Goal: Task Accomplishment & Management: Manage account settings

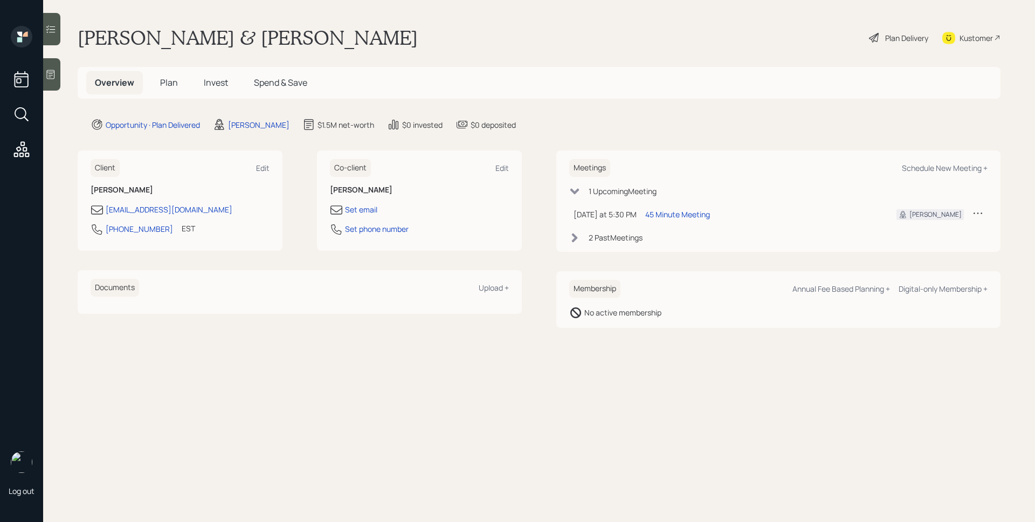
click at [57, 71] on div at bounding box center [51, 74] width 17 height 32
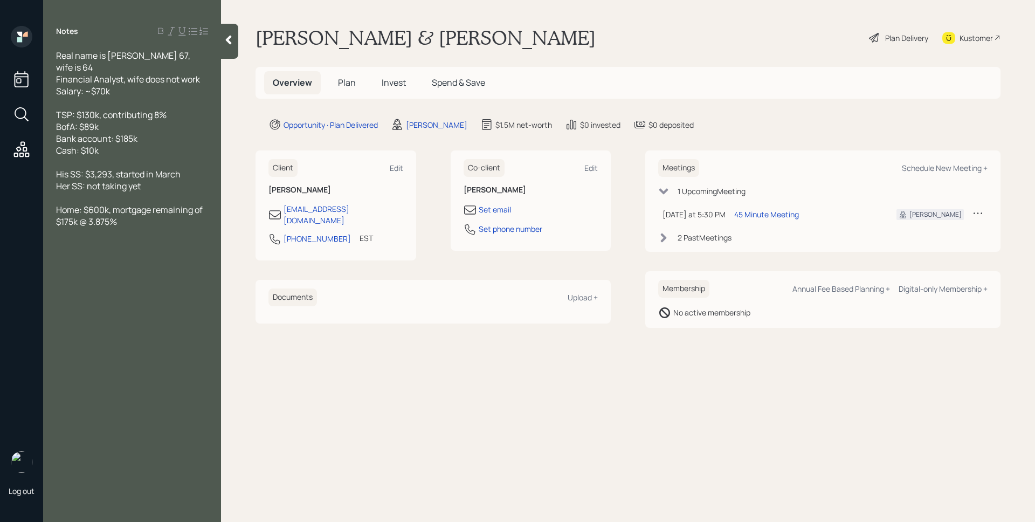
click at [383, 87] on span "Invest" at bounding box center [394, 83] width 24 height 12
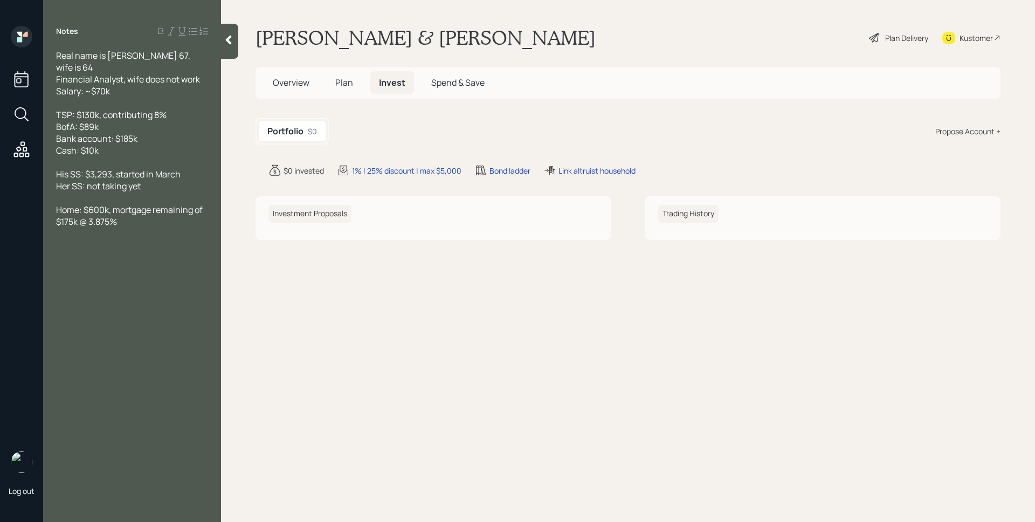
click at [341, 80] on span "Plan" at bounding box center [344, 83] width 18 height 12
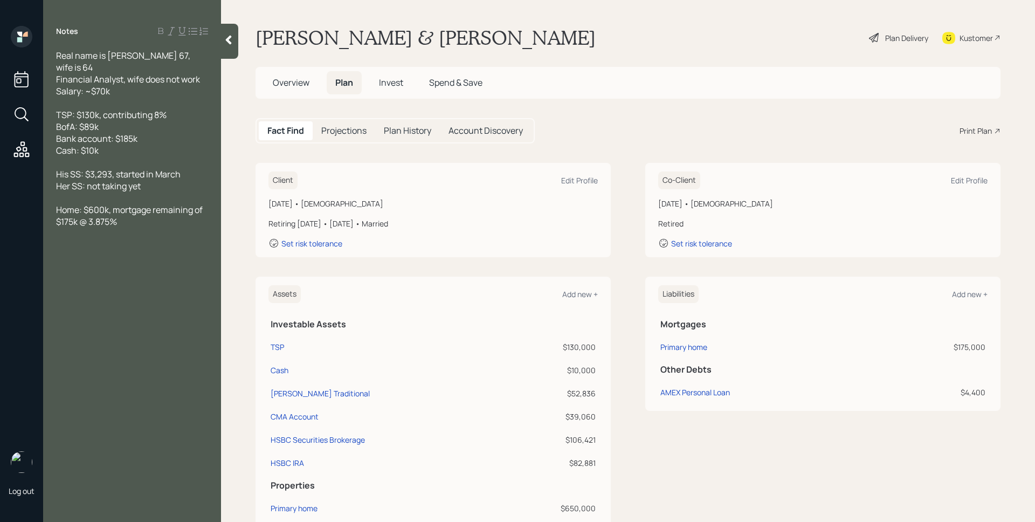
click at [893, 38] on div "Plan Delivery" at bounding box center [906, 37] width 43 height 11
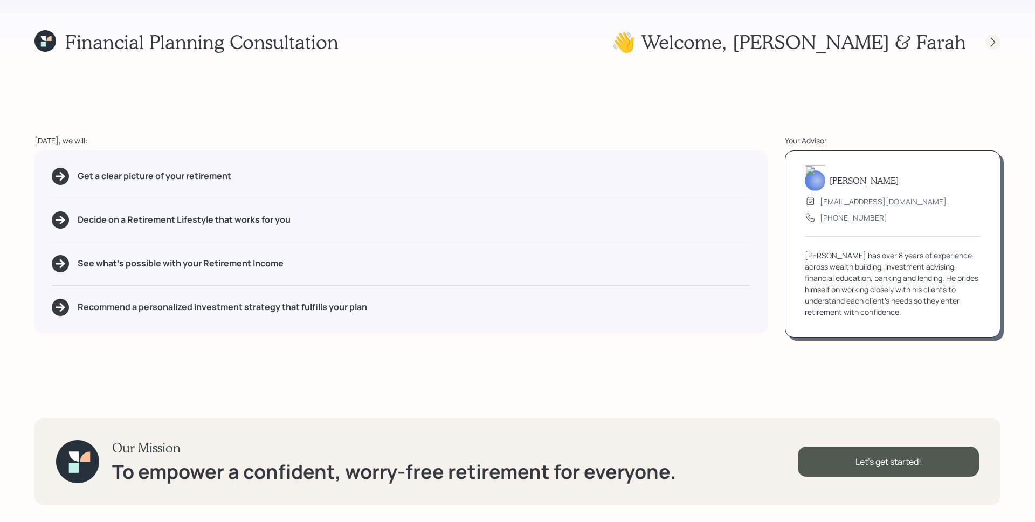
click at [990, 39] on icon at bounding box center [992, 42] width 11 height 11
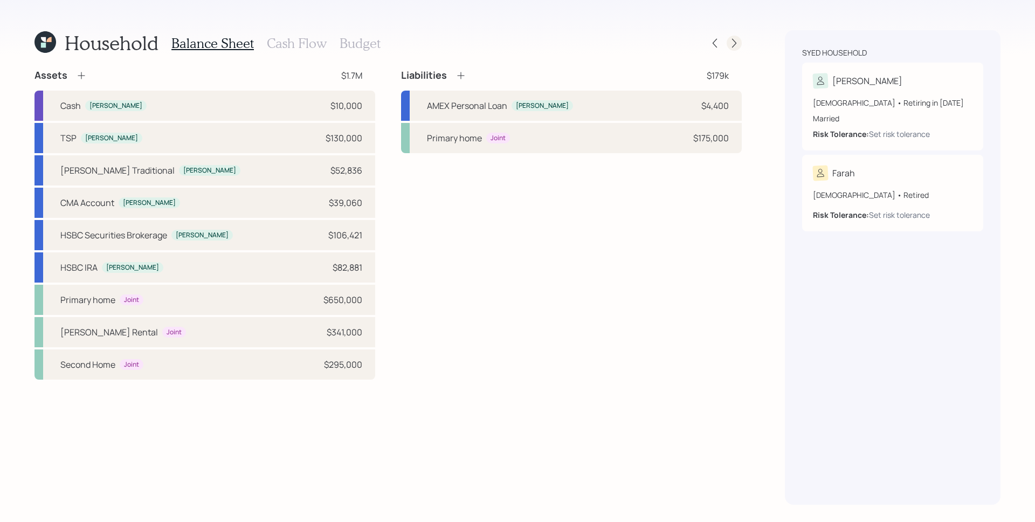
click at [732, 46] on icon at bounding box center [734, 43] width 11 height 11
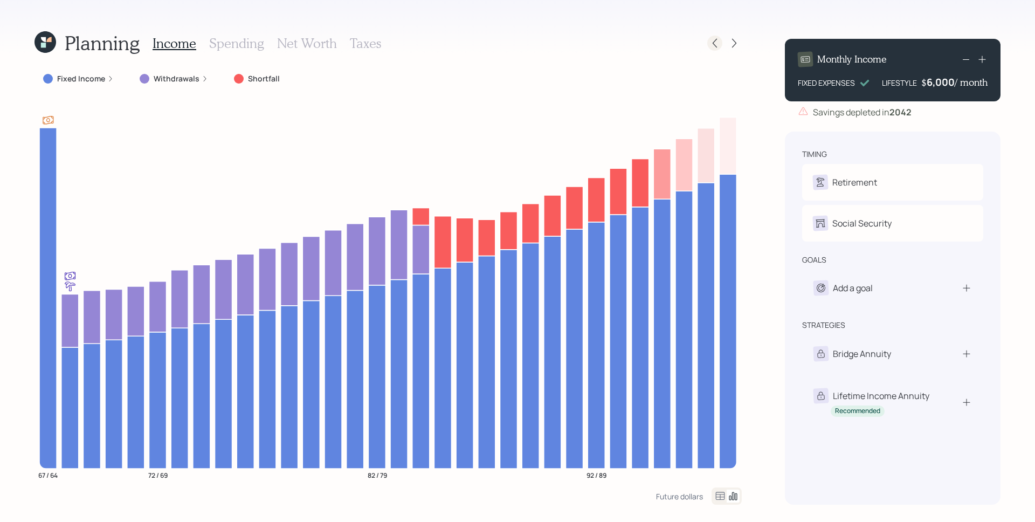
click at [712, 37] on div at bounding box center [714, 43] width 15 height 15
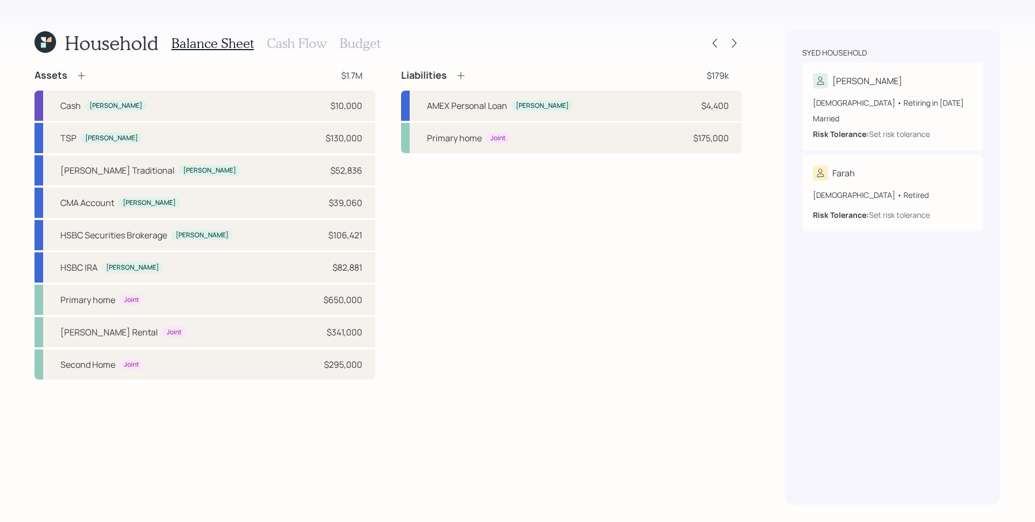
click at [297, 41] on h3 "Cash Flow" at bounding box center [297, 44] width 60 height 16
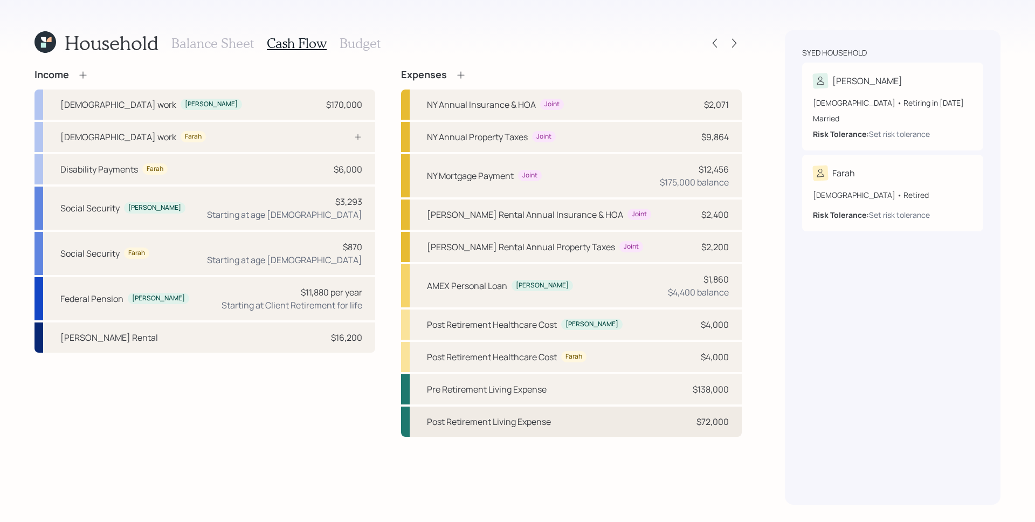
click at [651, 424] on div "Post Retirement Living Expense $72,000" at bounding box center [571, 421] width 341 height 30
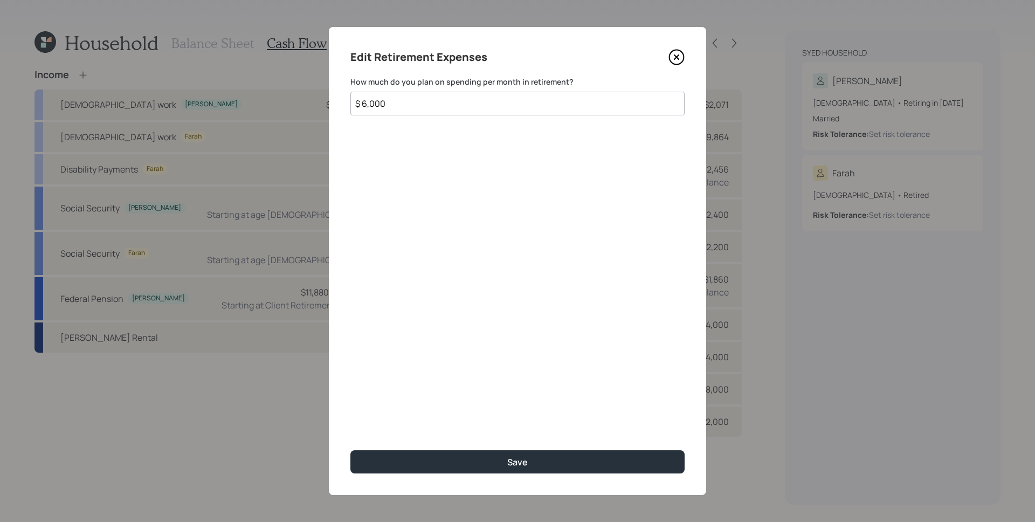
click at [677, 54] on icon at bounding box center [676, 57] width 16 height 16
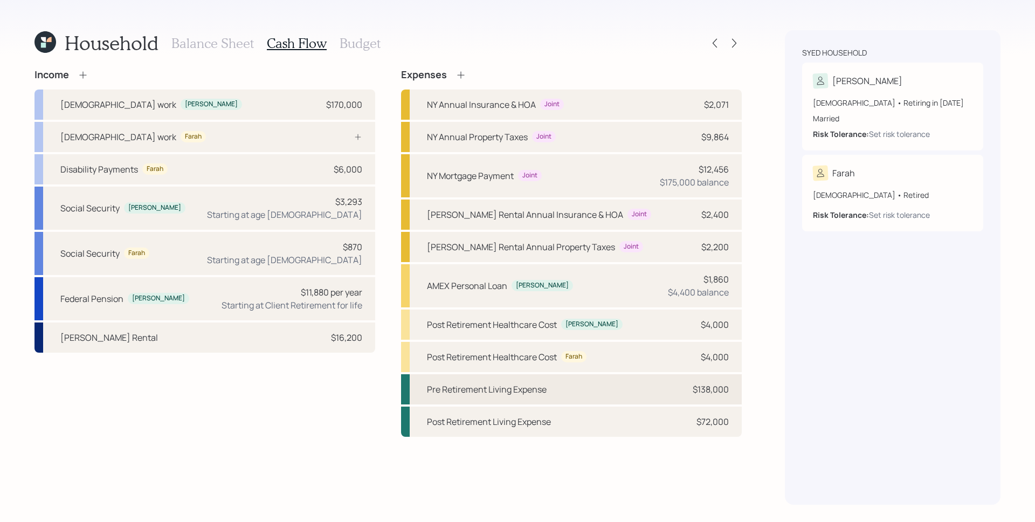
click at [661, 393] on div "Pre Retirement Living Expense $138,000" at bounding box center [571, 389] width 341 height 30
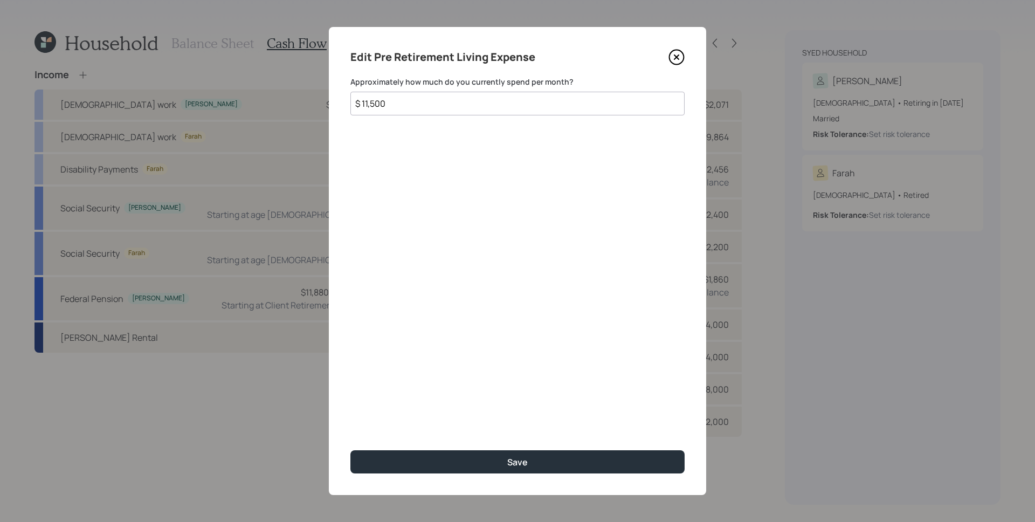
click at [671, 52] on icon at bounding box center [676, 57] width 16 height 16
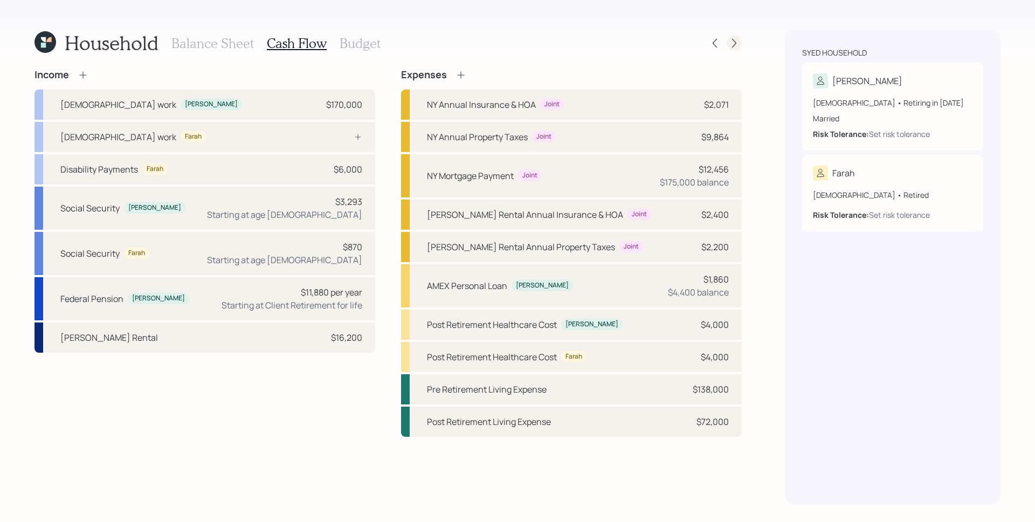
click at [730, 42] on icon at bounding box center [734, 43] width 11 height 11
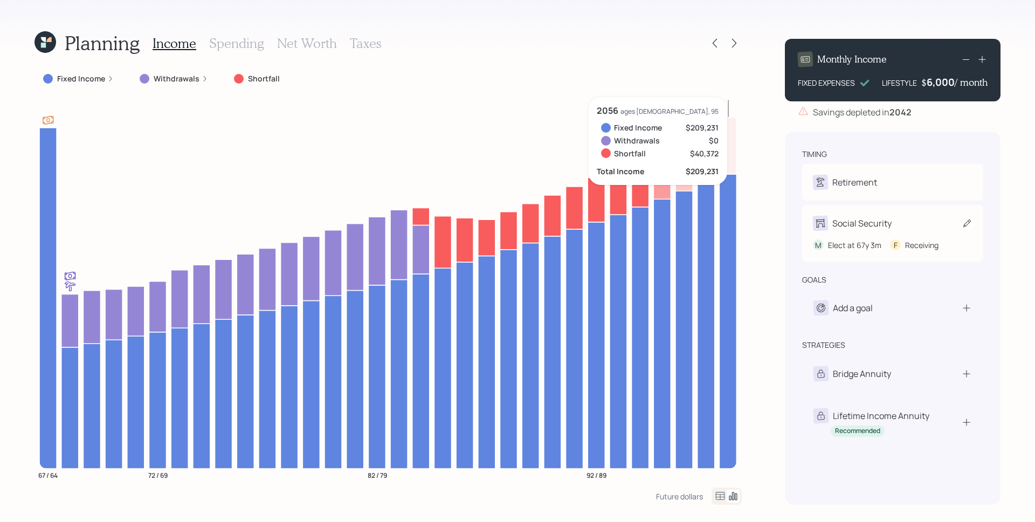
click at [874, 228] on div "Social Security" at bounding box center [861, 223] width 59 height 13
select select "3"
select select "8"
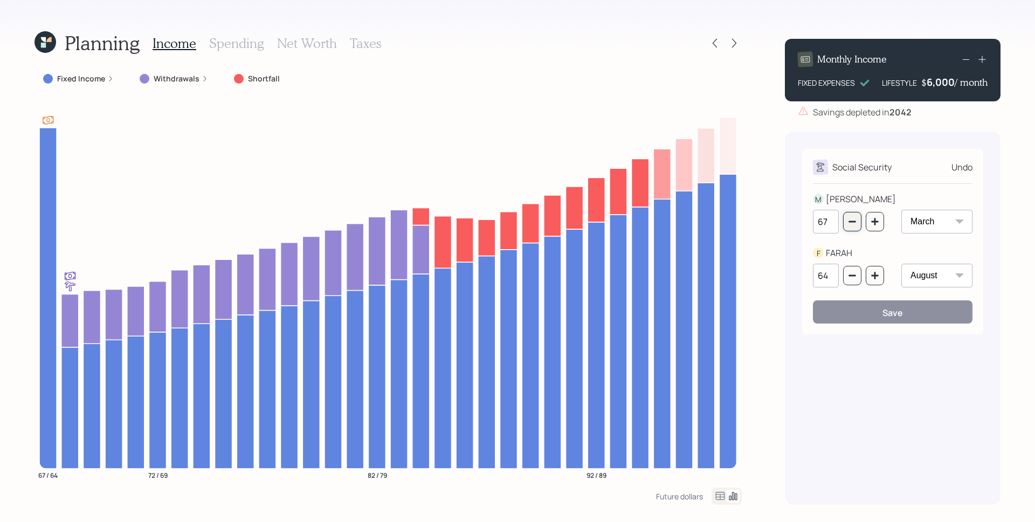
click at [855, 221] on icon "button" at bounding box center [852, 221] width 9 height 9
click at [874, 223] on icon "button" at bounding box center [874, 221] width 7 height 7
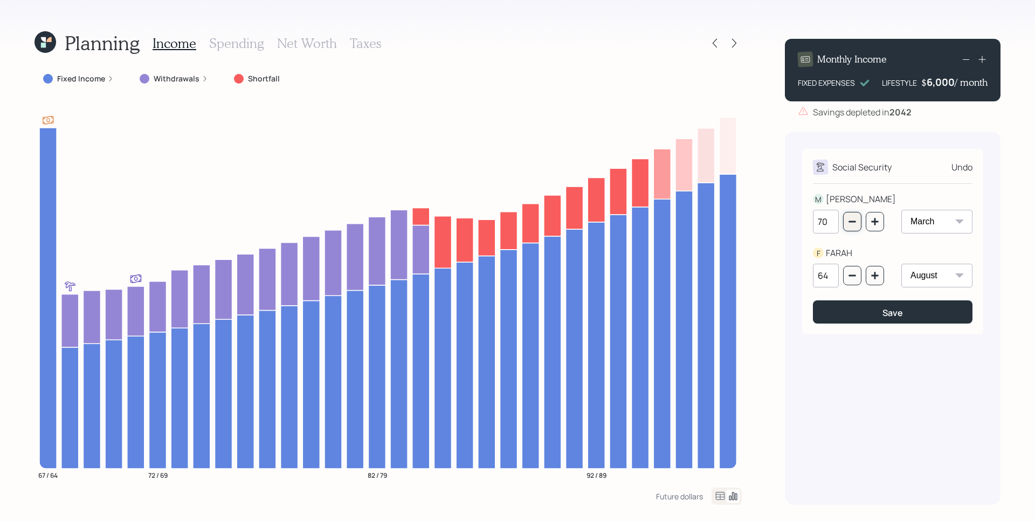
click at [858, 221] on button "button" at bounding box center [852, 221] width 18 height 19
type input "67"
click at [963, 169] on div "Undo" at bounding box center [961, 167] width 21 height 13
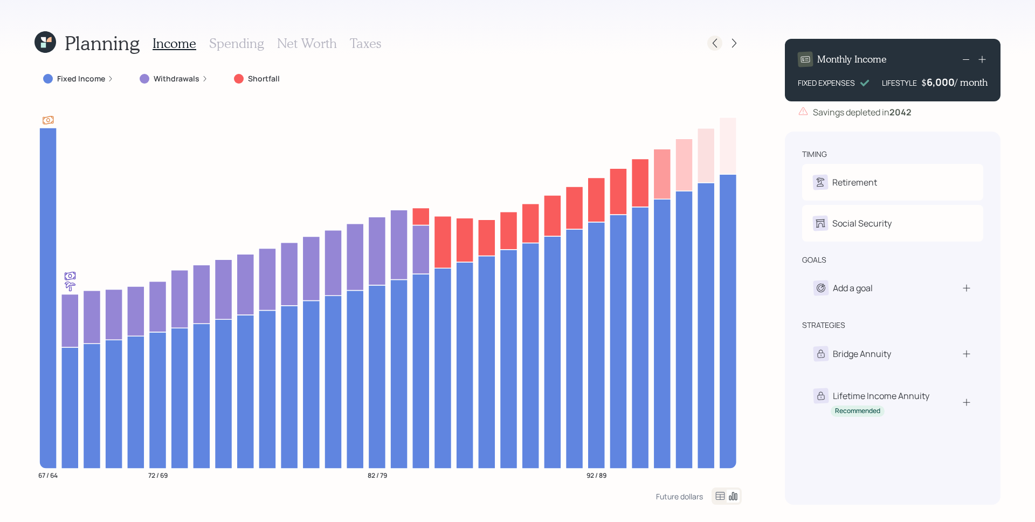
click at [718, 42] on icon at bounding box center [714, 43] width 11 height 11
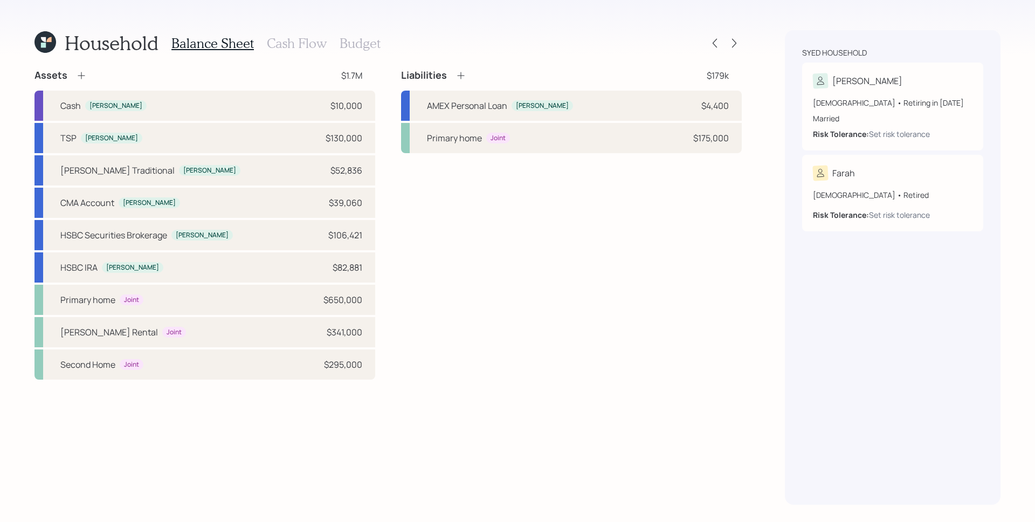
click at [290, 51] on h3 "Cash Flow" at bounding box center [297, 44] width 60 height 16
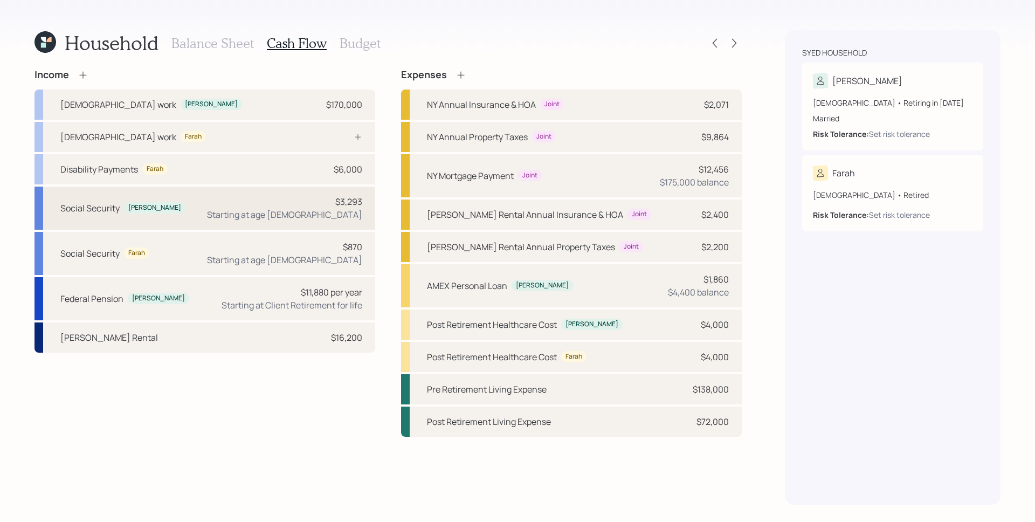
click at [215, 212] on div "Social Security [PERSON_NAME] $3,293 Starting at age [DEMOGRAPHIC_DATA]" at bounding box center [204, 207] width 341 height 43
select select "3"
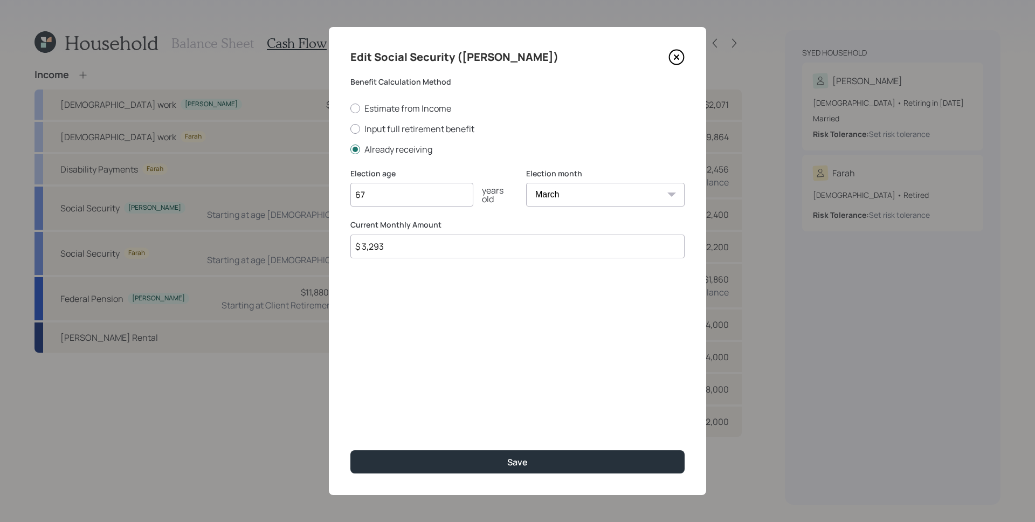
click at [673, 59] on icon at bounding box center [676, 57] width 16 height 16
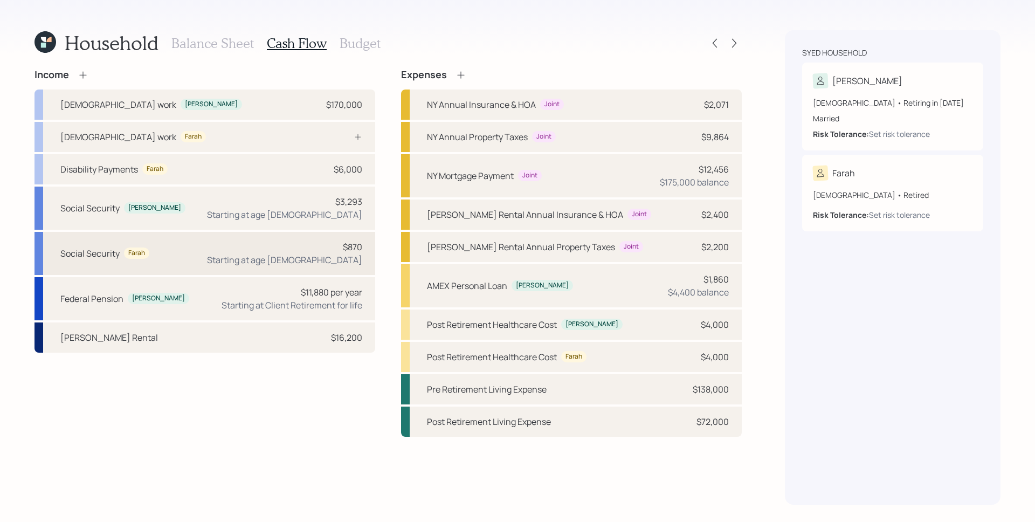
click at [324, 241] on div "$870 Starting at age [DEMOGRAPHIC_DATA]" at bounding box center [284, 253] width 155 height 26
select select "8"
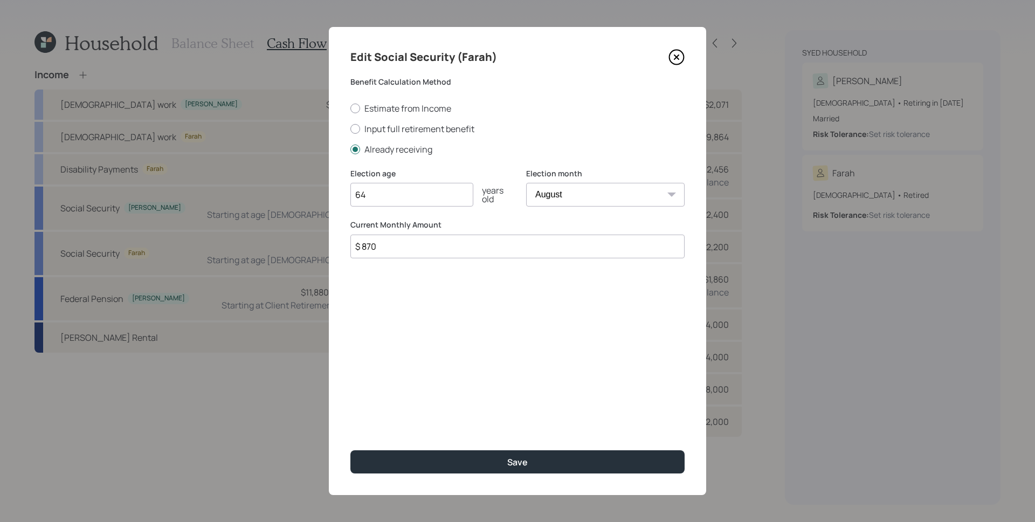
click at [675, 52] on icon at bounding box center [676, 57] width 16 height 16
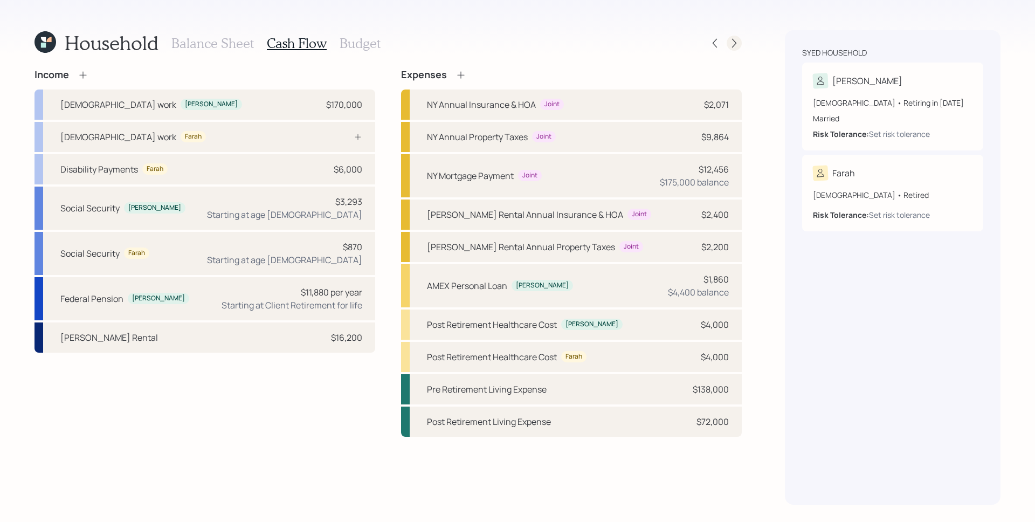
click at [733, 40] on icon at bounding box center [734, 43] width 11 height 11
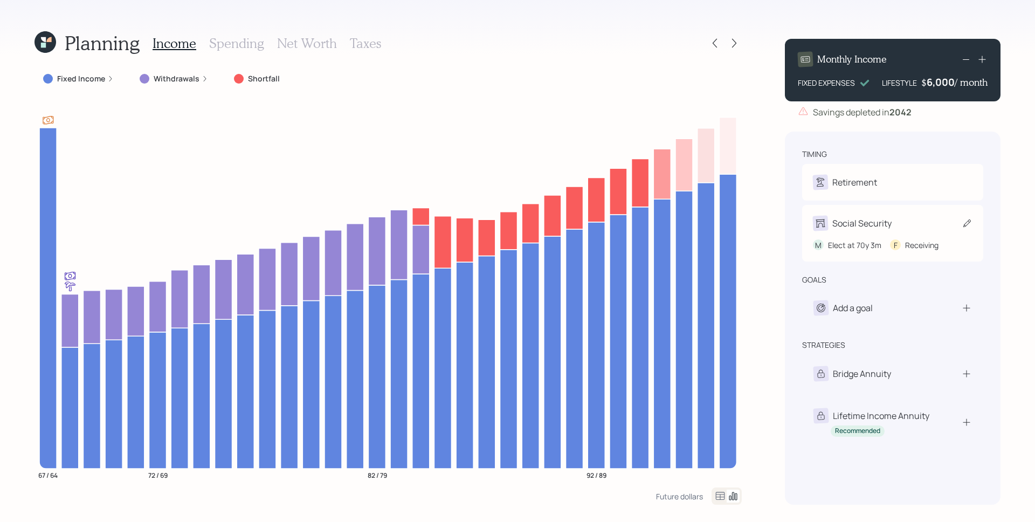
click at [876, 242] on div "Social Security M Elect at 70y 3m F Receiving" at bounding box center [892, 233] width 181 height 57
select select "3"
select select "8"
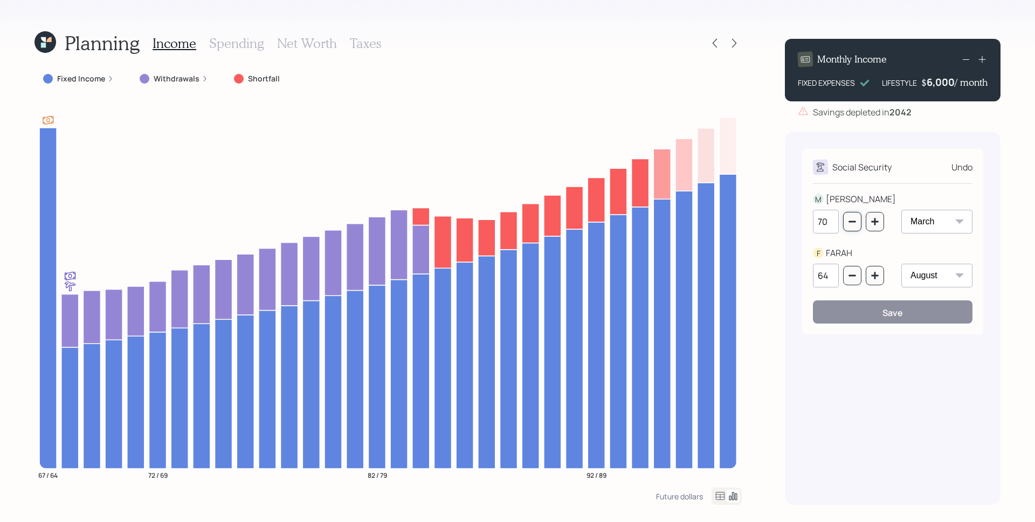
drag, startPoint x: 850, startPoint y: 218, endPoint x: 860, endPoint y: 335, distance: 117.3
click at [850, 219] on icon "button" at bounding box center [852, 221] width 9 height 9
click at [851, 228] on button "button" at bounding box center [852, 221] width 18 height 19
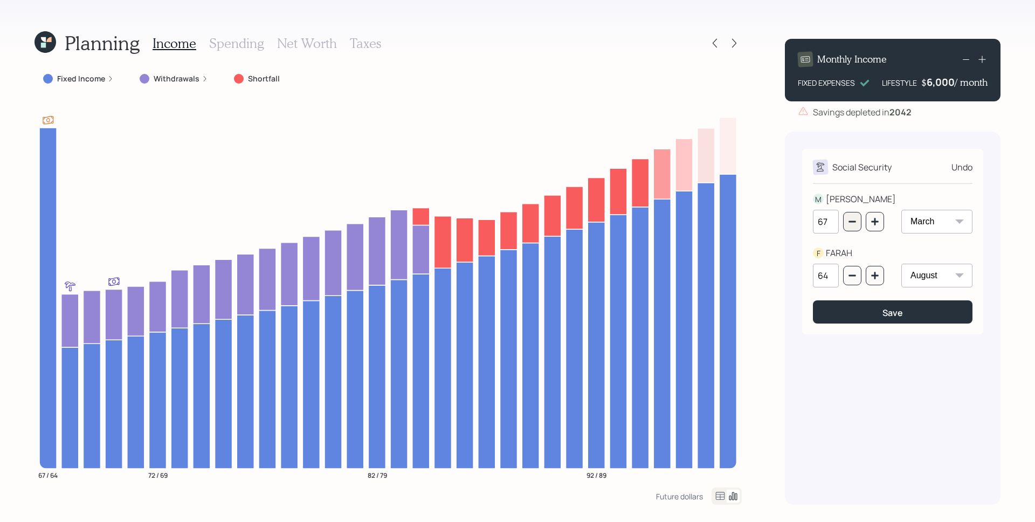
type input "66"
click at [859, 312] on button "Save" at bounding box center [893, 311] width 160 height 23
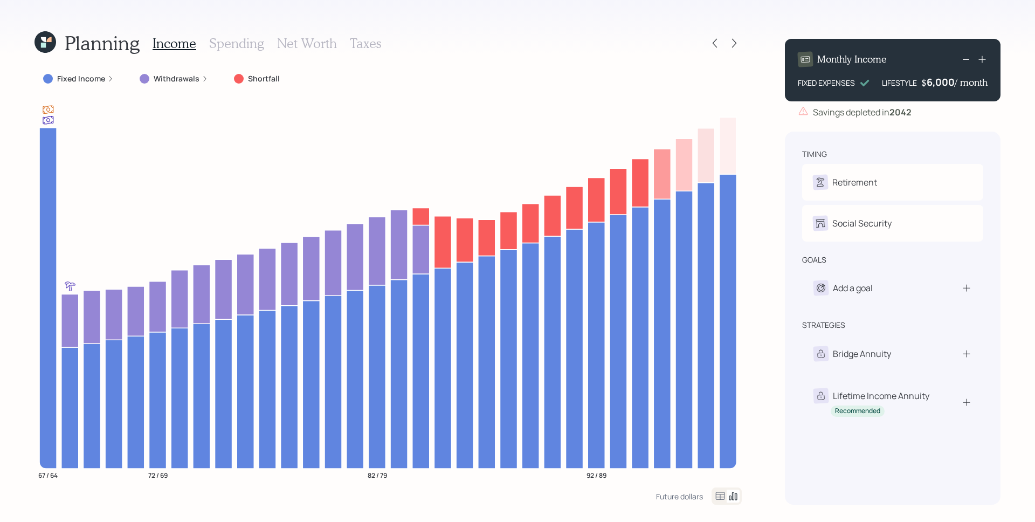
click at [100, 75] on label "Fixed Income" at bounding box center [81, 78] width 48 height 11
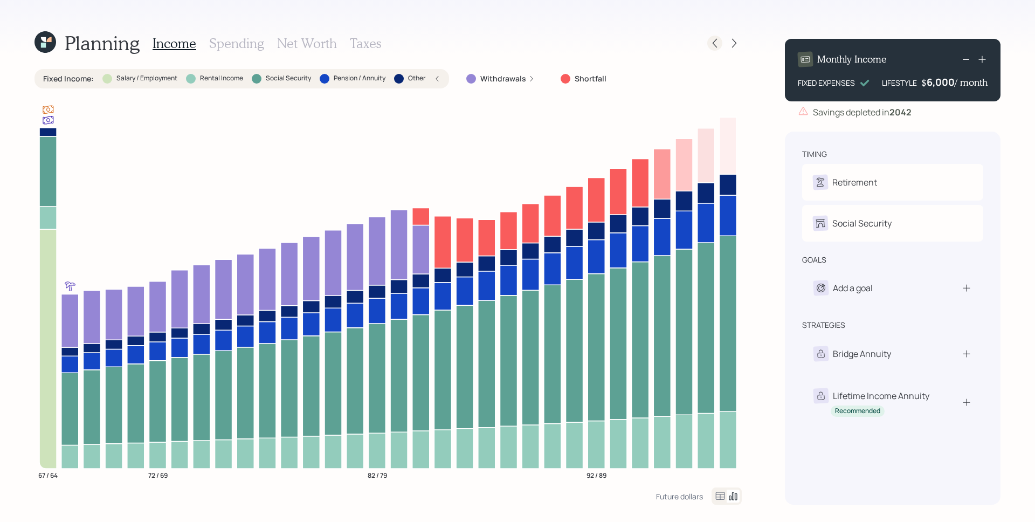
click at [719, 42] on icon at bounding box center [714, 43] width 11 height 11
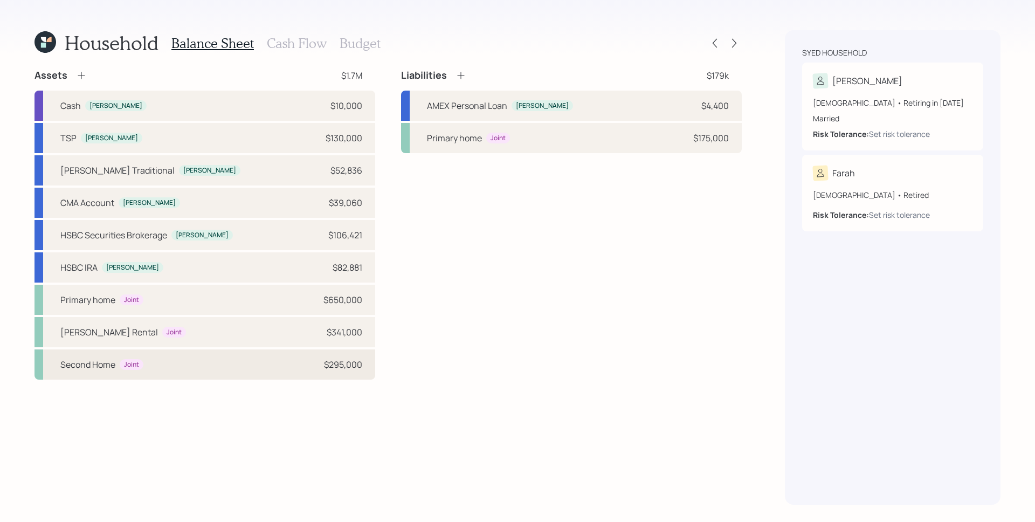
click at [269, 366] on div "Second Home Joint $295,000" at bounding box center [204, 364] width 341 height 30
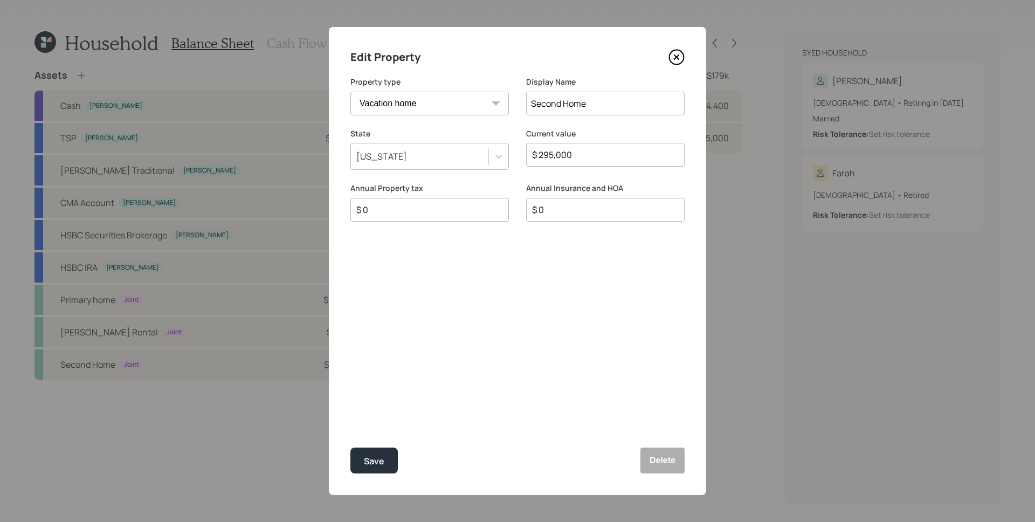
click at [679, 52] on icon at bounding box center [676, 57] width 16 height 16
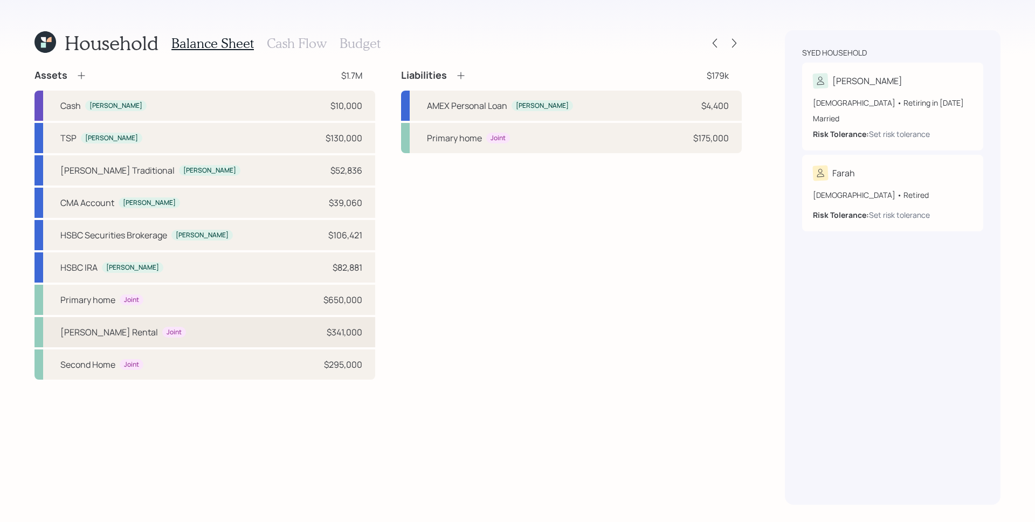
click at [217, 332] on div "[PERSON_NAME] Rental Joint $341,000" at bounding box center [204, 332] width 341 height 30
select select "rental_property"
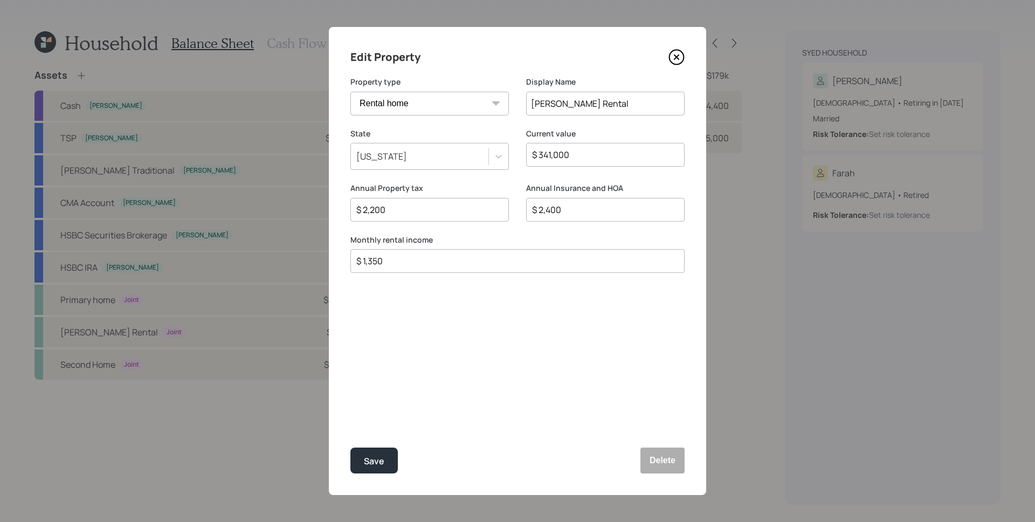
click at [677, 59] on icon at bounding box center [676, 57] width 16 height 16
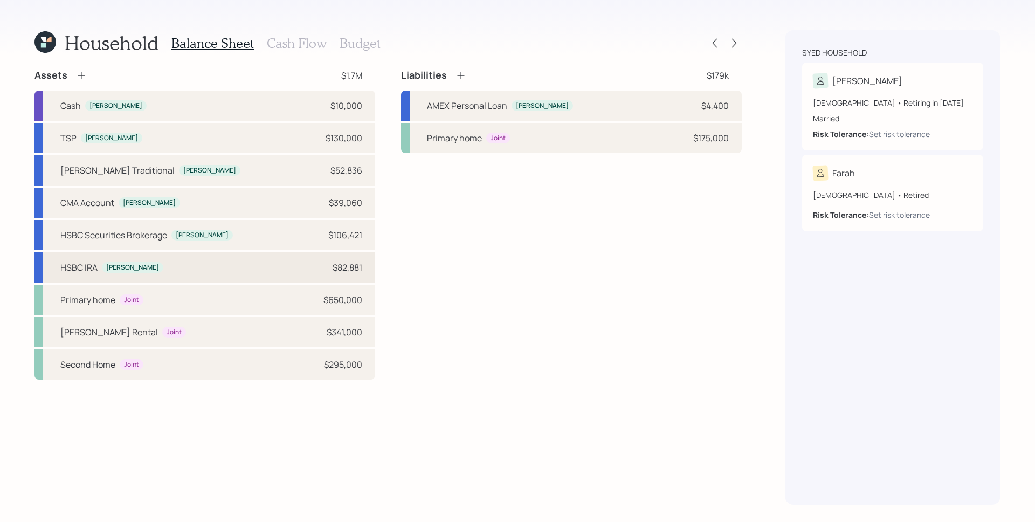
click at [197, 268] on div "HSBC [PERSON_NAME] $82,881" at bounding box center [204, 267] width 341 height 30
select select "ira"
select select "balanced"
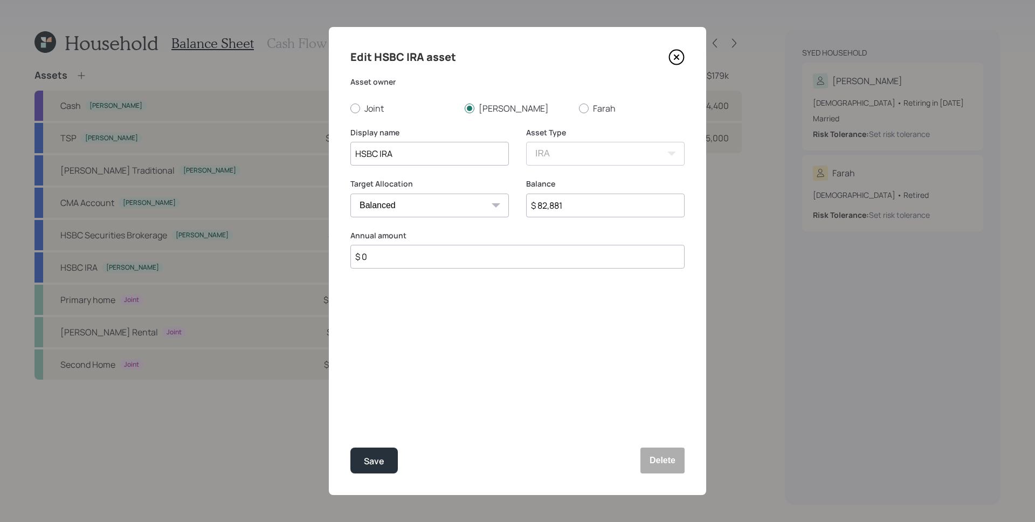
click at [677, 54] on icon at bounding box center [676, 57] width 16 height 16
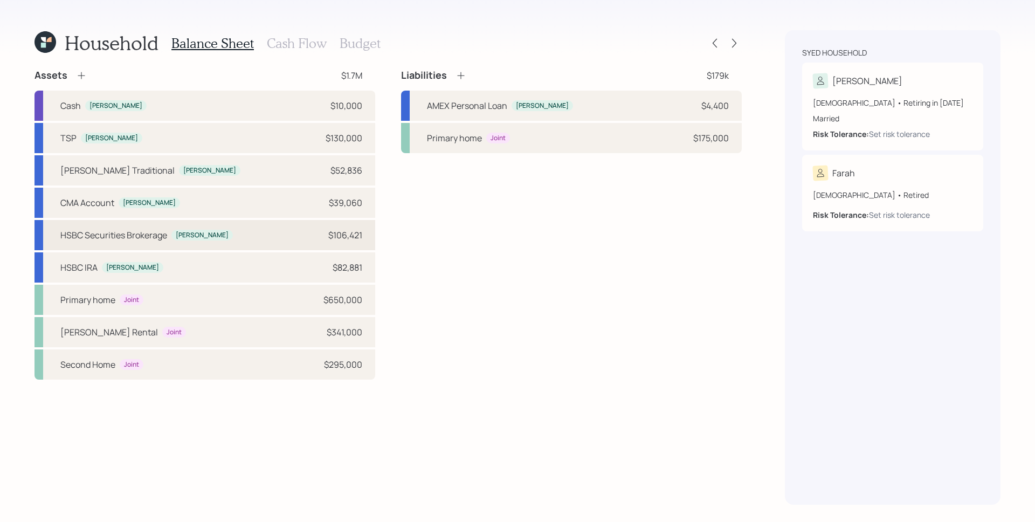
click at [262, 227] on div "HSBC Securities Brokerage [PERSON_NAME] $106,421" at bounding box center [204, 235] width 341 height 30
select select "taxable"
select select "conservative"
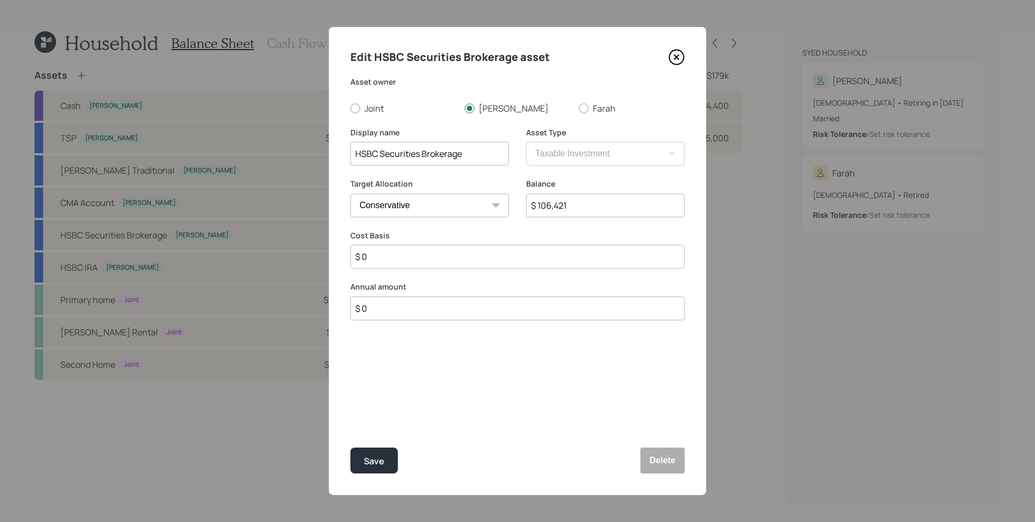
click at [678, 53] on icon at bounding box center [676, 57] width 16 height 16
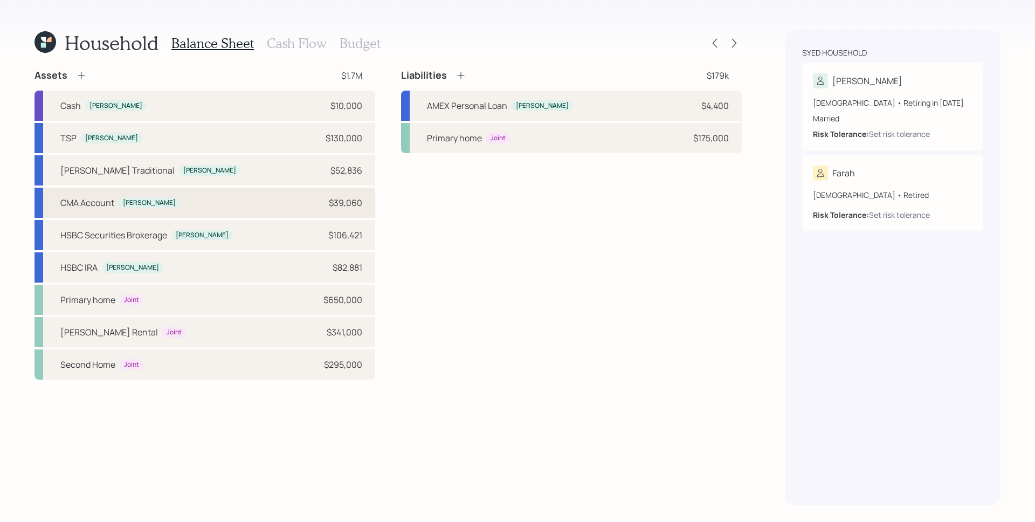
click at [208, 198] on div "CMA Account [PERSON_NAME] $39,060" at bounding box center [204, 203] width 341 height 30
select select "taxable"
select select "aggressive"
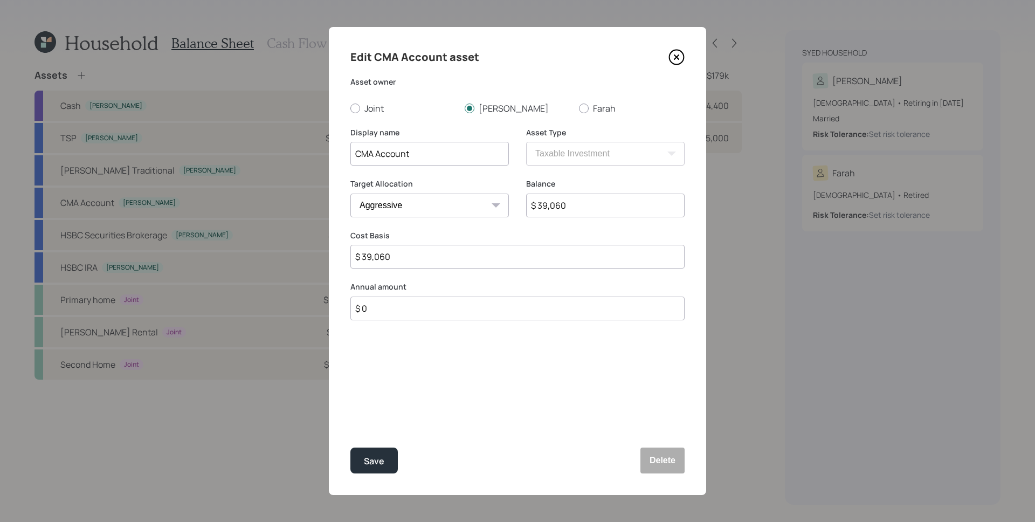
click at [674, 58] on icon at bounding box center [676, 57] width 16 height 16
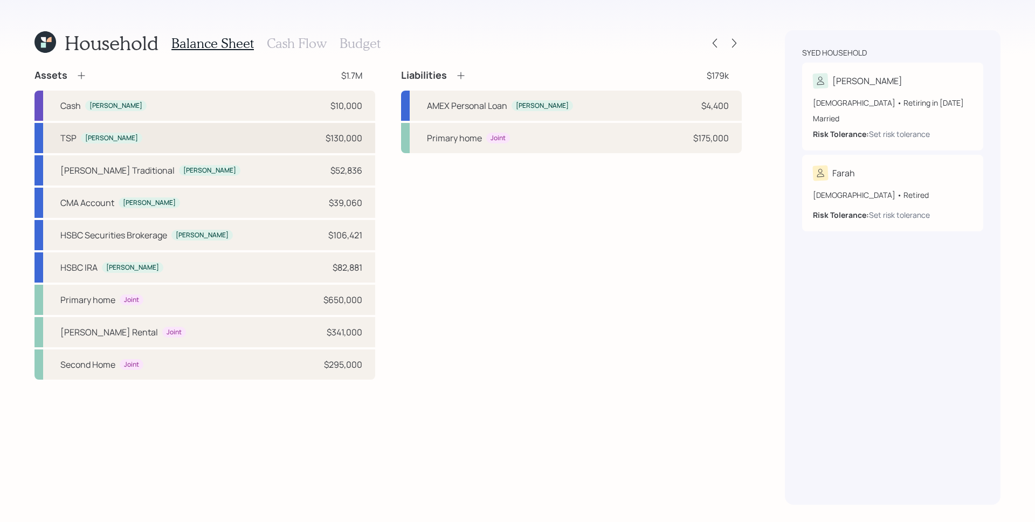
click at [209, 143] on div "TSP [PERSON_NAME] $130,000" at bounding box center [204, 138] width 341 height 30
select select "state_local_government_sponsored"
select select "balanced"
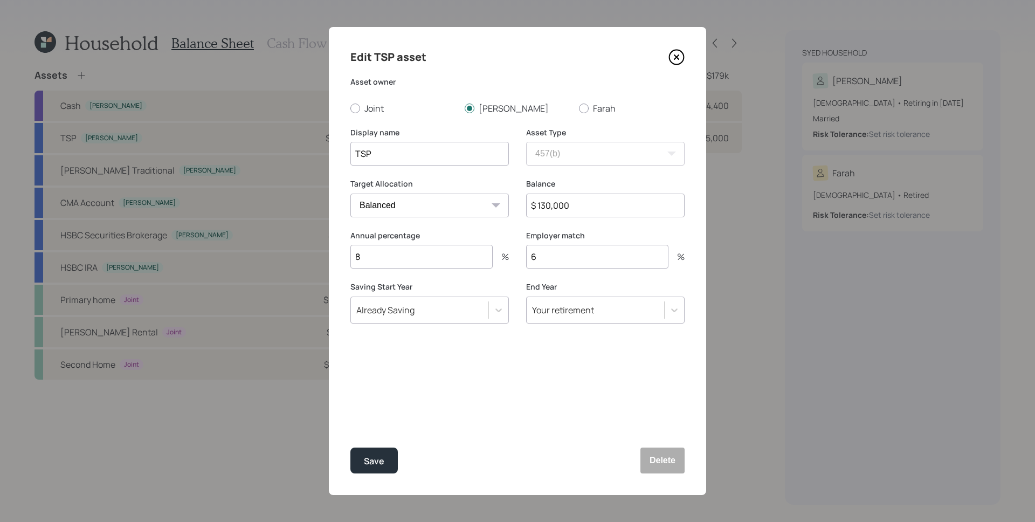
click at [678, 55] on icon at bounding box center [676, 57] width 4 height 4
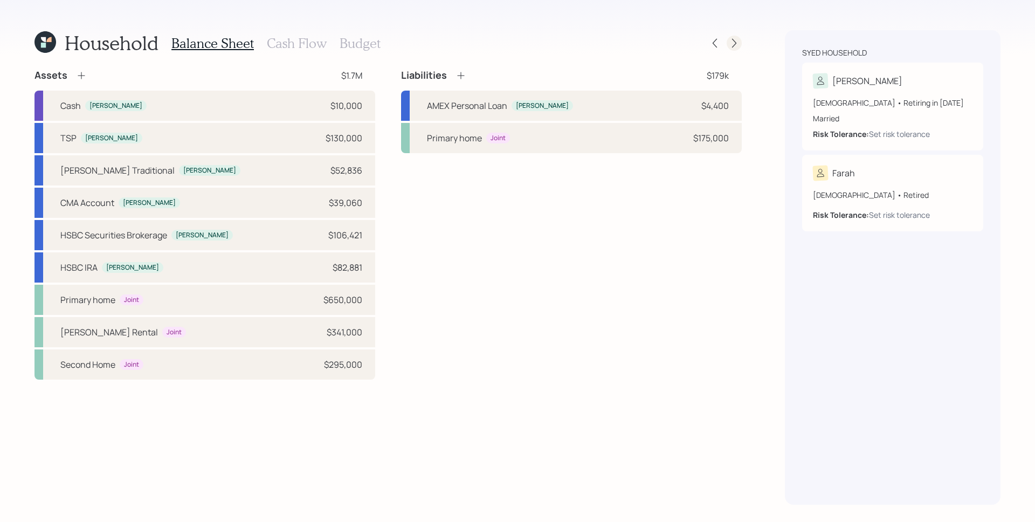
click at [732, 41] on icon at bounding box center [734, 43] width 11 height 11
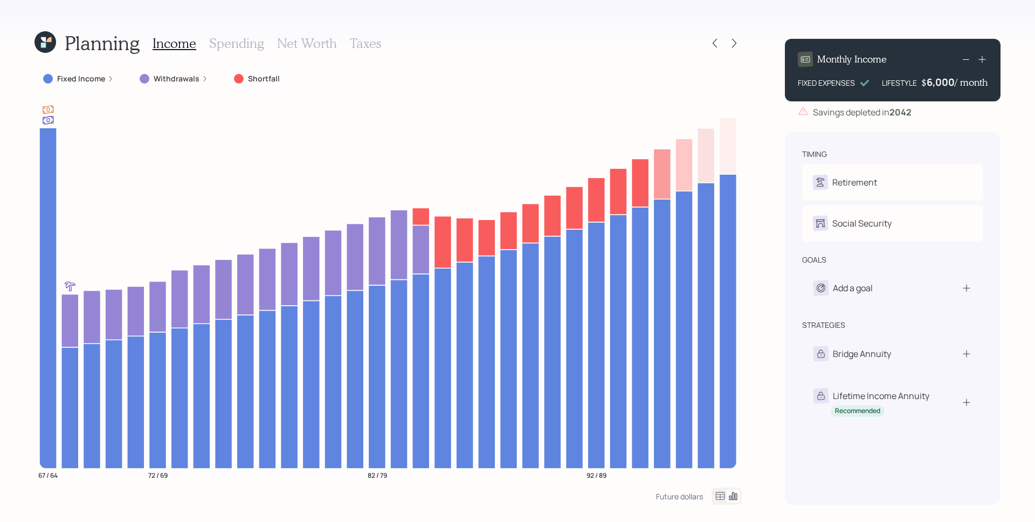
click at [262, 48] on div "Income Spending Net Worth Taxes" at bounding box center [266, 43] width 228 height 26
click at [245, 48] on h3 "Spending" at bounding box center [236, 44] width 55 height 16
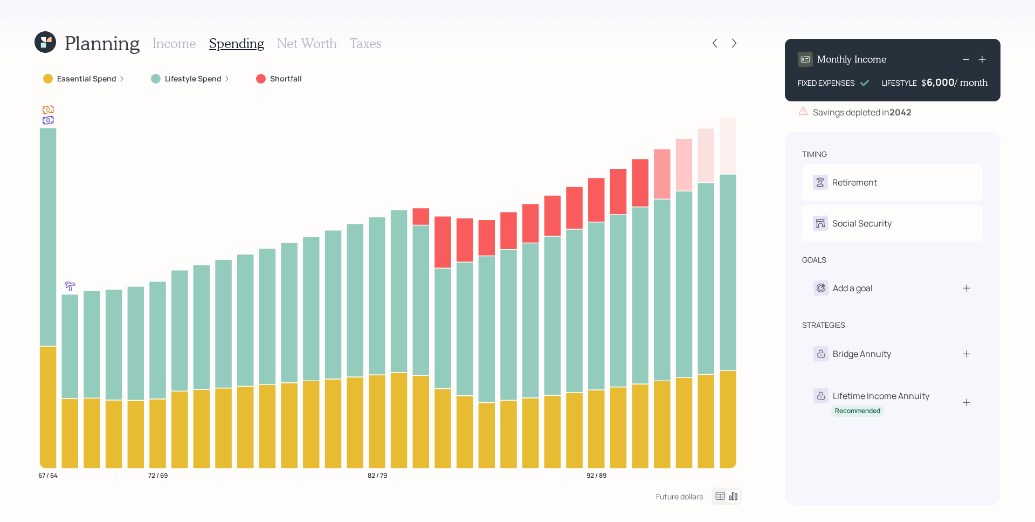
click at [194, 75] on label "Lifestyle Spend" at bounding box center [193, 78] width 57 height 11
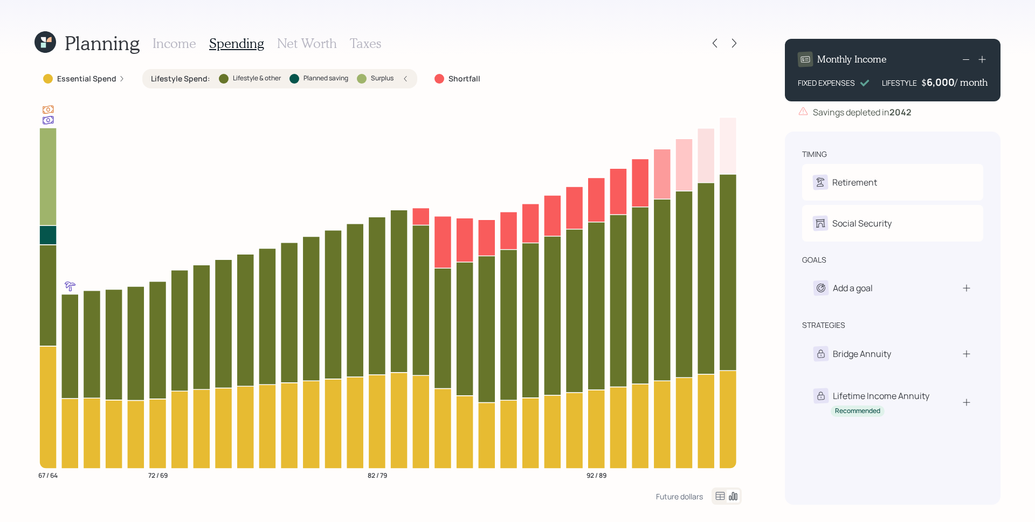
click at [122, 73] on div "Essential Spend" at bounding box center [84, 78] width 82 height 11
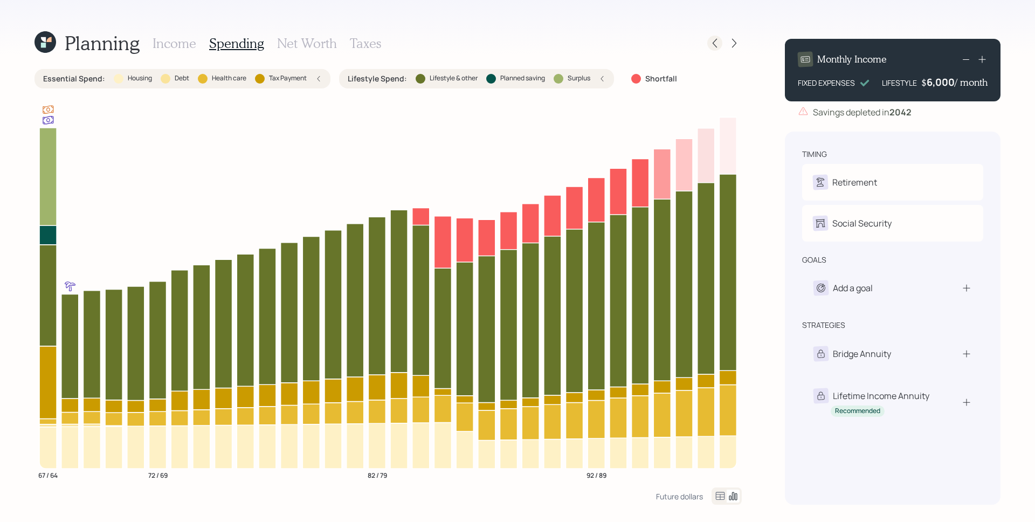
click at [717, 45] on icon at bounding box center [714, 43] width 11 height 11
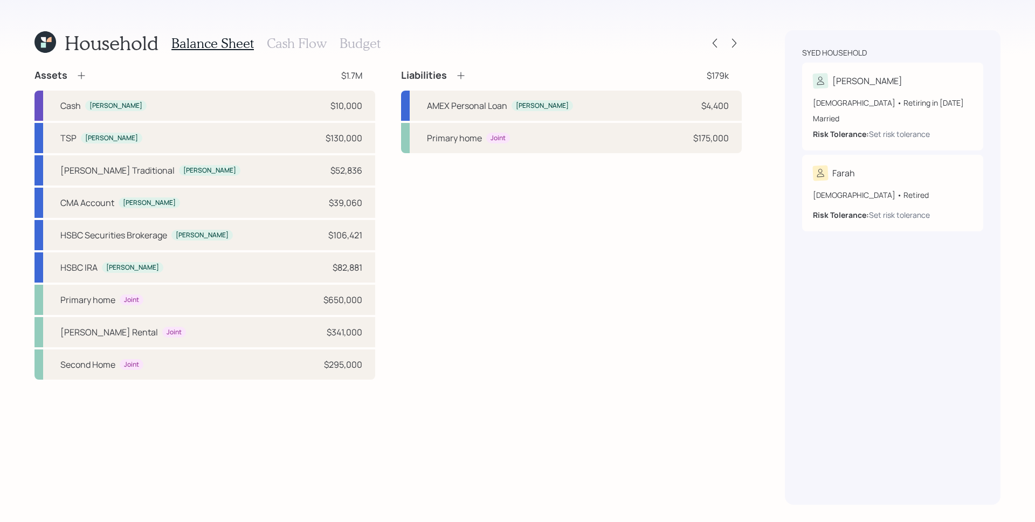
click at [297, 41] on h3 "Cash Flow" at bounding box center [297, 44] width 60 height 16
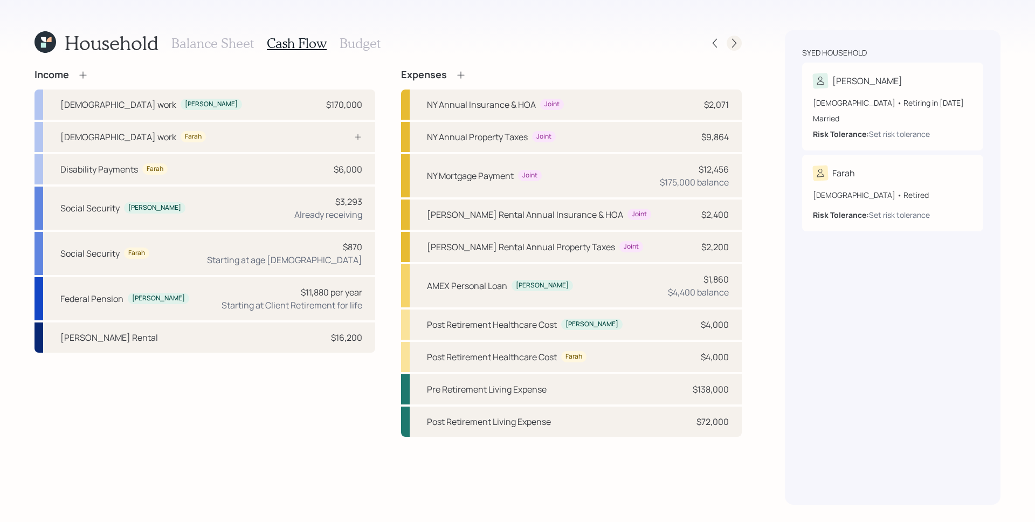
click at [731, 40] on icon at bounding box center [734, 43] width 11 height 11
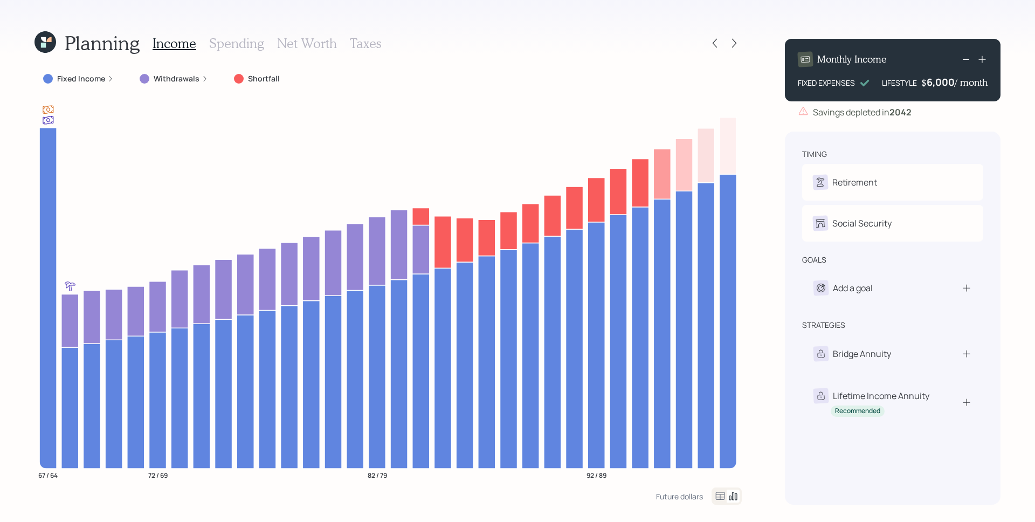
click at [107, 77] on icon at bounding box center [110, 78] width 6 height 6
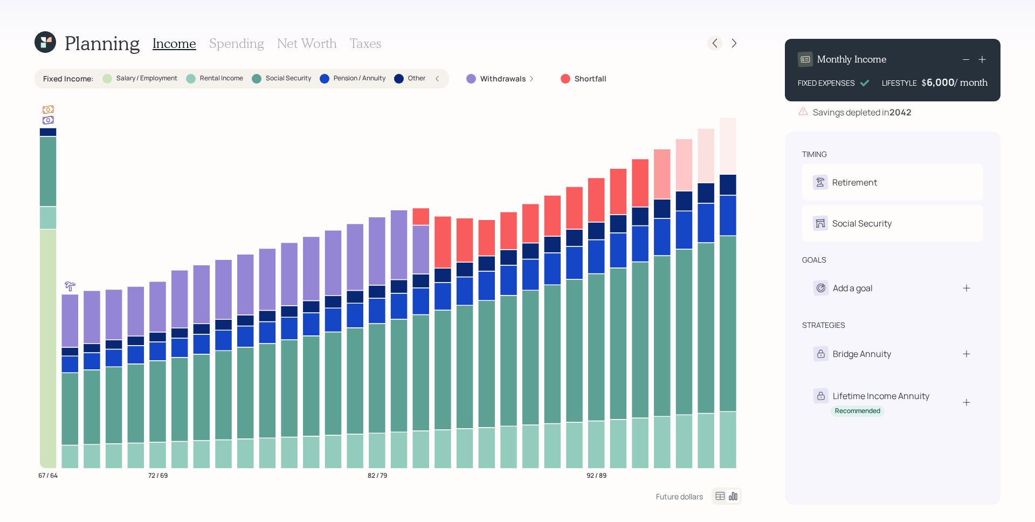
click at [710, 41] on icon at bounding box center [714, 43] width 11 height 11
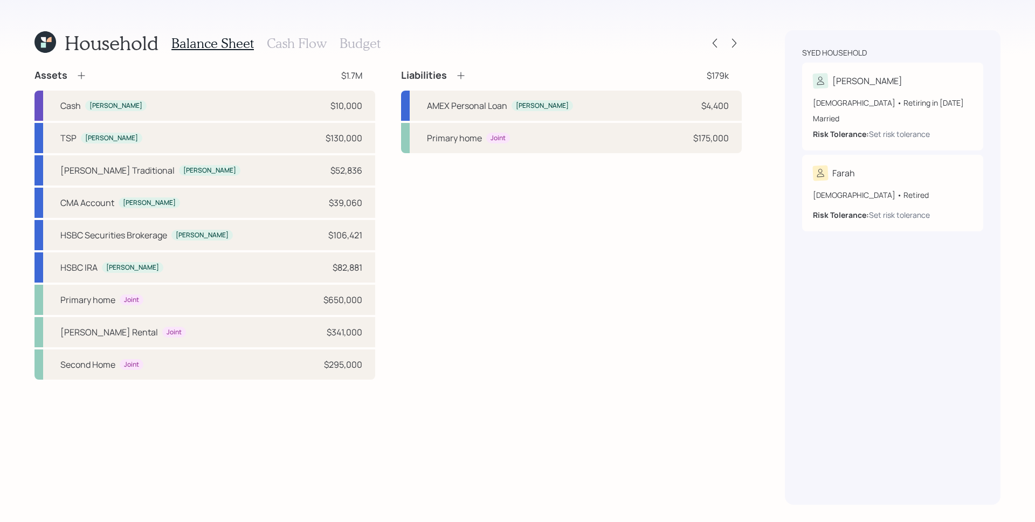
click at [278, 39] on h3 "Cash Flow" at bounding box center [297, 44] width 60 height 16
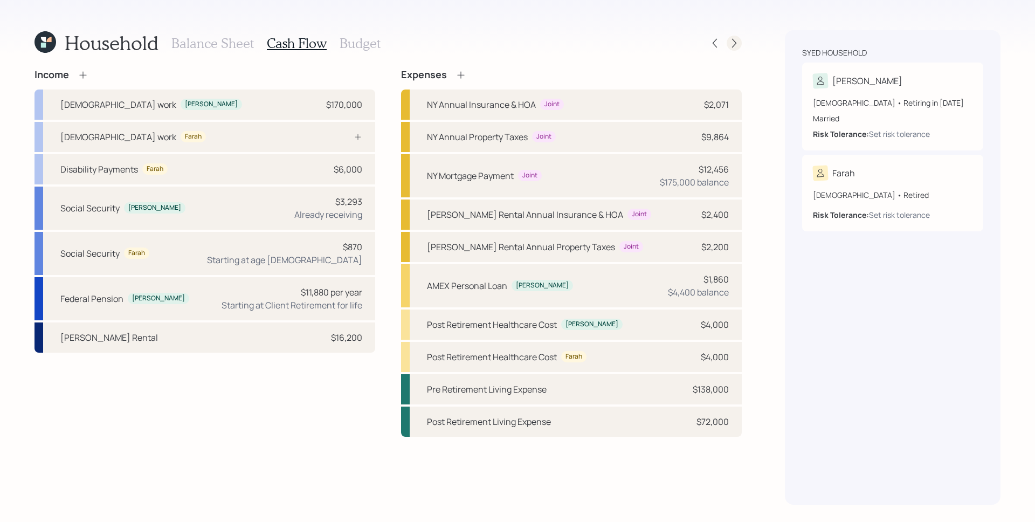
click at [737, 38] on icon at bounding box center [734, 43] width 11 height 11
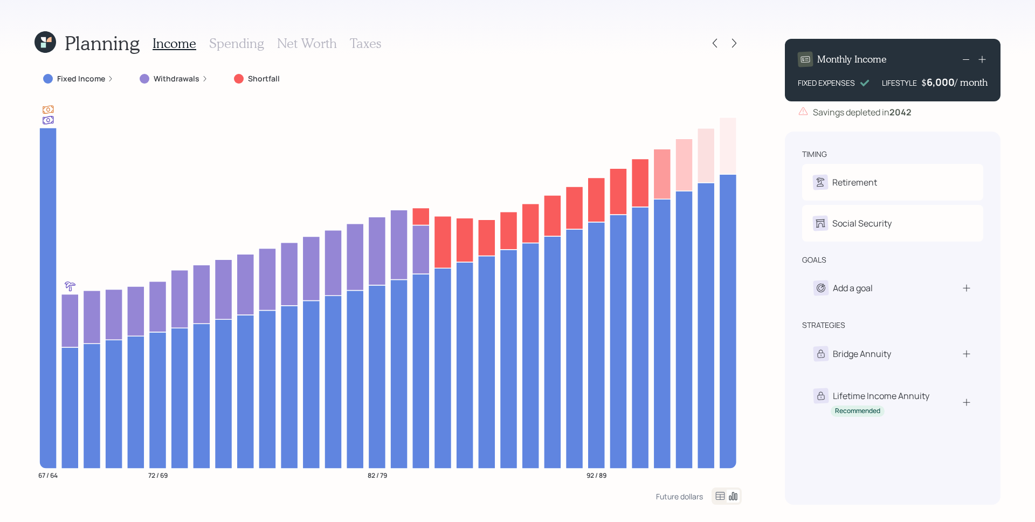
click at [107, 81] on icon at bounding box center [110, 78] width 6 height 6
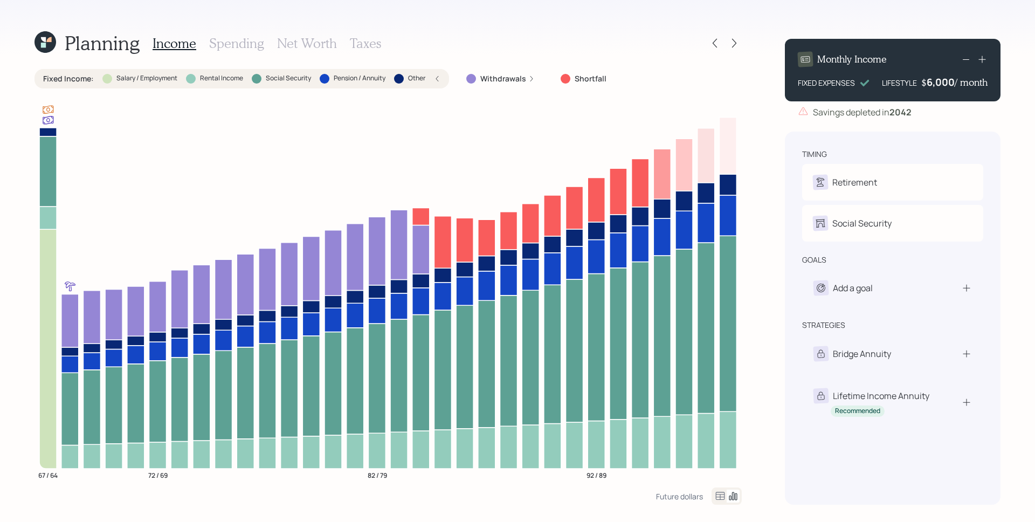
click at [244, 41] on h3 "Spending" at bounding box center [236, 44] width 55 height 16
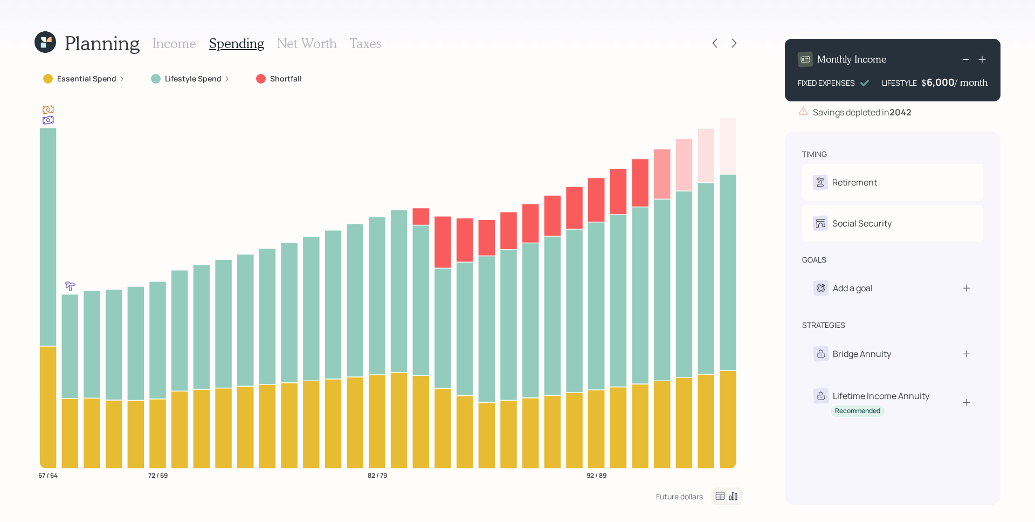
click at [307, 43] on h3 "Net Worth" at bounding box center [307, 44] width 60 height 16
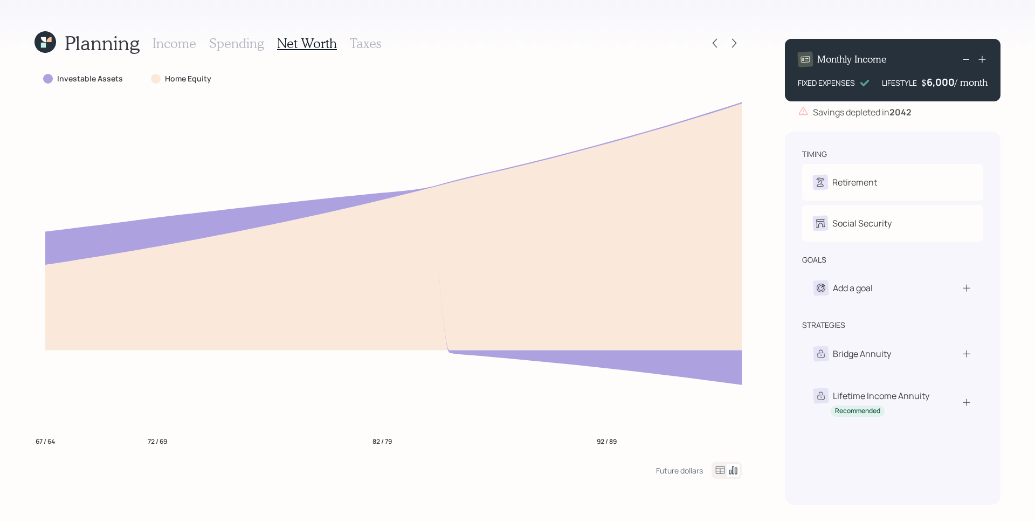
click at [49, 41] on icon at bounding box center [48, 39] width 5 height 5
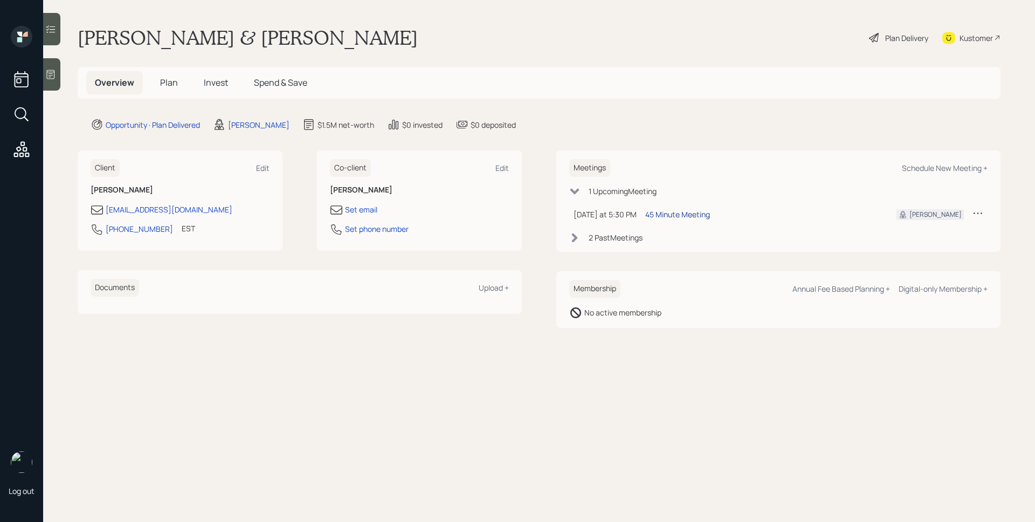
click at [691, 212] on div "45 Minute Meeting" at bounding box center [677, 214] width 65 height 11
click at [902, 40] on div "Plan Delivery" at bounding box center [906, 37] width 43 height 11
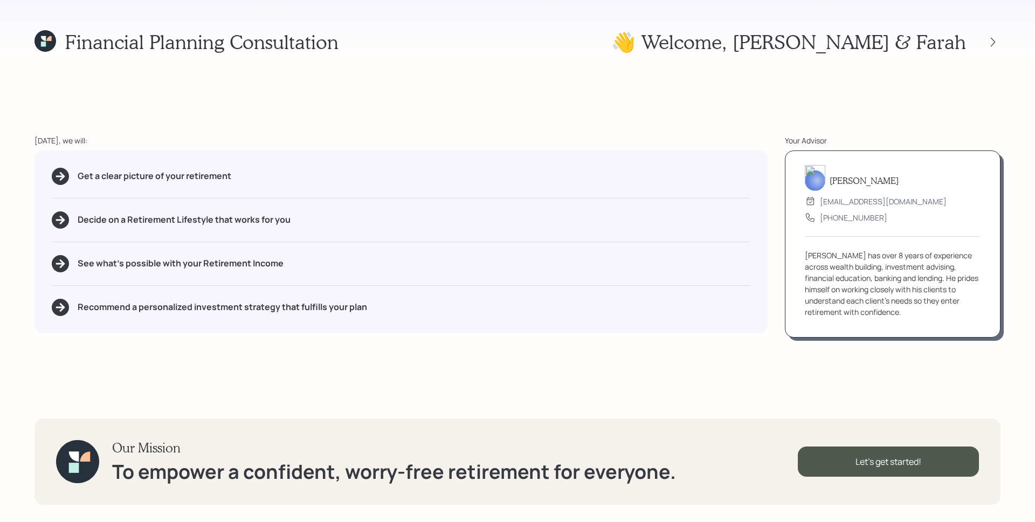
click at [683, 143] on div "[DATE], we will:" at bounding box center [400, 140] width 733 height 11
click at [992, 38] on icon at bounding box center [992, 42] width 11 height 11
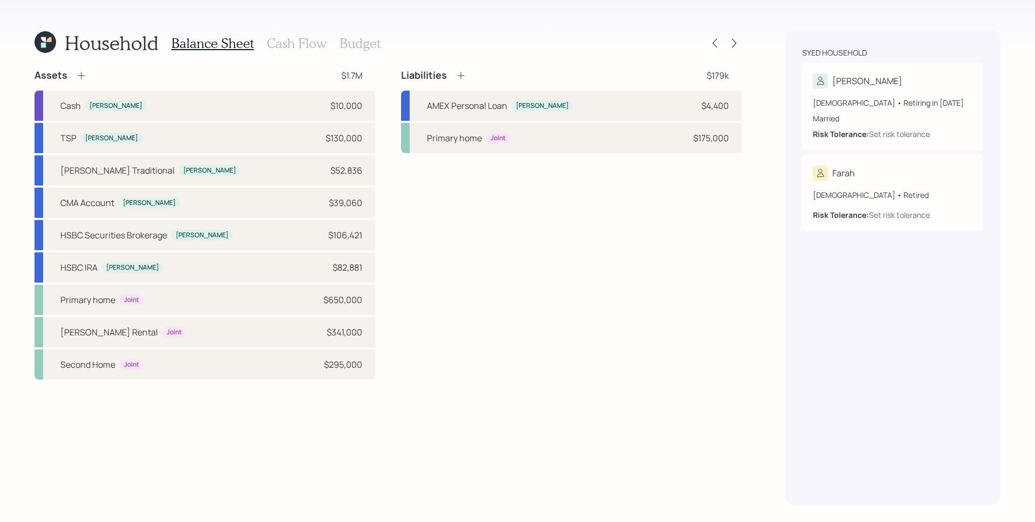
click at [304, 39] on h3 "Cash Flow" at bounding box center [297, 44] width 60 height 16
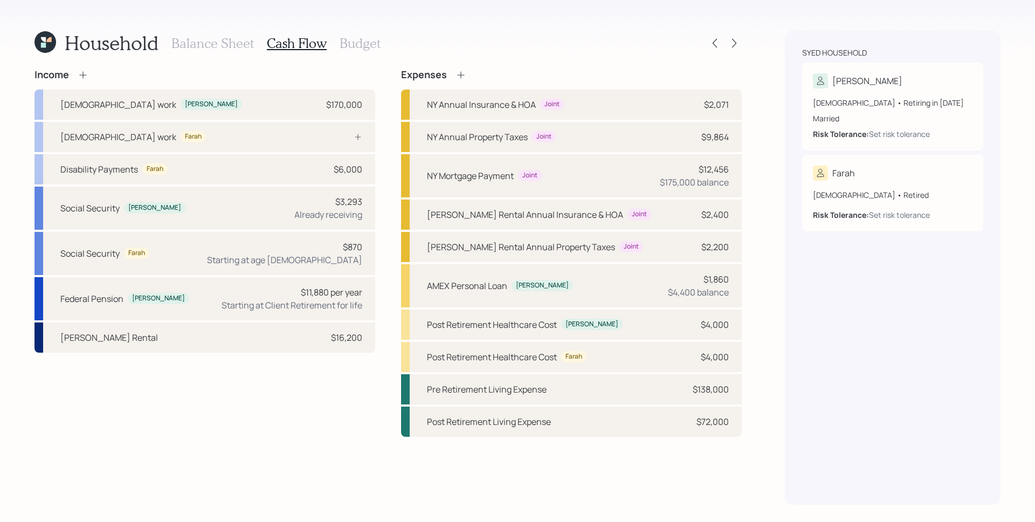
click at [357, 41] on h3 "Budget" at bounding box center [359, 44] width 41 height 16
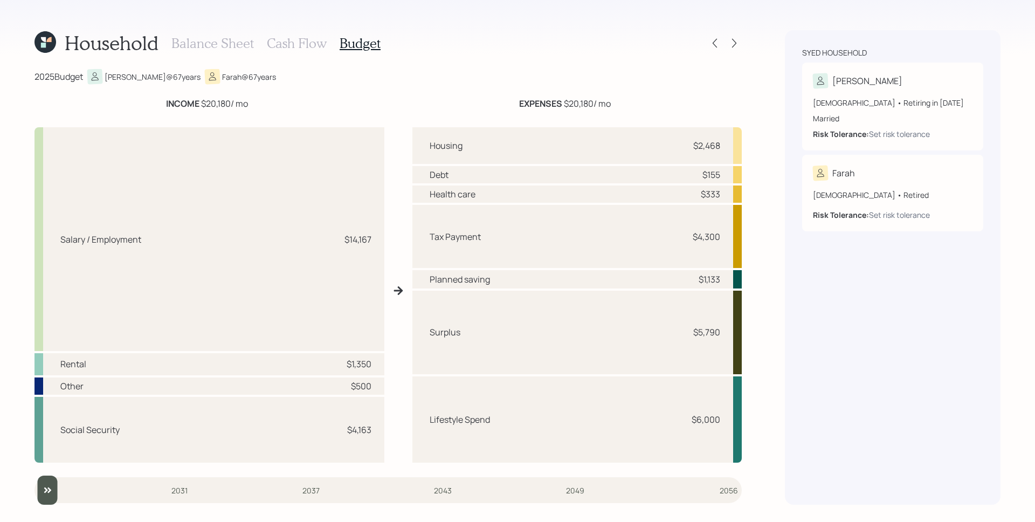
click at [283, 46] on h3 "Cash Flow" at bounding box center [297, 44] width 60 height 16
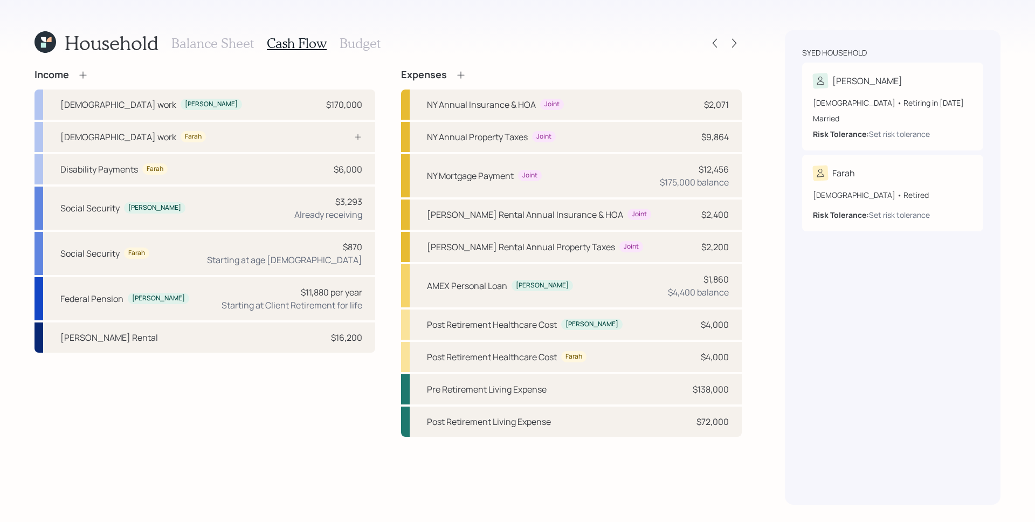
click at [365, 41] on h3 "Budget" at bounding box center [359, 44] width 41 height 16
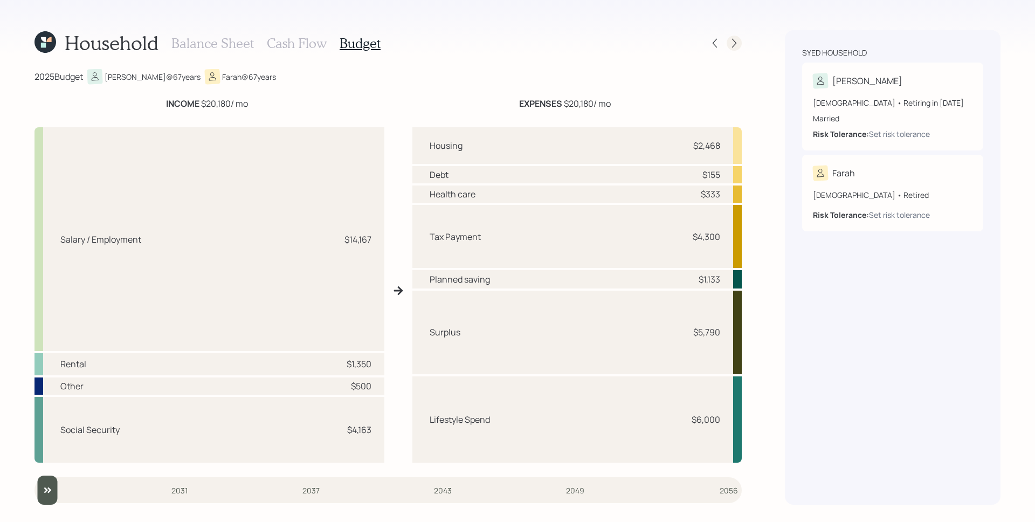
click at [734, 44] on icon at bounding box center [734, 43] width 4 height 9
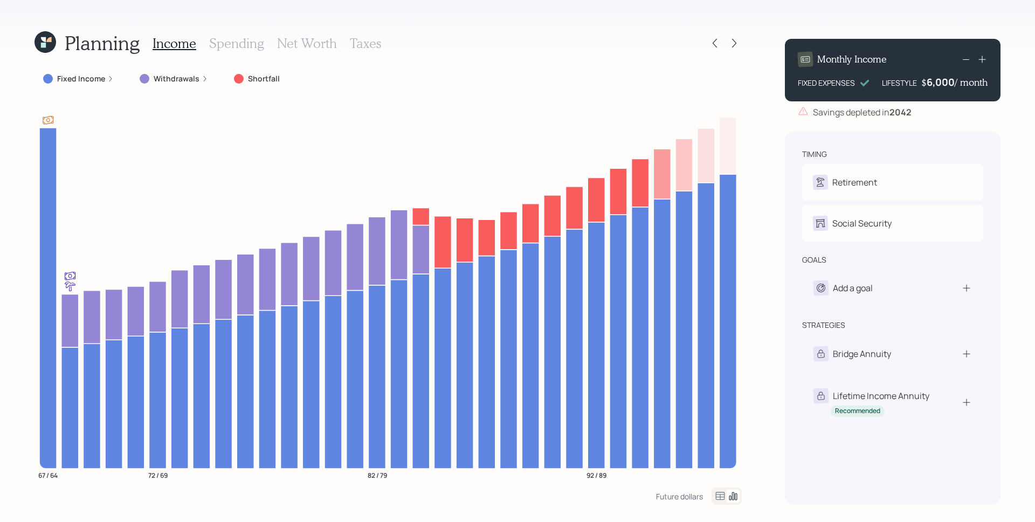
click at [90, 78] on label "Fixed Income" at bounding box center [81, 78] width 48 height 11
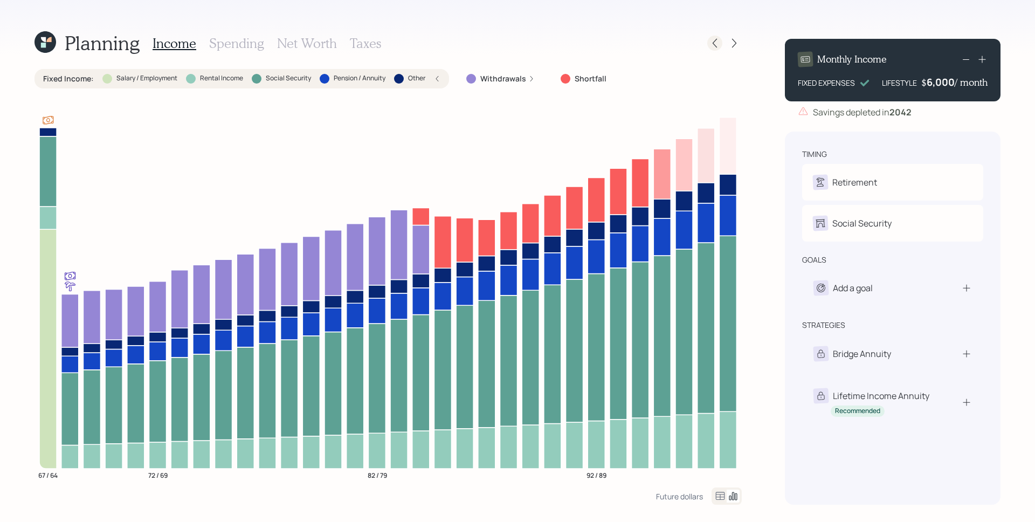
click at [715, 44] on icon at bounding box center [714, 43] width 11 height 11
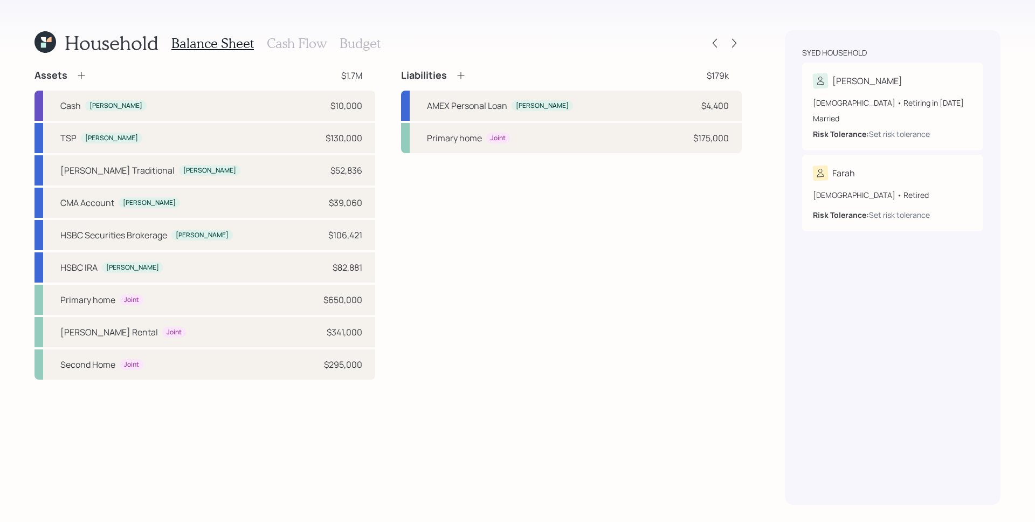
click at [282, 43] on h3 "Cash Flow" at bounding box center [297, 44] width 60 height 16
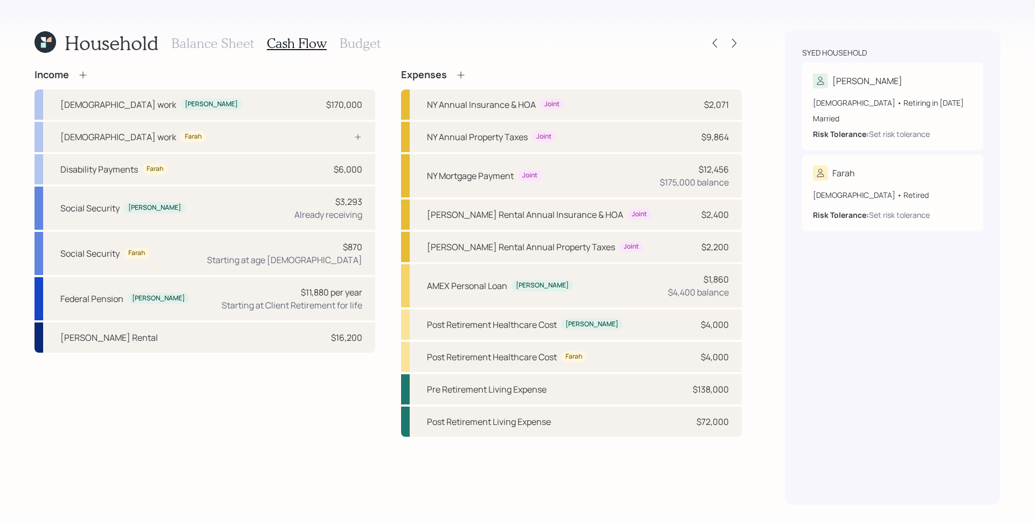
click at [216, 44] on h3 "Balance Sheet" at bounding box center [212, 44] width 82 height 16
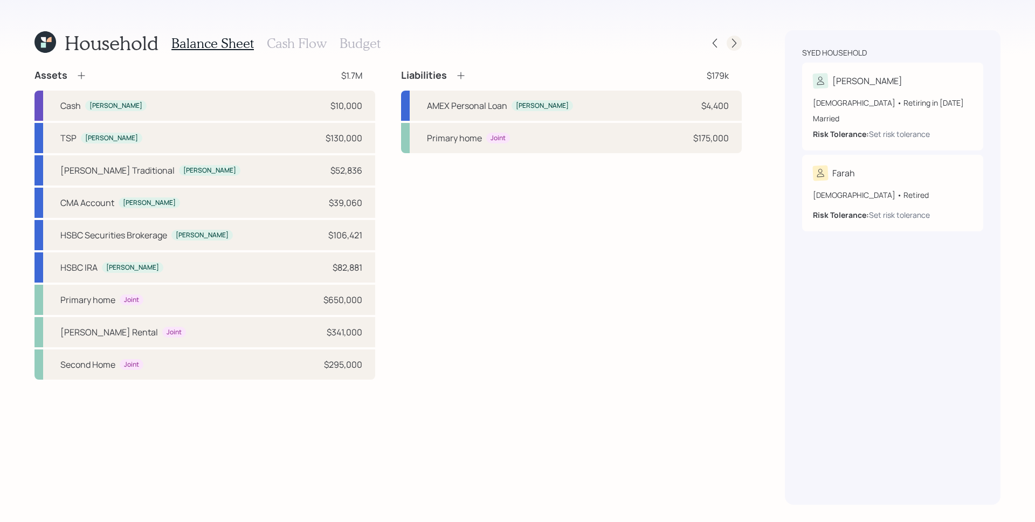
click at [732, 47] on icon at bounding box center [734, 43] width 11 height 11
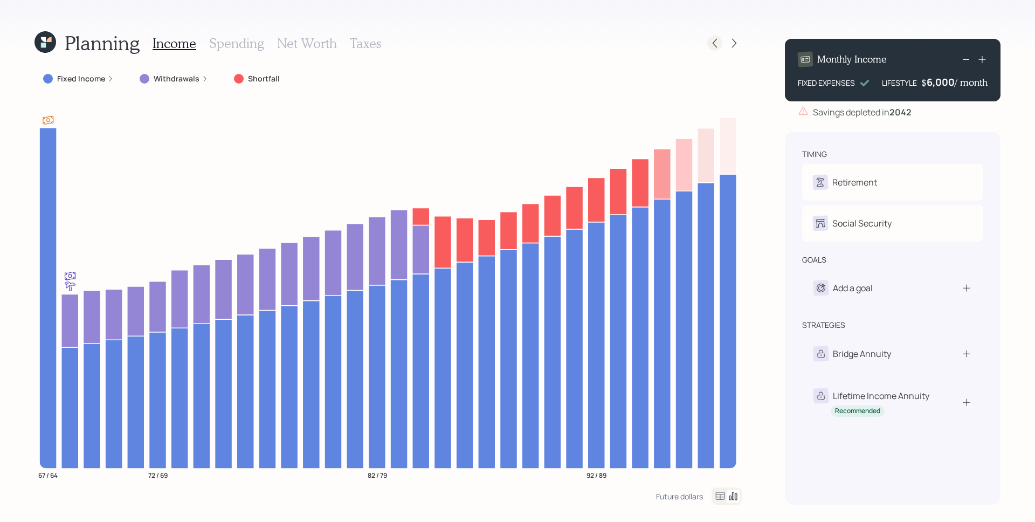
click at [713, 43] on icon at bounding box center [714, 43] width 11 height 11
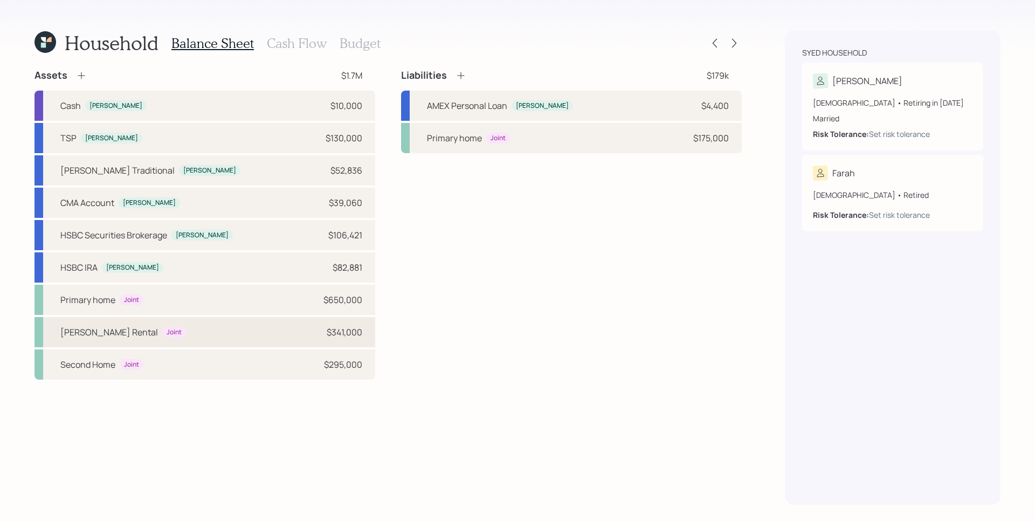
click at [175, 332] on div "[PERSON_NAME] Rental Joint $341,000" at bounding box center [204, 332] width 341 height 30
select select "rental_property"
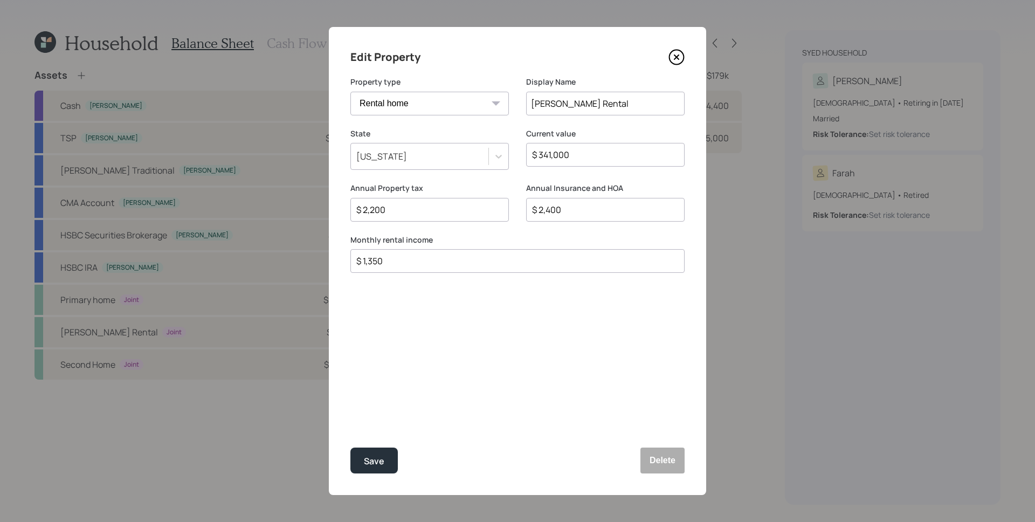
drag, startPoint x: 404, startPoint y: 260, endPoint x: 356, endPoint y: 259, distance: 48.5
click at [356, 259] on input "$ 1,350" at bounding box center [513, 260] width 316 height 13
click at [375, 264] on input "$ 1,350" at bounding box center [513, 260] width 316 height 13
click at [573, 304] on div "Edit Property Property type Vacation home Rental home Display Name [PERSON_NAME…" at bounding box center [517, 261] width 377 height 468
click at [672, 56] on icon at bounding box center [676, 57] width 16 height 16
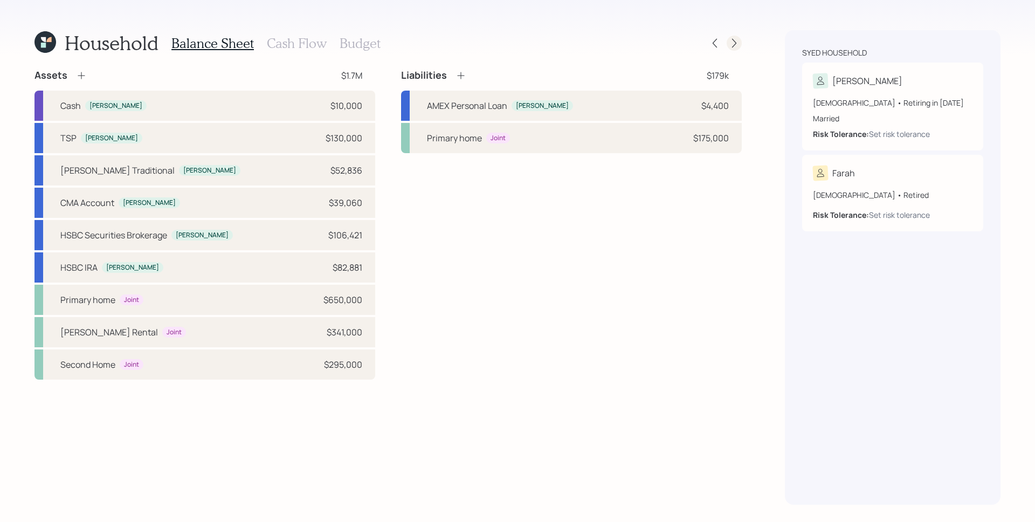
click at [735, 41] on icon at bounding box center [734, 43] width 11 height 11
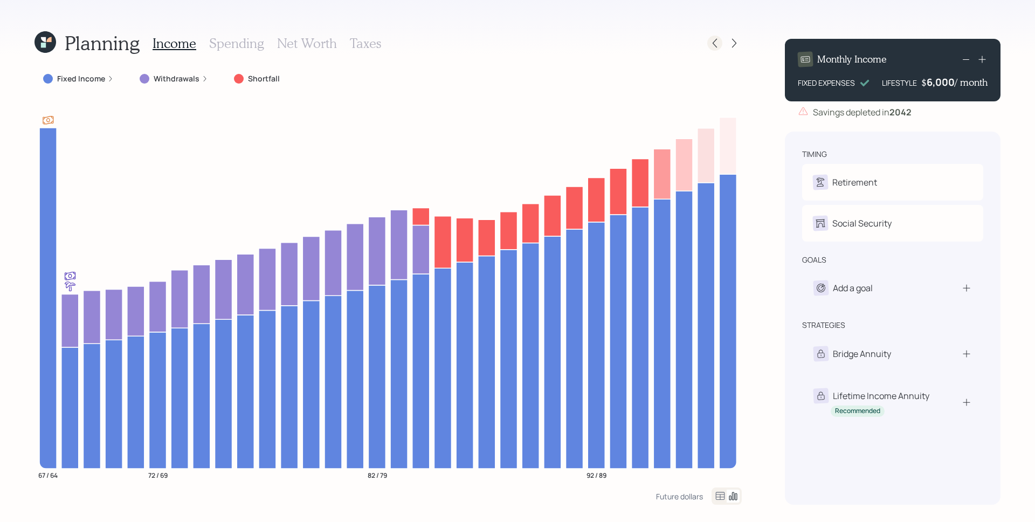
click at [713, 44] on icon at bounding box center [714, 43] width 11 height 11
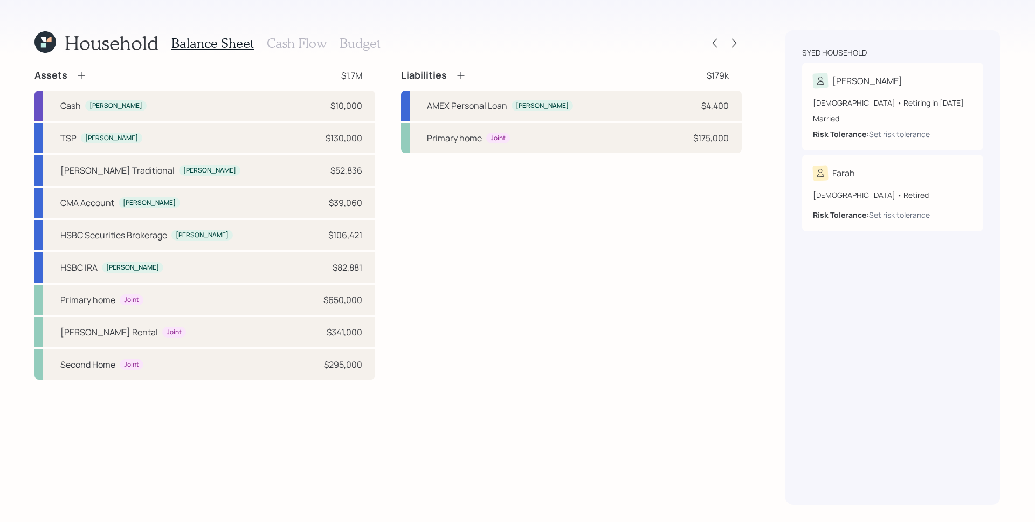
click at [285, 46] on h3 "Cash Flow" at bounding box center [297, 44] width 60 height 16
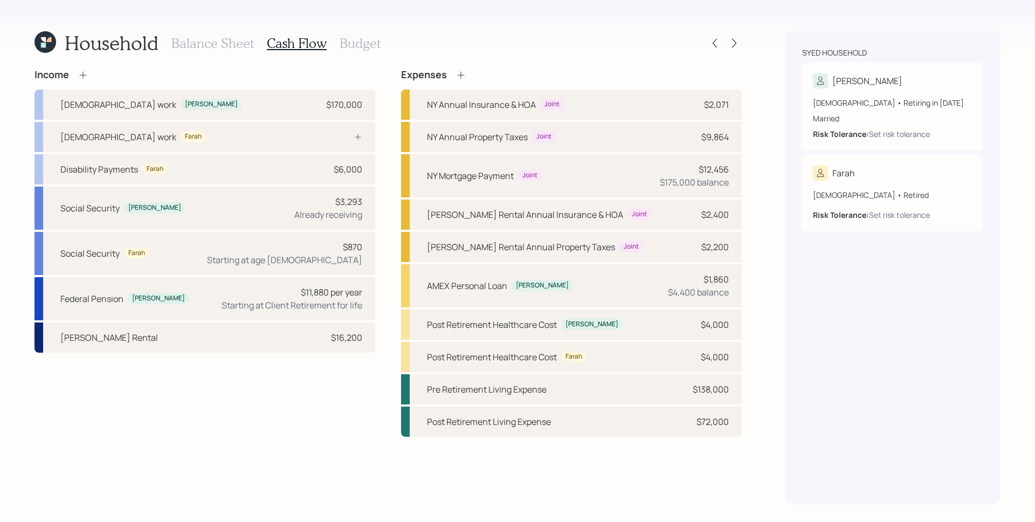
click at [87, 72] on icon at bounding box center [83, 75] width 11 height 11
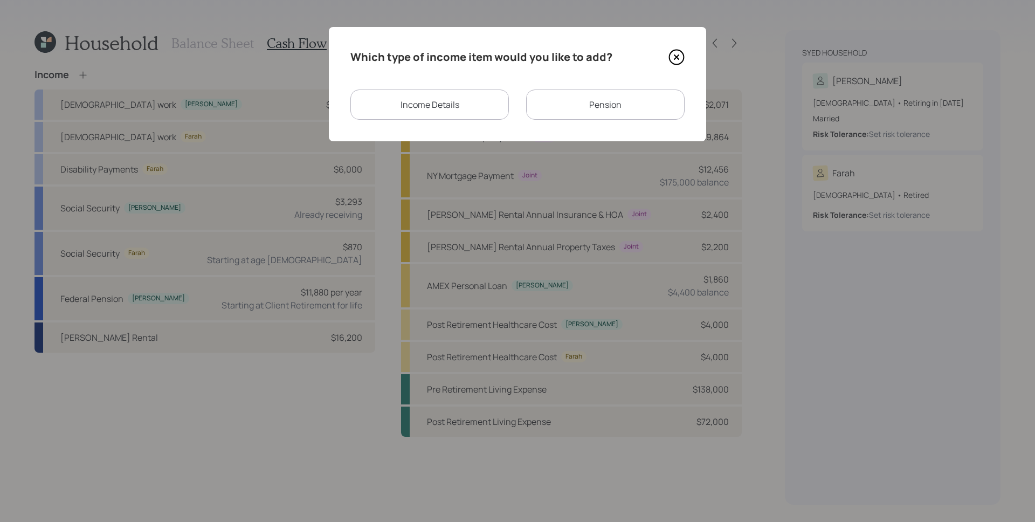
click at [450, 101] on div "Income Details" at bounding box center [429, 104] width 158 height 30
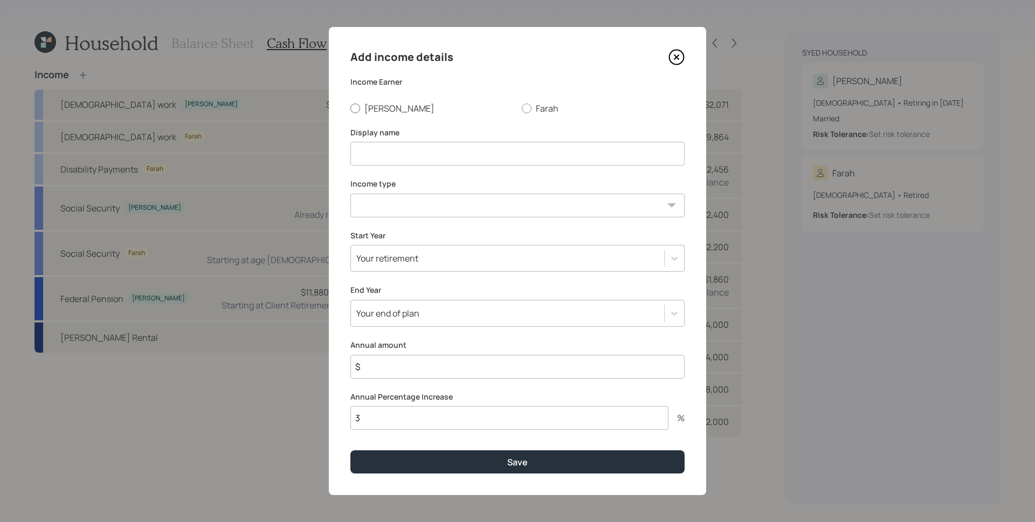
click at [387, 110] on label "[PERSON_NAME]" at bounding box center [431, 108] width 163 height 12
click at [350, 108] on input "[PERSON_NAME]" at bounding box center [350, 108] width 1 height 1
radio input "true"
click at [415, 161] on input at bounding box center [517, 154] width 334 height 24
type input "Consulting Work"
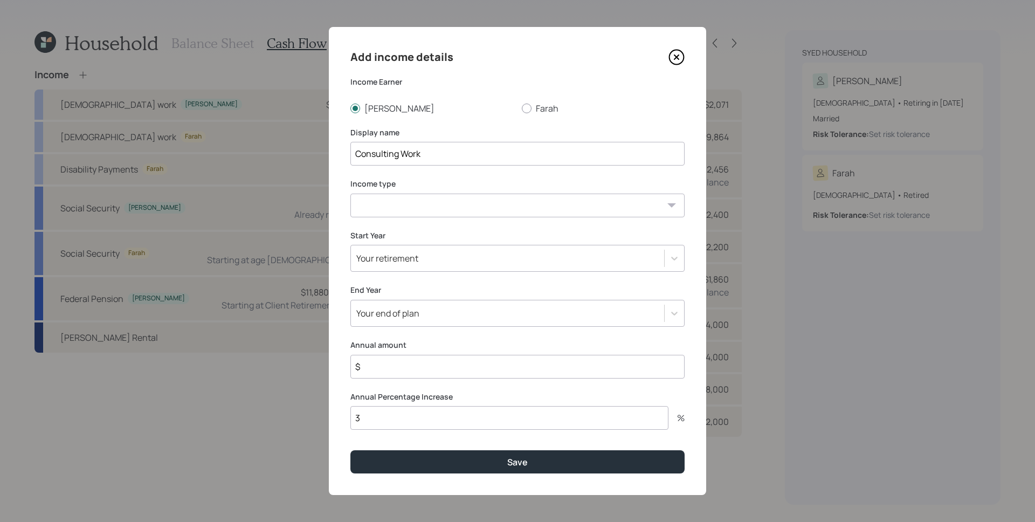
click at [418, 194] on select "[DEMOGRAPHIC_DATA] work [DEMOGRAPHIC_DATA] work Self employment Other" at bounding box center [517, 205] width 334 height 24
select select "part_time"
click at [350, 193] on select "[DEMOGRAPHIC_DATA] work [DEMOGRAPHIC_DATA] work Self employment Other" at bounding box center [517, 205] width 334 height 24
click at [418, 263] on div "Your retirement" at bounding box center [507, 258] width 313 height 18
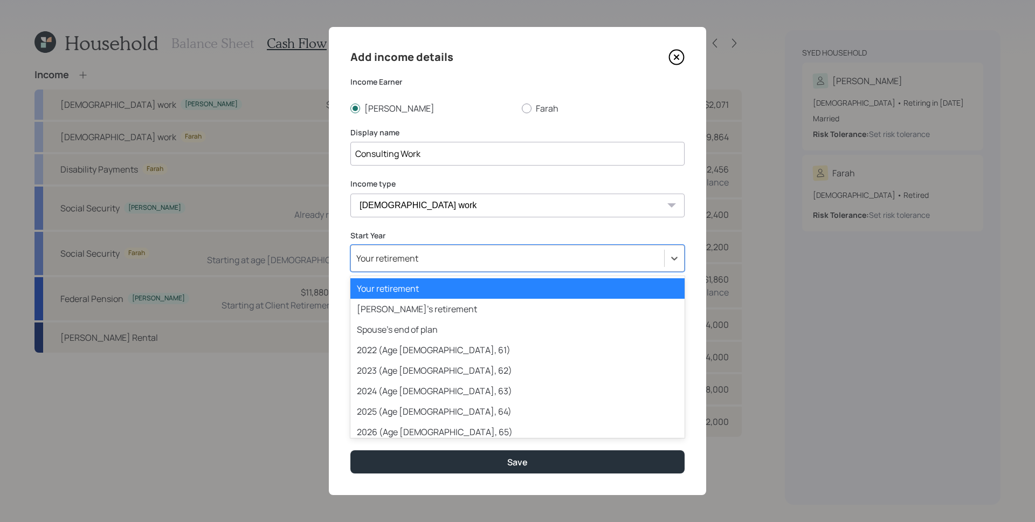
click at [417, 262] on div "Your retirement" at bounding box center [387, 258] width 62 height 12
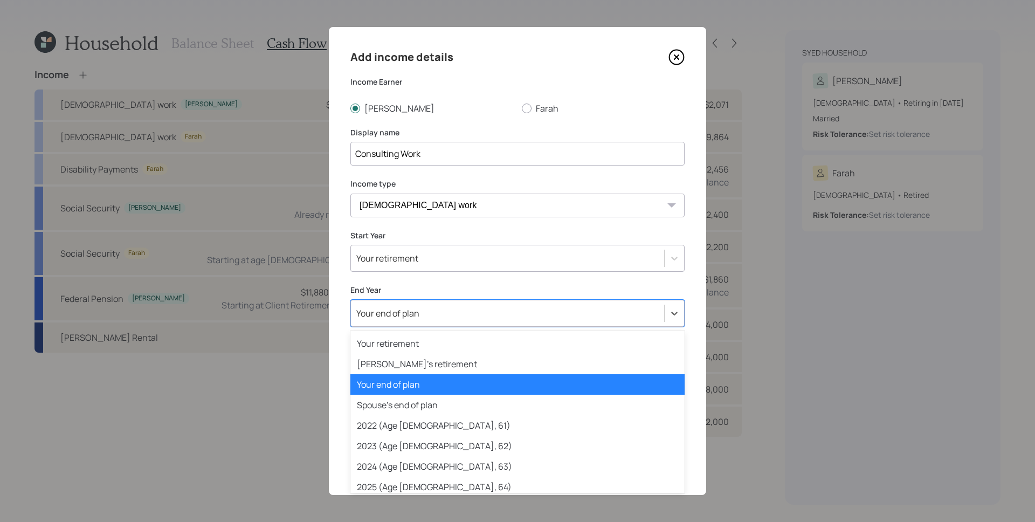
click at [433, 325] on div "Your end of plan" at bounding box center [517, 313] width 334 height 27
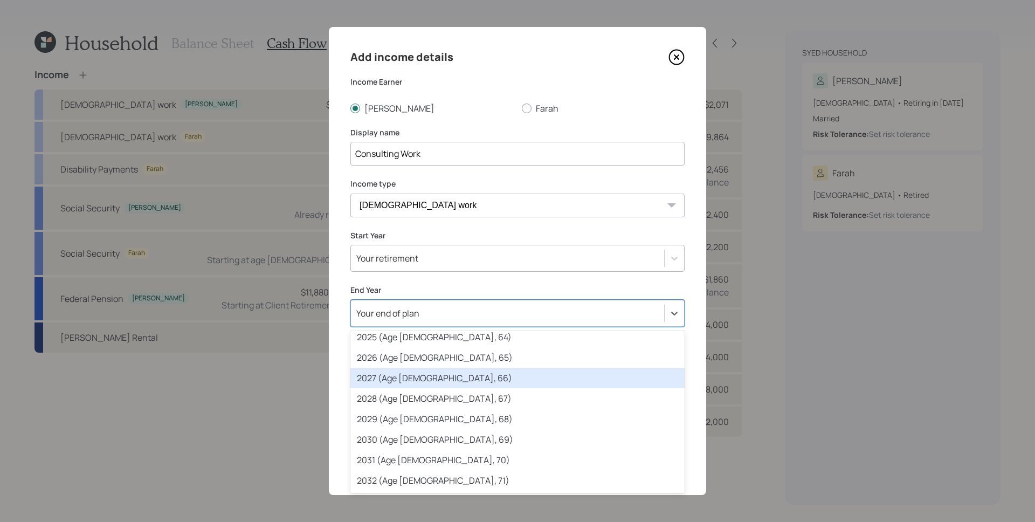
scroll to position [156, 0]
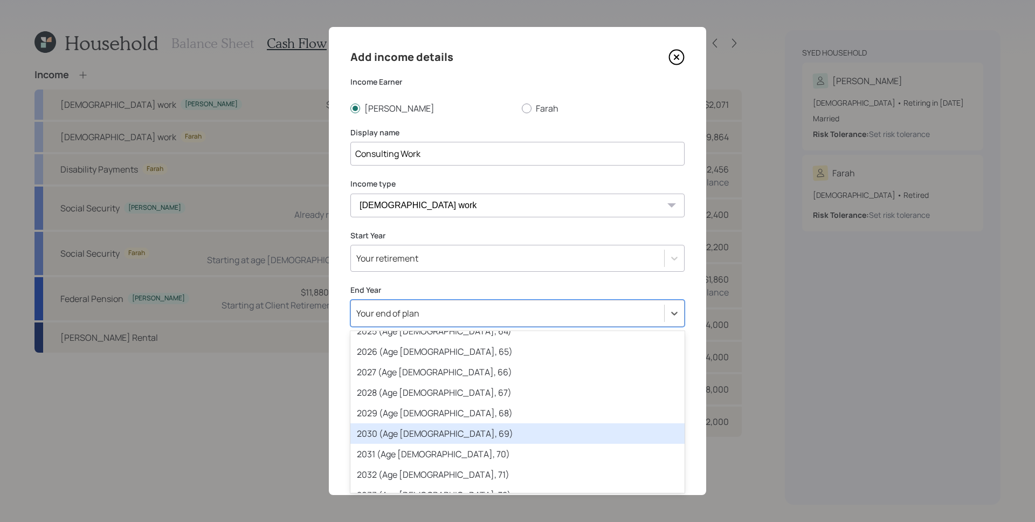
click at [424, 430] on div "2030 (Age [DEMOGRAPHIC_DATA], 69)" at bounding box center [517, 433] width 334 height 20
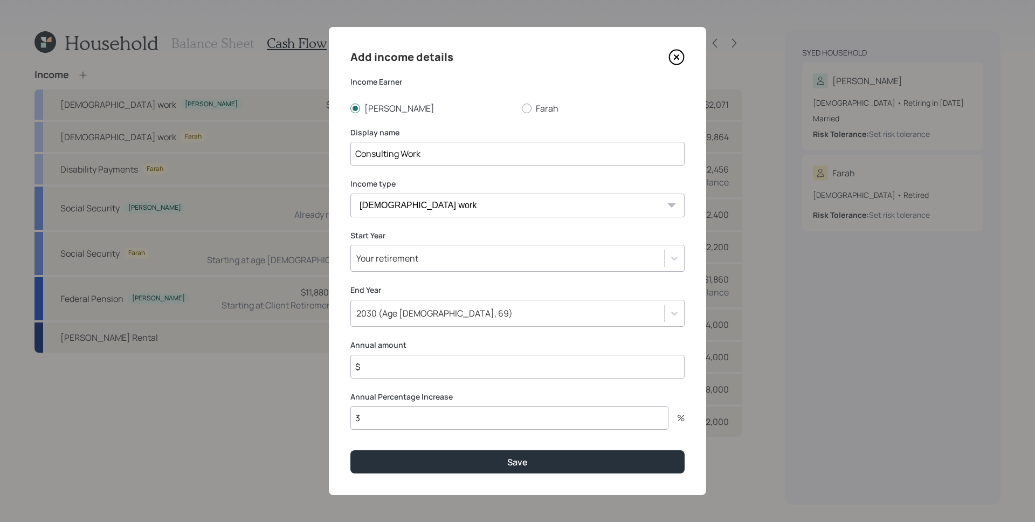
click at [419, 373] on input "$" at bounding box center [517, 367] width 334 height 24
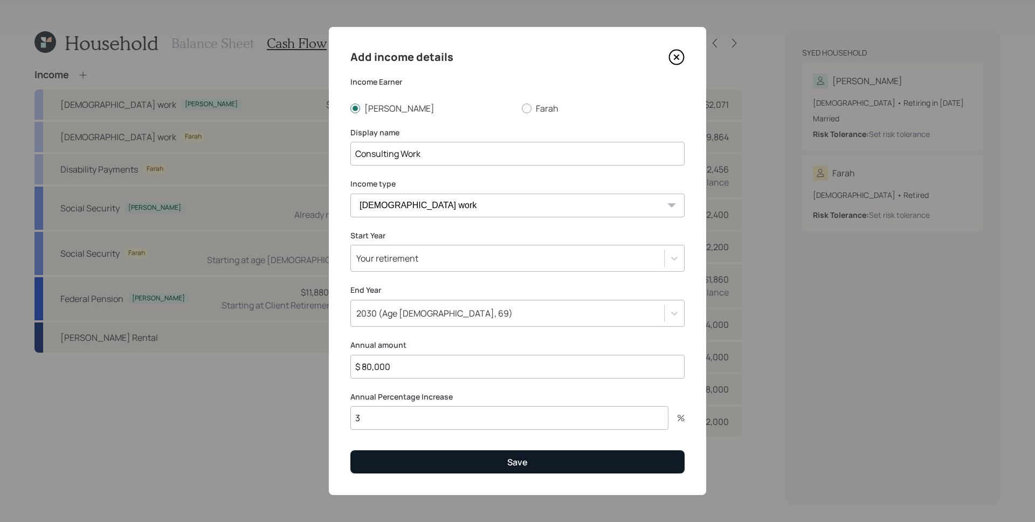
type input "$ 80,000"
click at [438, 459] on button "Save" at bounding box center [517, 461] width 334 height 23
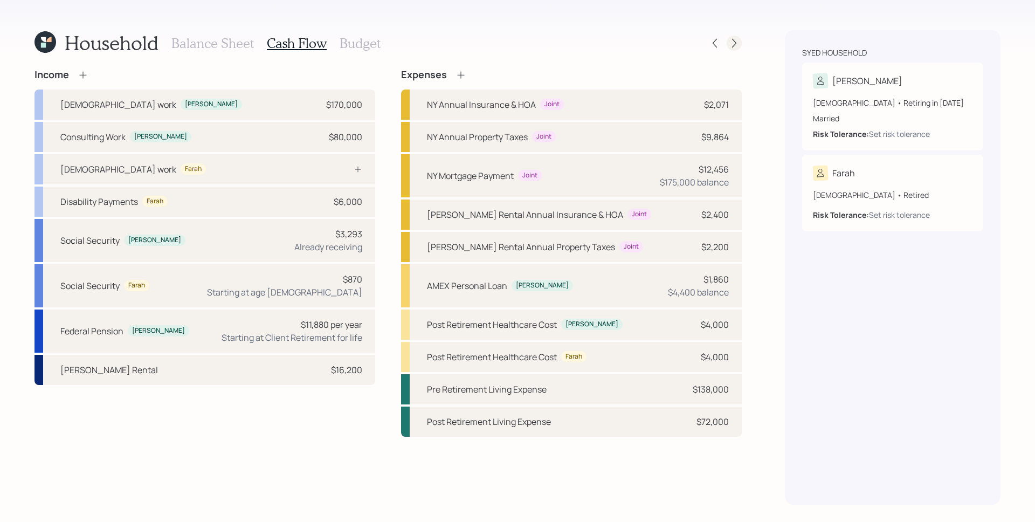
click at [739, 45] on icon at bounding box center [734, 43] width 11 height 11
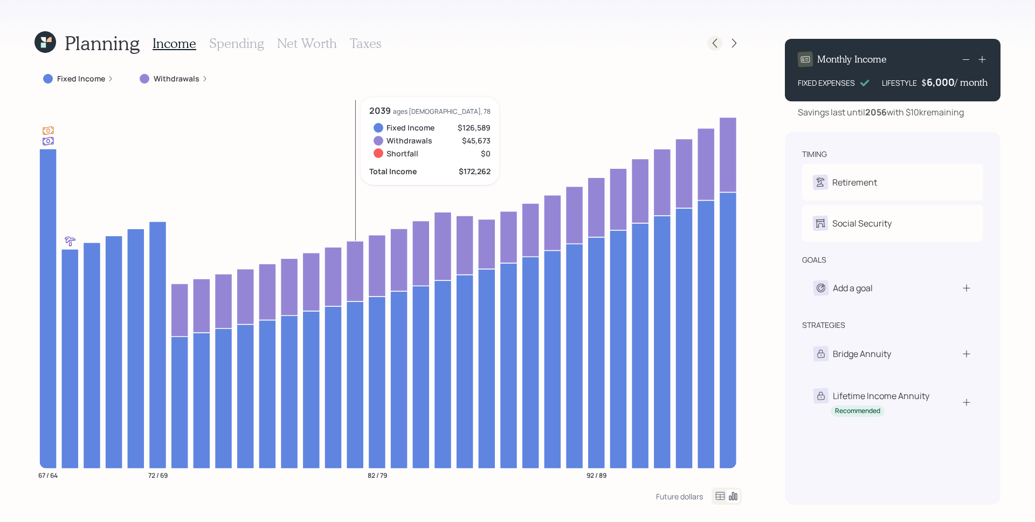
click at [717, 43] on icon at bounding box center [714, 43] width 11 height 11
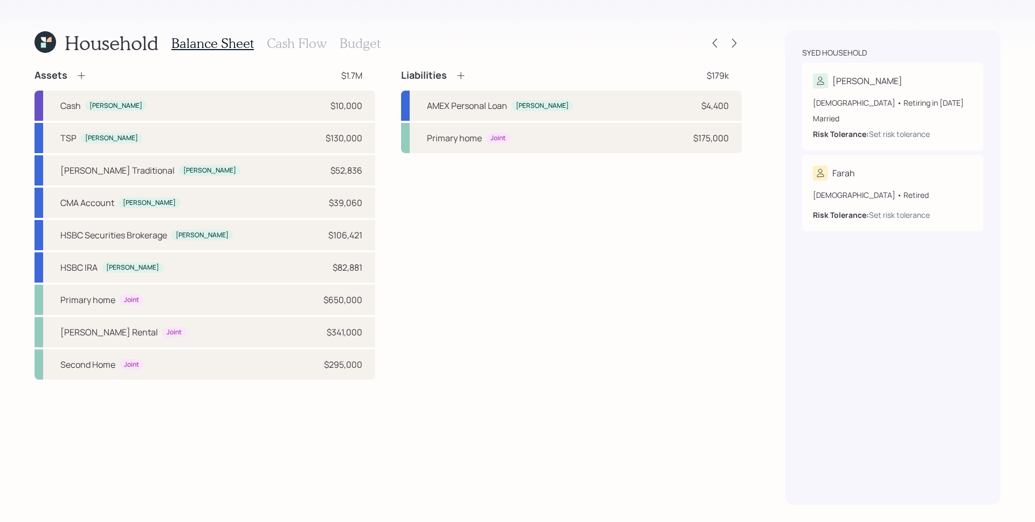
click at [278, 44] on h3 "Cash Flow" at bounding box center [297, 44] width 60 height 16
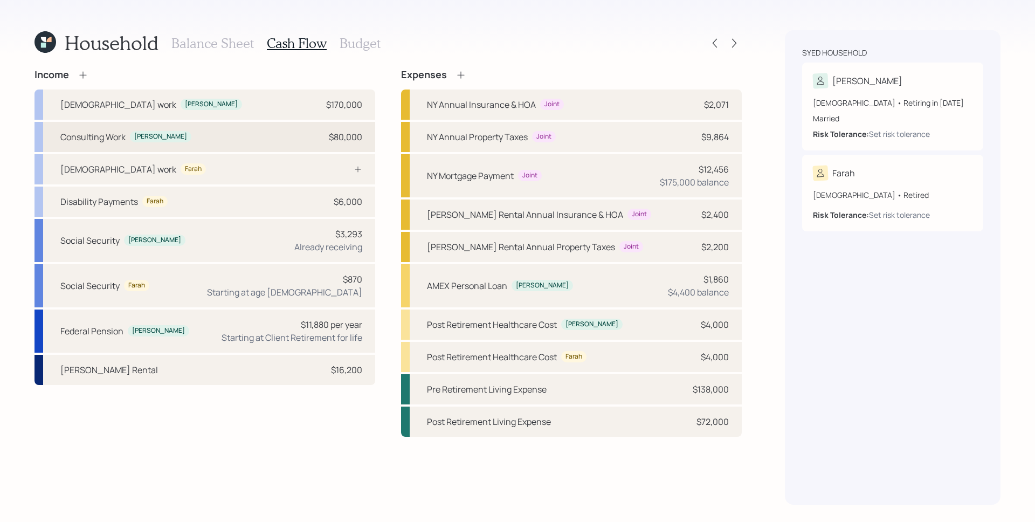
click at [217, 144] on div "Consulting Work [PERSON_NAME] $80,000" at bounding box center [204, 137] width 341 height 30
select select "part_time"
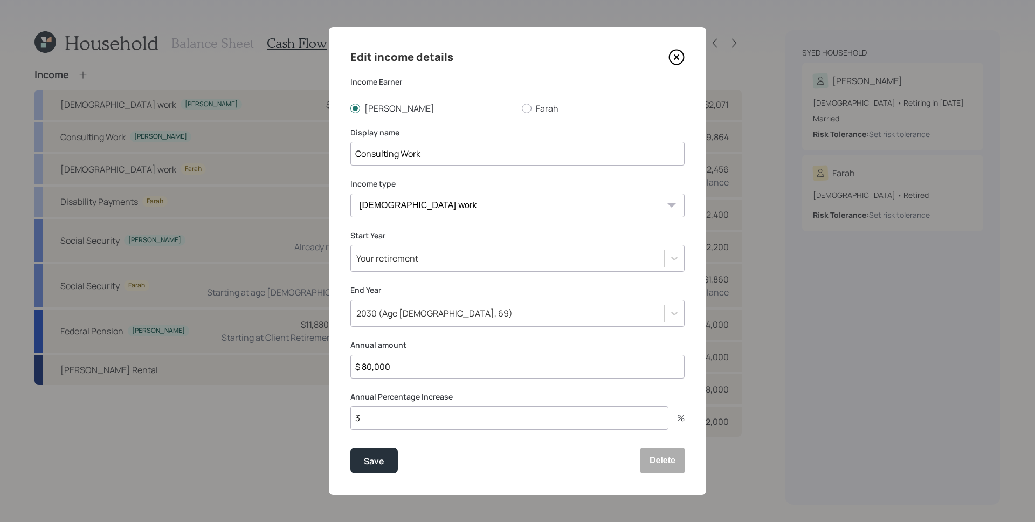
click at [397, 373] on input "$ 80,000" at bounding box center [517, 367] width 334 height 24
type input "$ 0"
click at [350, 447] on button "Save" at bounding box center [373, 460] width 47 height 26
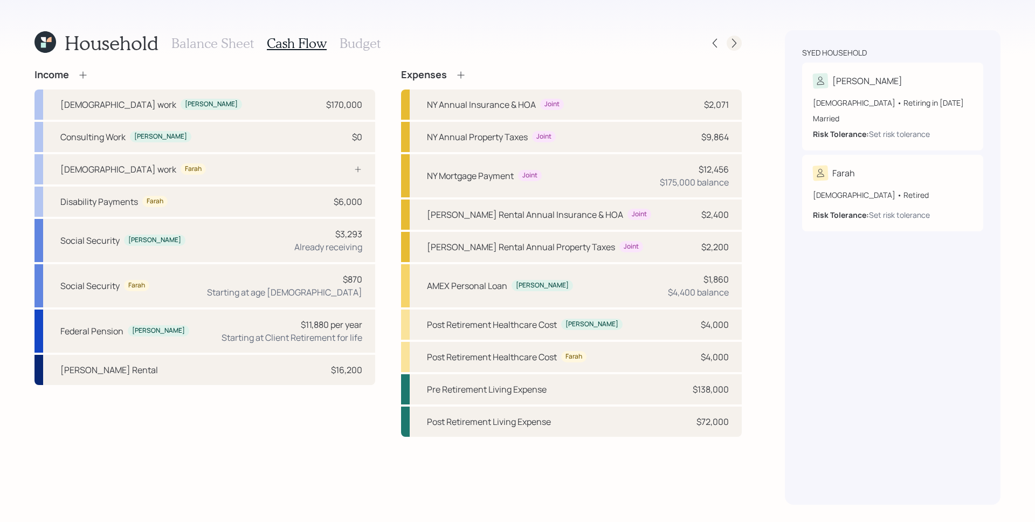
click at [736, 43] on icon at bounding box center [734, 43] width 11 height 11
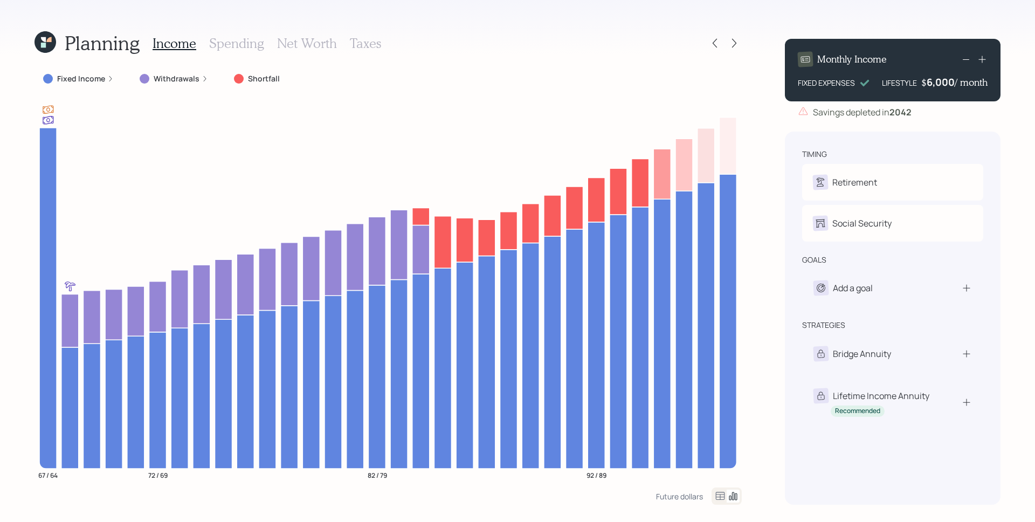
click at [110, 78] on icon at bounding box center [110, 78] width 6 height 6
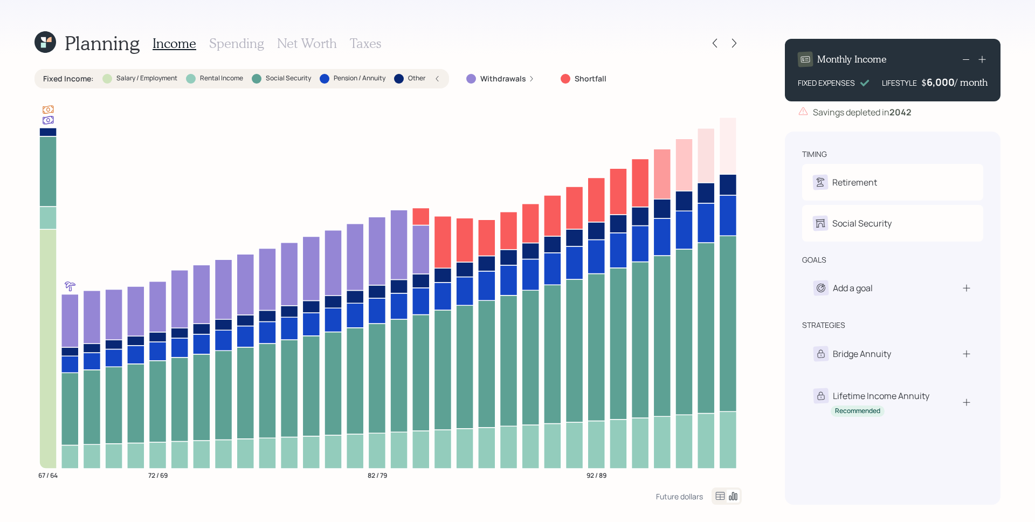
click at [252, 47] on h3 "Spending" at bounding box center [236, 44] width 55 height 16
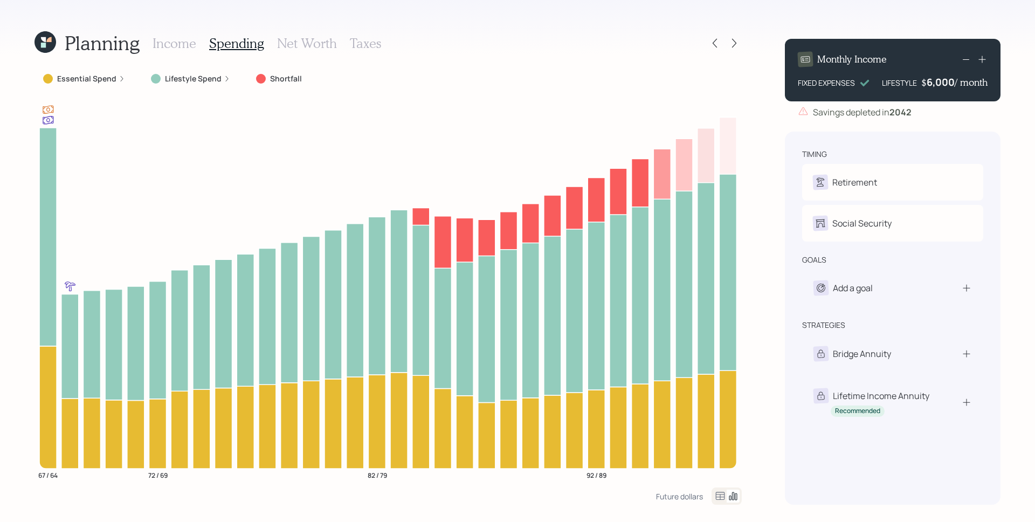
click at [119, 78] on icon at bounding box center [122, 78] width 6 height 6
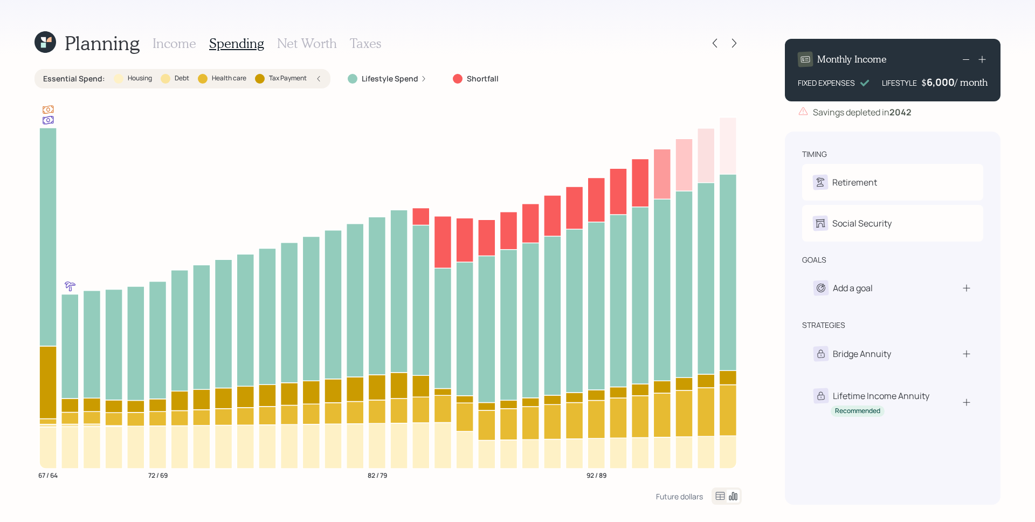
click at [184, 45] on h3 "Income" at bounding box center [174, 44] width 44 height 16
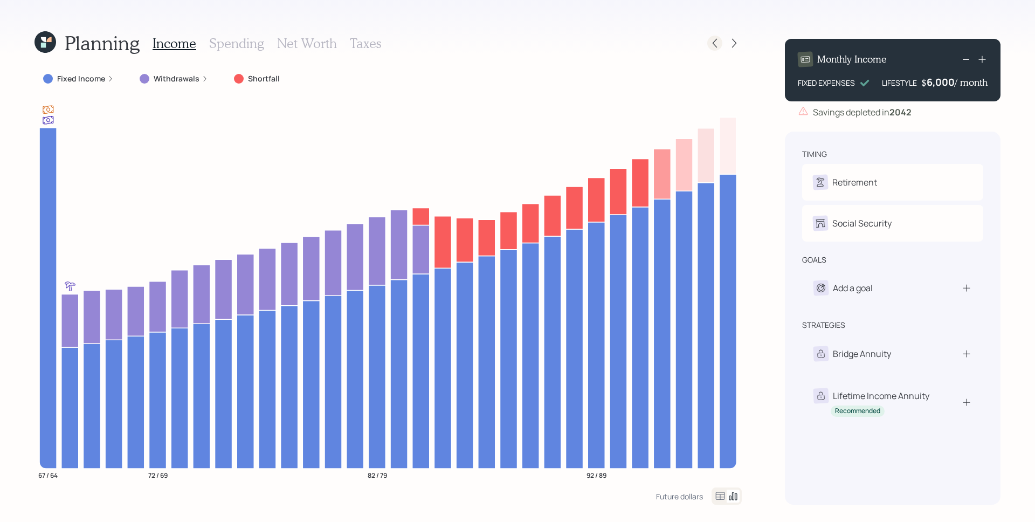
click at [716, 42] on icon at bounding box center [714, 43] width 11 height 11
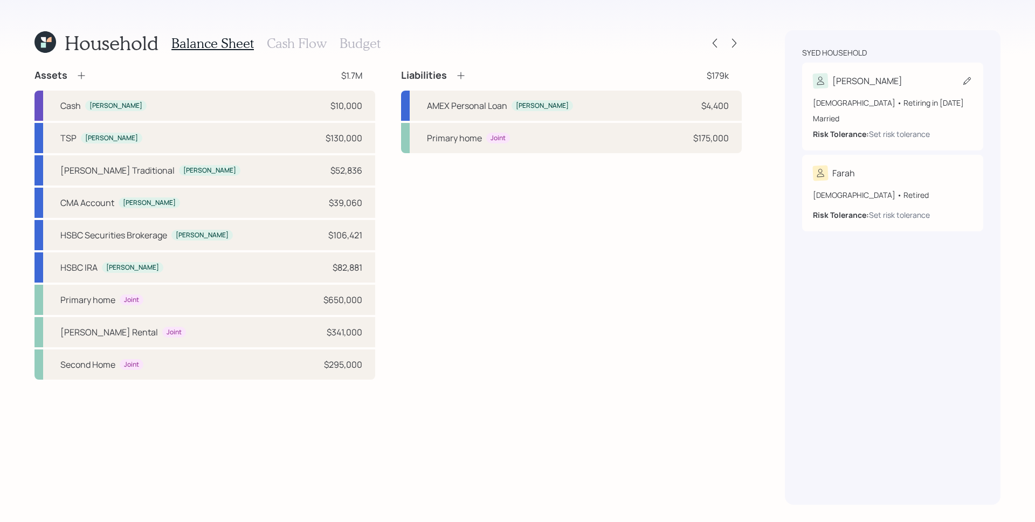
click at [907, 104] on div "[DEMOGRAPHIC_DATA] • Retiring in [DATE]" at bounding box center [893, 102] width 160 height 11
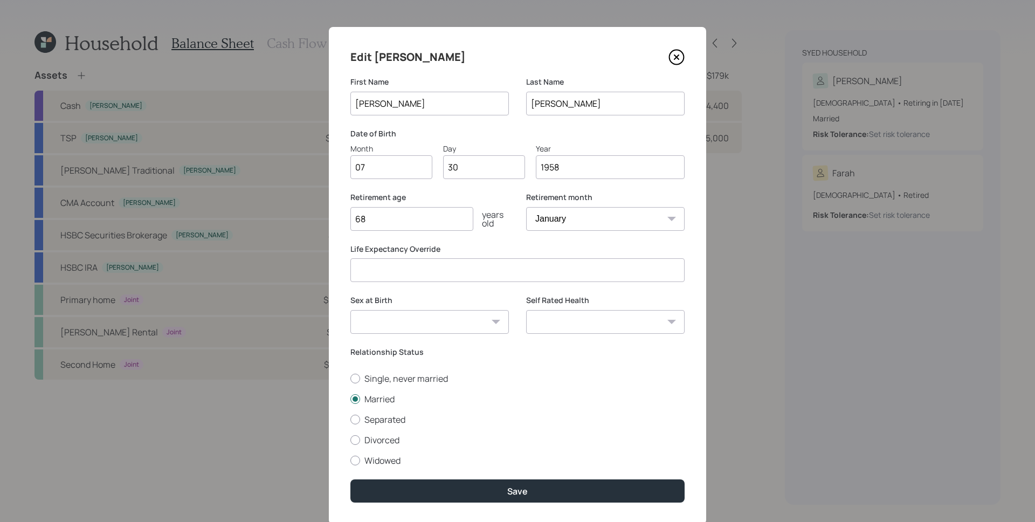
click at [678, 56] on icon at bounding box center [676, 57] width 16 height 16
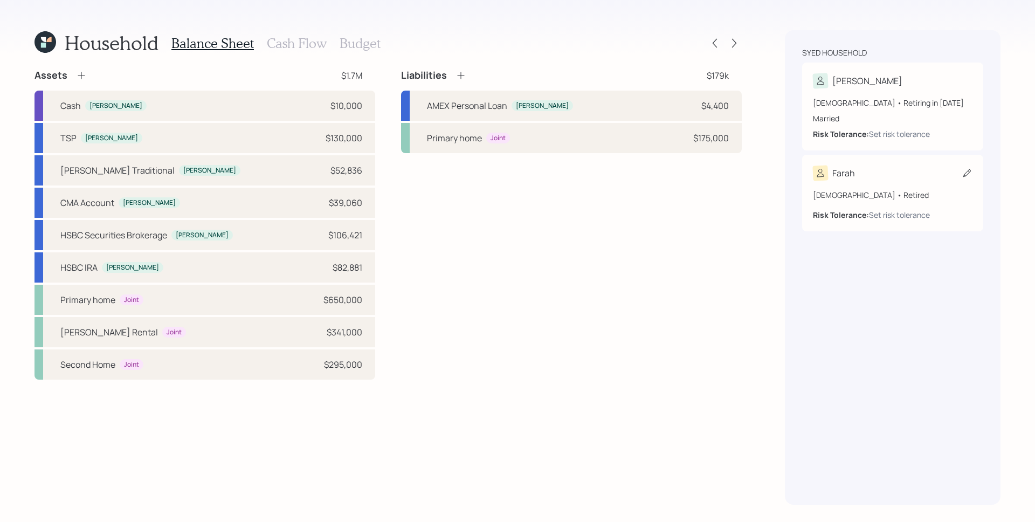
click at [938, 200] on div "[DEMOGRAPHIC_DATA] • Retired" at bounding box center [893, 194] width 160 height 11
select select "7"
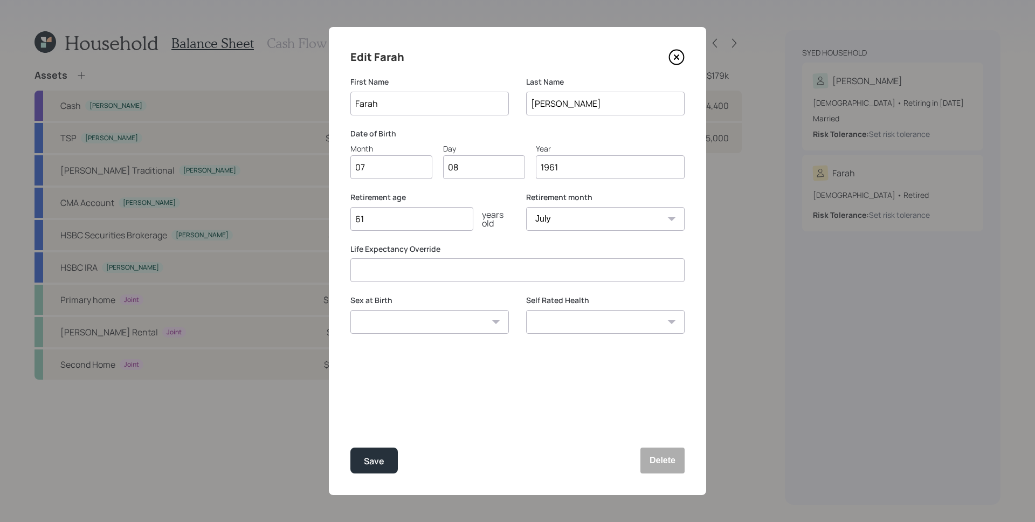
click at [678, 56] on icon at bounding box center [676, 57] width 16 height 16
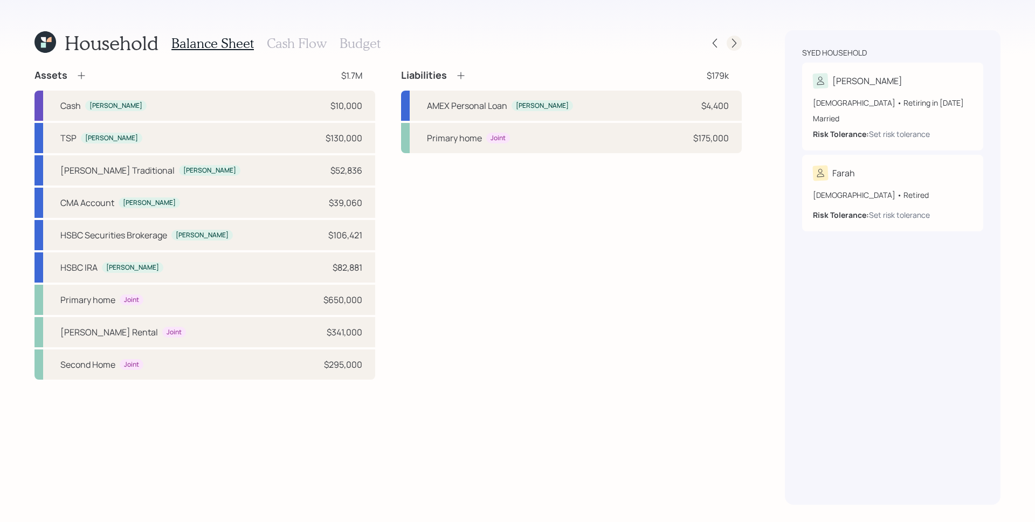
click at [731, 42] on icon at bounding box center [734, 43] width 11 height 11
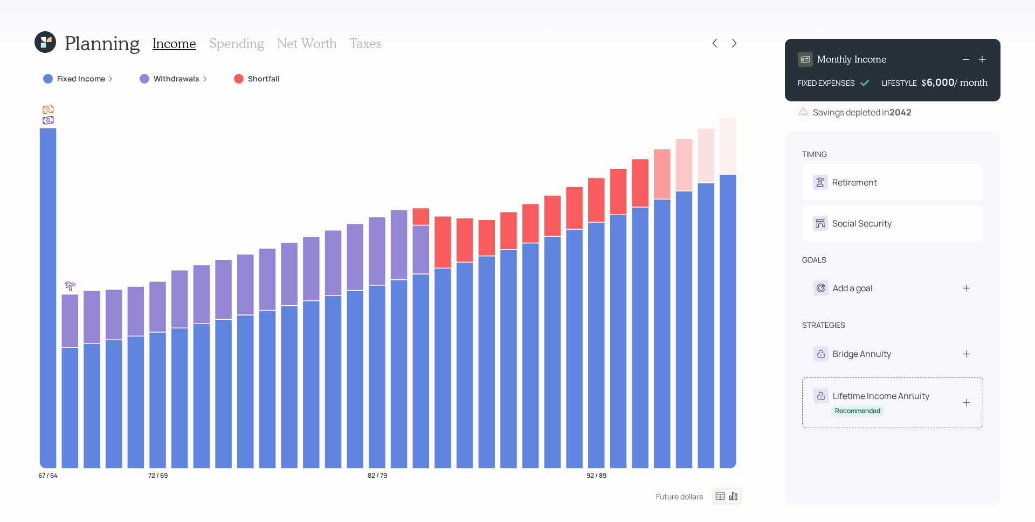
click at [896, 402] on div "Lifetime Income Annuity" at bounding box center [881, 395] width 96 height 13
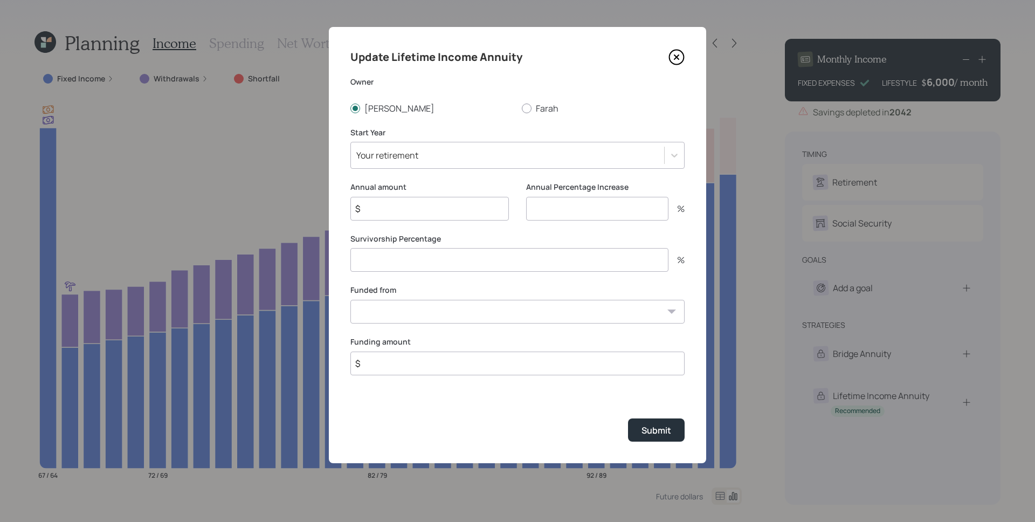
click at [459, 210] on input "$" at bounding box center [429, 209] width 158 height 24
click at [448, 308] on div "Funded from TSP ($130,000) Cash ($10,000) [PERSON_NAME] Traditional ($52,836) C…" at bounding box center [517, 304] width 334 height 39
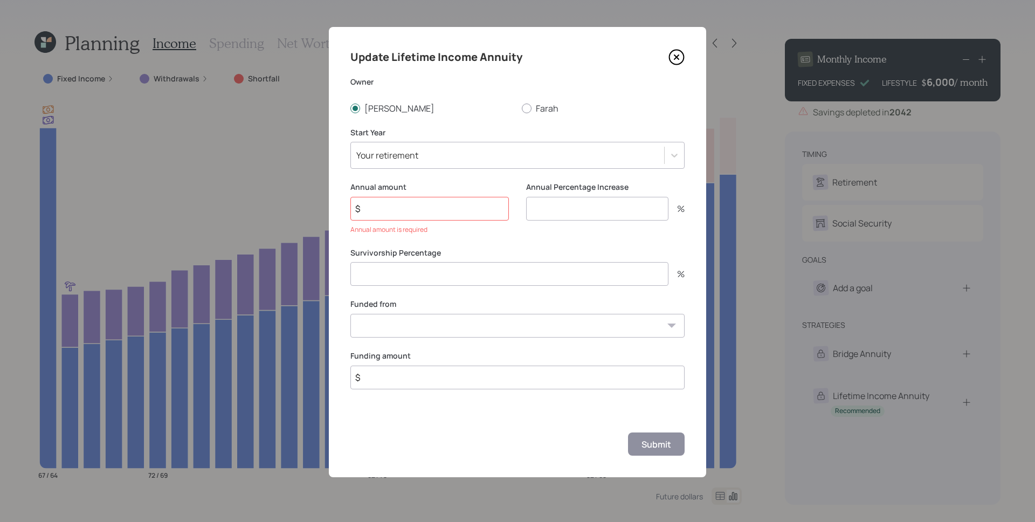
click at [679, 56] on icon at bounding box center [676, 57] width 16 height 16
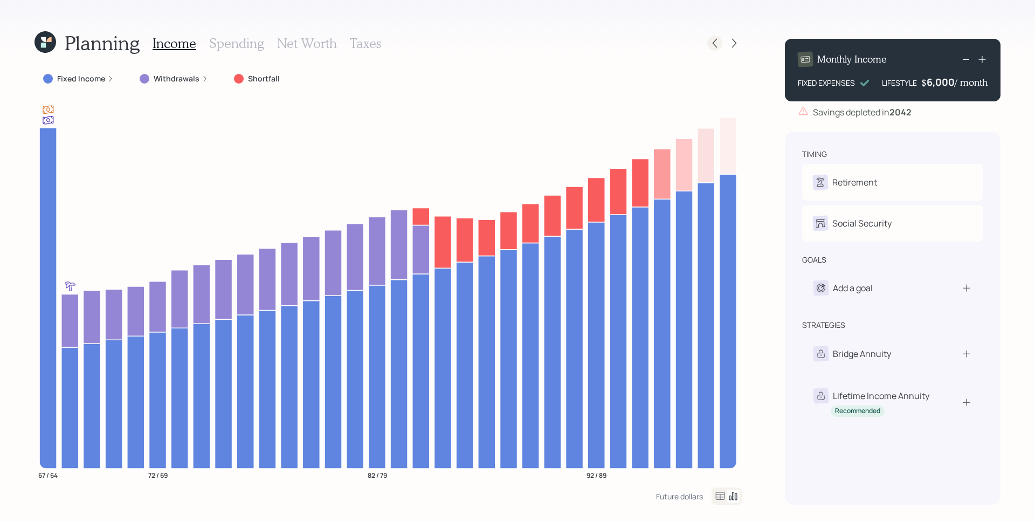
click at [713, 38] on icon at bounding box center [714, 43] width 11 height 11
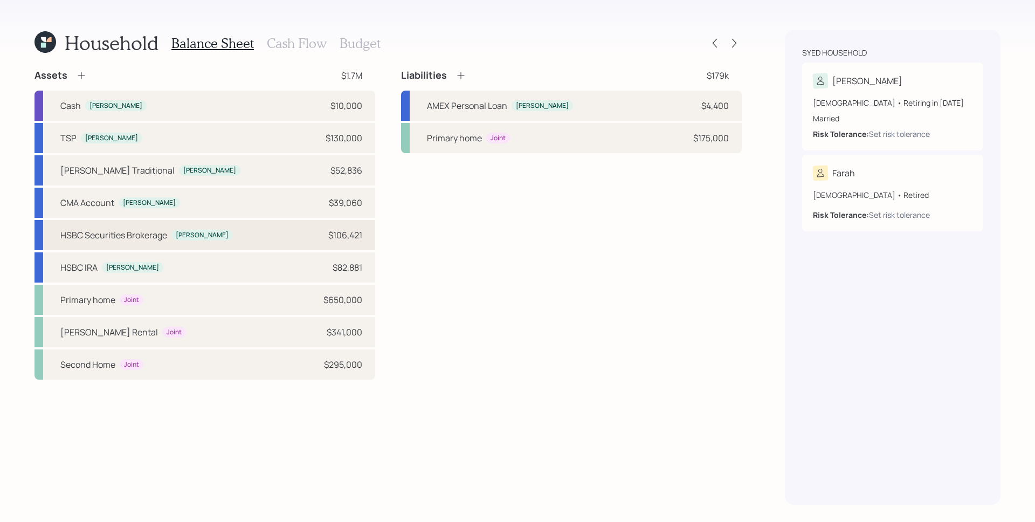
click at [281, 235] on div "HSBC Securities Brokerage [PERSON_NAME] $106,421" at bounding box center [204, 235] width 341 height 30
select select "taxable"
select select "conservative"
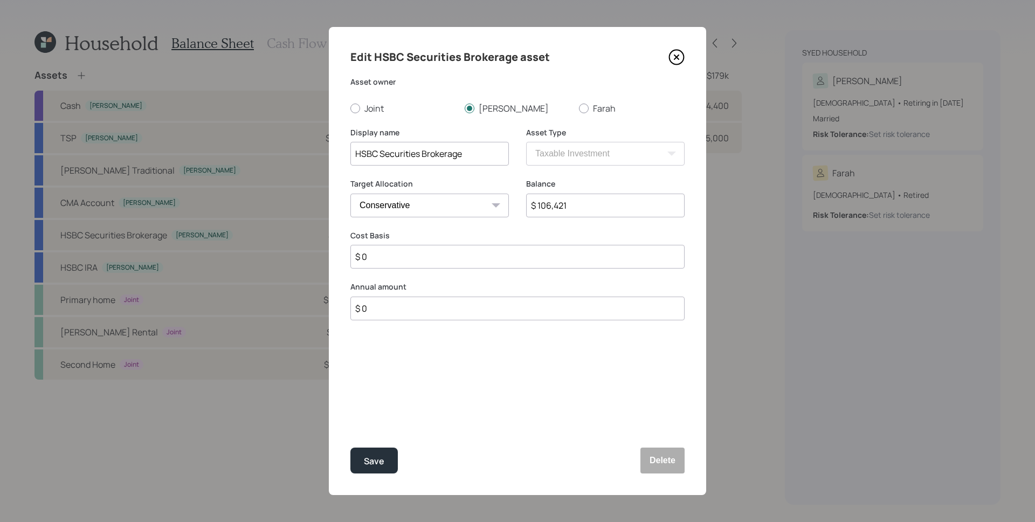
click at [678, 52] on icon at bounding box center [676, 57] width 16 height 16
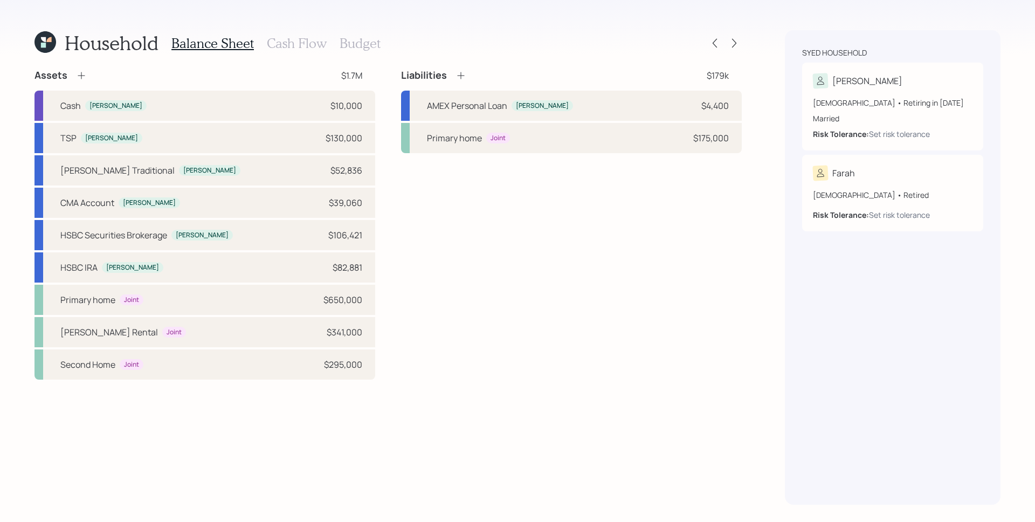
click at [392, 237] on div "Assets $1.7M [PERSON_NAME] $10,000 TSP [PERSON_NAME] $130,000 [PERSON_NAME] Tra…" at bounding box center [387, 224] width 707 height 310
click at [348, 170] on div "$52,836" at bounding box center [346, 170] width 32 height 13
select select "ira"
select select "conservative"
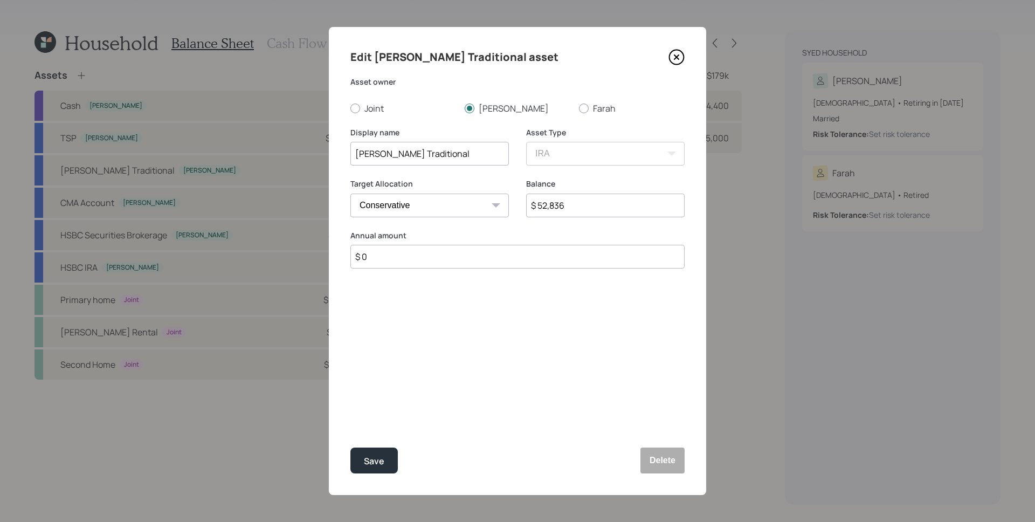
click at [563, 210] on input "$ 52,836" at bounding box center [605, 205] width 158 height 24
click at [676, 58] on icon at bounding box center [676, 57] width 16 height 16
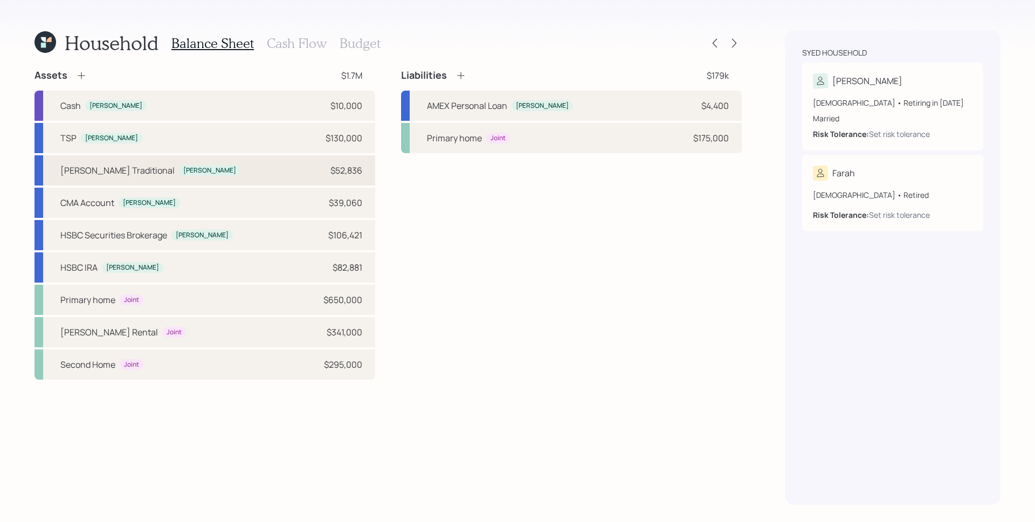
click at [336, 167] on div "$52,836" at bounding box center [346, 170] width 32 height 13
select select "ira"
select select "conservative"
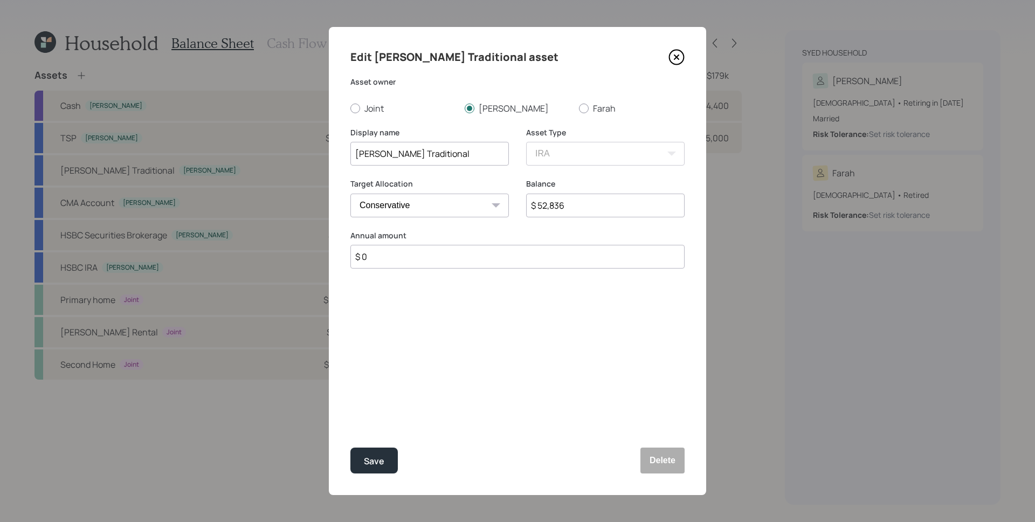
click at [586, 226] on div "Balance $ 52,836" at bounding box center [605, 204] width 158 height 52
click at [583, 211] on input "$ 52,836" at bounding box center [605, 205] width 158 height 24
type input "$ 0"
click at [350, 447] on button "Save" at bounding box center [373, 460] width 47 height 26
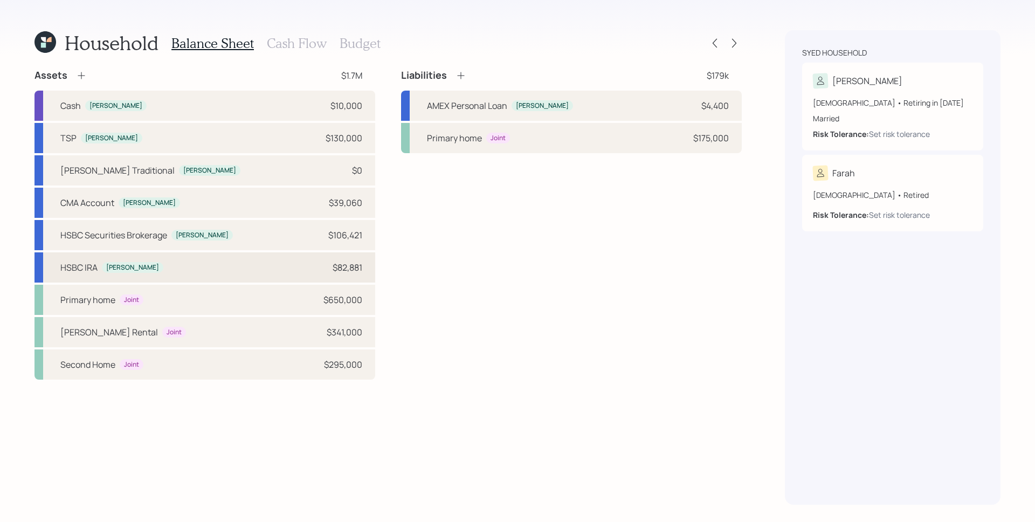
click at [344, 271] on div "$82,881" at bounding box center [347, 267] width 30 height 13
select select "ira"
select select "balanced"
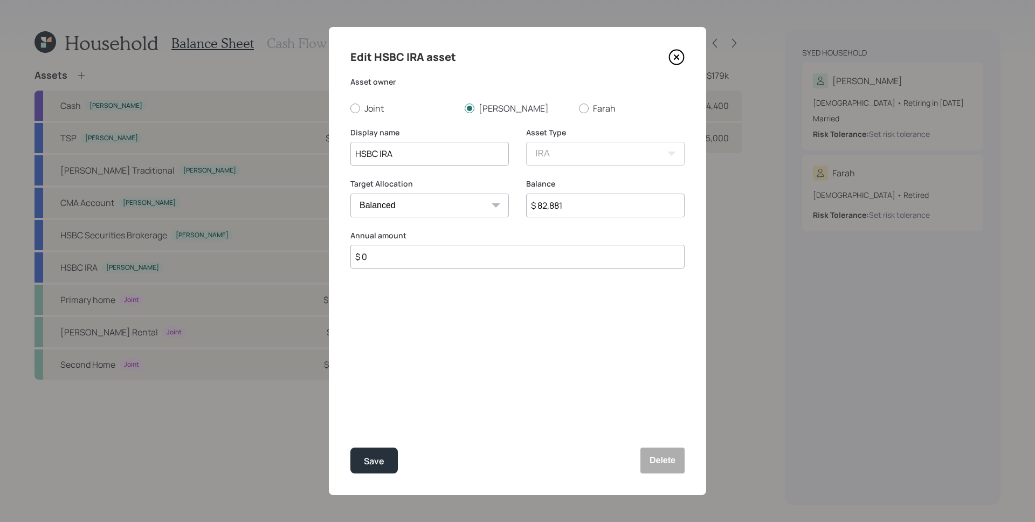
click at [535, 209] on input "$ 82,881" at bounding box center [605, 205] width 158 height 24
click at [557, 212] on input "$ 82,881" at bounding box center [605, 205] width 158 height 24
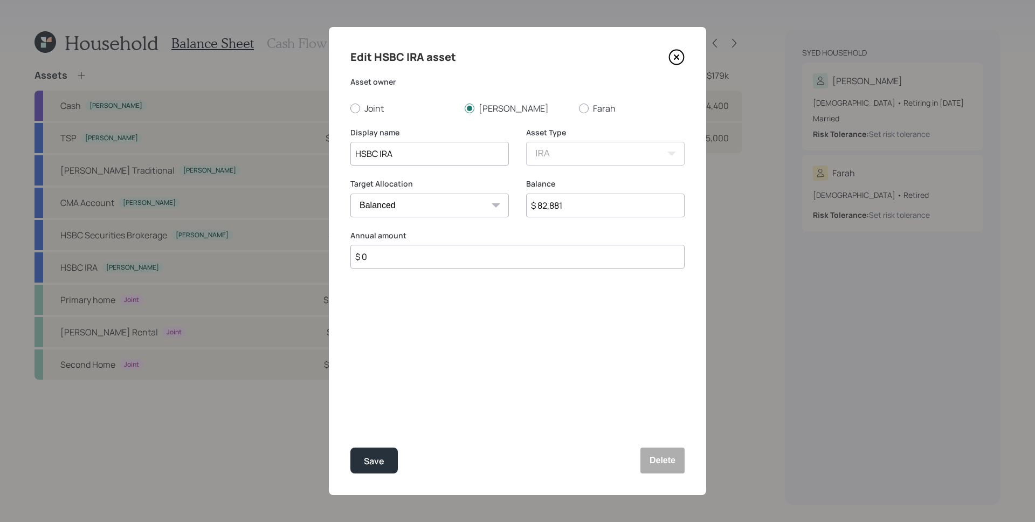
paste input "135,717"
type input "$ 135,717"
click at [371, 454] on div "Save" at bounding box center [374, 461] width 20 height 15
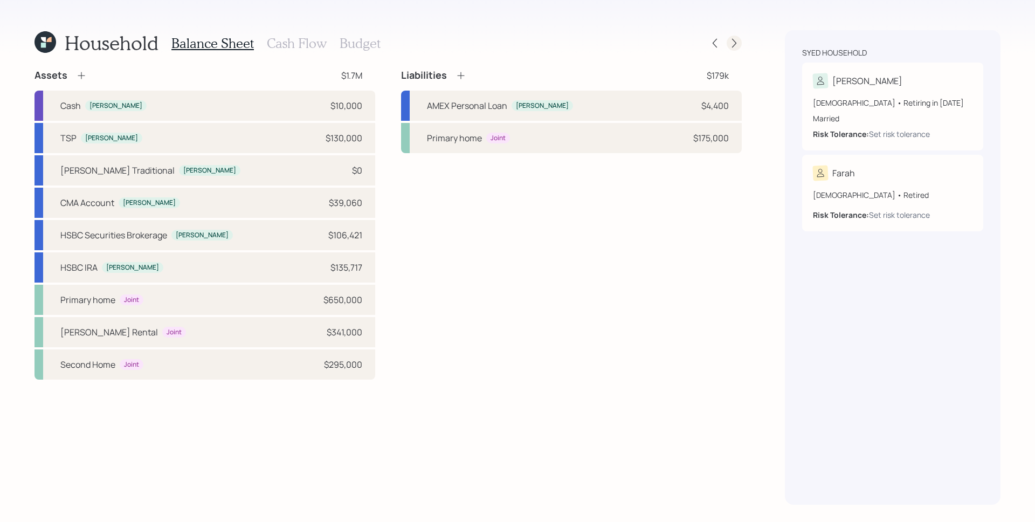
click at [735, 41] on icon at bounding box center [734, 43] width 11 height 11
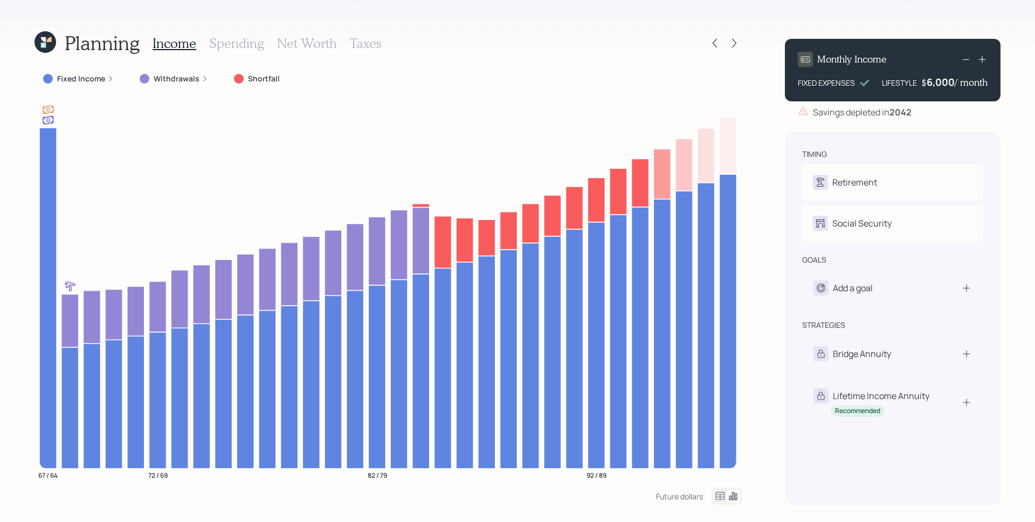
click at [911, 429] on div "timing Retirement M Retire at 67y 1m F Retired Social Security M Receiving F Re…" at bounding box center [893, 317] width 216 height 373
click at [907, 412] on div "Lifetime Income Annuity Recommended" at bounding box center [871, 402] width 116 height 29
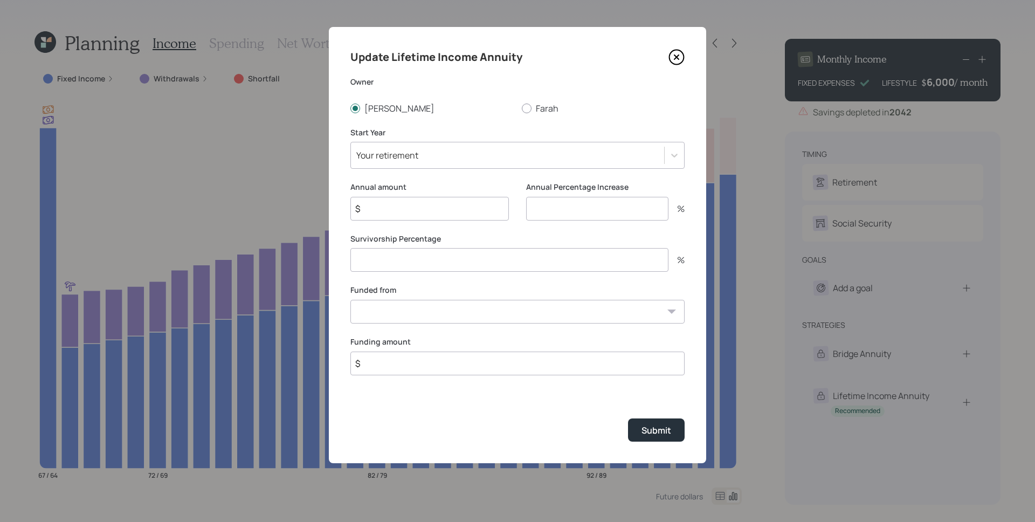
click at [409, 213] on input "$" at bounding box center [429, 209] width 158 height 24
type input "$ 9,100"
click at [587, 212] on input "number" at bounding box center [597, 209] width 142 height 24
type input "0"
type input "100"
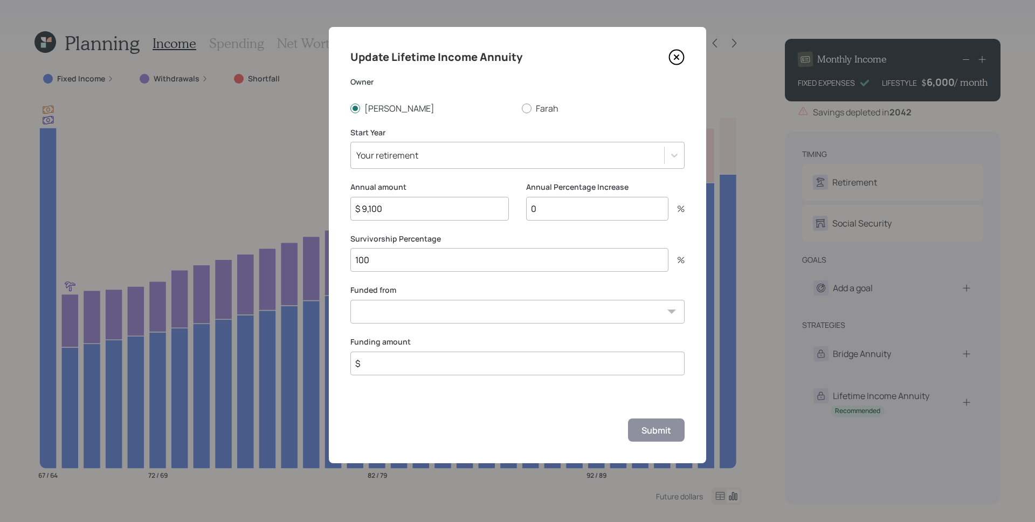
click at [497, 309] on select "TSP ($130,000) Cash ($10,000) [PERSON_NAME] Traditional ($0) CMA Account ($39,0…" at bounding box center [517, 312] width 334 height 24
select select "318514ff-a78d-44dc-90a1-6c528902a4ad"
click at [350, 300] on select "TSP ($130,000) Cash ($10,000) [PERSON_NAME] Traditional ($0) CMA Account ($39,0…" at bounding box center [517, 312] width 334 height 24
click at [408, 370] on input "$" at bounding box center [517, 363] width 334 height 24
paste input "135,717"
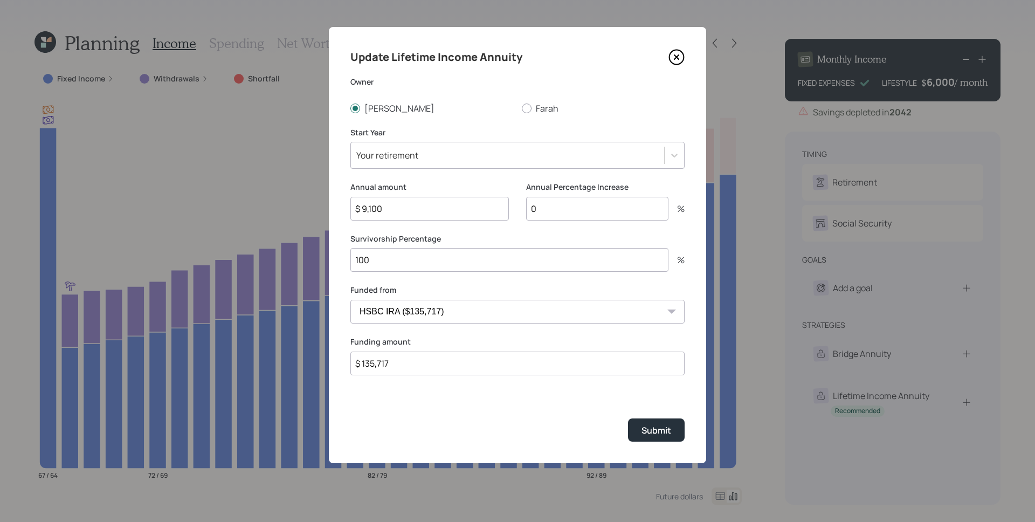
type input "$ 135,717"
click at [496, 416] on div "Update Lifetime Income Annuity Owner [PERSON_NAME] Start Year Your retirement A…" at bounding box center [517, 245] width 377 height 436
click at [659, 433] on div "Submit" at bounding box center [656, 430] width 30 height 12
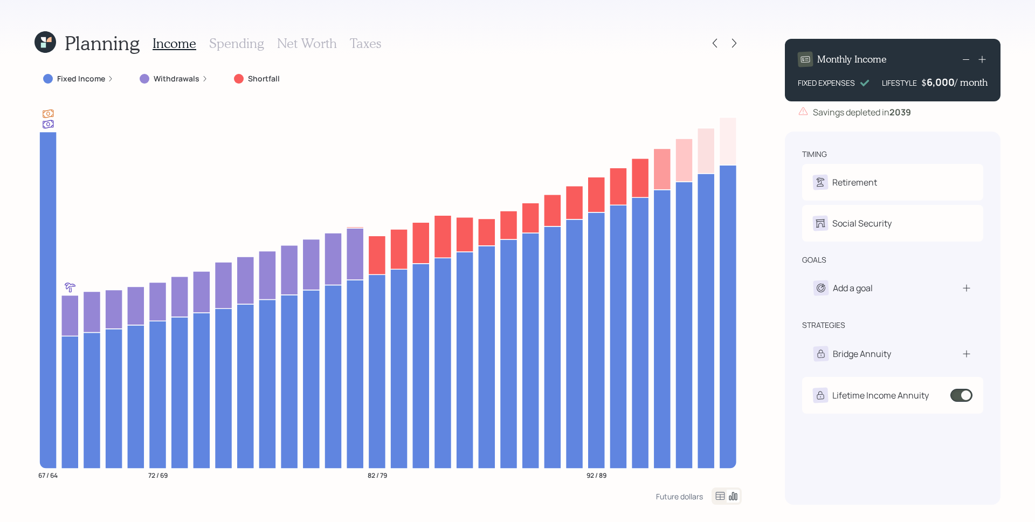
click at [107, 77] on icon at bounding box center [110, 78] width 6 height 6
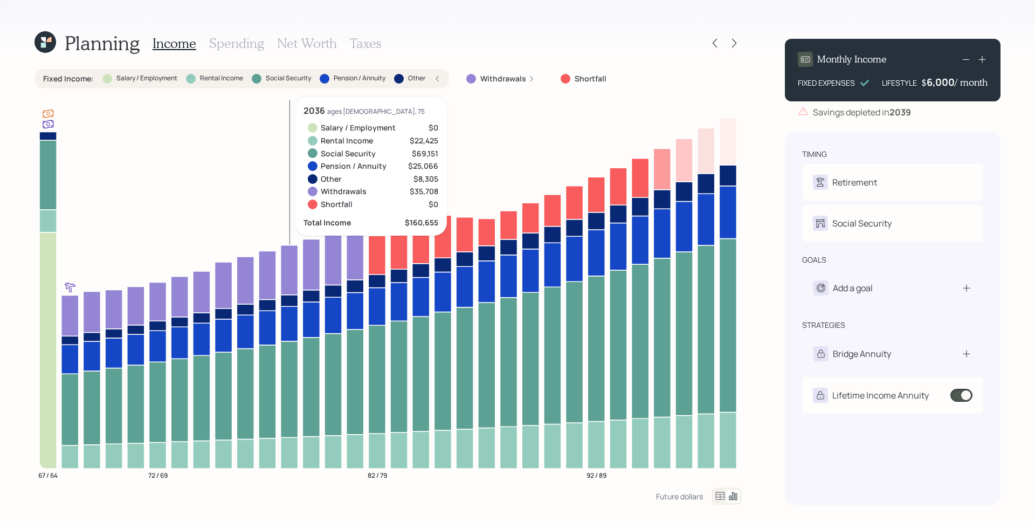
click at [235, 38] on h3 "Spending" at bounding box center [236, 44] width 55 height 16
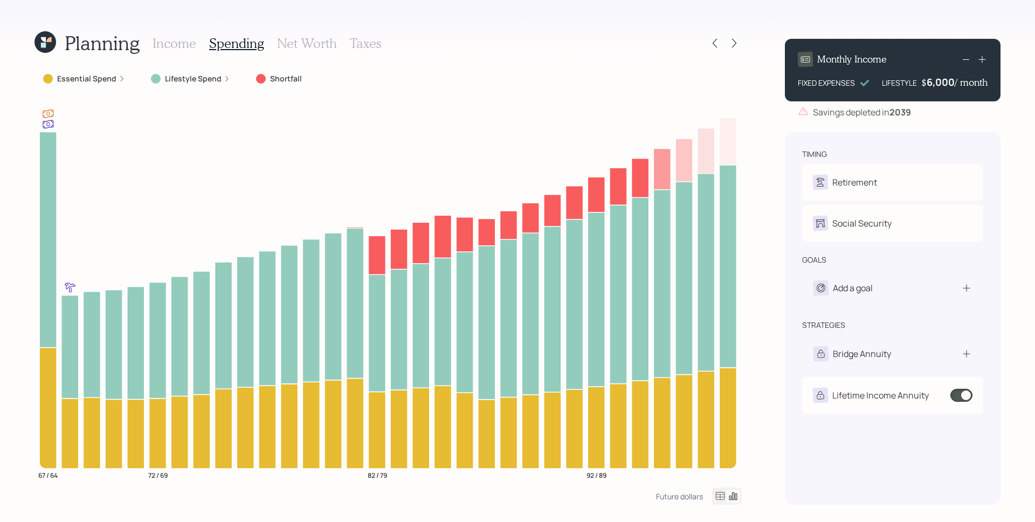
click at [188, 84] on label "Lifestyle Spend" at bounding box center [193, 78] width 57 height 11
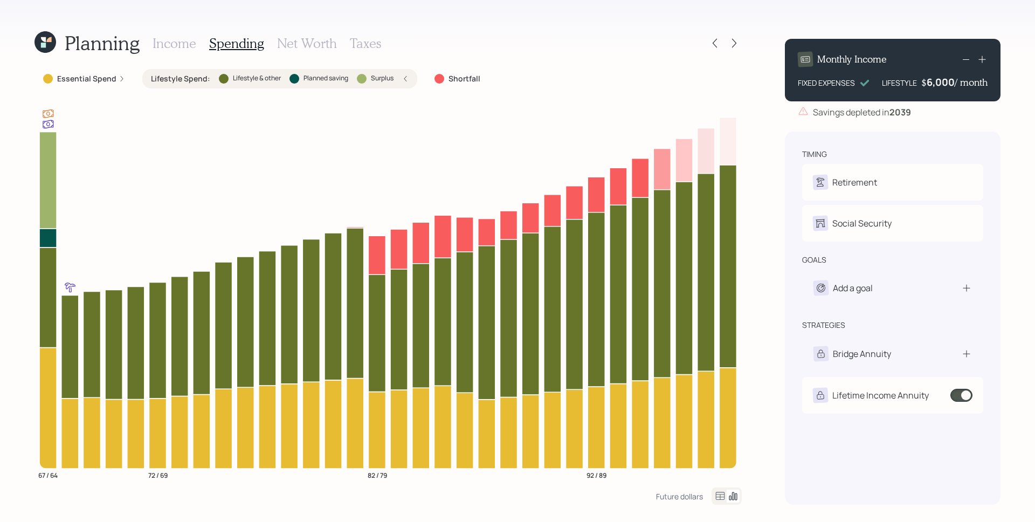
click at [185, 42] on h3 "Income" at bounding box center [174, 44] width 44 height 16
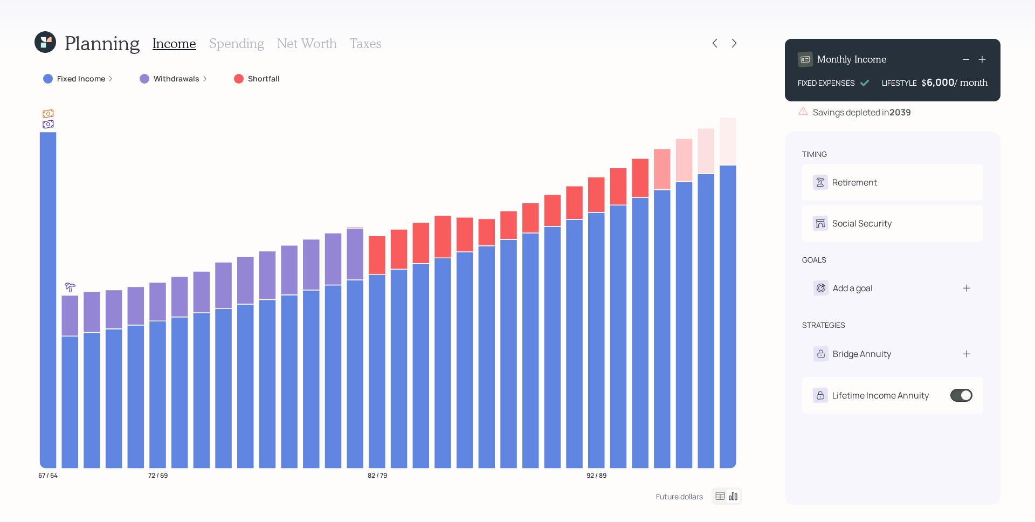
click at [103, 76] on label "Fixed Income" at bounding box center [81, 78] width 48 height 11
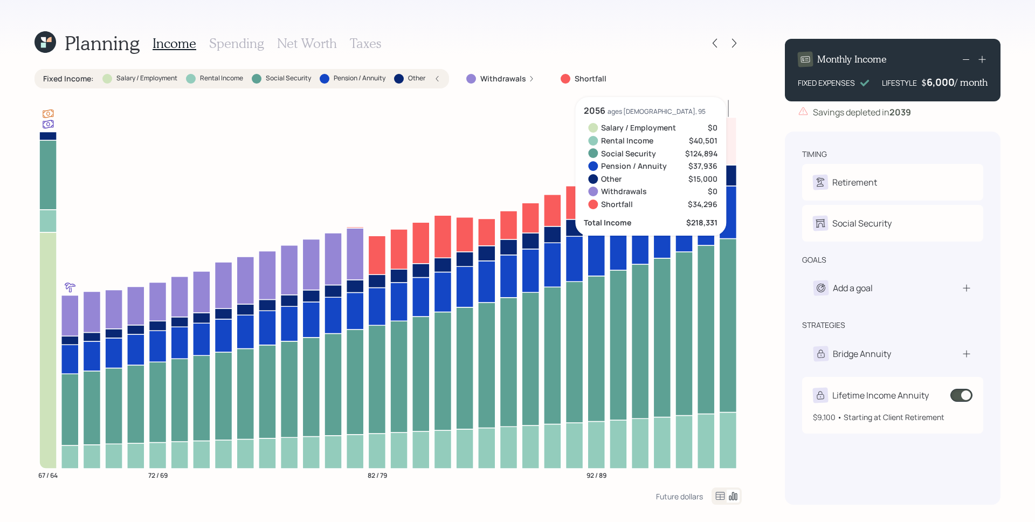
click at [960, 395] on span at bounding box center [961, 395] width 22 height 13
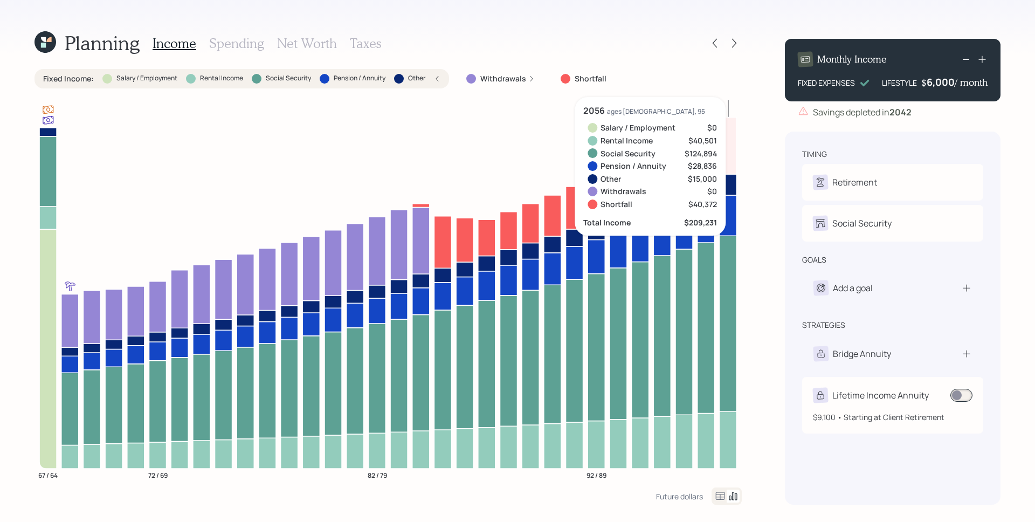
click at [961, 395] on span at bounding box center [961, 395] width 22 height 13
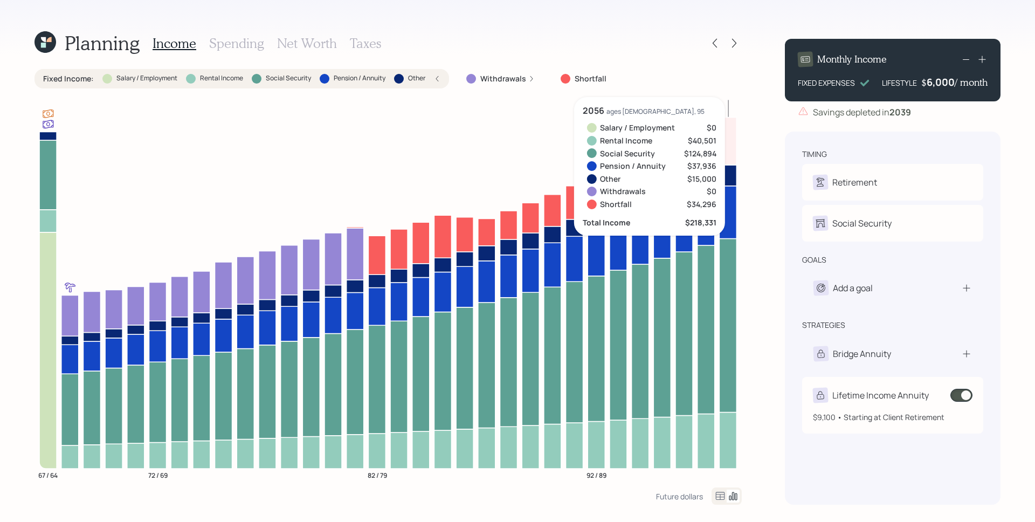
click at [961, 395] on span at bounding box center [961, 395] width 22 height 13
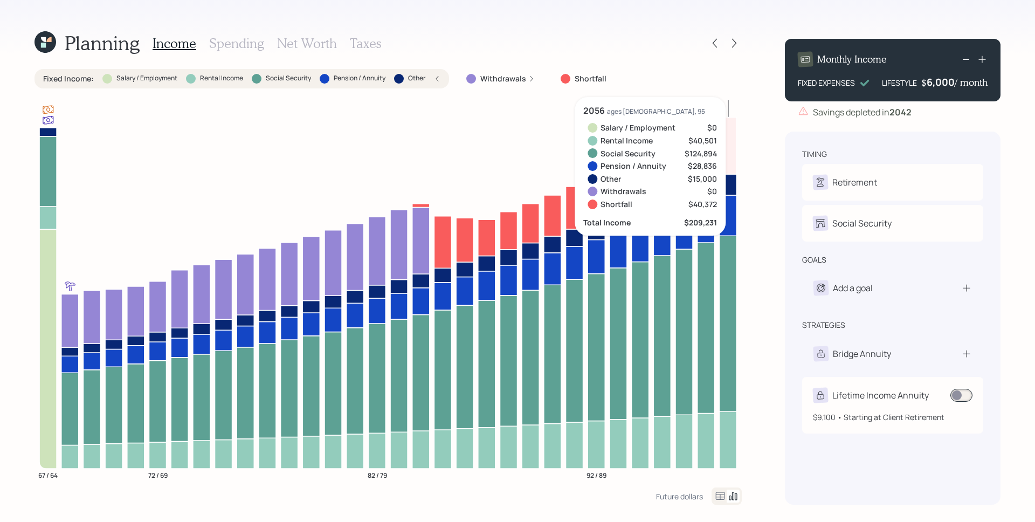
click at [961, 395] on span at bounding box center [961, 395] width 22 height 13
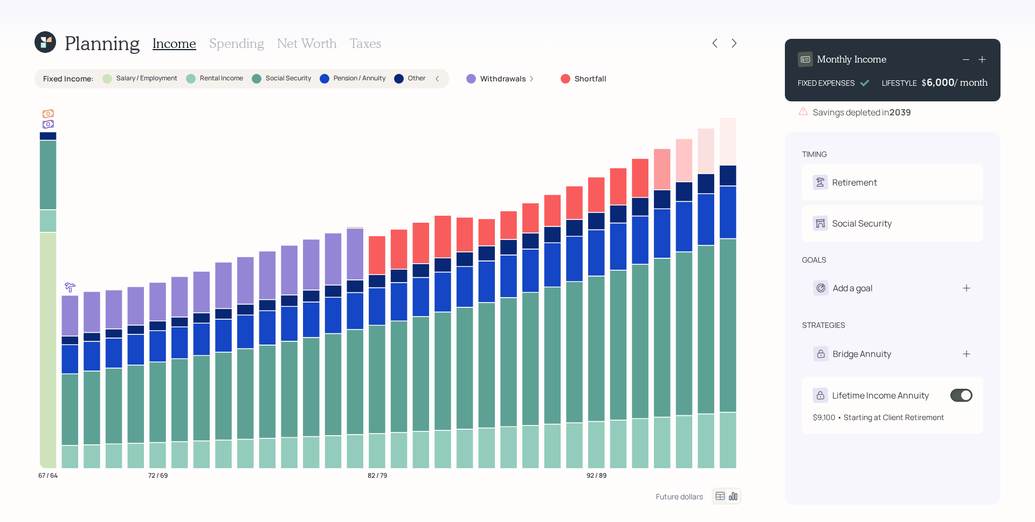
click at [965, 394] on span at bounding box center [961, 395] width 22 height 13
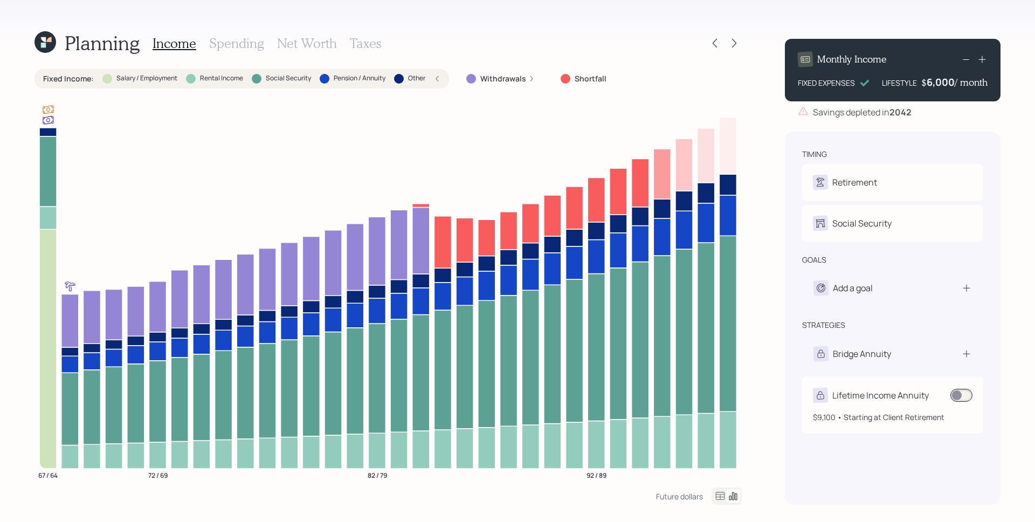
click at [966, 393] on span at bounding box center [961, 395] width 22 height 13
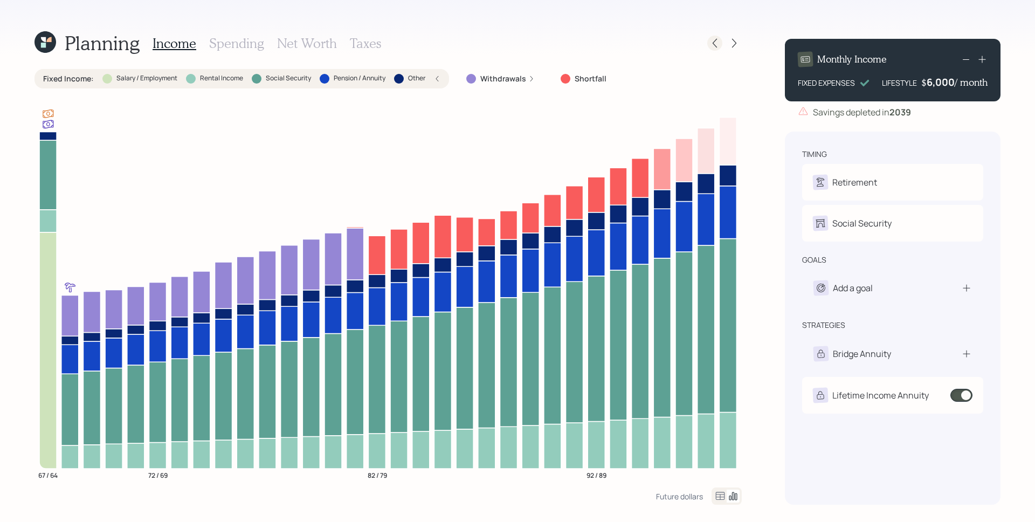
click at [719, 44] on icon at bounding box center [714, 43] width 11 height 11
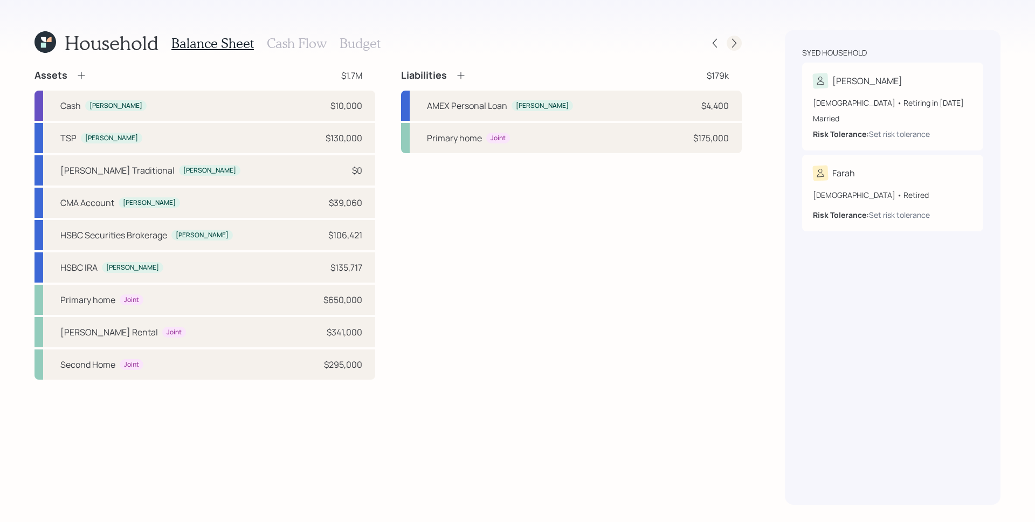
click at [738, 39] on icon at bounding box center [734, 43] width 11 height 11
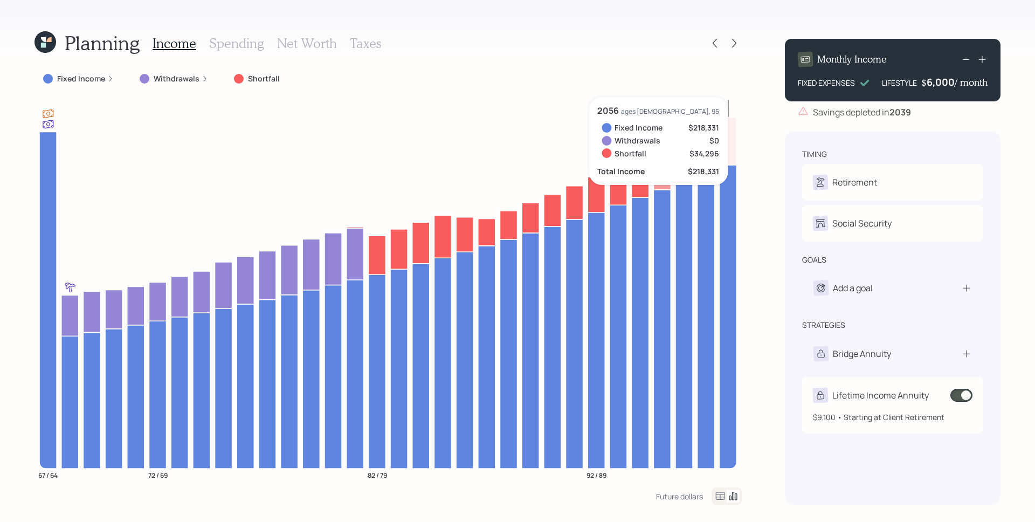
click at [966, 394] on span at bounding box center [961, 395] width 22 height 13
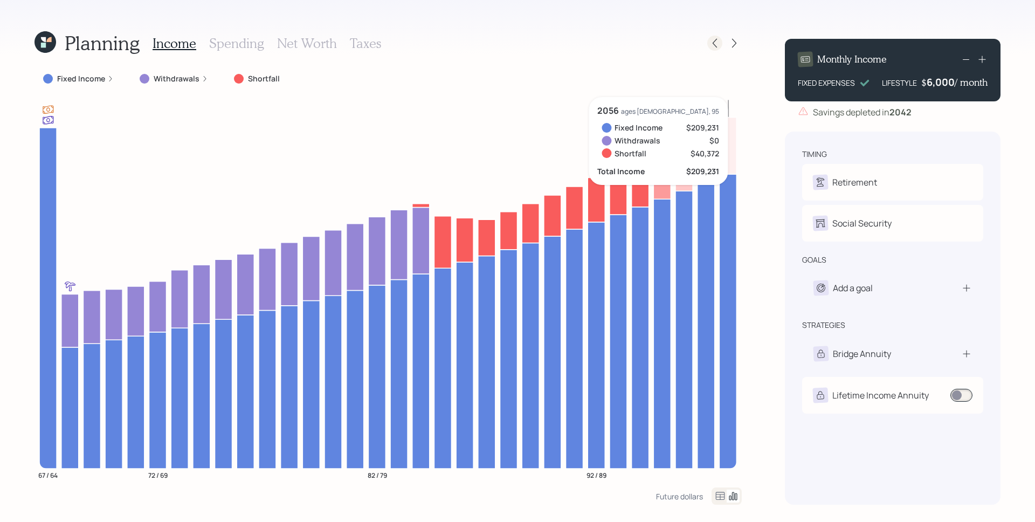
click at [713, 44] on icon at bounding box center [714, 43] width 4 height 9
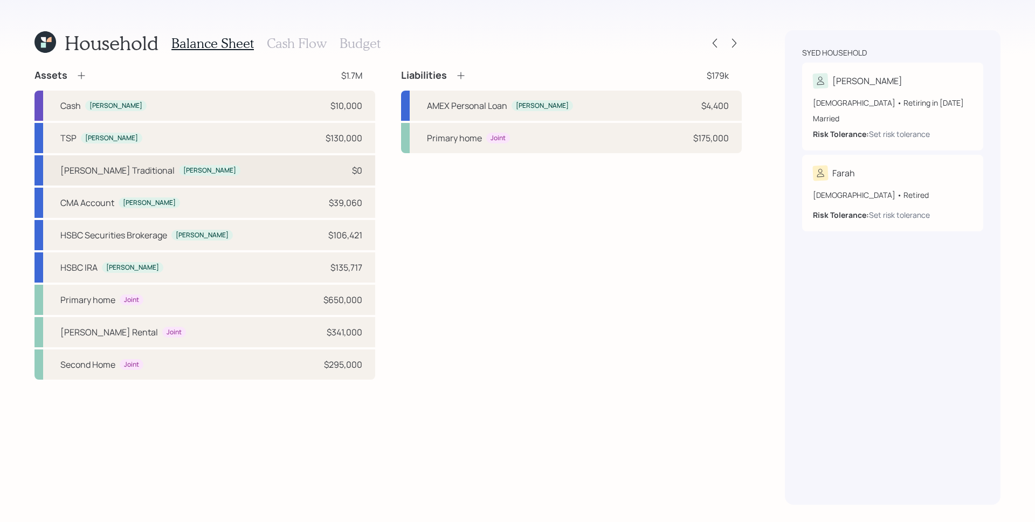
click at [345, 174] on div "$0" at bounding box center [346, 170] width 32 height 13
select select "ira"
select select "conservative"
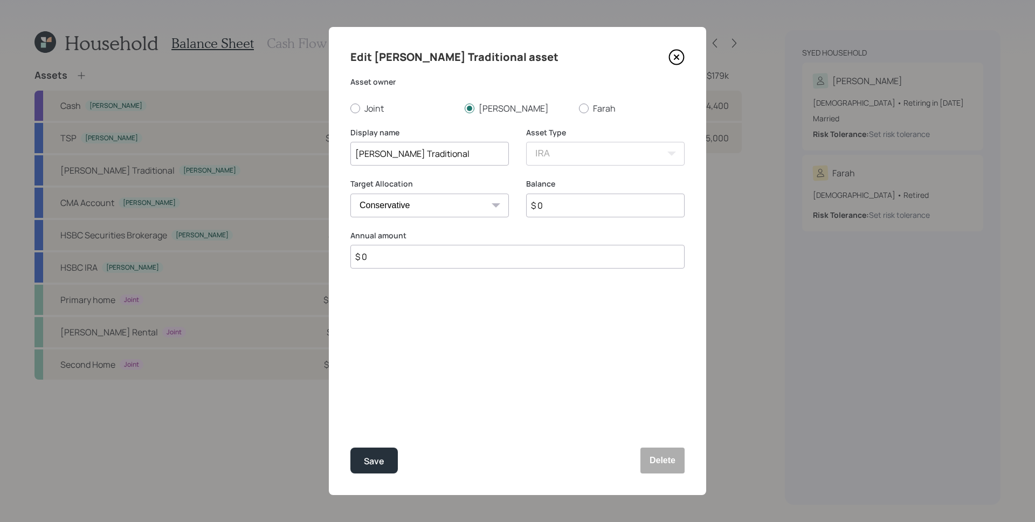
click at [595, 209] on input "$ 0" at bounding box center [605, 205] width 158 height 24
type input "$ 52,836"
click at [378, 467] on div "Save" at bounding box center [374, 461] width 20 height 15
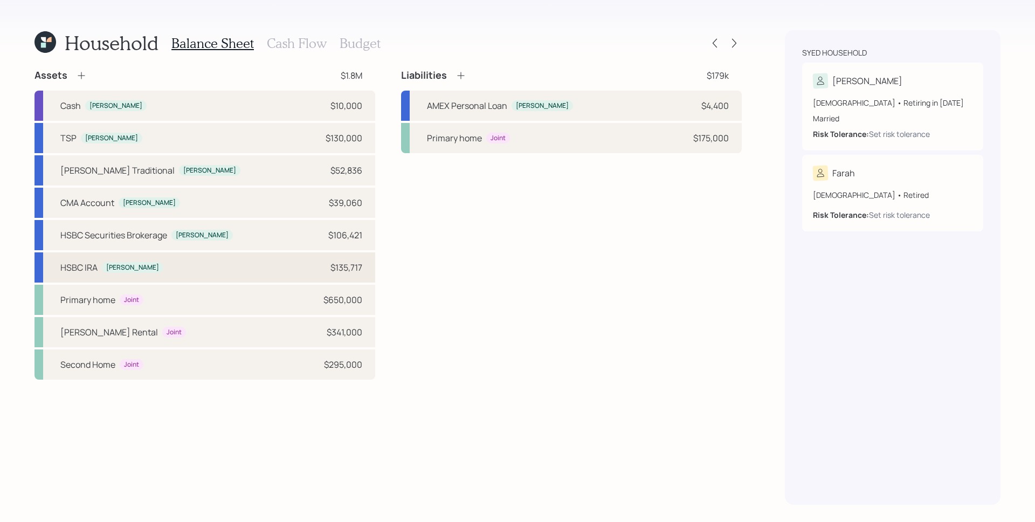
click at [346, 261] on div "$135,717" at bounding box center [346, 267] width 32 height 13
select select "ira"
select select "balanced"
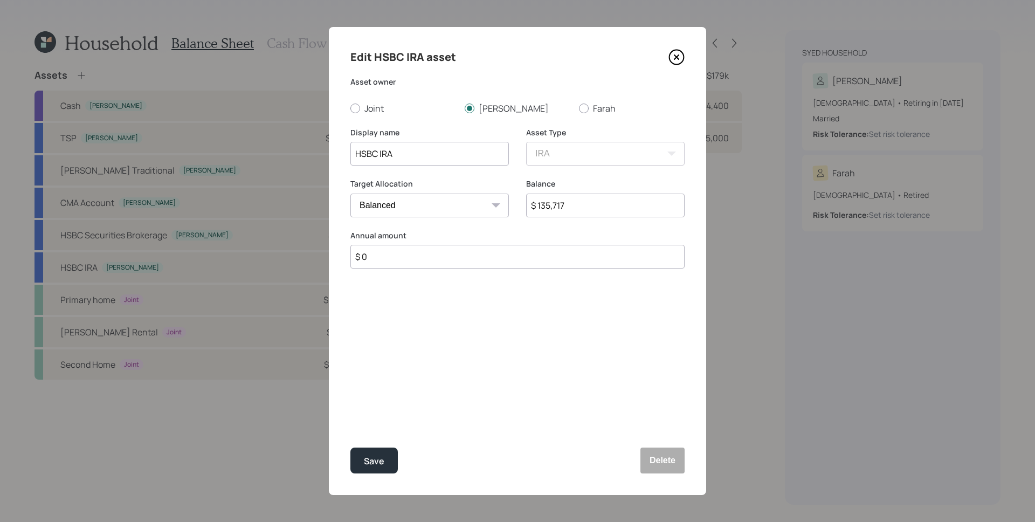
click at [578, 211] on input "$ 135,717" at bounding box center [605, 205] width 158 height 24
type input "$ 82,881"
drag, startPoint x: 518, startPoint y: 376, endPoint x: 468, endPoint y: 403, distance: 56.6
click at [518, 376] on div "Edit HSBC IRA asset Asset owner Joint [PERSON_NAME] Display name HSBC IRA Asset…" at bounding box center [517, 261] width 377 height 468
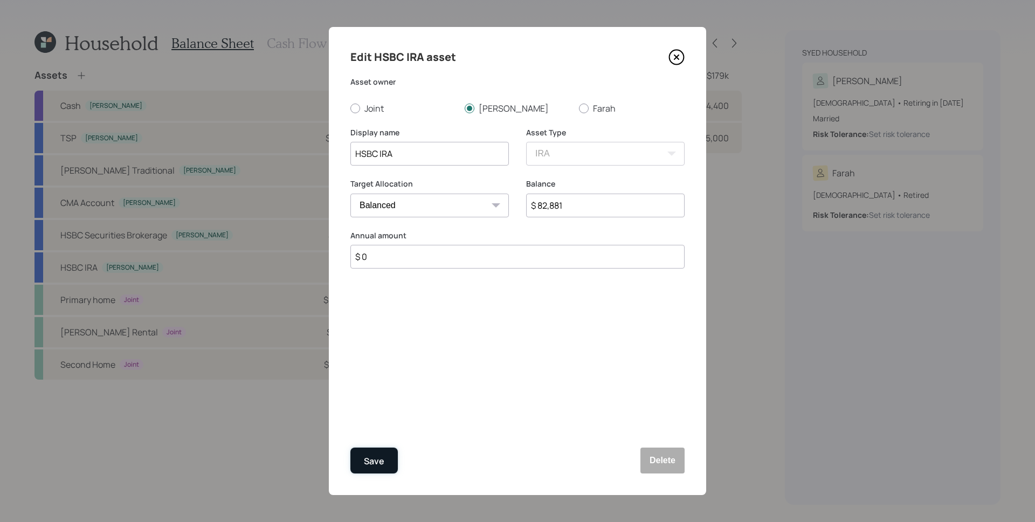
click at [386, 448] on button "Save" at bounding box center [373, 460] width 47 height 26
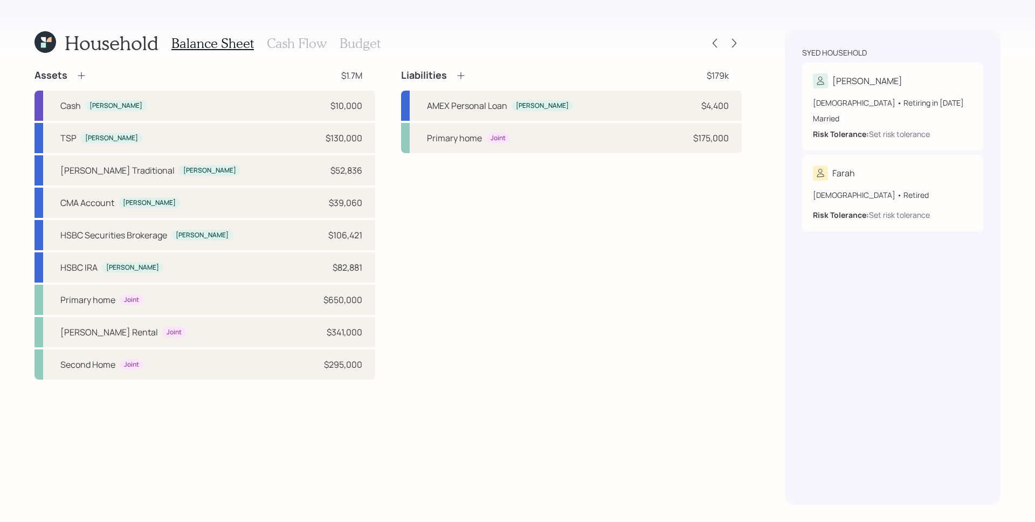
click at [314, 36] on h3 "Cash Flow" at bounding box center [297, 44] width 60 height 16
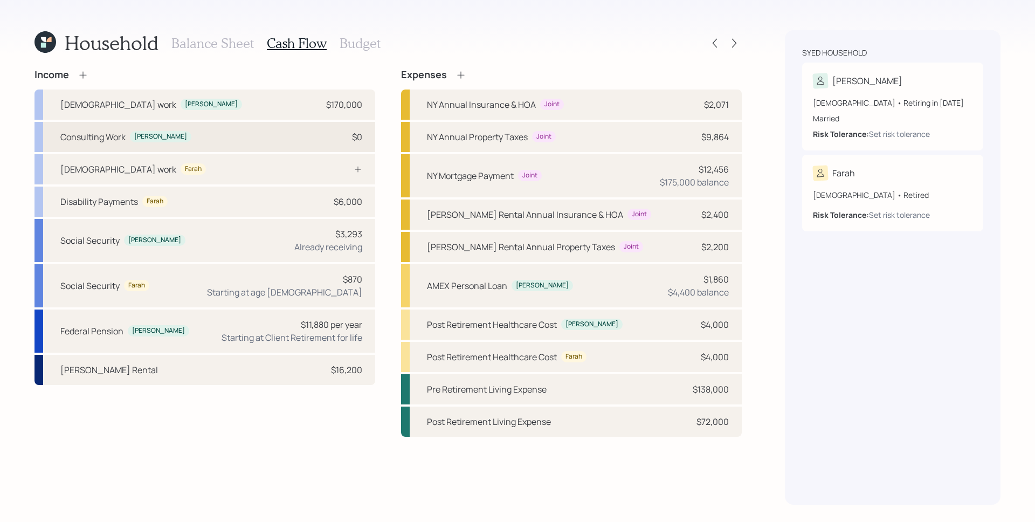
click at [327, 138] on div "Consulting Work [PERSON_NAME] $0" at bounding box center [204, 137] width 341 height 30
select select "part_time"
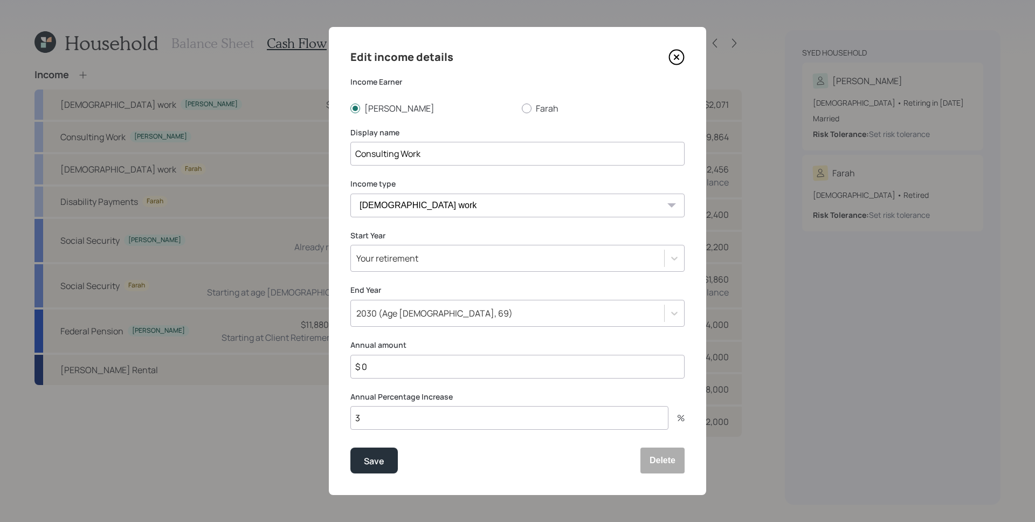
click at [407, 369] on input "$ 0" at bounding box center [517, 367] width 334 height 24
click at [480, 281] on div "Edit income details Income Earner [PERSON_NAME] Display name Consulting Work In…" at bounding box center [517, 261] width 377 height 468
click at [442, 313] on div "2030 (Age [DEMOGRAPHIC_DATA], 69)" at bounding box center [507, 313] width 313 height 18
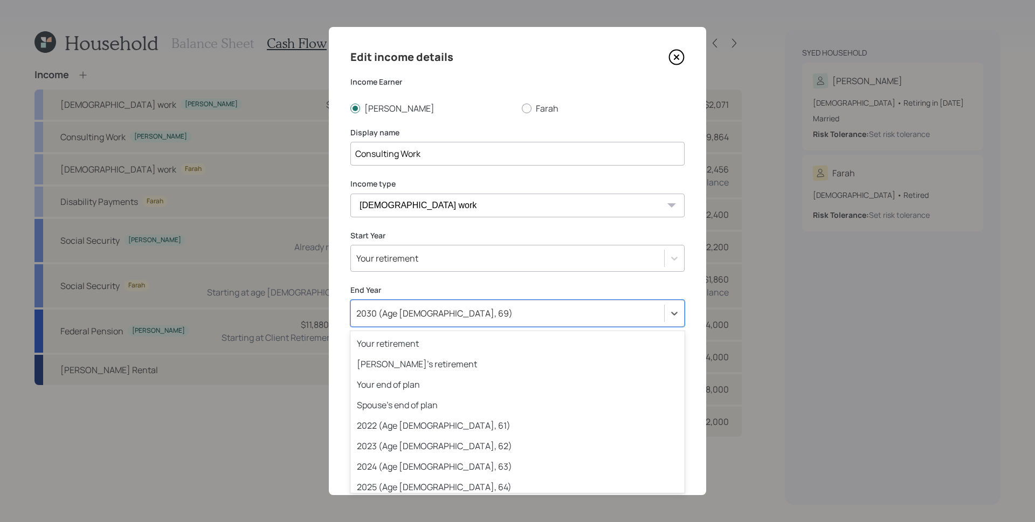
scroll to position [114, 0]
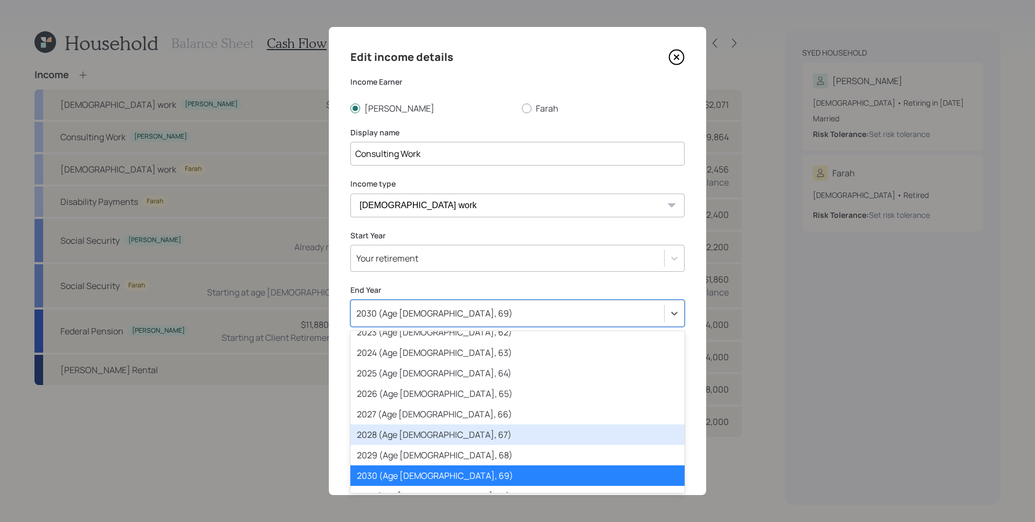
click at [421, 435] on div "2028 (Age [DEMOGRAPHIC_DATA], 67)" at bounding box center [517, 434] width 334 height 20
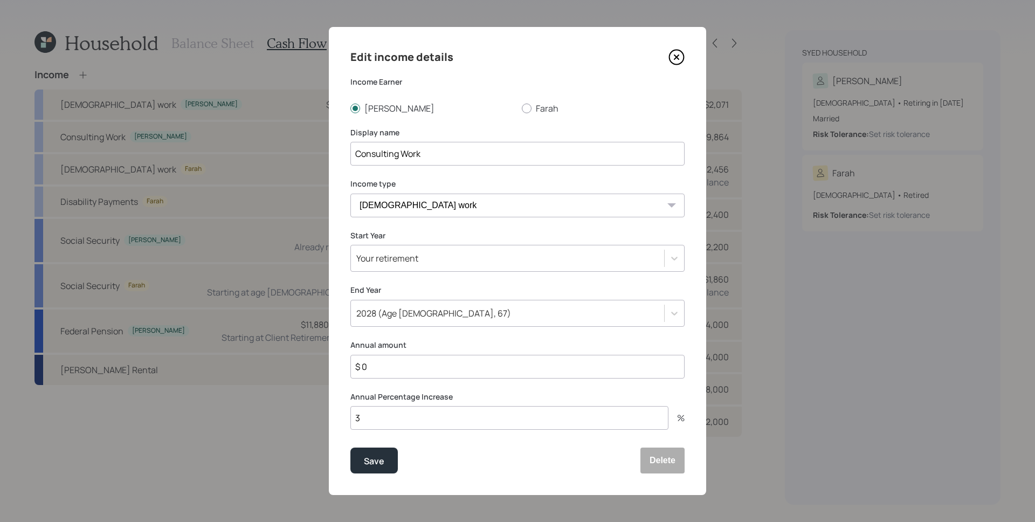
click at [400, 372] on input "$ 0" at bounding box center [517, 367] width 334 height 24
type input "$ 80,000"
click at [350, 447] on button "Save" at bounding box center [373, 460] width 47 height 26
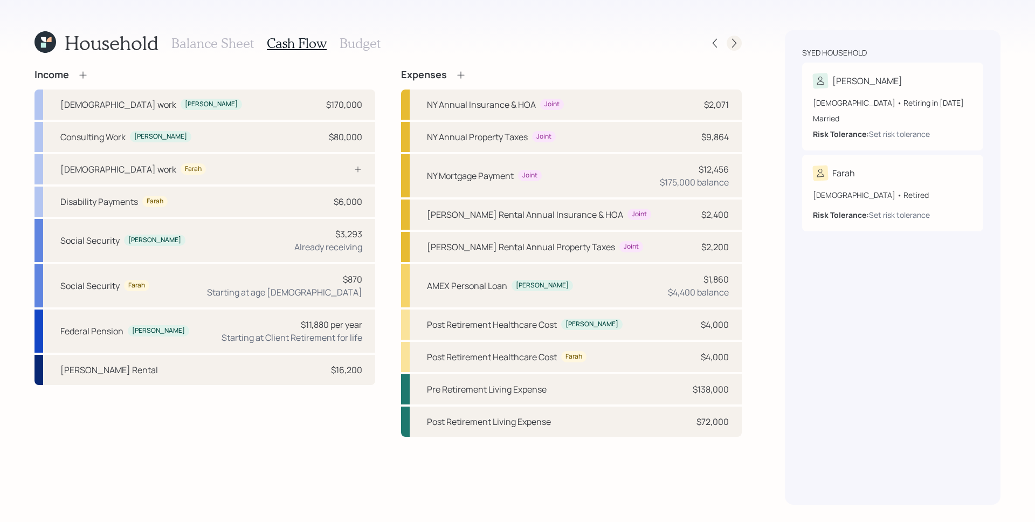
click at [735, 43] on icon at bounding box center [734, 43] width 4 height 9
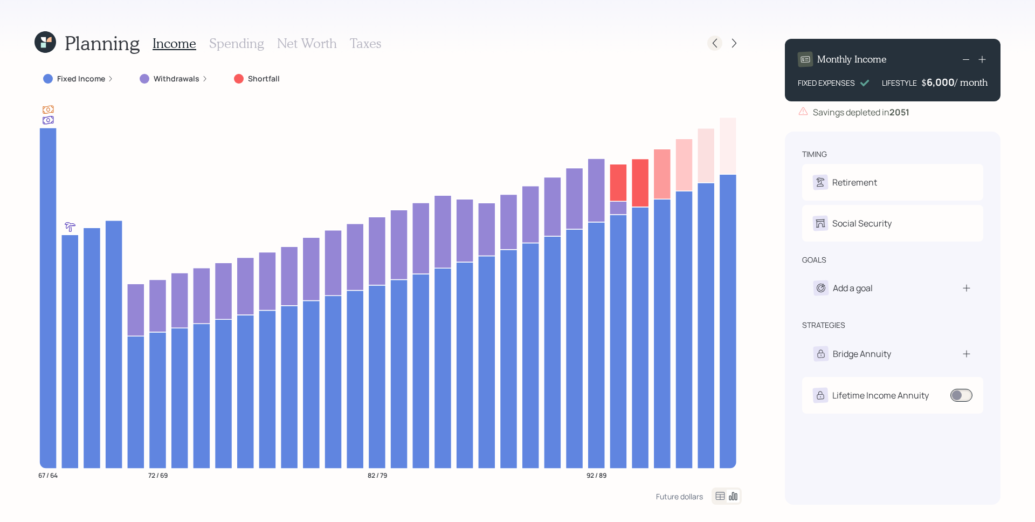
click at [712, 46] on icon at bounding box center [714, 43] width 11 height 11
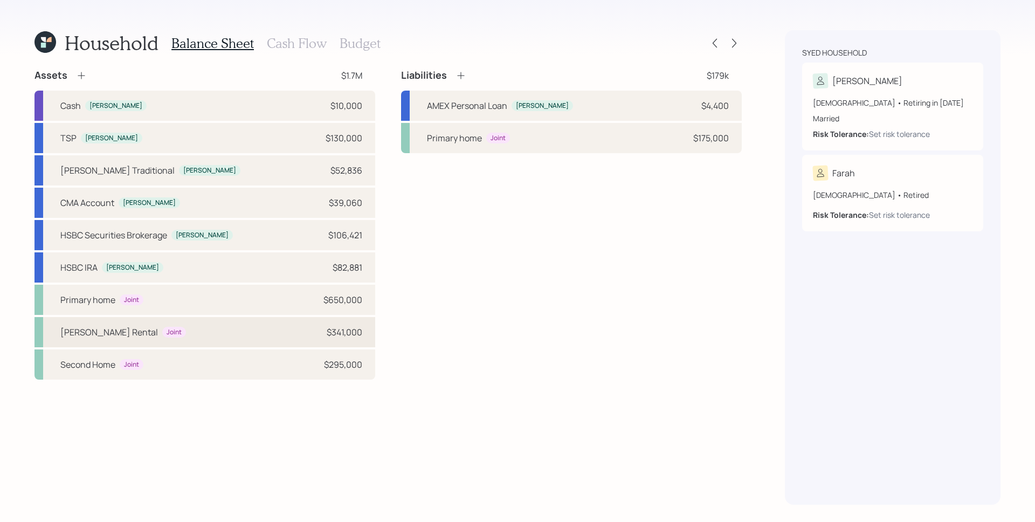
click at [320, 336] on div "[PERSON_NAME] Rental Joint $341,000" at bounding box center [204, 332] width 341 height 30
select select "rental_property"
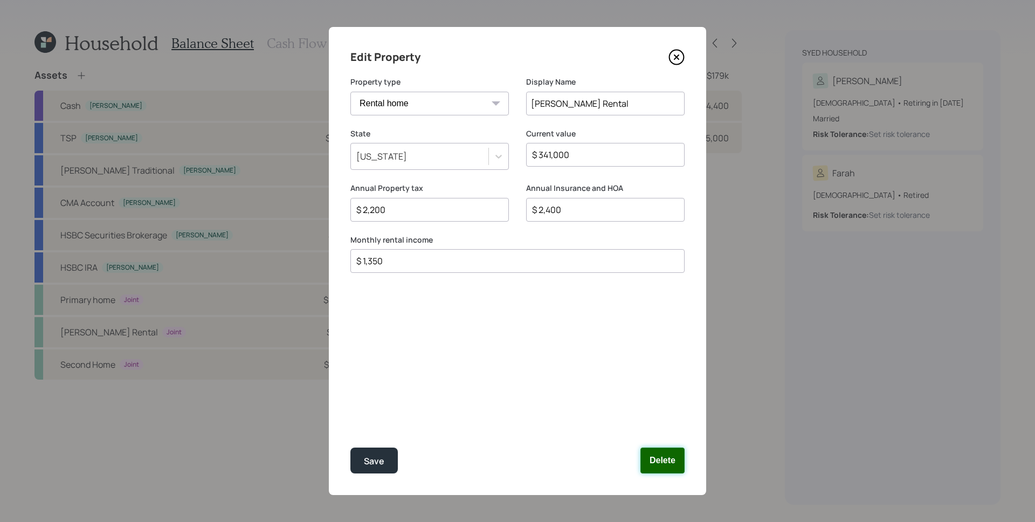
click at [665, 464] on button "Delete" at bounding box center [662, 460] width 44 height 26
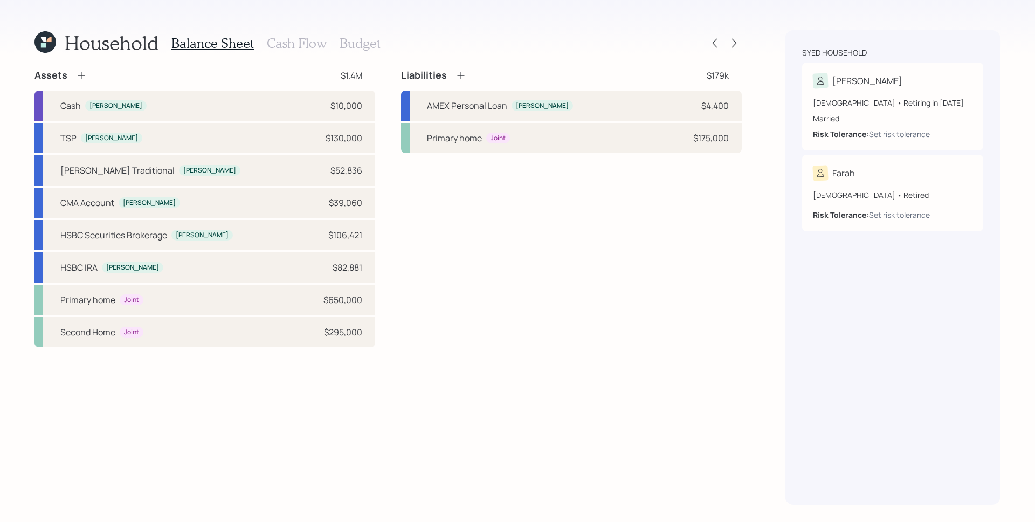
click at [292, 41] on h3 "Cash Flow" at bounding box center [297, 44] width 60 height 16
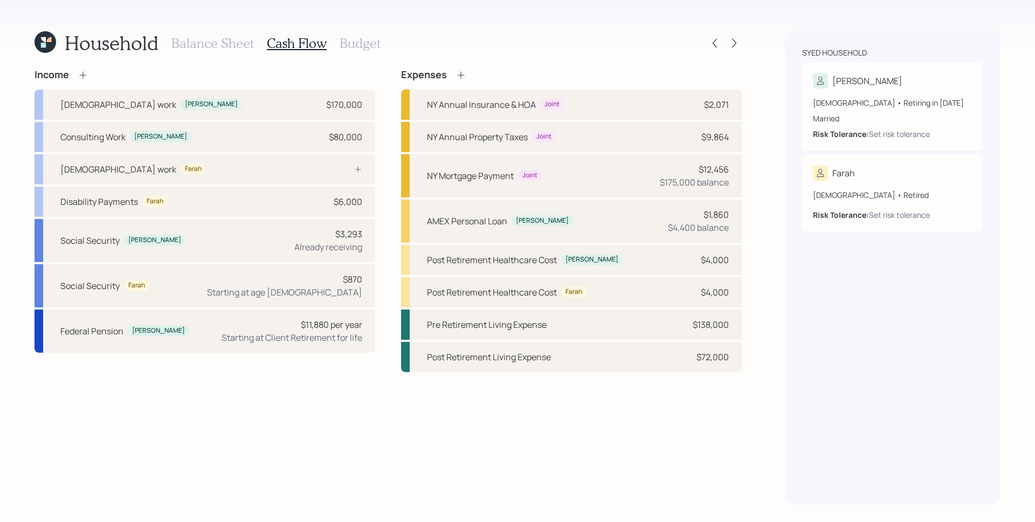
click at [87, 72] on icon at bounding box center [83, 75] width 11 height 11
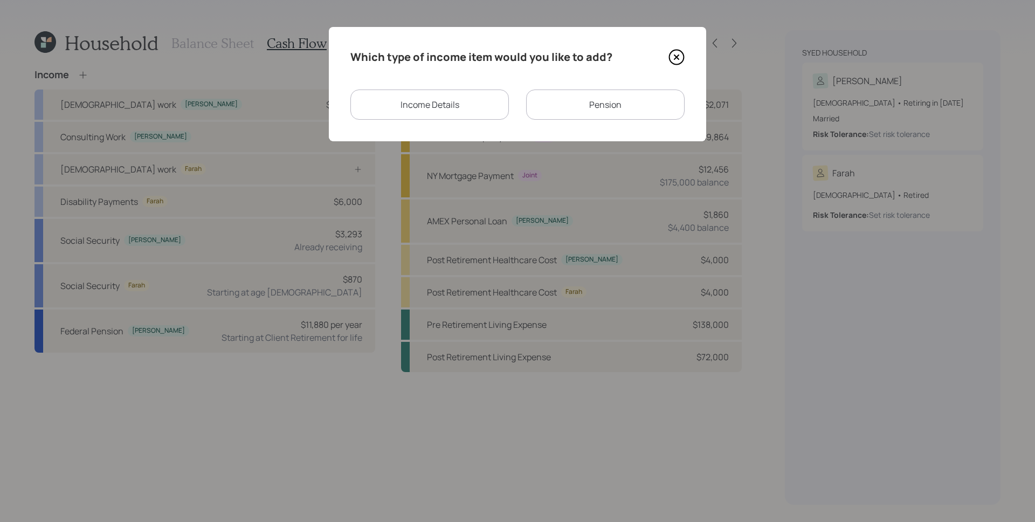
click at [456, 99] on div "Income Details" at bounding box center [429, 104] width 158 height 30
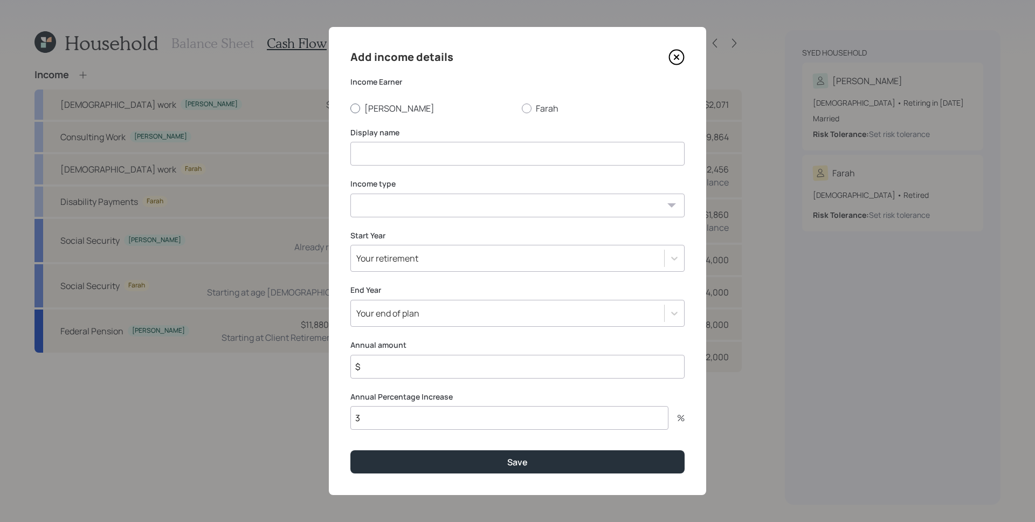
click at [384, 107] on label "[PERSON_NAME]" at bounding box center [431, 108] width 163 height 12
click at [350, 108] on input "[PERSON_NAME]" at bounding box center [350, 108] width 1 height 1
radio input "true"
click at [411, 152] on input at bounding box center [517, 154] width 334 height 24
type input "[PERSON_NAME]"
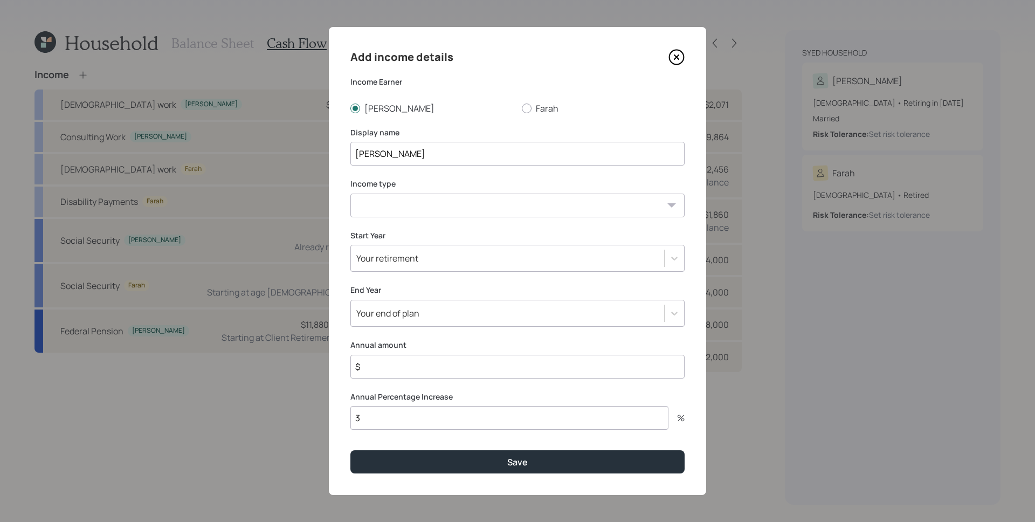
click at [415, 199] on select "[DEMOGRAPHIC_DATA] work [DEMOGRAPHIC_DATA] work Self employment Other" at bounding box center [517, 205] width 334 height 24
select select "other"
click at [350, 193] on select "[DEMOGRAPHIC_DATA] work [DEMOGRAPHIC_DATA] work Self employment Other" at bounding box center [517, 205] width 334 height 24
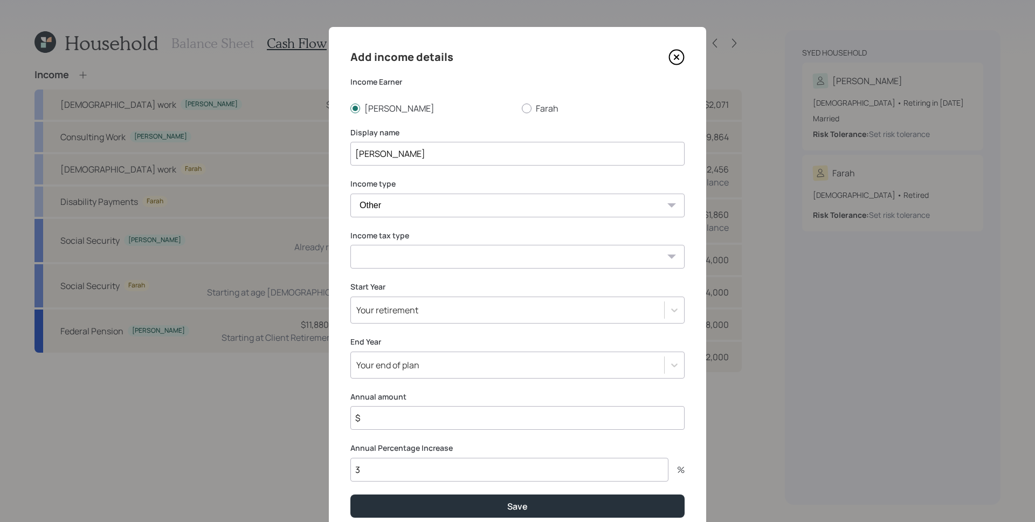
click at [427, 257] on select "Tax-free Earned Self Employment Alimony Royalties Pension / Annuity Interest Di…" at bounding box center [517, 257] width 334 height 24
select select "long_term_gain"
click at [350, 245] on select "Tax-free Earned Self Employment Alimony Royalties Pension / Annuity Interest Di…" at bounding box center [517, 257] width 334 height 24
click at [438, 316] on div "Your retirement" at bounding box center [507, 310] width 313 height 18
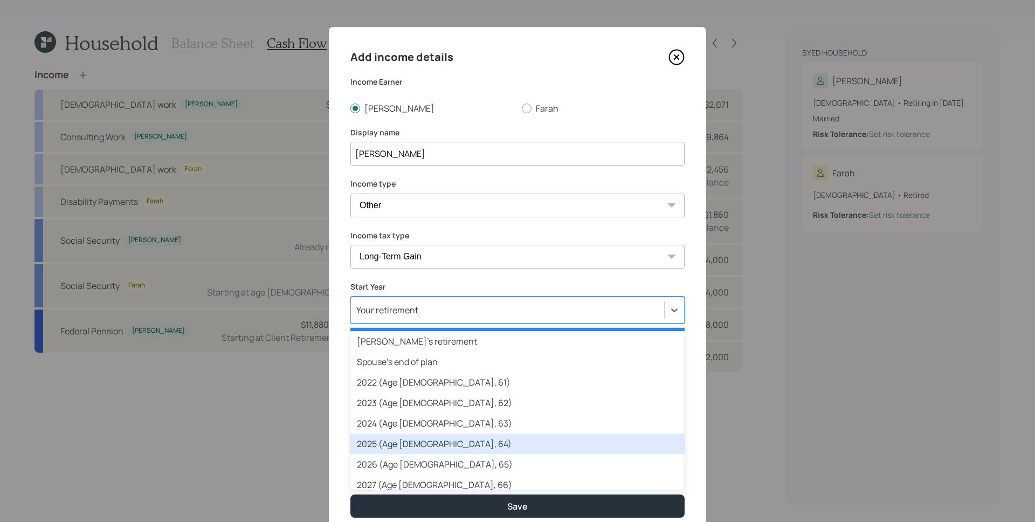
scroll to position [22, 0]
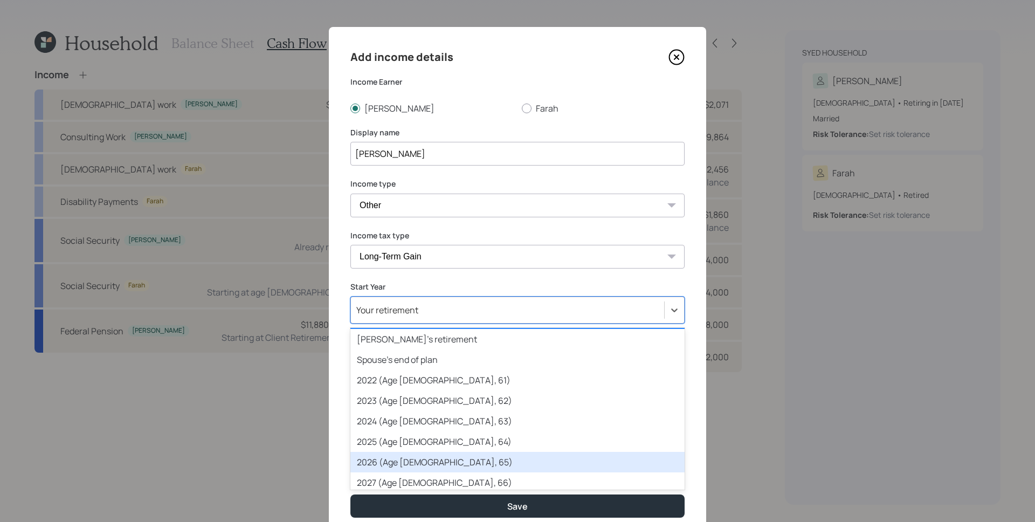
click at [404, 461] on div "2026 (Age [DEMOGRAPHIC_DATA], 65)" at bounding box center [517, 462] width 334 height 20
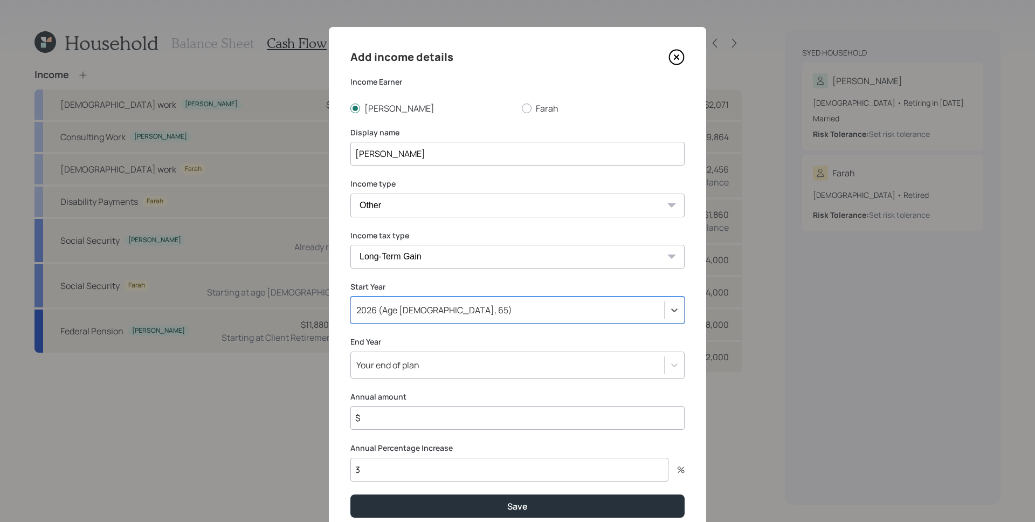
scroll to position [27, 0]
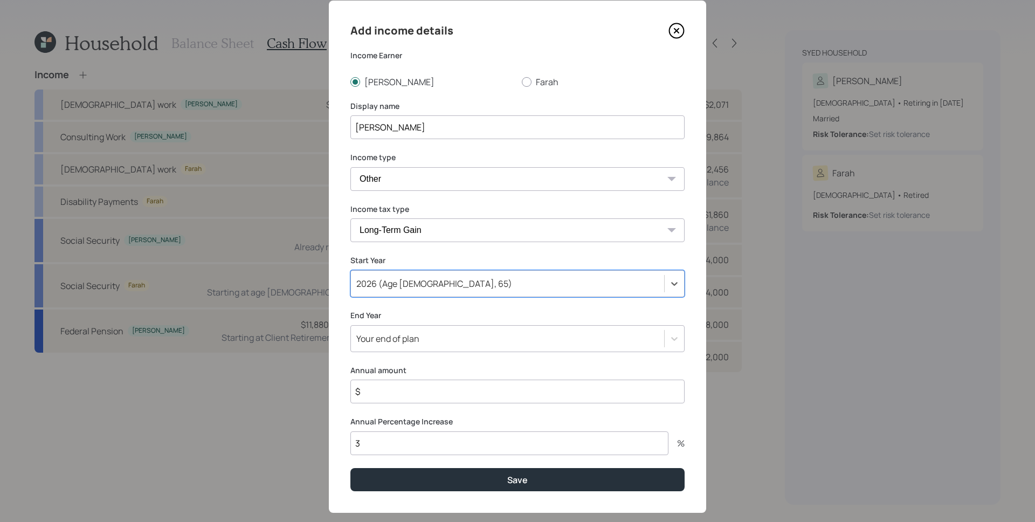
click at [419, 352] on div "Your end of plan" at bounding box center [517, 338] width 334 height 27
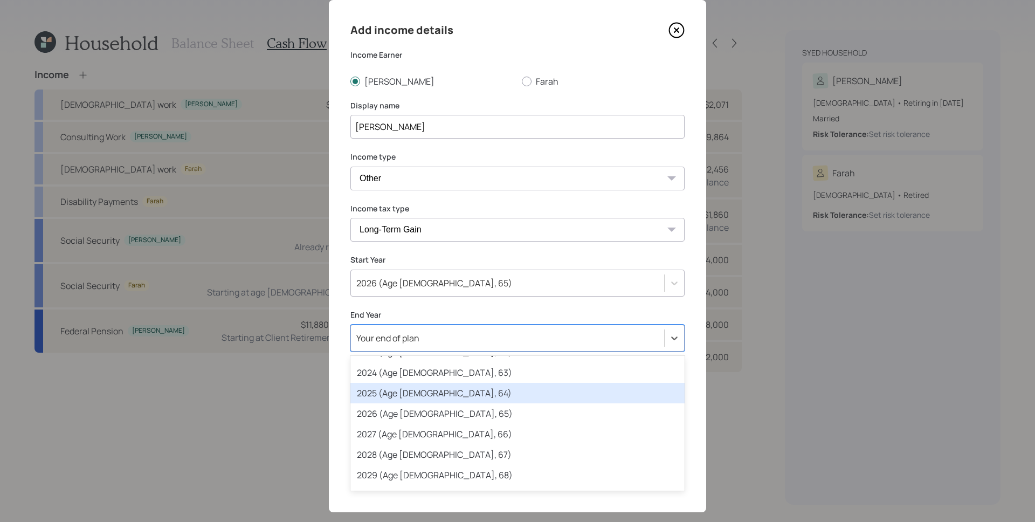
scroll to position [124, 0]
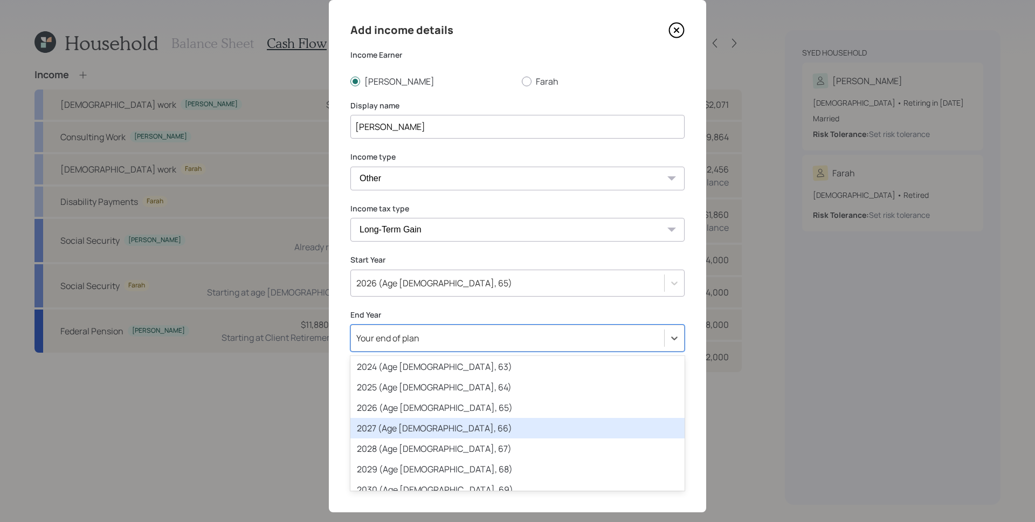
click at [432, 423] on div "2027 (Age [DEMOGRAPHIC_DATA], 66)" at bounding box center [517, 428] width 334 height 20
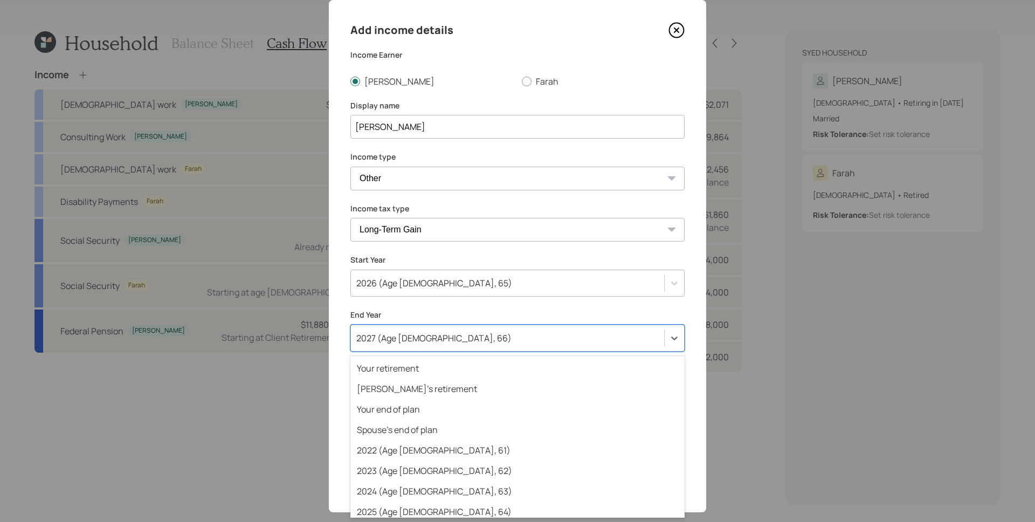
click at [419, 329] on div "2027 (Age [DEMOGRAPHIC_DATA], 66)" at bounding box center [507, 338] width 313 height 18
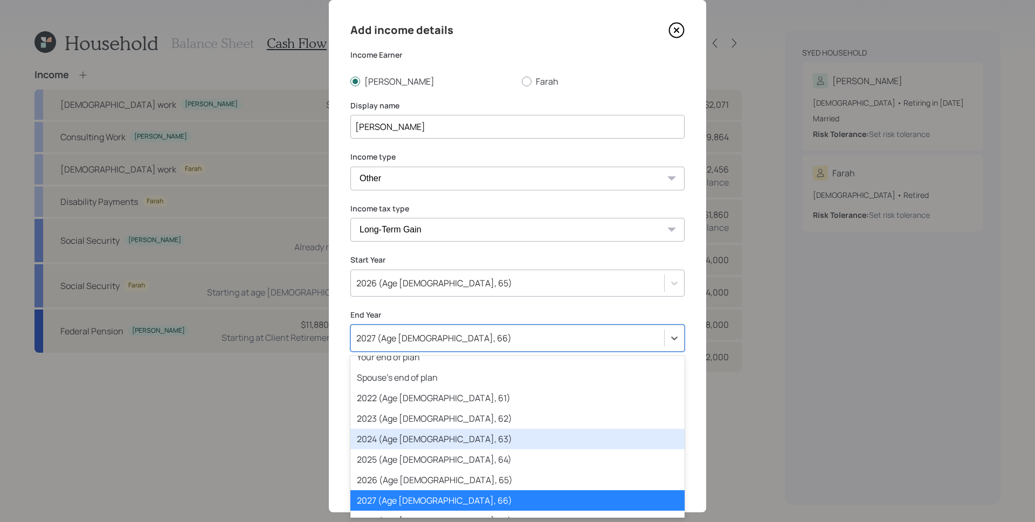
drag, startPoint x: 434, startPoint y: 441, endPoint x: 480, endPoint y: 361, distance: 92.7
click at [434, 441] on div "2024 (Age [DEMOGRAPHIC_DATA], 63)" at bounding box center [517, 438] width 334 height 20
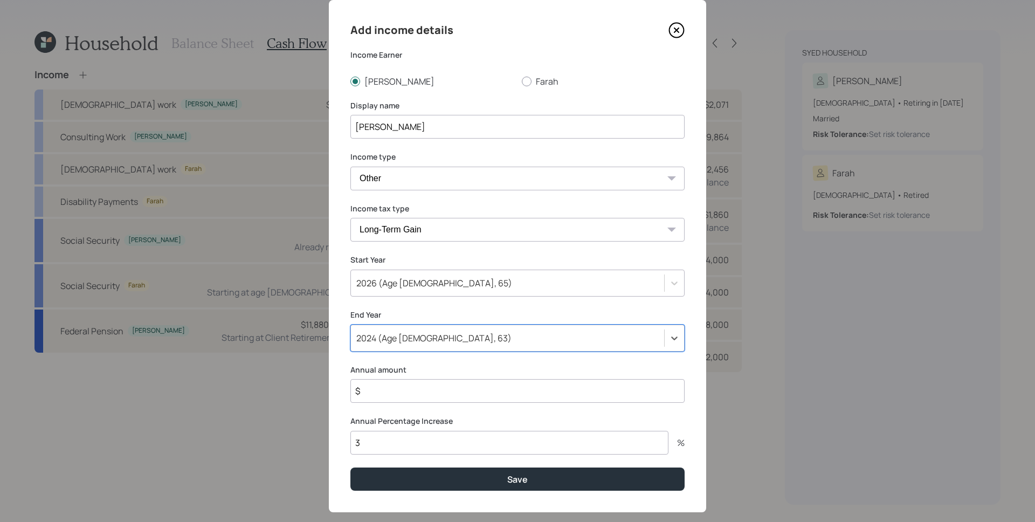
click at [408, 339] on div "2024 (Age [DEMOGRAPHIC_DATA], 63)" at bounding box center [433, 338] width 155 height 12
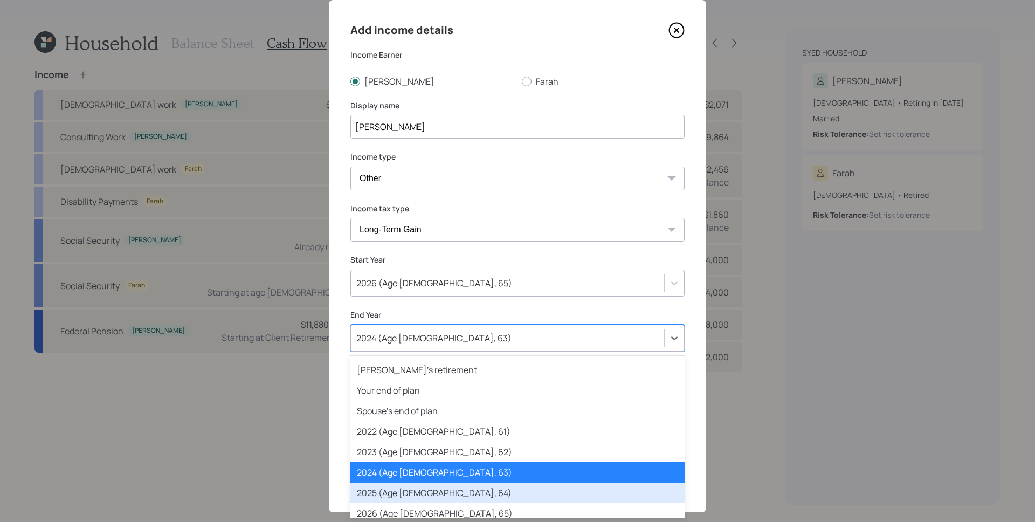
scroll to position [21, 0]
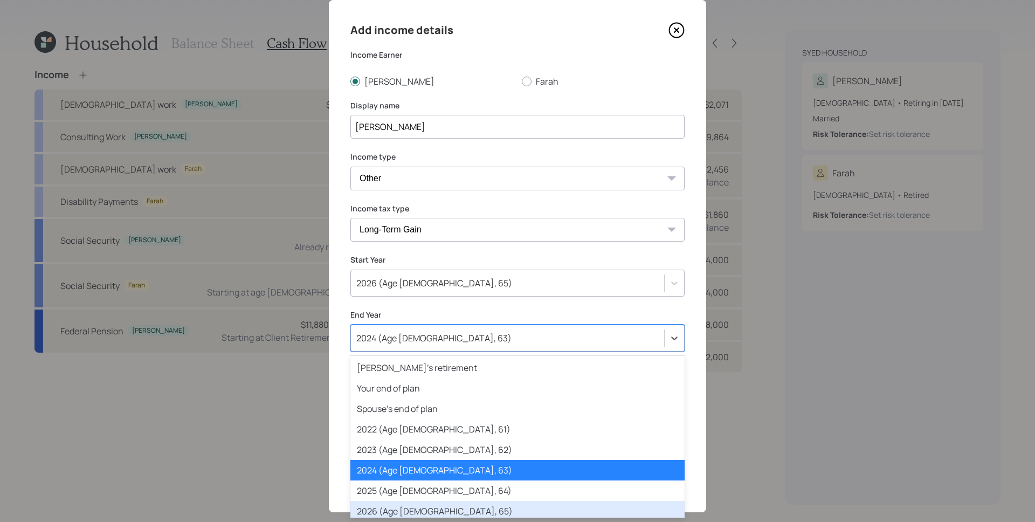
click at [418, 508] on div "2026 (Age [DEMOGRAPHIC_DATA], 65)" at bounding box center [517, 511] width 334 height 20
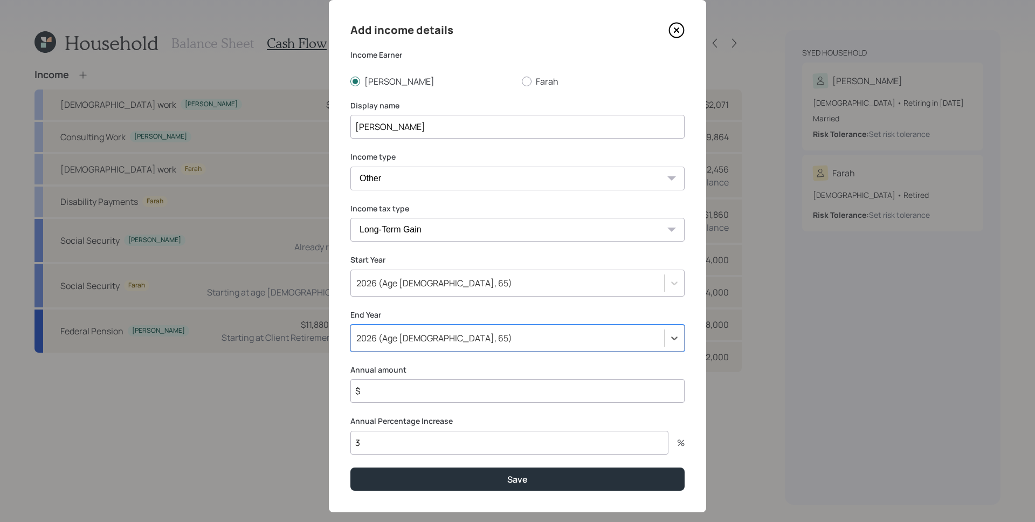
click at [449, 363] on div "Add income details Income Earner [PERSON_NAME] Display name [PERSON_NAME] Incom…" at bounding box center [517, 256] width 377 height 512
click at [434, 392] on input "$" at bounding box center [517, 391] width 334 height 24
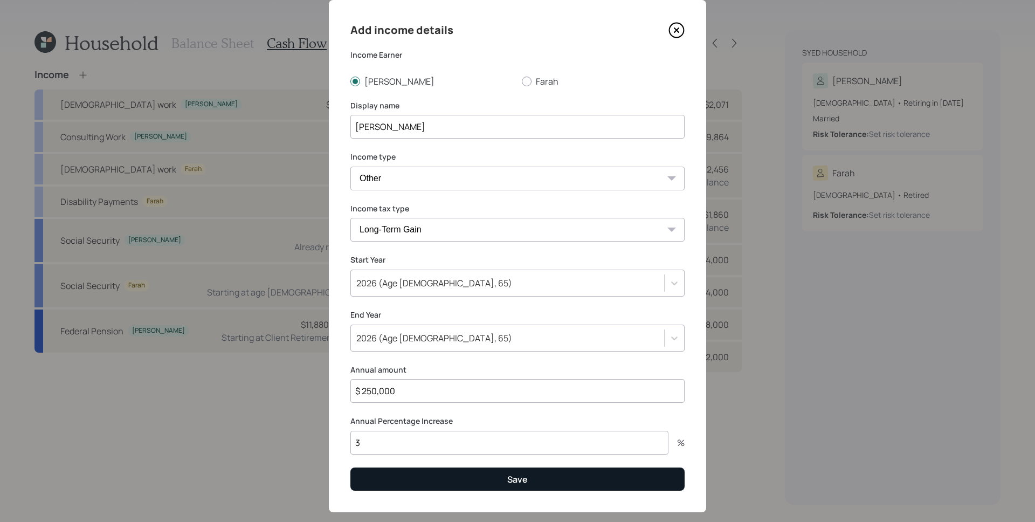
type input "$ 250,000"
click at [497, 480] on button "Save" at bounding box center [517, 478] width 334 height 23
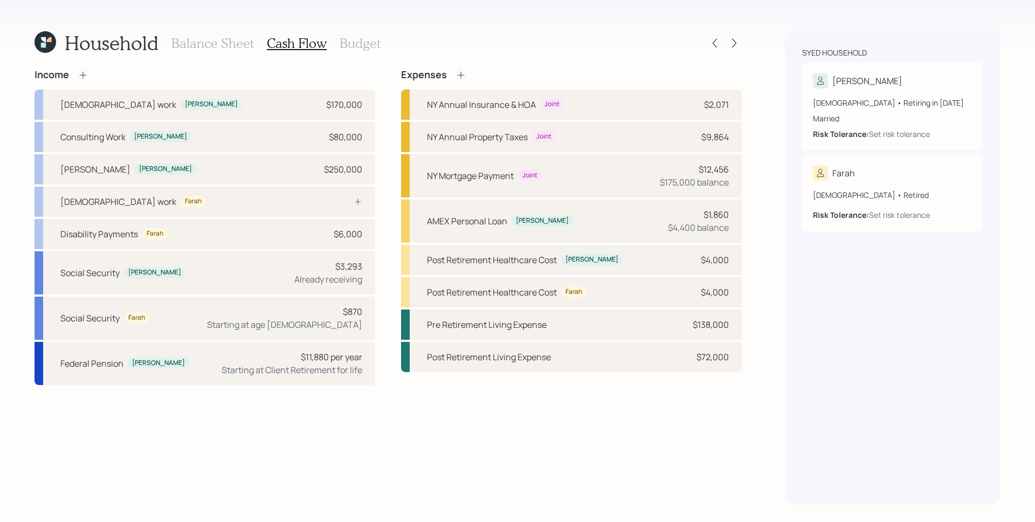
click at [210, 38] on h3 "Balance Sheet" at bounding box center [212, 44] width 82 height 16
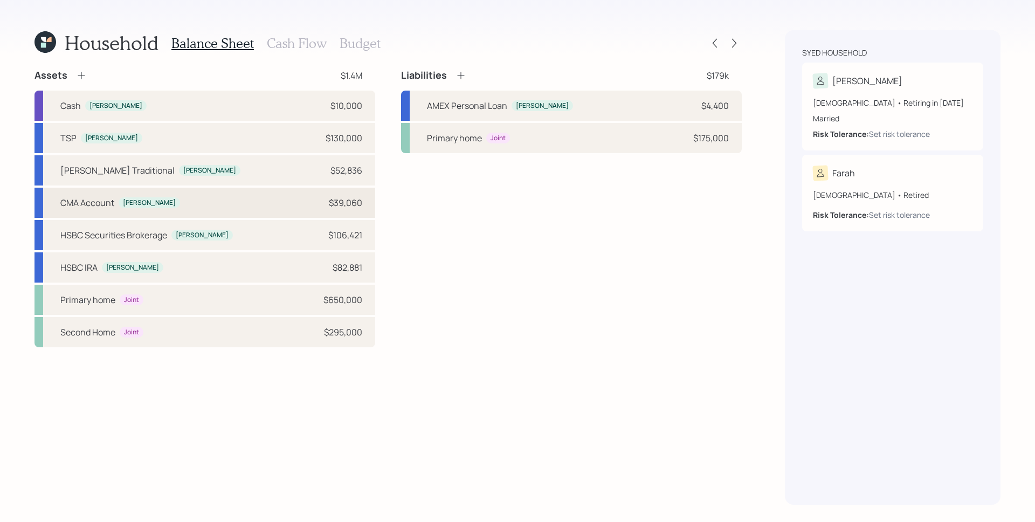
click at [292, 204] on div "CMA Account [PERSON_NAME] $39,060" at bounding box center [204, 203] width 341 height 30
select select "taxable"
select select "aggressive"
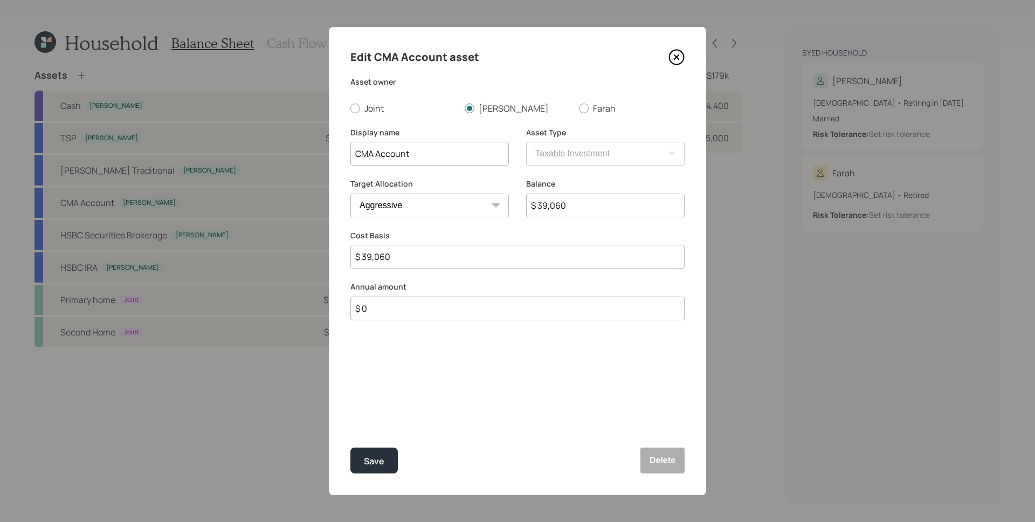
click at [391, 309] on input "$ 0" at bounding box center [517, 308] width 334 height 24
type input "$ 250,000"
click at [437, 365] on div "Select..." at bounding box center [419, 361] width 137 height 18
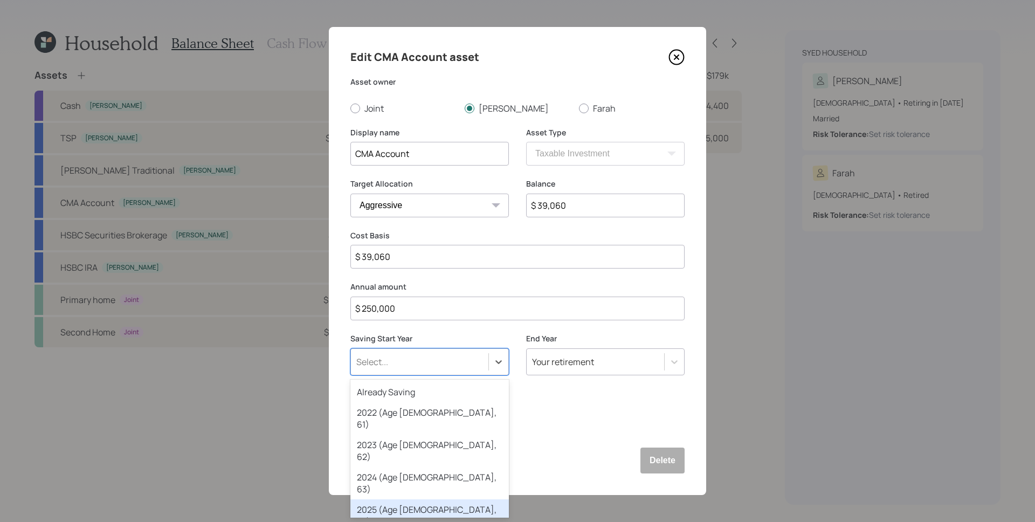
click at [421, 499] on div "2025 (Age [DEMOGRAPHIC_DATA], 64)" at bounding box center [429, 515] width 158 height 32
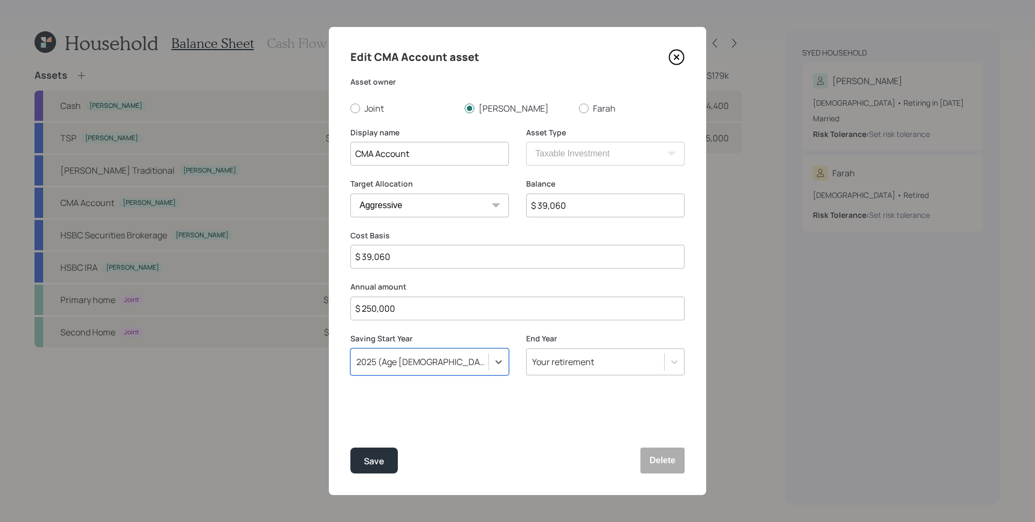
click at [598, 366] on div "Your retirement" at bounding box center [594, 361] width 137 height 18
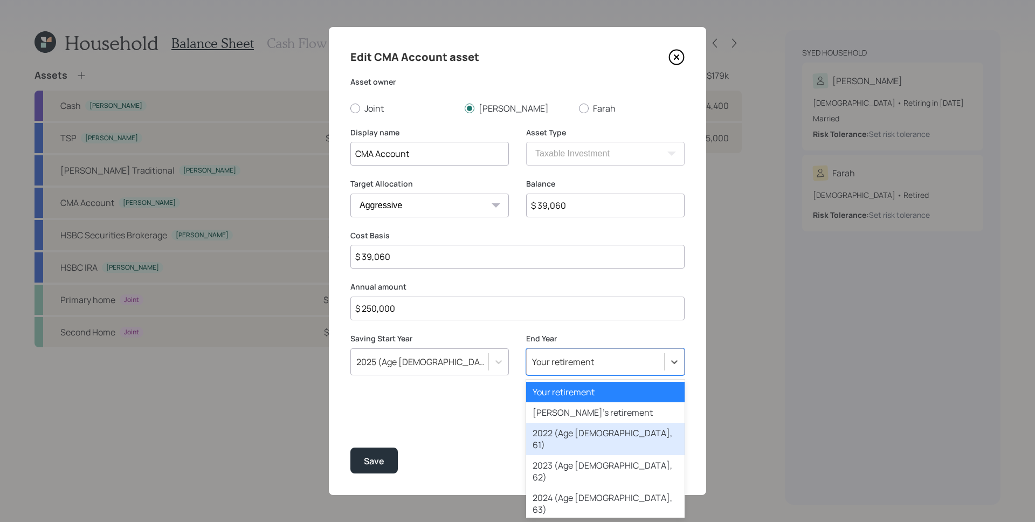
click at [428, 370] on div "2025 (Age [DEMOGRAPHIC_DATA], 64)" at bounding box center [429, 361] width 158 height 27
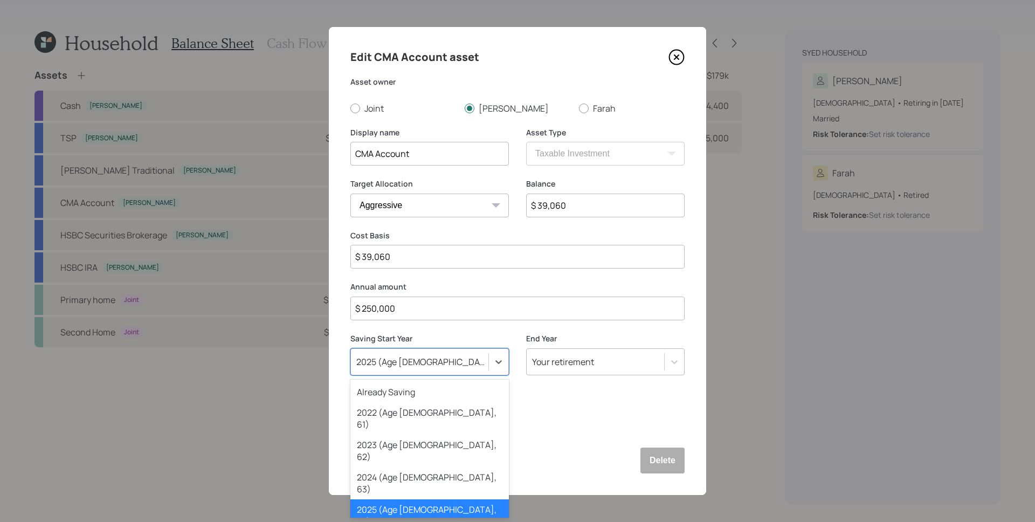
drag, startPoint x: 408, startPoint y: 495, endPoint x: 422, endPoint y: 476, distance: 23.8
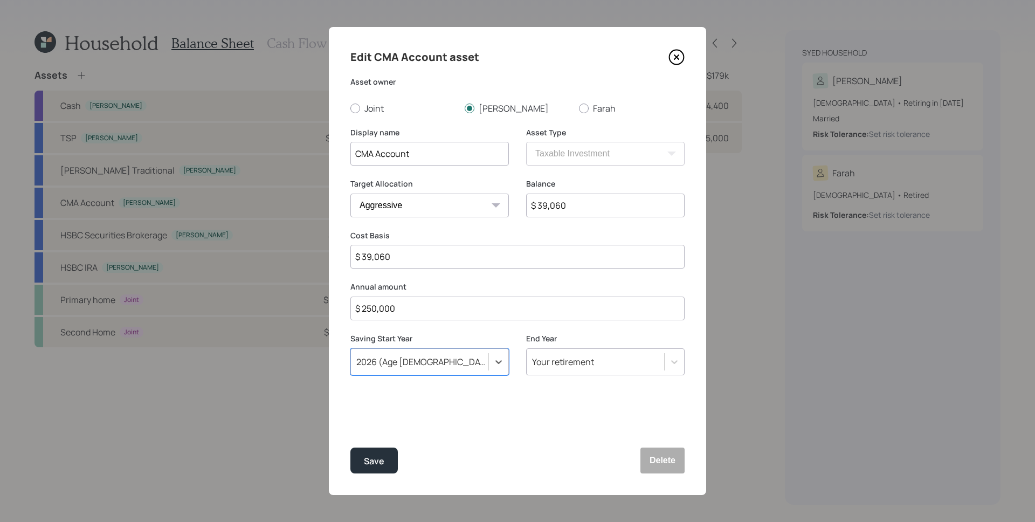
click at [583, 359] on div "Your retirement" at bounding box center [563, 362] width 62 height 12
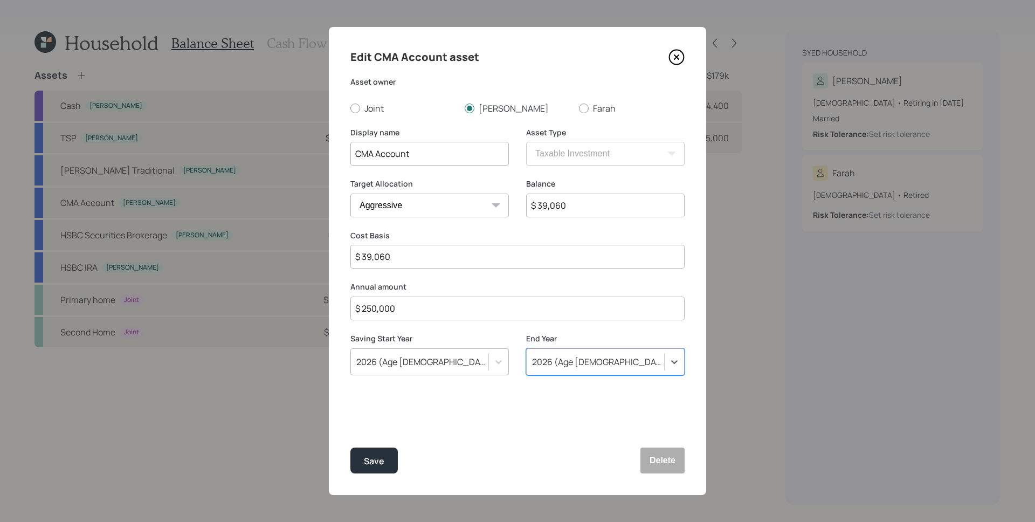
click at [489, 425] on div "Edit CMA Account asset Asset owner Joint [PERSON_NAME] Display name CMA Account…" at bounding box center [517, 261] width 377 height 468
click at [369, 459] on div "Save" at bounding box center [374, 461] width 20 height 15
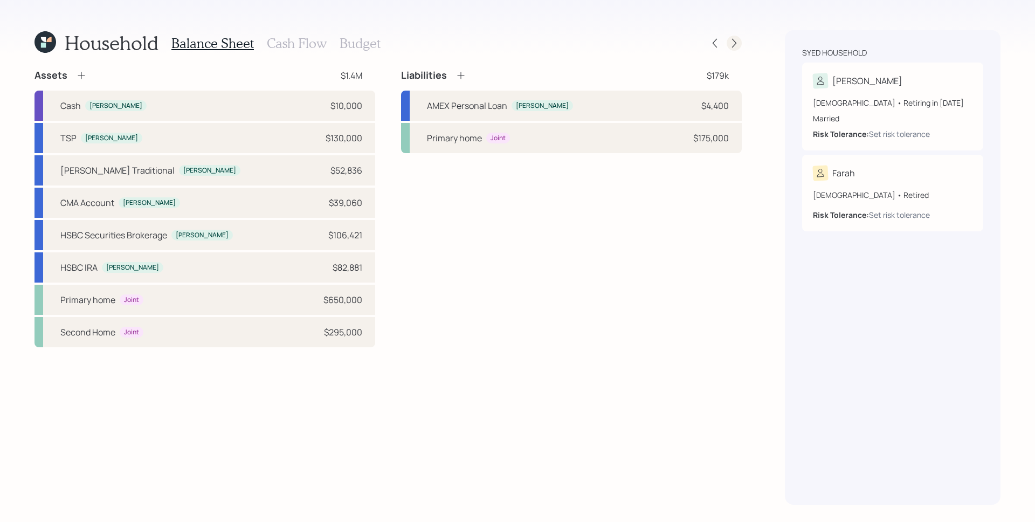
click at [734, 41] on icon at bounding box center [734, 43] width 11 height 11
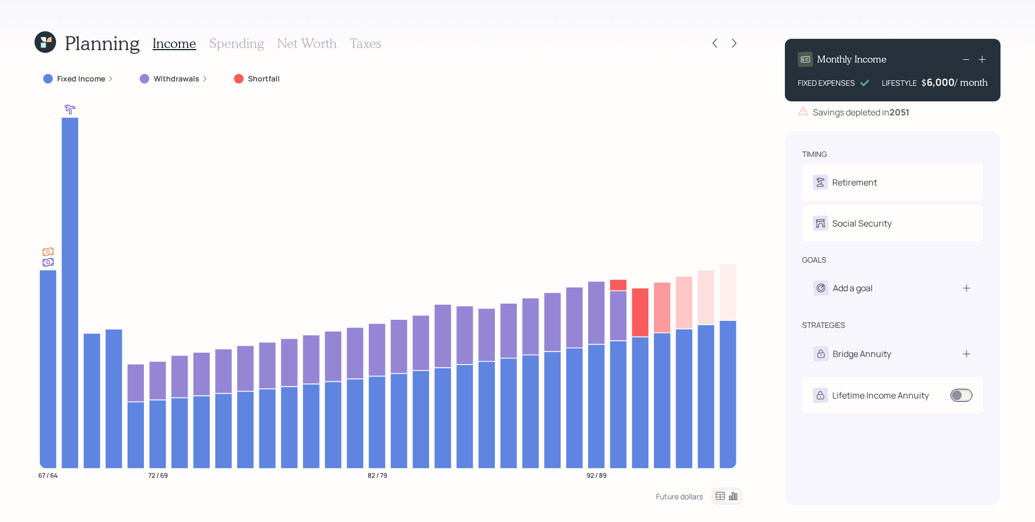
click at [241, 41] on h3 "Spending" at bounding box center [236, 44] width 55 height 16
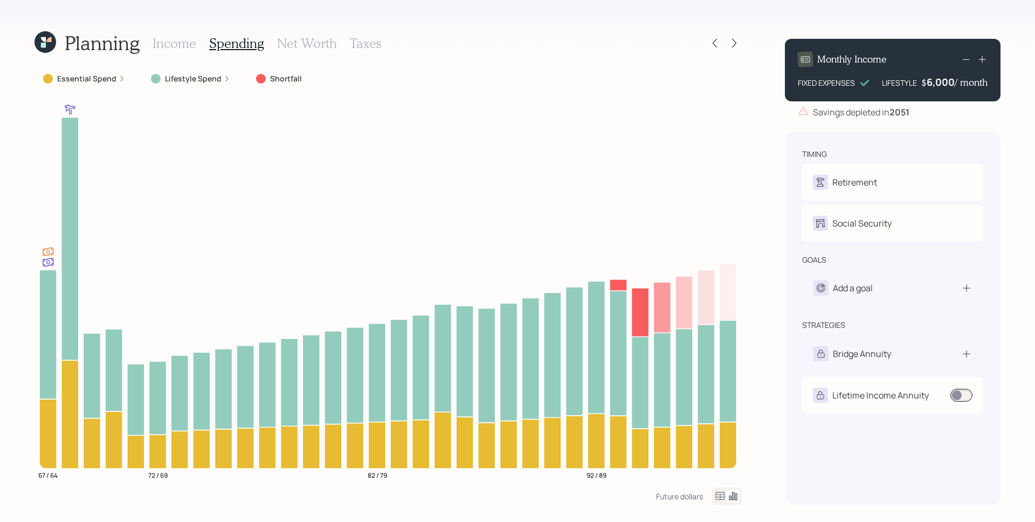
click at [119, 80] on icon at bounding box center [122, 78] width 6 height 6
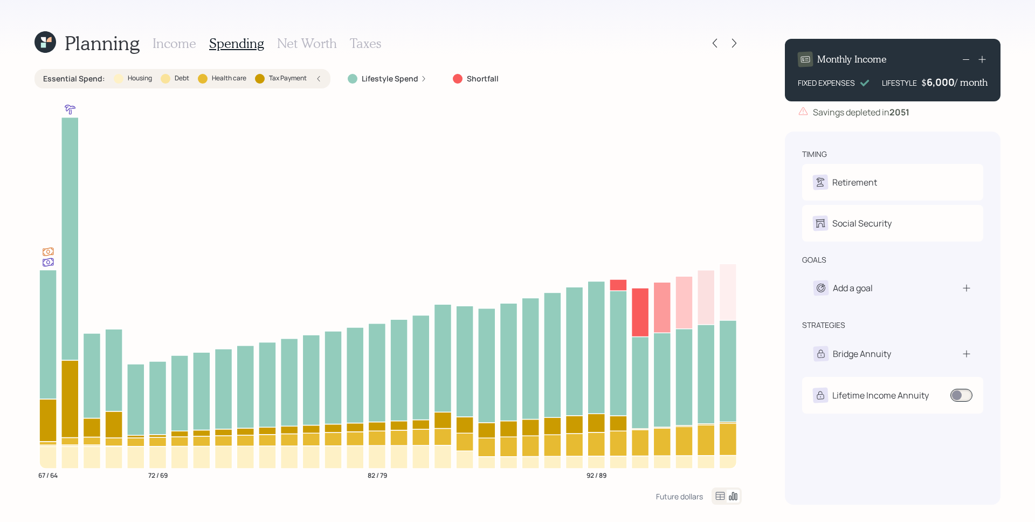
click at [314, 79] on div "Essential Spend : Housing Debt Health care Tax Payment" at bounding box center [182, 78] width 279 height 11
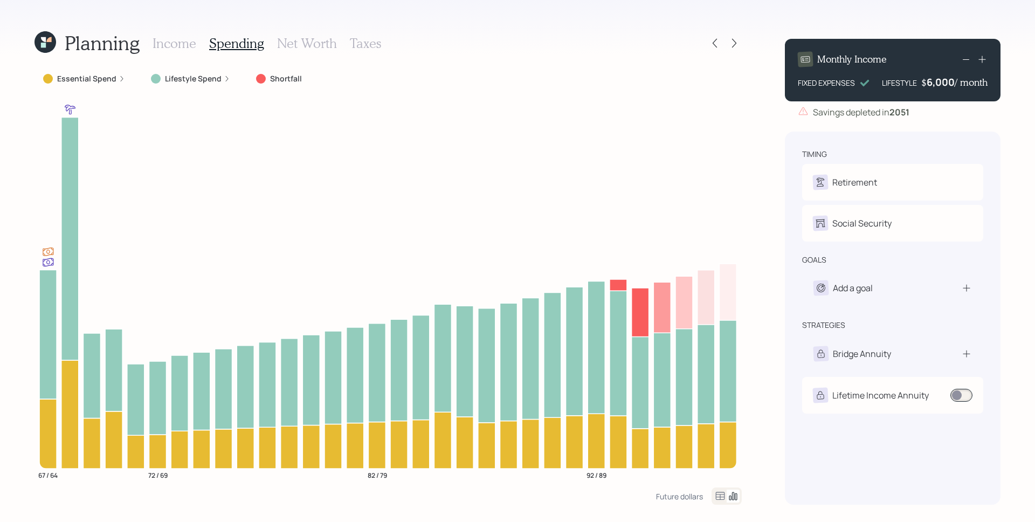
click at [210, 79] on label "Lifestyle Spend" at bounding box center [193, 78] width 57 height 11
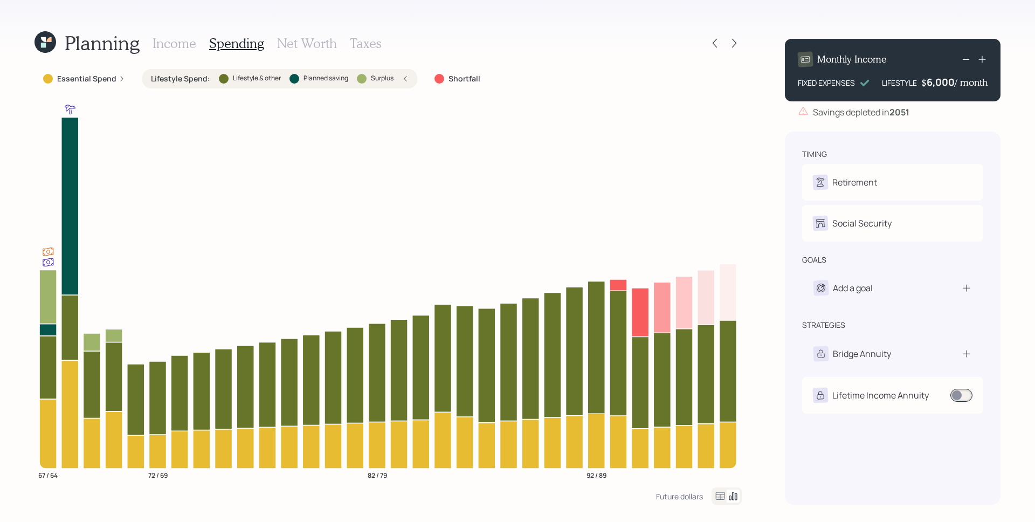
click at [119, 77] on icon at bounding box center [122, 78] width 6 height 6
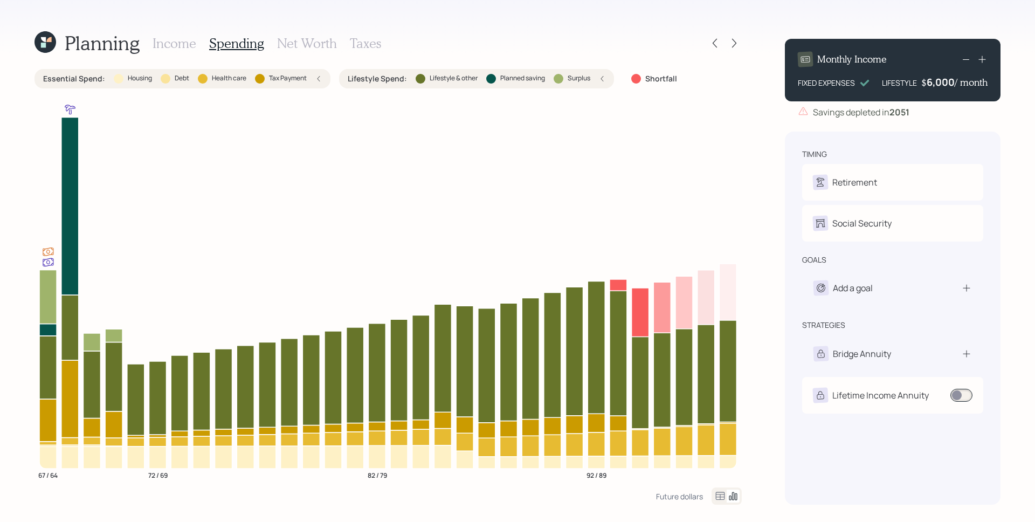
click at [182, 40] on h3 "Income" at bounding box center [174, 44] width 44 height 16
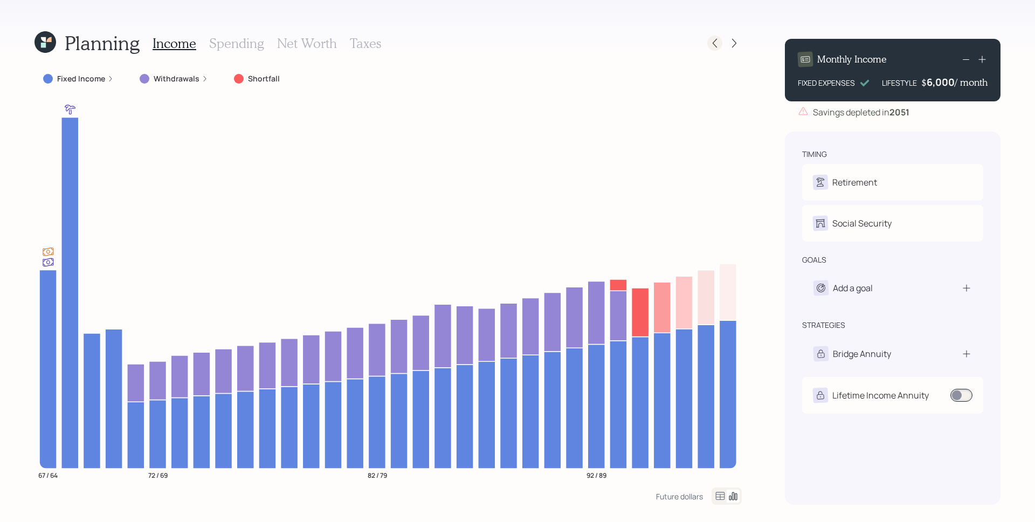
click at [712, 41] on icon at bounding box center [714, 43] width 11 height 11
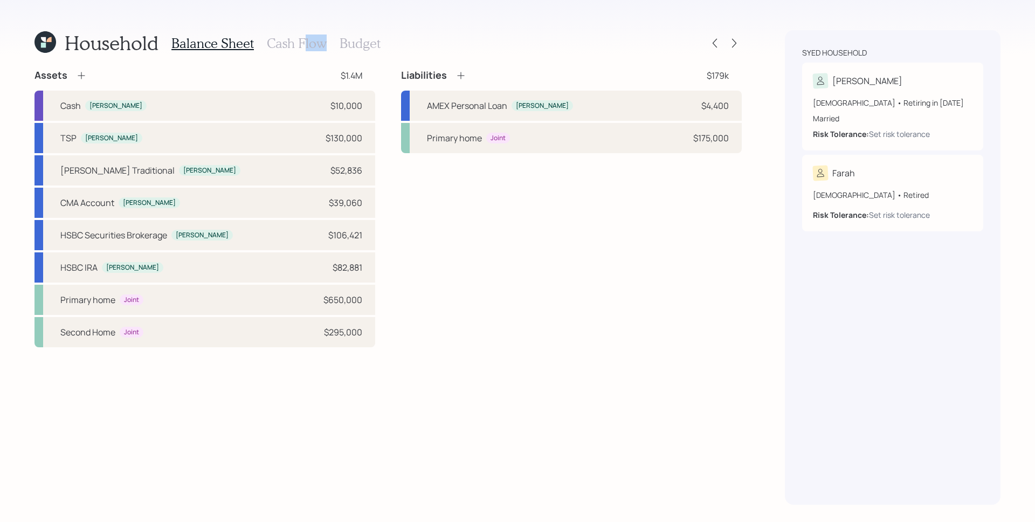
click at [300, 48] on div "Balance Sheet Cash Flow Budget" at bounding box center [275, 43] width 209 height 26
click at [295, 39] on h3 "Cash Flow" at bounding box center [297, 44] width 60 height 16
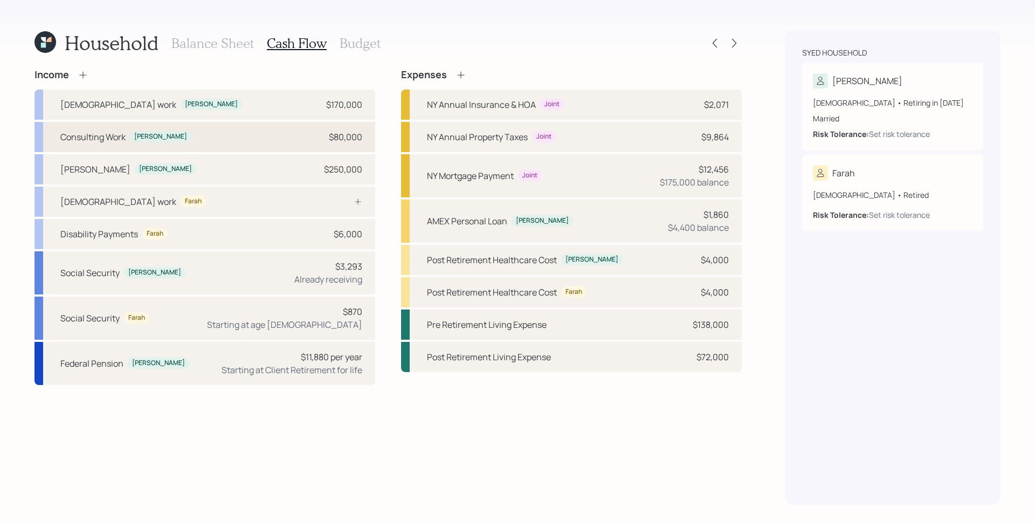
click at [200, 138] on div "Consulting Work [PERSON_NAME] $80,000" at bounding box center [204, 137] width 341 height 30
select select "part_time"
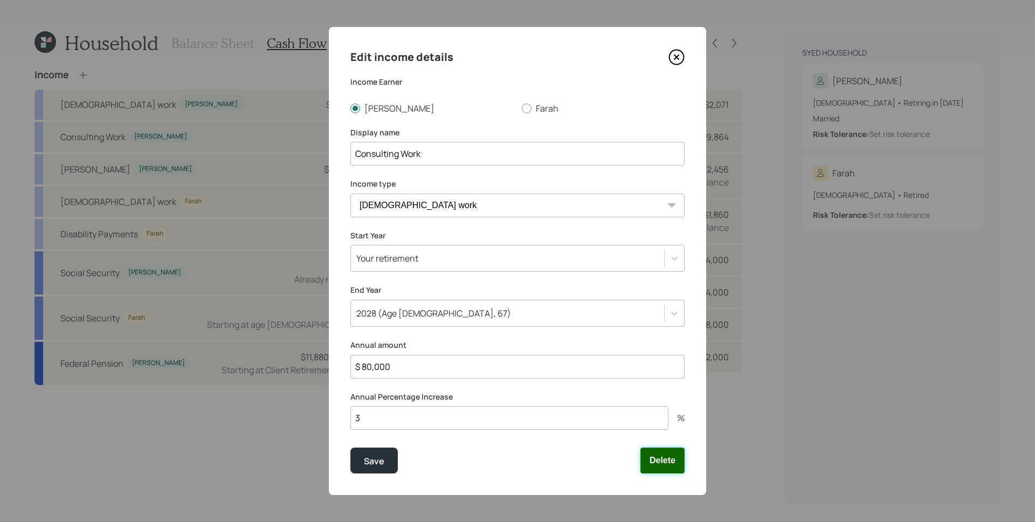
click at [654, 460] on button "Delete" at bounding box center [662, 460] width 44 height 26
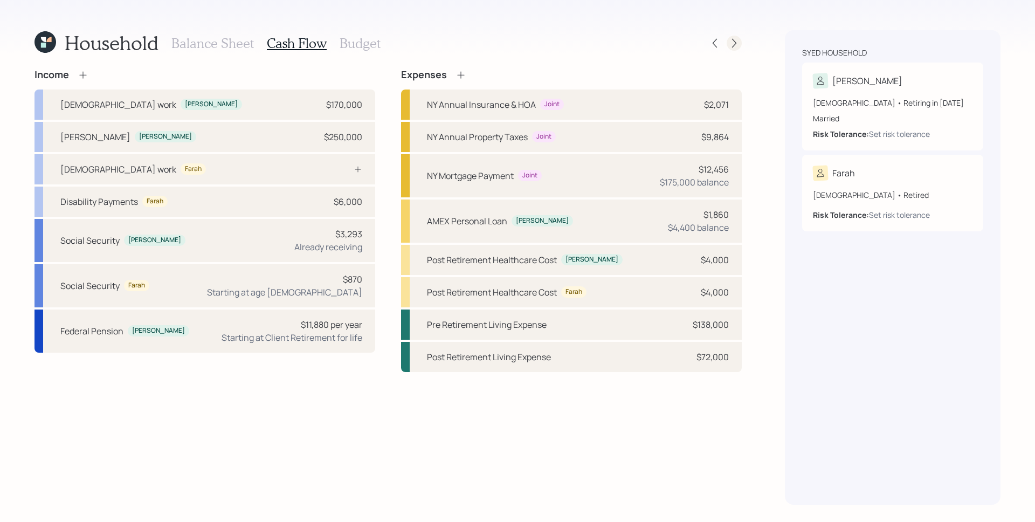
click at [735, 39] on icon at bounding box center [734, 43] width 11 height 11
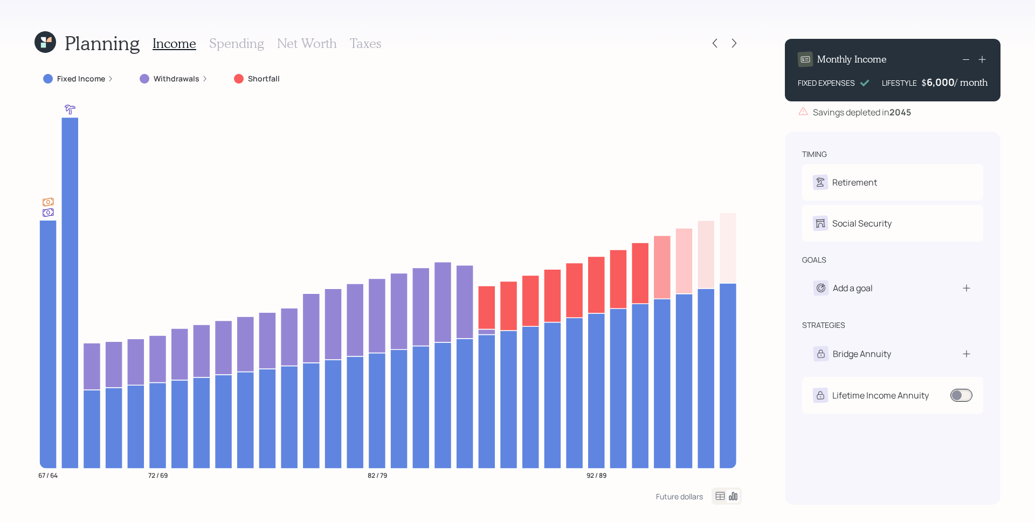
click at [181, 83] on label "Withdrawals" at bounding box center [177, 78] width 46 height 11
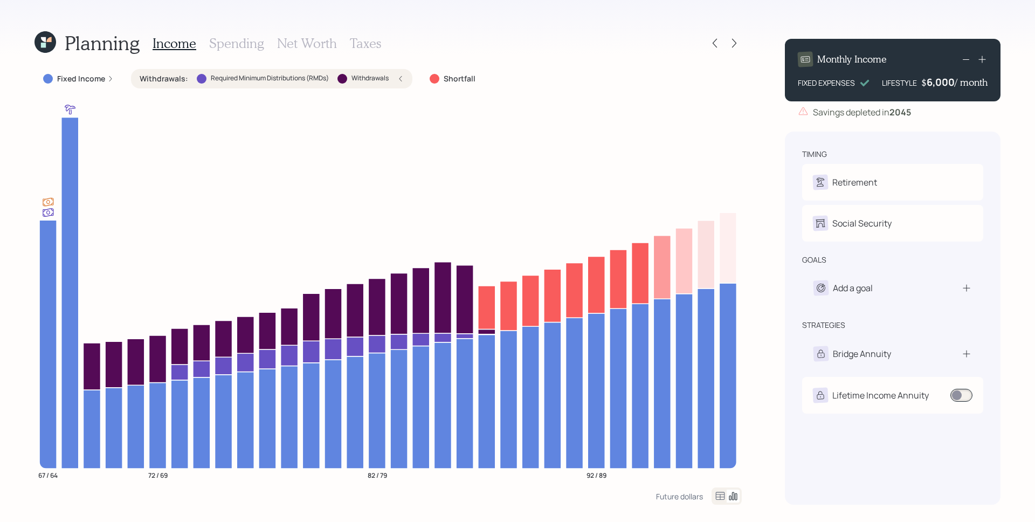
click at [396, 79] on div "Withdrawals : Required Minimum Distributions (RMDs) Withdrawals" at bounding box center [272, 78] width 264 height 11
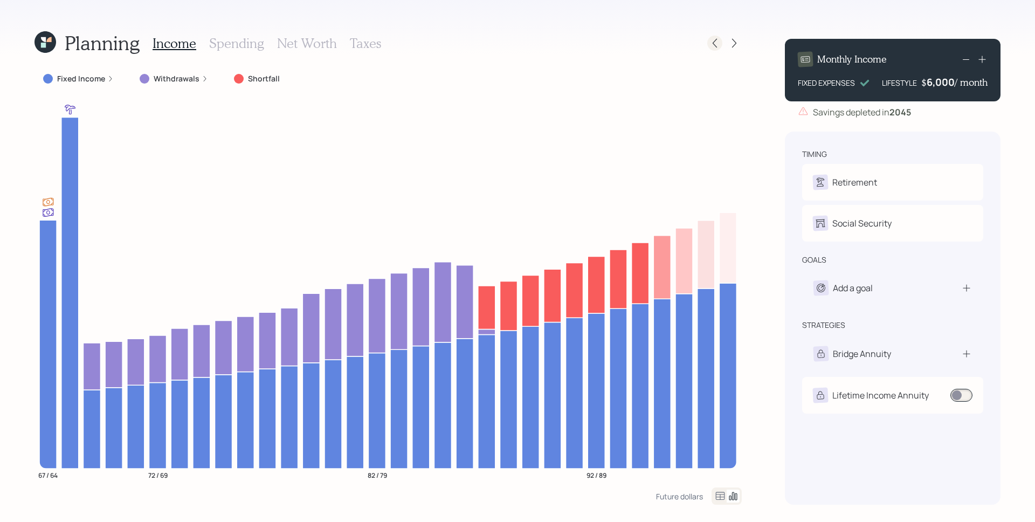
click at [713, 41] on icon at bounding box center [714, 43] width 11 height 11
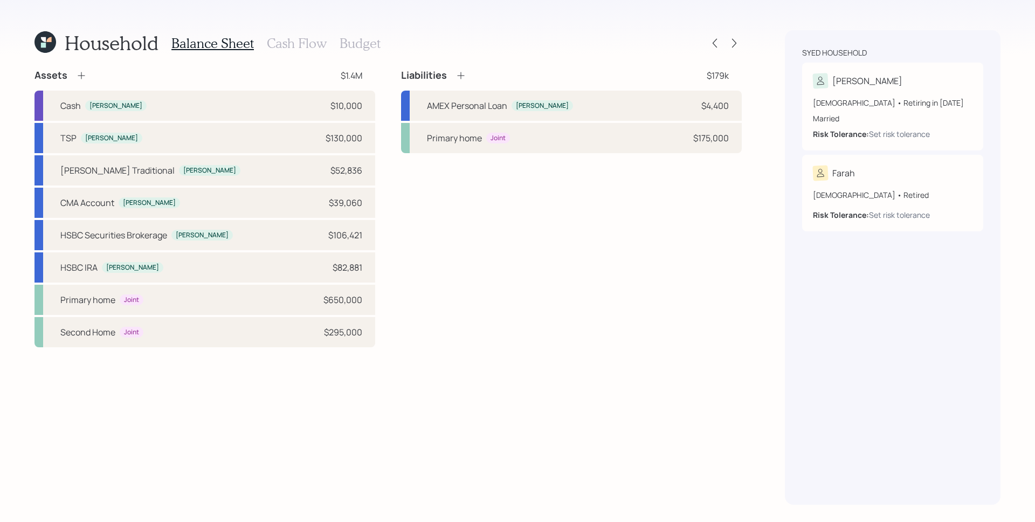
click at [284, 41] on h3 "Cash Flow" at bounding box center [297, 44] width 60 height 16
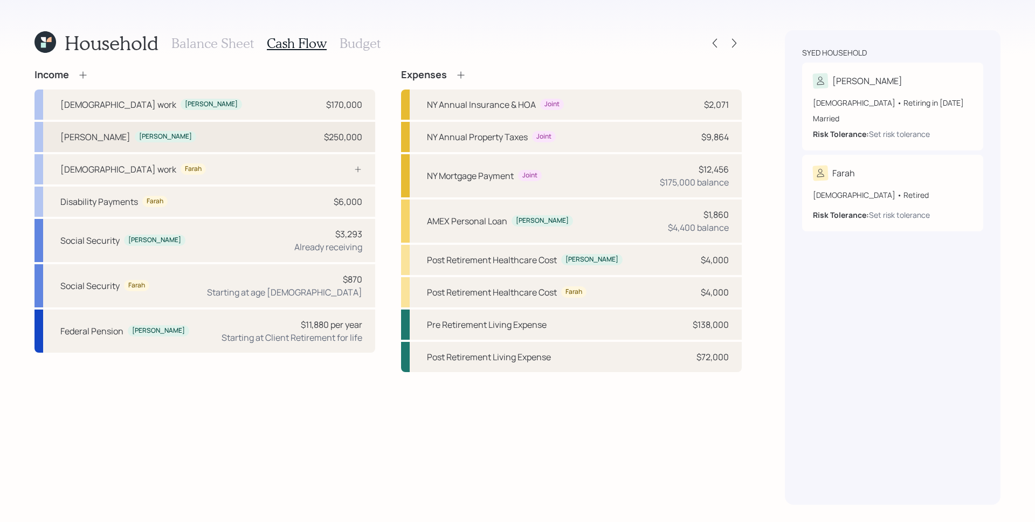
click at [340, 134] on div "$250,000" at bounding box center [343, 136] width 38 height 13
select select "other"
select select "long_term_gain"
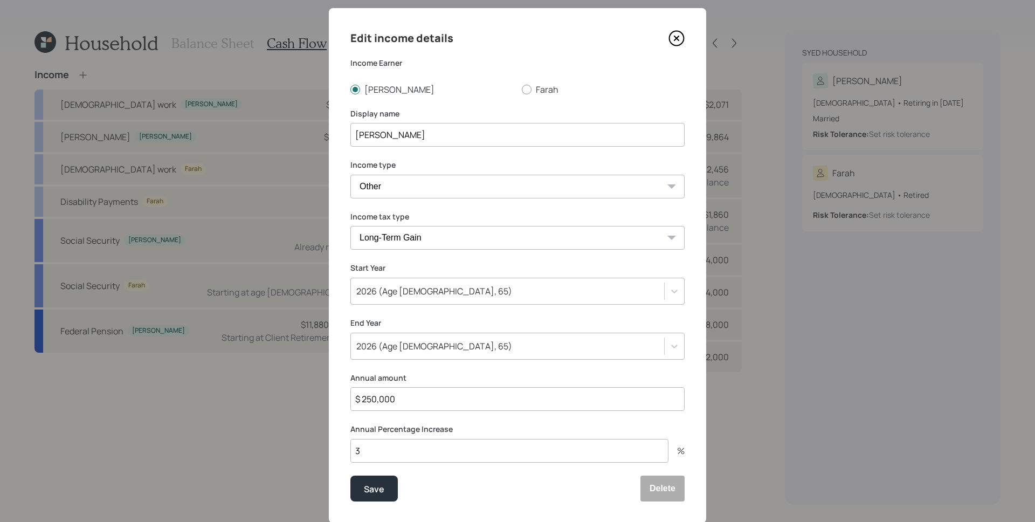
scroll to position [22, 0]
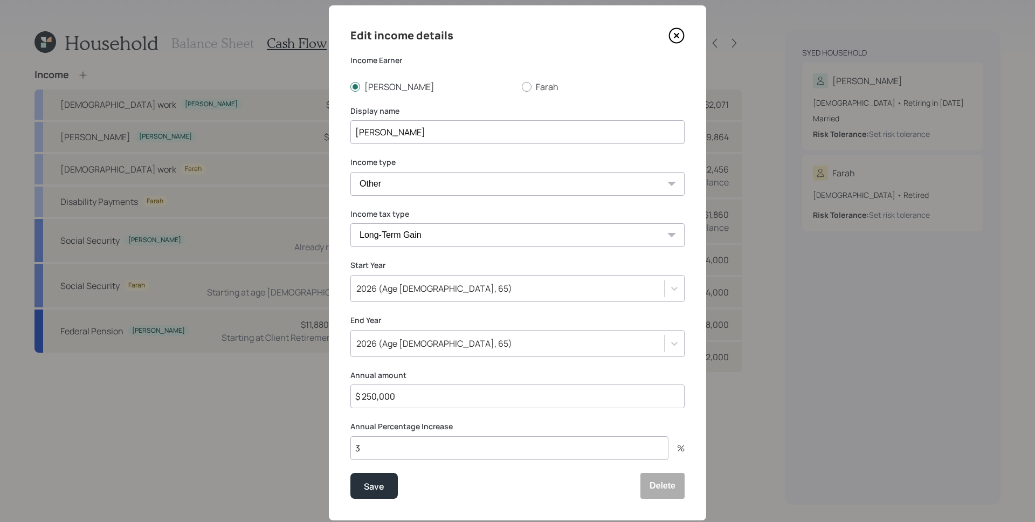
click at [404, 394] on input "$ 250,000" at bounding box center [517, 396] width 334 height 24
drag, startPoint x: 412, startPoint y: 392, endPoint x: 359, endPoint y: 392, distance: 52.8
click at [364, 385] on input "$ 250,000" at bounding box center [517, 396] width 334 height 24
click at [359, 393] on input "$ 250,000" at bounding box center [517, 396] width 334 height 24
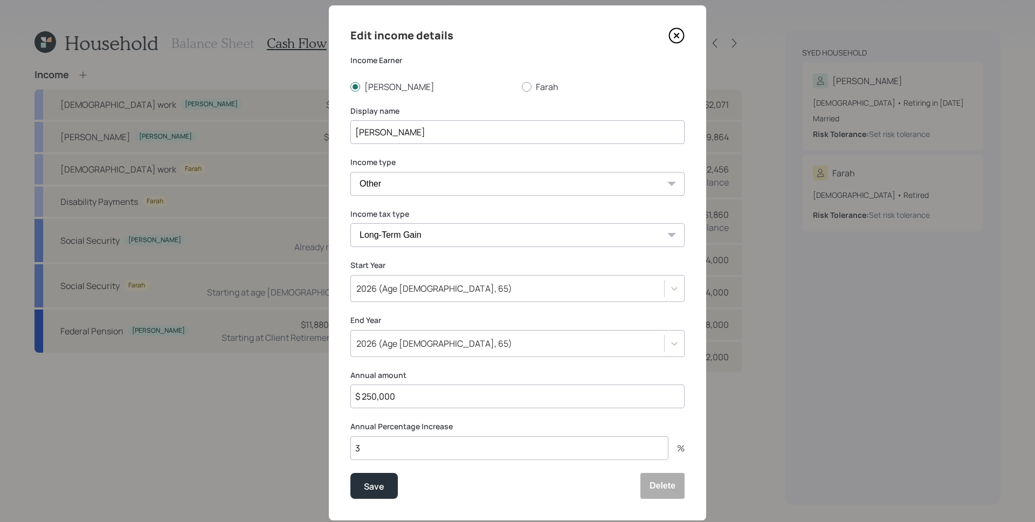
drag, startPoint x: 359, startPoint y: 393, endPoint x: 435, endPoint y: 402, distance: 76.5
click at [435, 402] on input "$ 250,000" at bounding box center [517, 396] width 334 height 24
type input "$ 325,000"
click at [350, 473] on button "Save" at bounding box center [373, 486] width 47 height 26
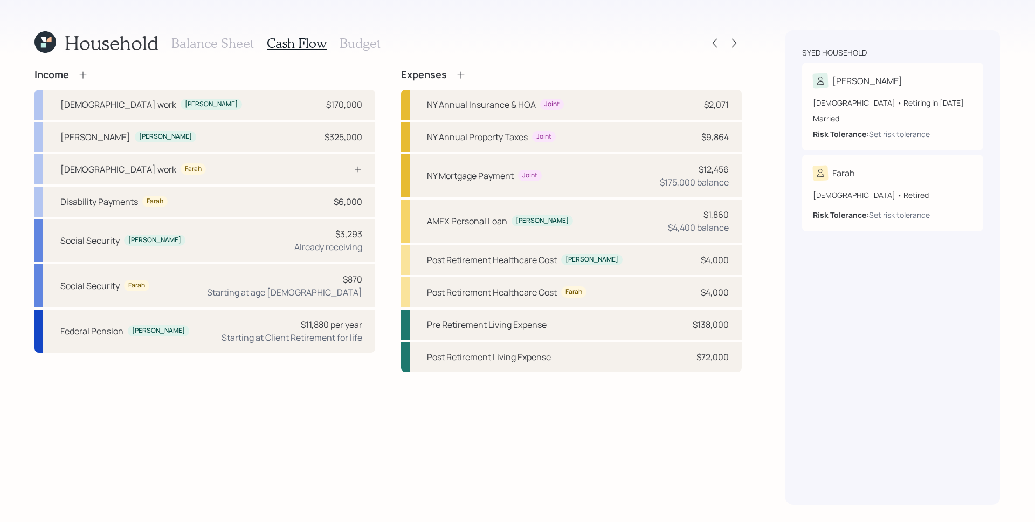
drag, startPoint x: 219, startPoint y: 39, endPoint x: 220, endPoint y: 46, distance: 7.1
click at [219, 39] on h3 "Balance Sheet" at bounding box center [212, 44] width 82 height 16
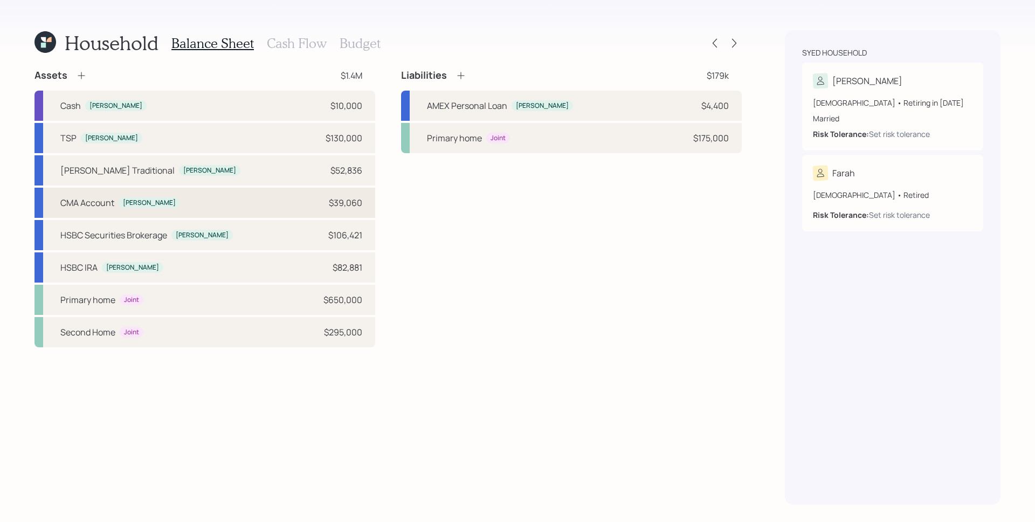
click at [251, 206] on div "CMA Account [PERSON_NAME] $39,060" at bounding box center [204, 203] width 341 height 30
select select "taxable"
select select "aggressive"
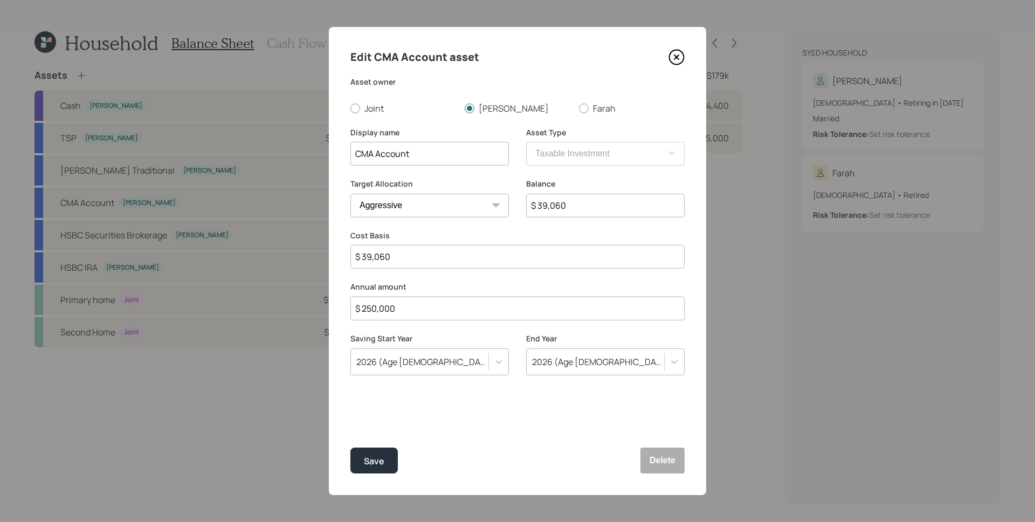
click at [417, 307] on input "$ 250,000" at bounding box center [517, 308] width 334 height 24
type input "$ 325,000"
click at [350, 447] on button "Save" at bounding box center [373, 460] width 47 height 26
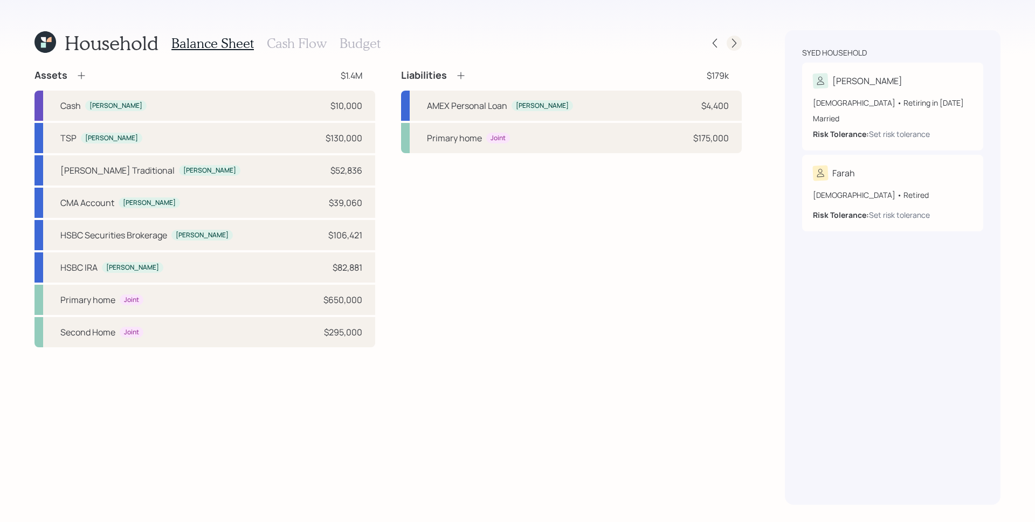
click at [730, 43] on icon at bounding box center [734, 43] width 11 height 11
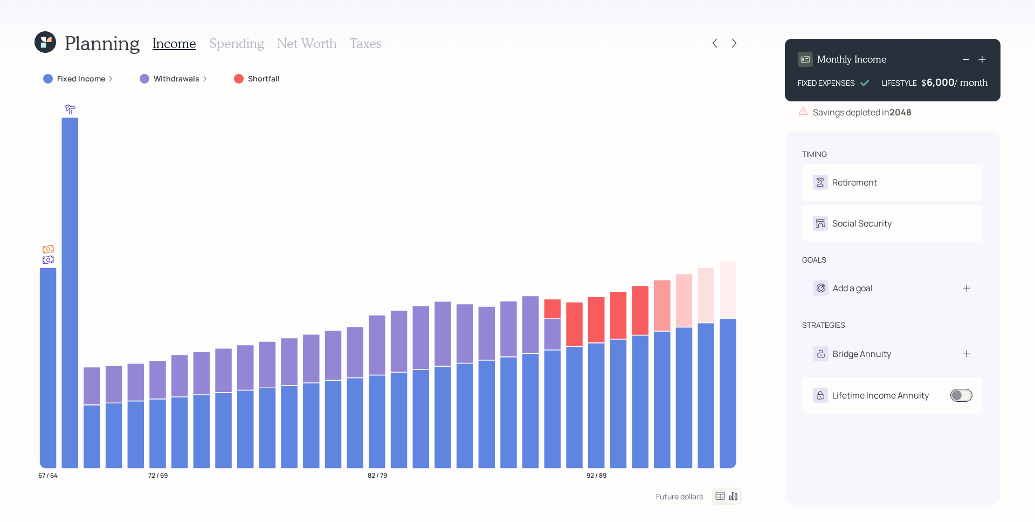
click at [235, 43] on h3 "Spending" at bounding box center [236, 44] width 55 height 16
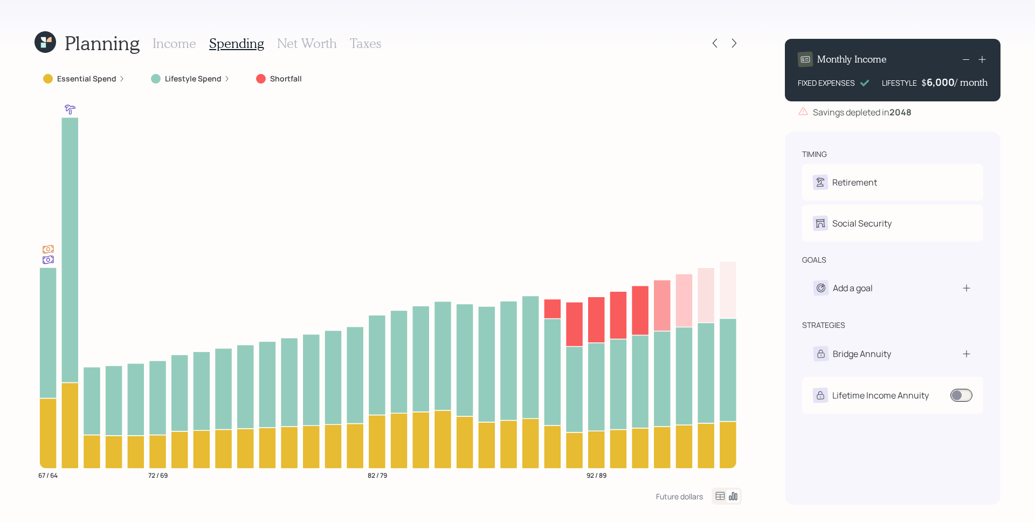
click at [210, 74] on label "Lifestyle Spend" at bounding box center [193, 78] width 57 height 11
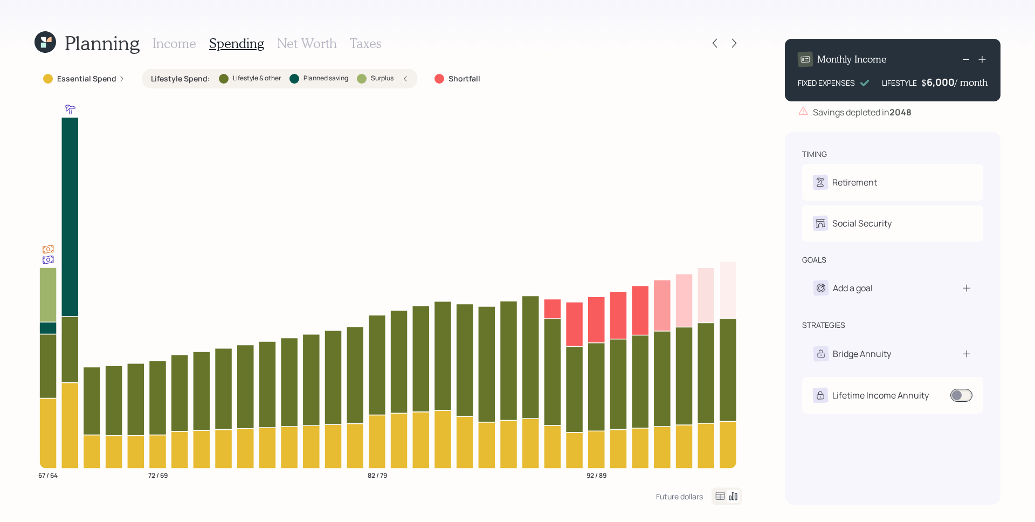
click at [107, 73] on label "Essential Spend" at bounding box center [86, 78] width 59 height 11
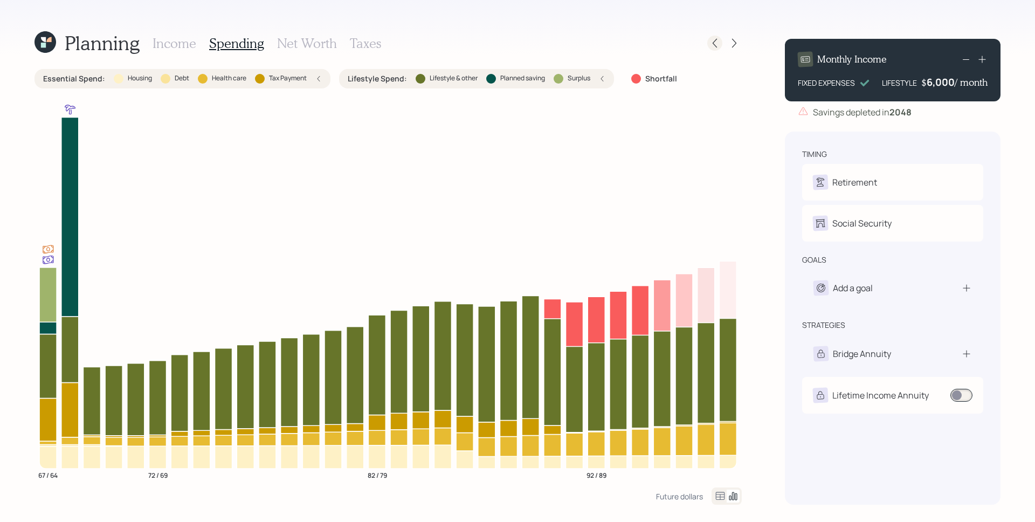
click at [716, 40] on icon at bounding box center [714, 43] width 11 height 11
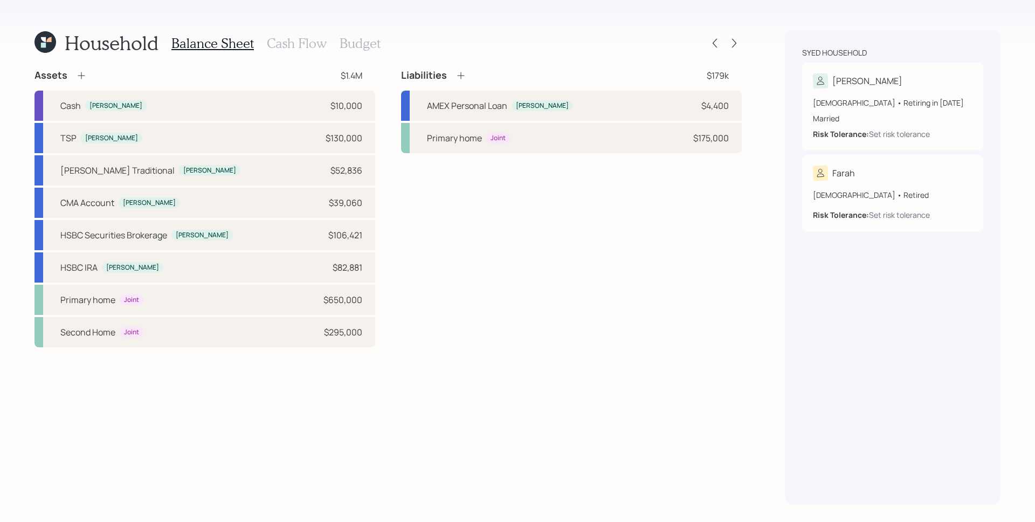
click at [79, 76] on icon at bounding box center [81, 75] width 11 height 11
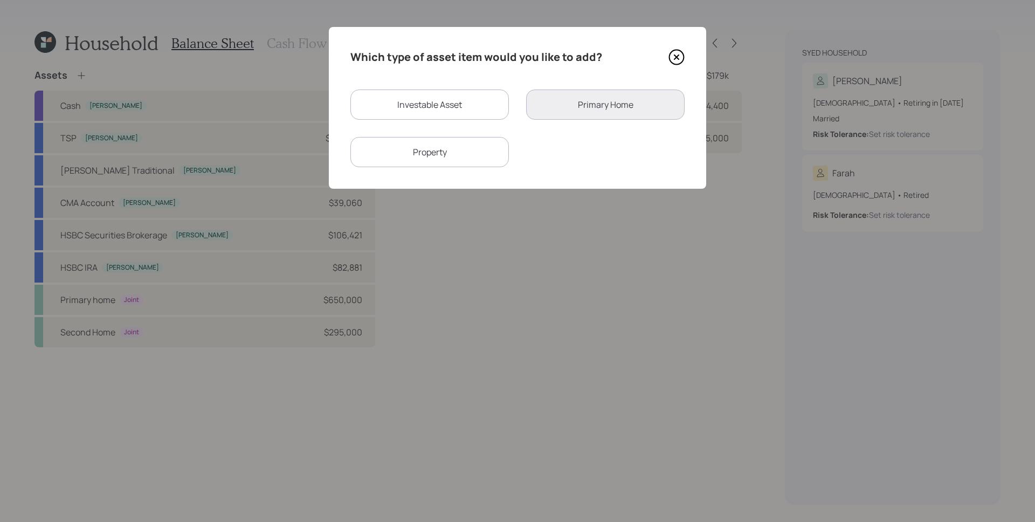
click at [454, 142] on div "Property" at bounding box center [429, 152] width 158 height 30
select select "rental_property"
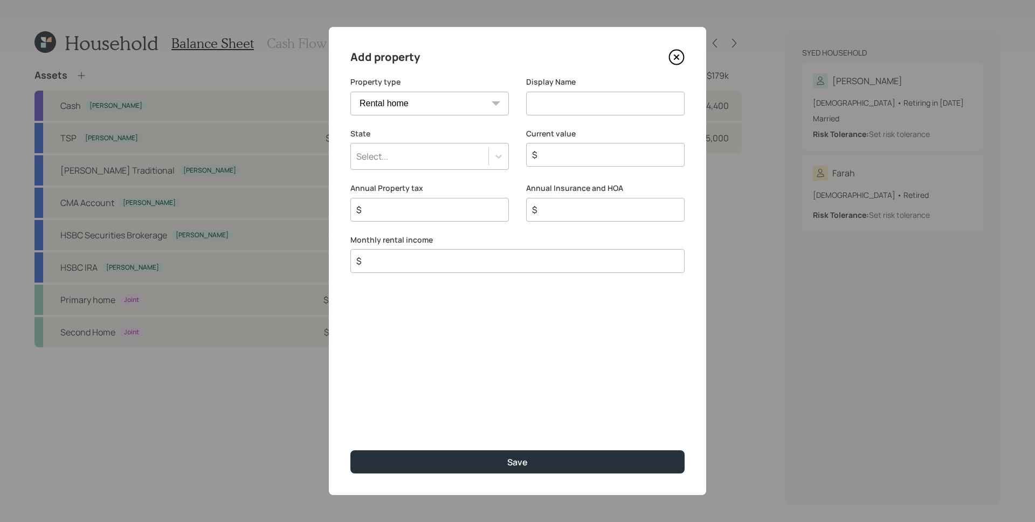
click at [421, 101] on select "Vacation home Rental home" at bounding box center [429, 104] width 158 height 24
click at [350, 92] on select "Vacation home Rental home" at bounding box center [429, 104] width 158 height 24
click at [570, 113] on input at bounding box center [605, 104] width 158 height 24
type input "[PERSON_NAME] Rental"
type input "new"
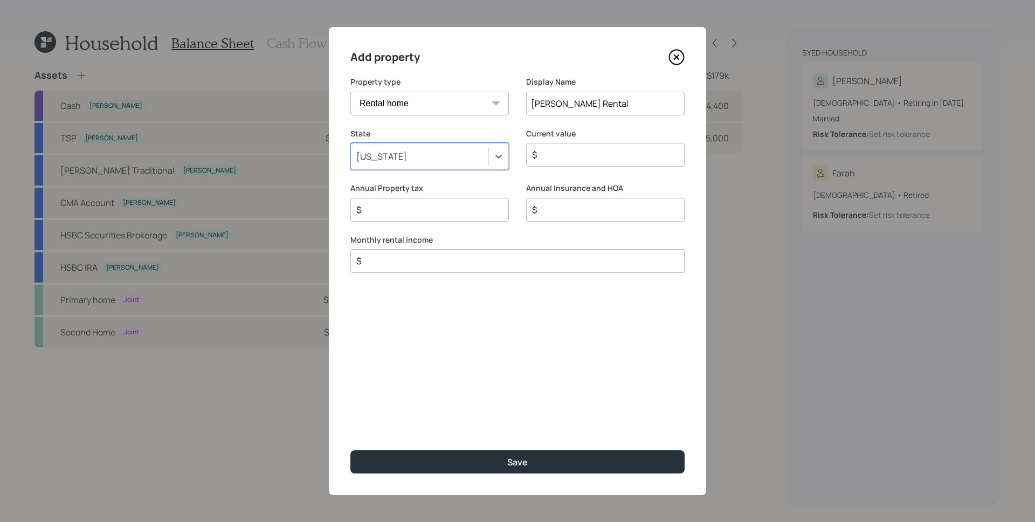
click at [606, 152] on input "$" at bounding box center [601, 154] width 140 height 13
type input "$ 341,000"
type input "$ 2,200"
type input "$ 2,400"
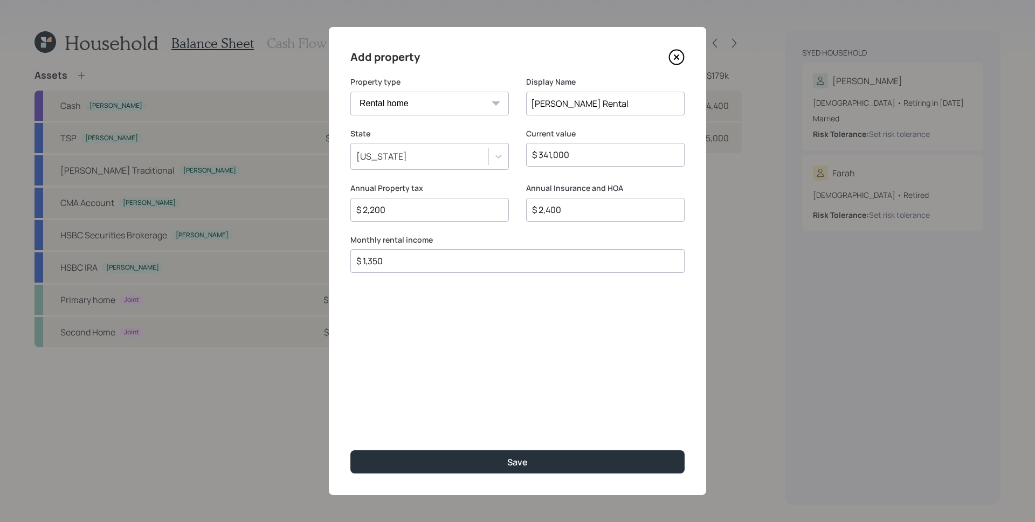
type input "$ 1,350"
click at [350, 450] on button "Save" at bounding box center [517, 461] width 334 height 23
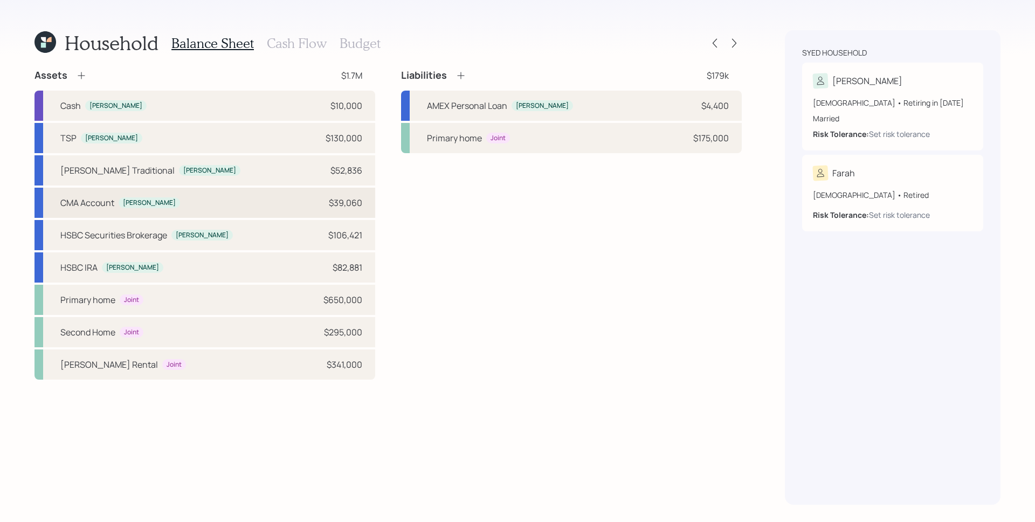
click at [221, 207] on div "CMA Account [PERSON_NAME] $39,060" at bounding box center [204, 203] width 341 height 30
select select "taxable"
select select "aggressive"
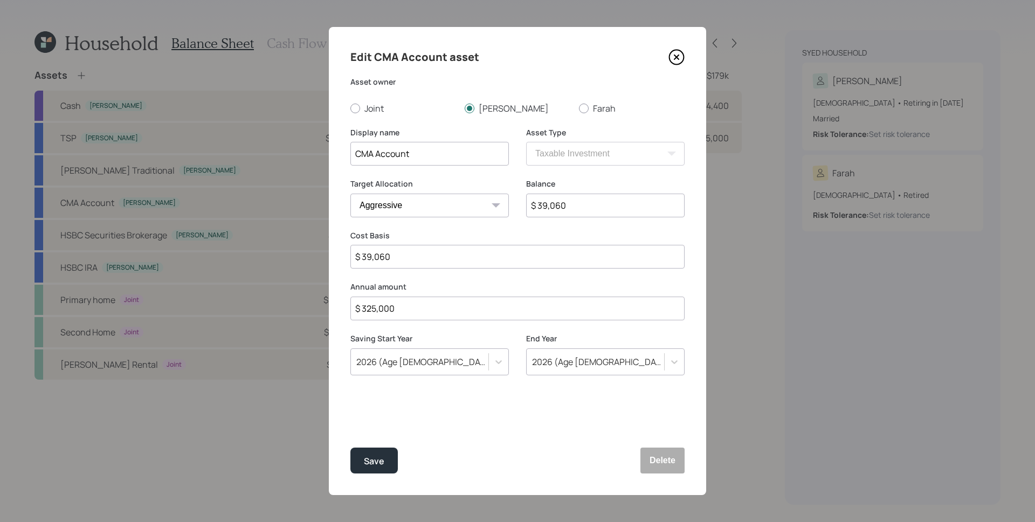
click at [397, 306] on input "$ 325,000" at bounding box center [517, 308] width 334 height 24
type input "$ 0"
click at [350, 447] on button "Save" at bounding box center [373, 460] width 47 height 26
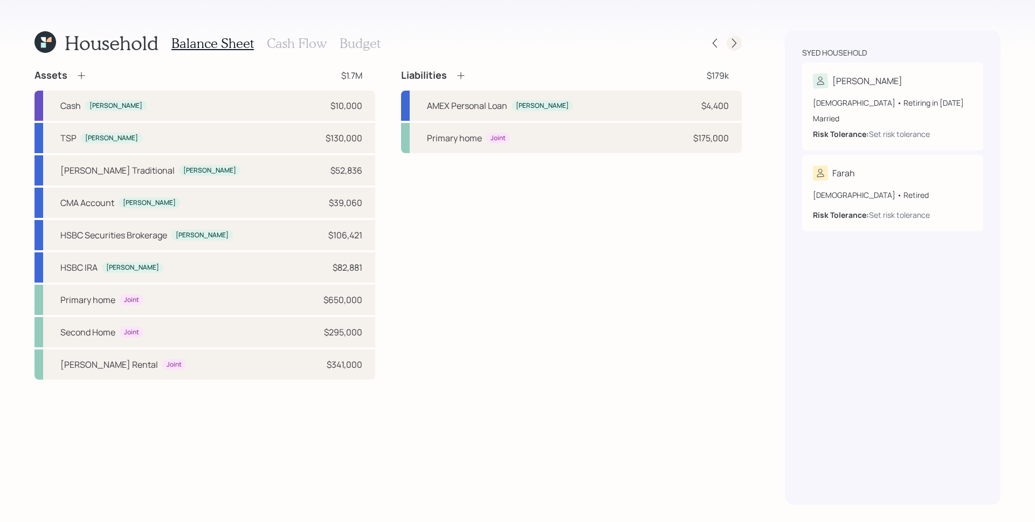
click at [738, 40] on icon at bounding box center [734, 43] width 11 height 11
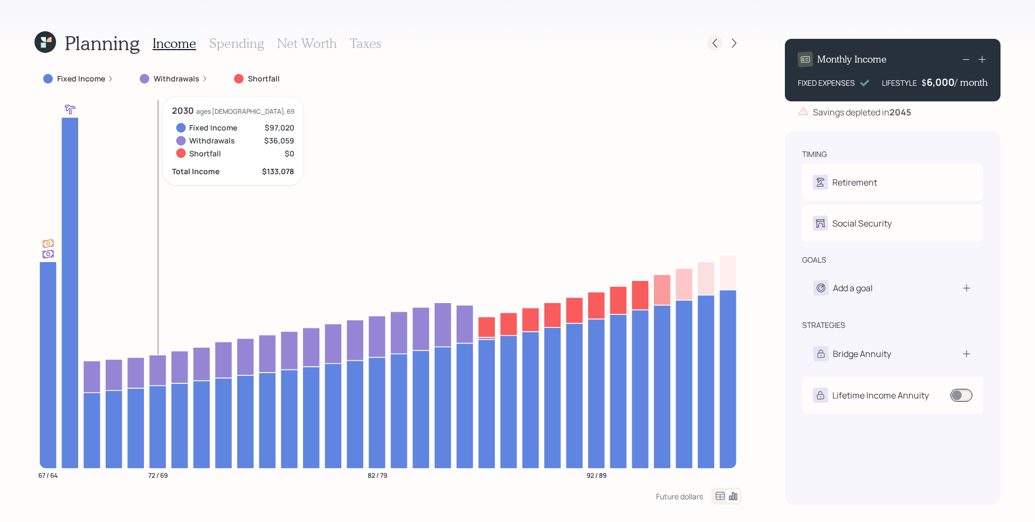
click at [718, 42] on icon at bounding box center [714, 43] width 11 height 11
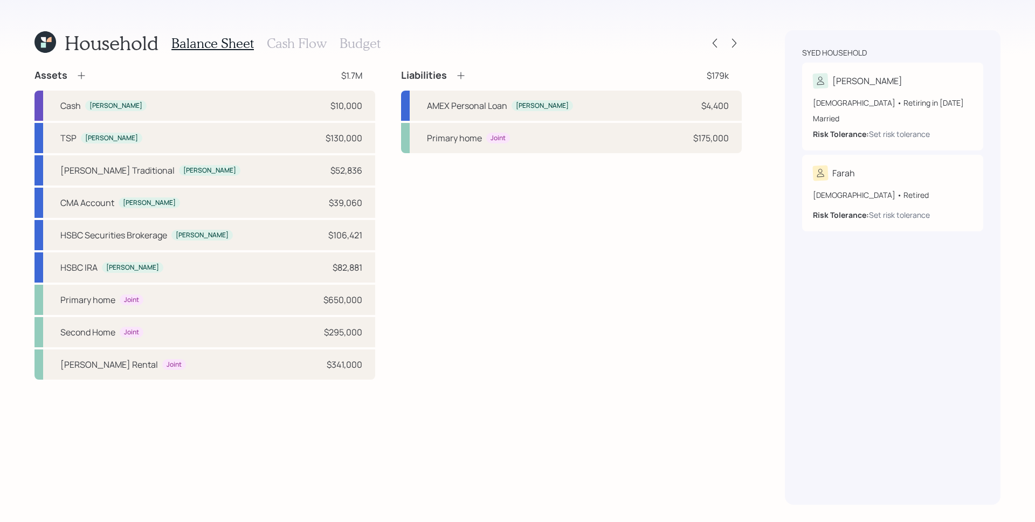
click at [300, 38] on h3 "Cash Flow" at bounding box center [297, 44] width 60 height 16
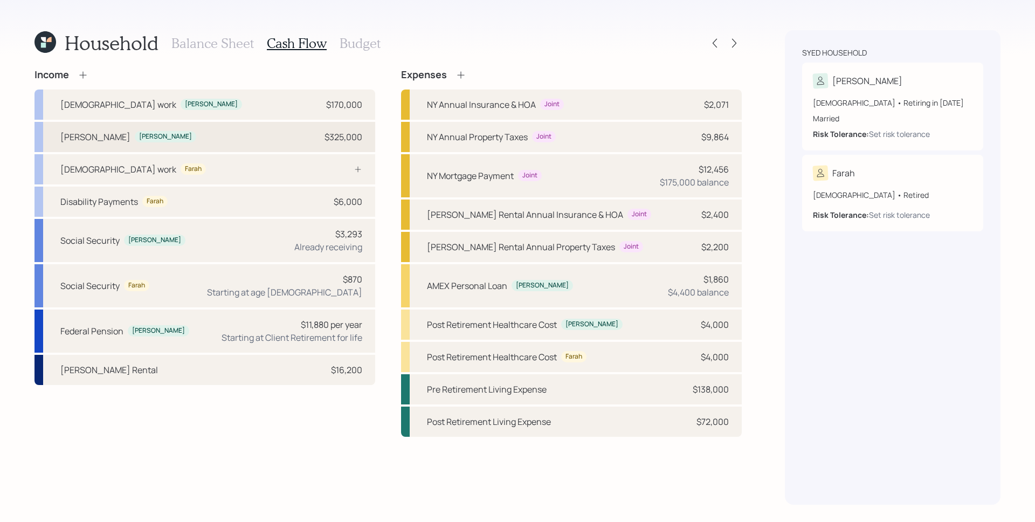
click at [178, 139] on div "[PERSON_NAME]" at bounding box center [165, 136] width 53 height 9
select select "other"
select select "long_term_gain"
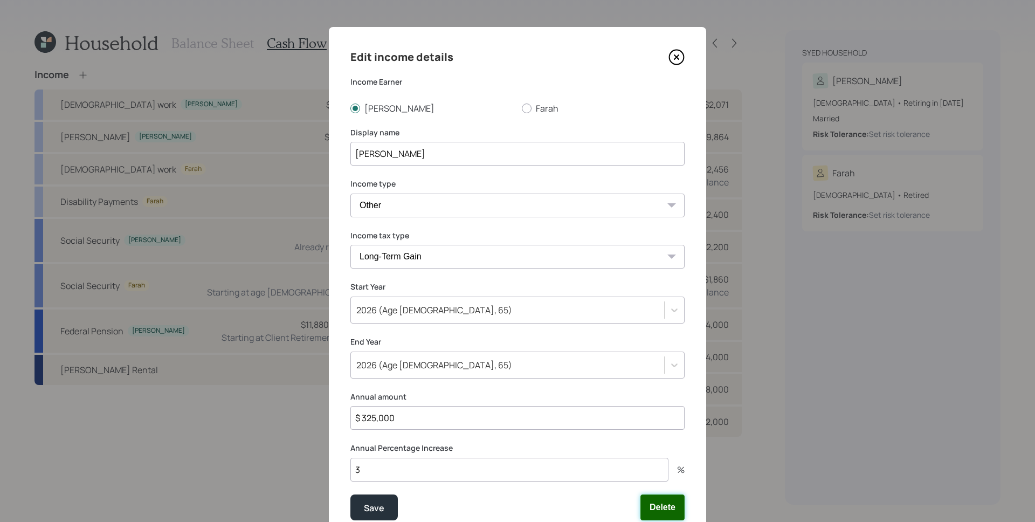
click at [651, 509] on button "Delete" at bounding box center [662, 507] width 44 height 26
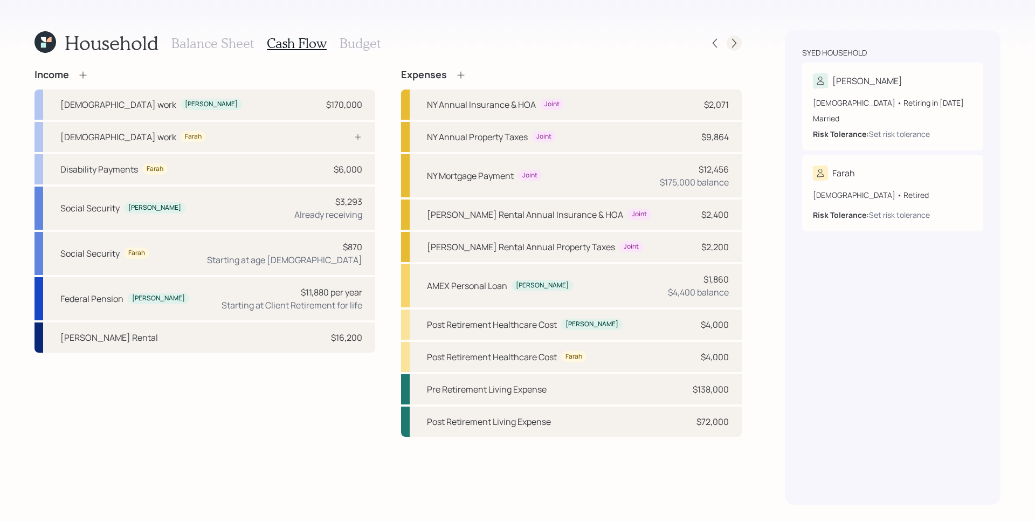
click at [734, 46] on icon at bounding box center [734, 43] width 11 height 11
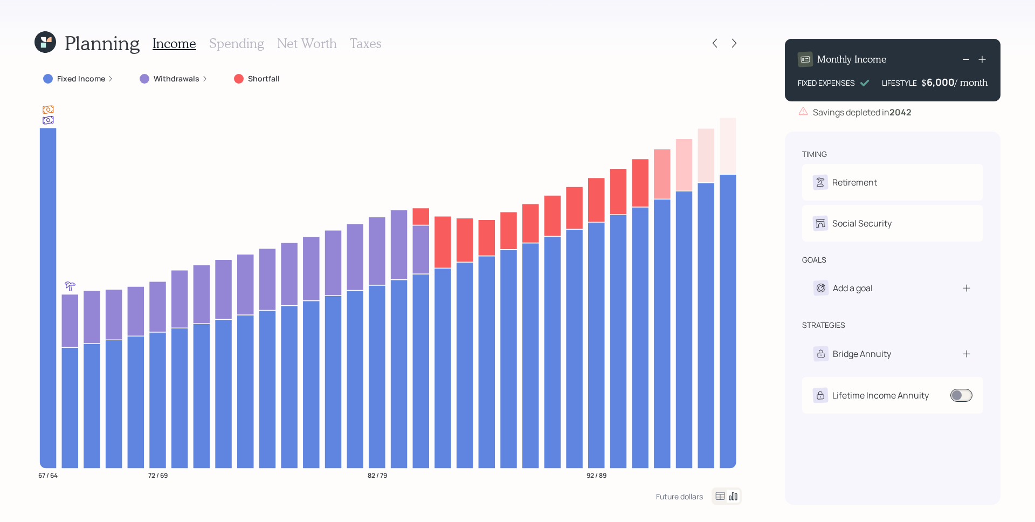
click at [959, 142] on div "timing Retirement M Retire at 67y 1m F Retired Social Security M Receiving F Re…" at bounding box center [893, 317] width 216 height 373
click at [727, 44] on div at bounding box center [733, 43] width 15 height 15
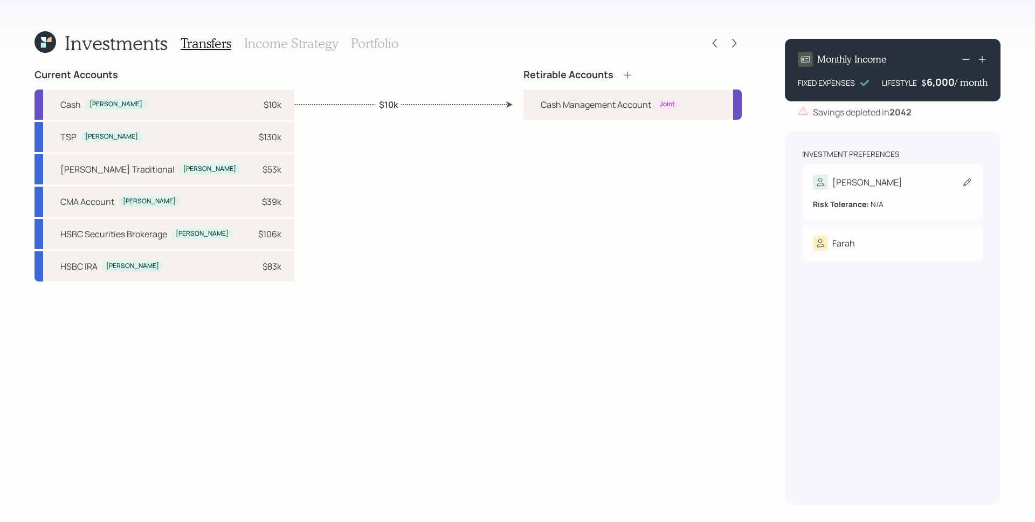
click at [866, 180] on div "[PERSON_NAME]" at bounding box center [893, 182] width 160 height 15
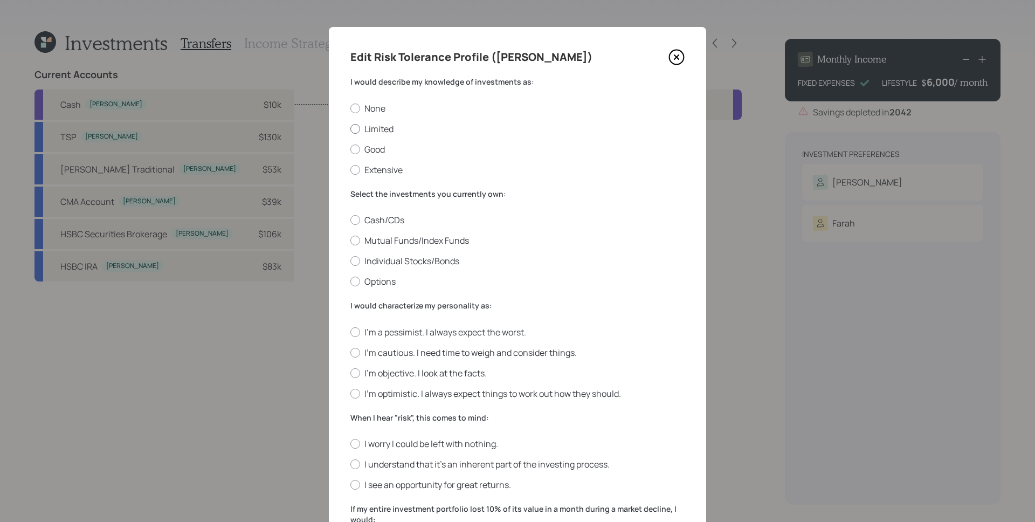
click at [372, 128] on label "Limited" at bounding box center [517, 129] width 334 height 12
click at [350, 128] on input "Limited" at bounding box center [350, 128] width 1 height 1
radio input "true"
click at [378, 241] on label "Mutual Funds/Index Funds" at bounding box center [517, 240] width 334 height 12
click at [350, 241] on input "Mutual Funds/Index Funds" at bounding box center [350, 240] width 1 height 1
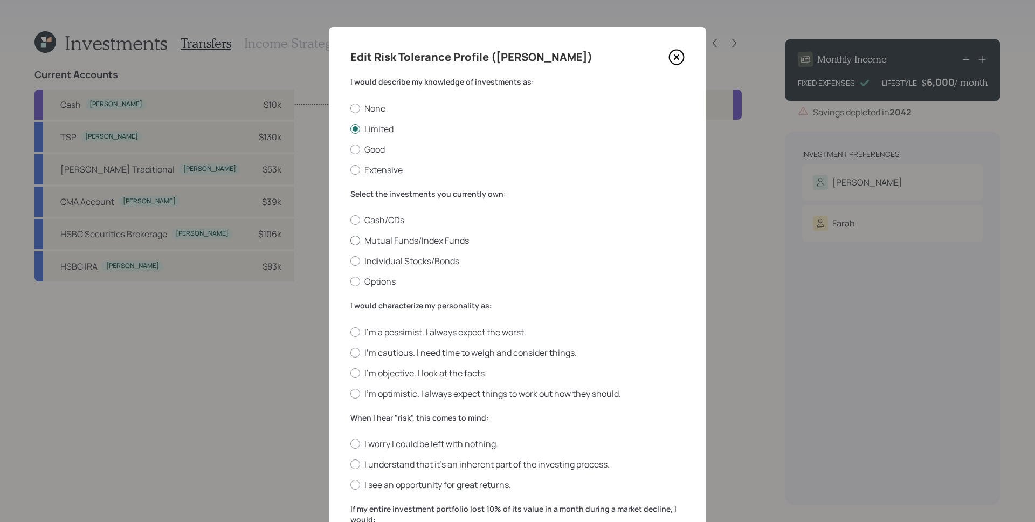
radio input "true"
drag, startPoint x: 394, startPoint y: 372, endPoint x: 483, endPoint y: 351, distance: 91.4
click at [394, 371] on label "I'm objective. I look at the facts." at bounding box center [517, 373] width 334 height 12
click at [350, 372] on input "I'm objective. I look at the facts." at bounding box center [350, 372] width 1 height 1
radio input "true"
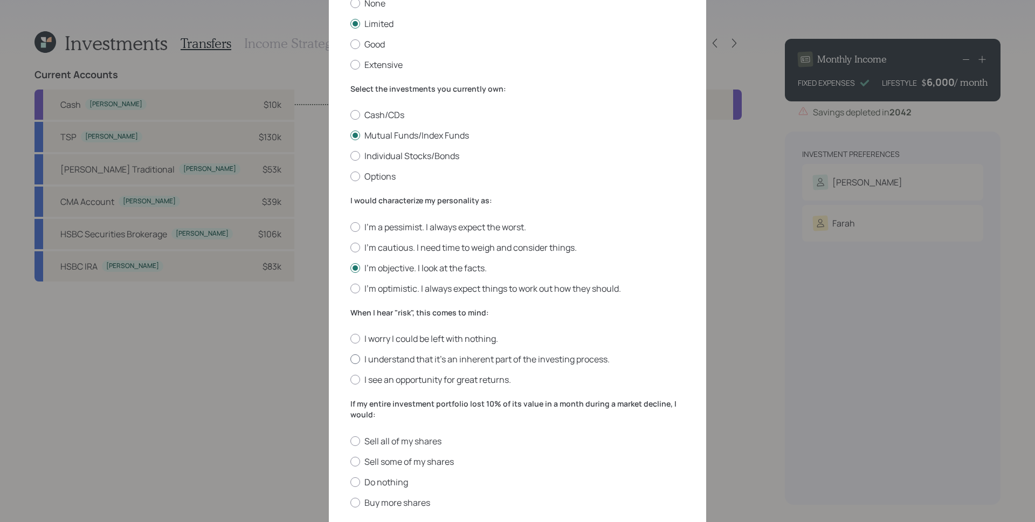
click at [385, 364] on label "I understand that it’s an inherent part of the investing process." at bounding box center [517, 359] width 334 height 12
click at [350, 359] on input "I understand that it’s an inherent part of the investing process." at bounding box center [350, 359] width 1 height 1
radio input "true"
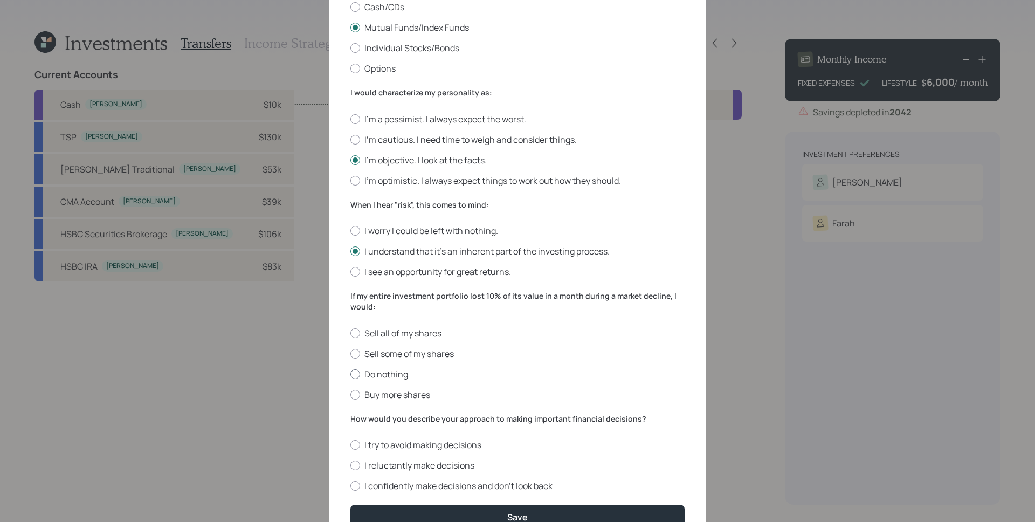
click at [390, 374] on label "Do nothing" at bounding box center [517, 374] width 334 height 12
click at [350, 374] on input "Do nothing" at bounding box center [350, 373] width 1 height 1
radio input "true"
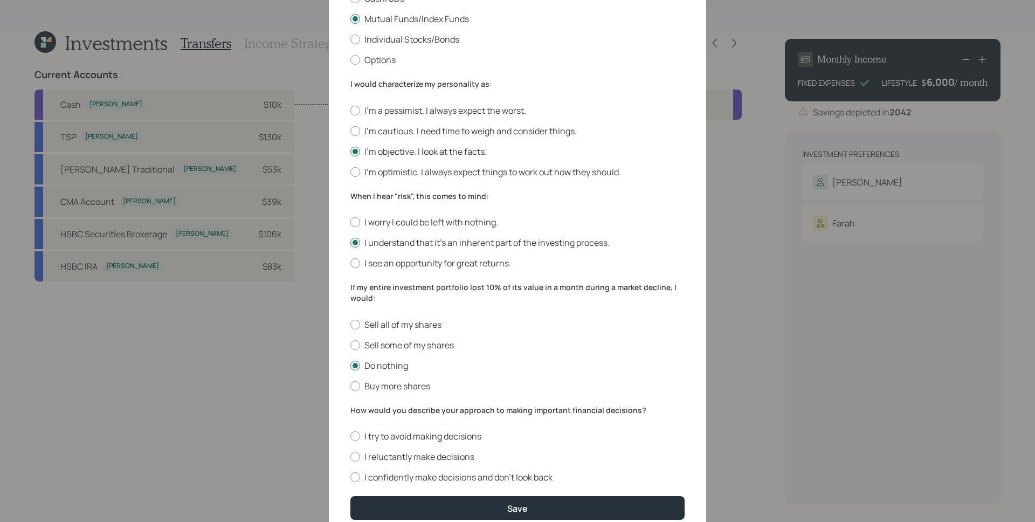
scroll to position [235, 0]
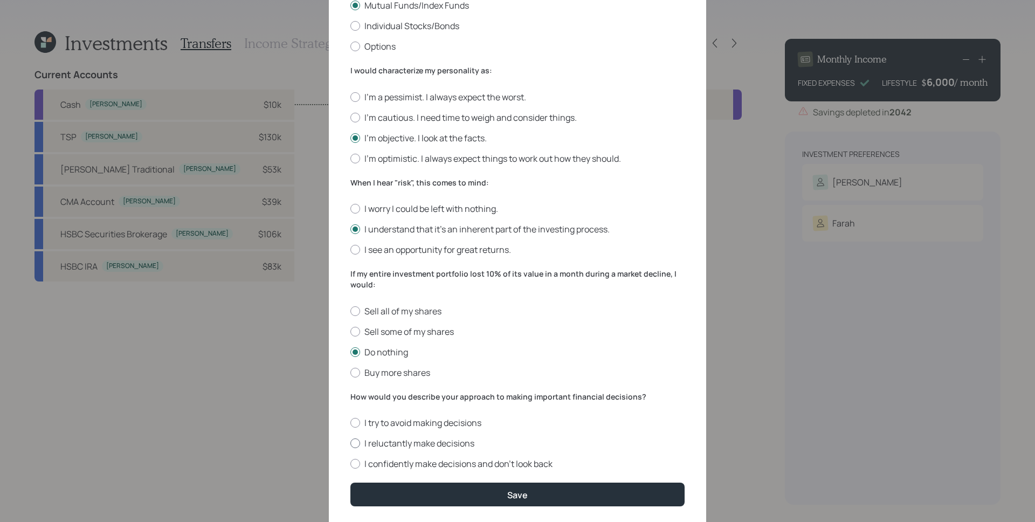
click at [425, 441] on label "I reluctantly make decisions" at bounding box center [517, 443] width 334 height 12
click at [350, 443] on input "I reluctantly make decisions" at bounding box center [350, 443] width 1 height 1
radio input "true"
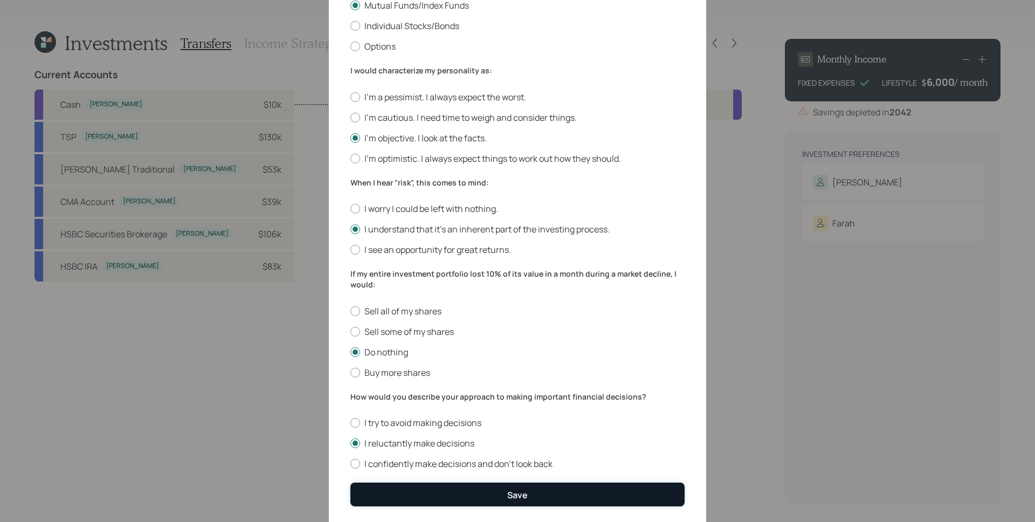
click at [510, 495] on div "Save" at bounding box center [517, 495] width 20 height 12
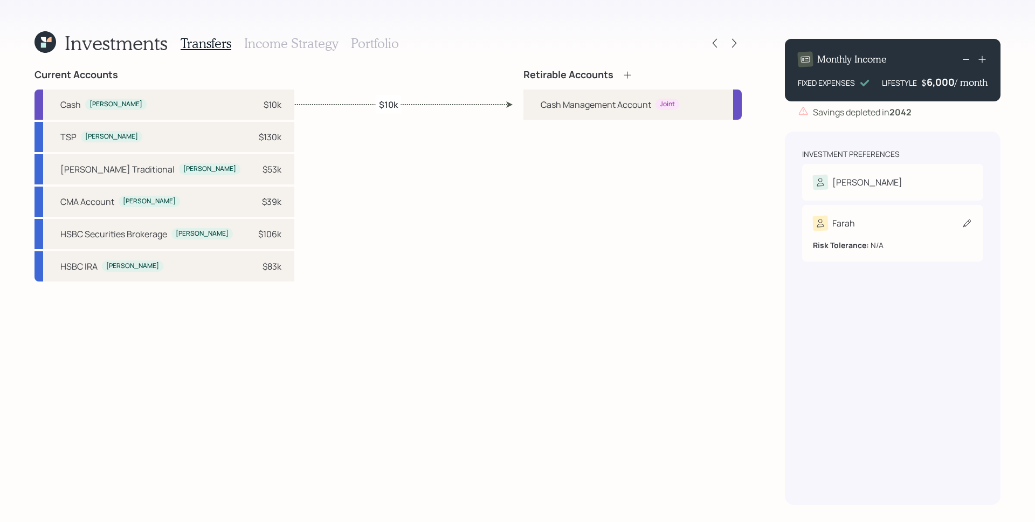
click at [912, 243] on div "Risk Tolerance: N/A" at bounding box center [893, 244] width 160 height 11
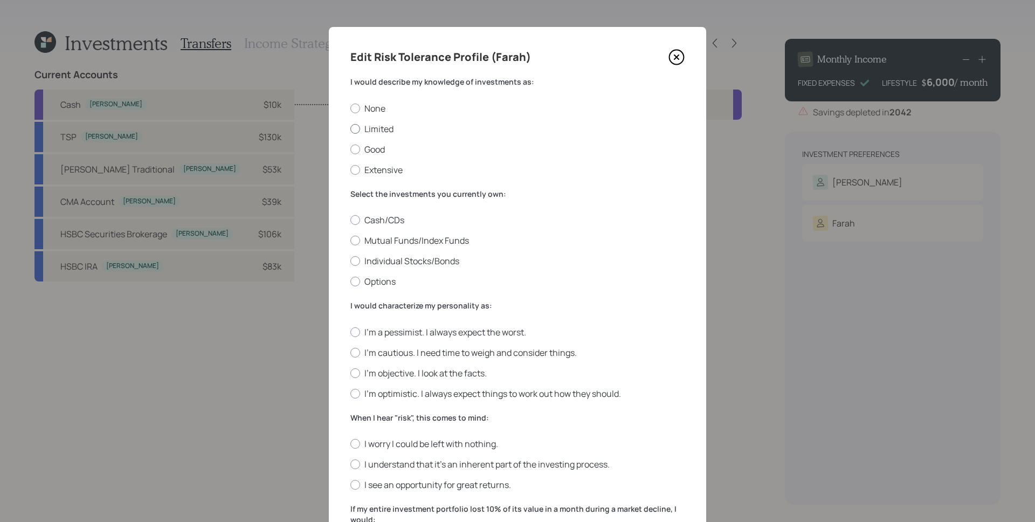
click at [387, 127] on label "Limited" at bounding box center [517, 129] width 334 height 12
click at [350, 128] on input "Limited" at bounding box center [350, 128] width 1 height 1
radio input "true"
click at [396, 242] on label "Mutual Funds/Index Funds" at bounding box center [517, 240] width 334 height 12
click at [350, 241] on input "Mutual Funds/Index Funds" at bounding box center [350, 240] width 1 height 1
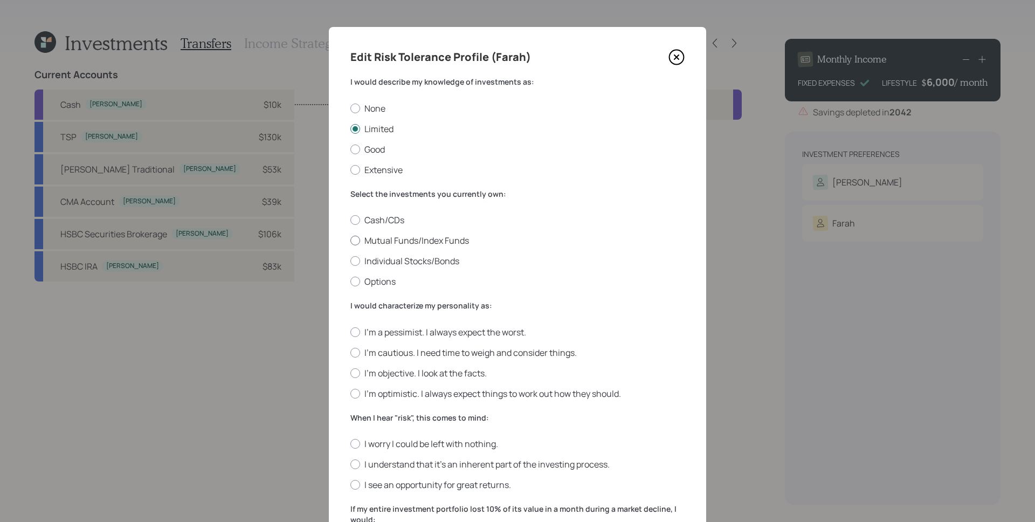
radio input "true"
click at [397, 375] on label "I'm objective. I look at the facts." at bounding box center [517, 373] width 334 height 12
click at [350, 373] on input "I'm objective. I look at the facts." at bounding box center [350, 372] width 1 height 1
radio input "true"
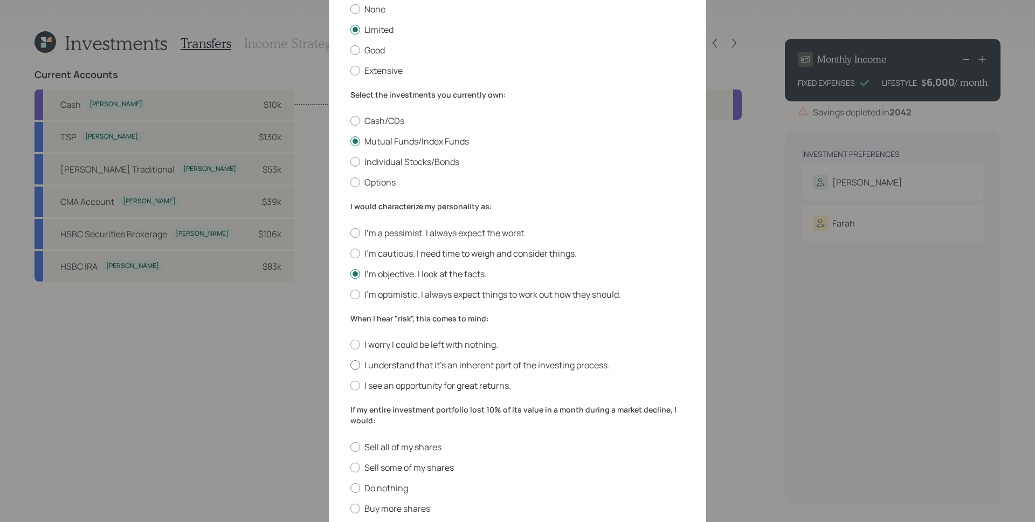
click at [400, 362] on label "I understand that it’s an inherent part of the investing process." at bounding box center [517, 365] width 334 height 12
click at [350, 365] on input "I understand that it’s an inherent part of the investing process." at bounding box center [350, 365] width 1 height 1
radio input "true"
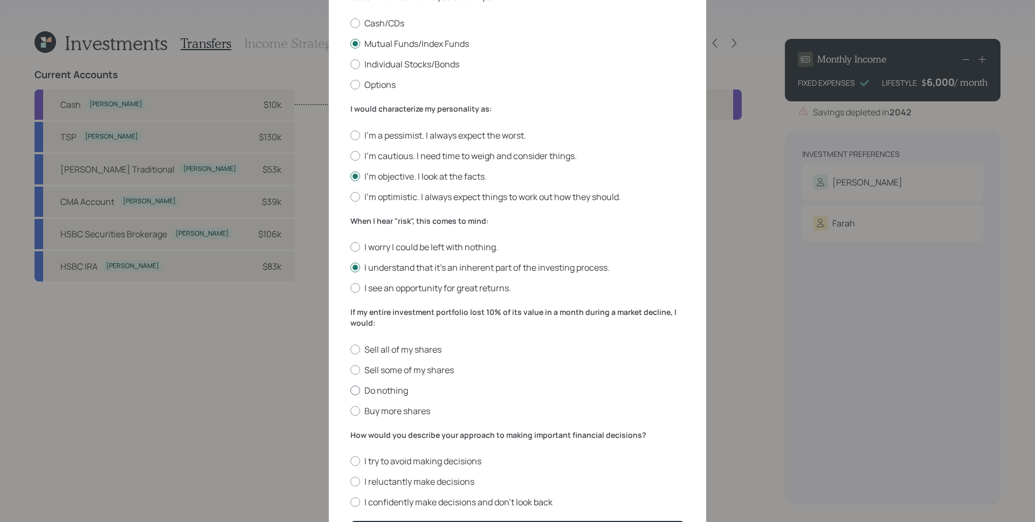
click at [390, 393] on label "Do nothing" at bounding box center [517, 390] width 334 height 12
click at [350, 390] on input "Do nothing" at bounding box center [350, 390] width 1 height 1
radio input "true"
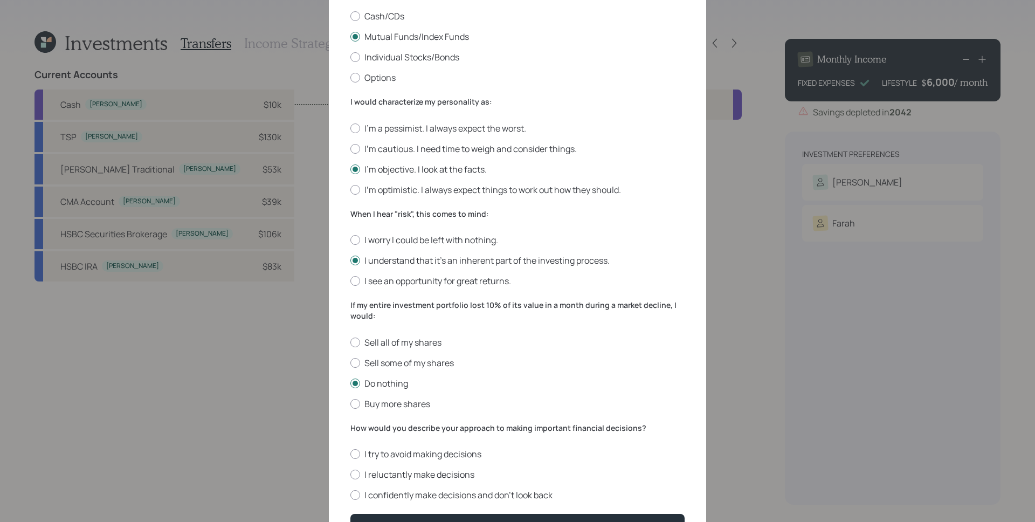
scroll to position [219, 0]
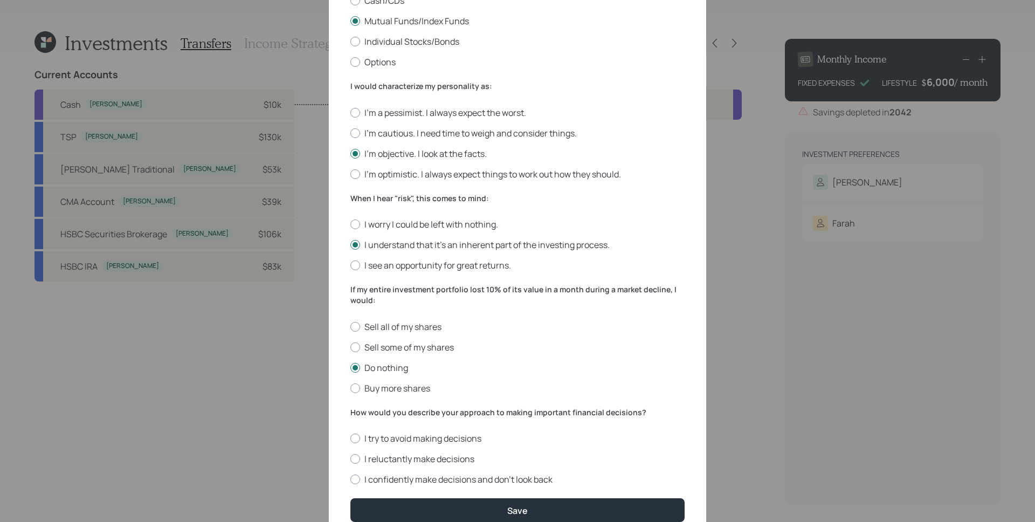
drag, startPoint x: 439, startPoint y: 464, endPoint x: 448, endPoint y: 466, distance: 9.8
click at [439, 464] on div "I try to avoid making decisions I reluctantly make decisions I confidently make…" at bounding box center [517, 458] width 334 height 53
click at [460, 459] on label "I reluctantly make decisions" at bounding box center [517, 459] width 334 height 12
click at [350, 459] on input "I reluctantly make decisions" at bounding box center [350, 459] width 1 height 1
radio input "true"
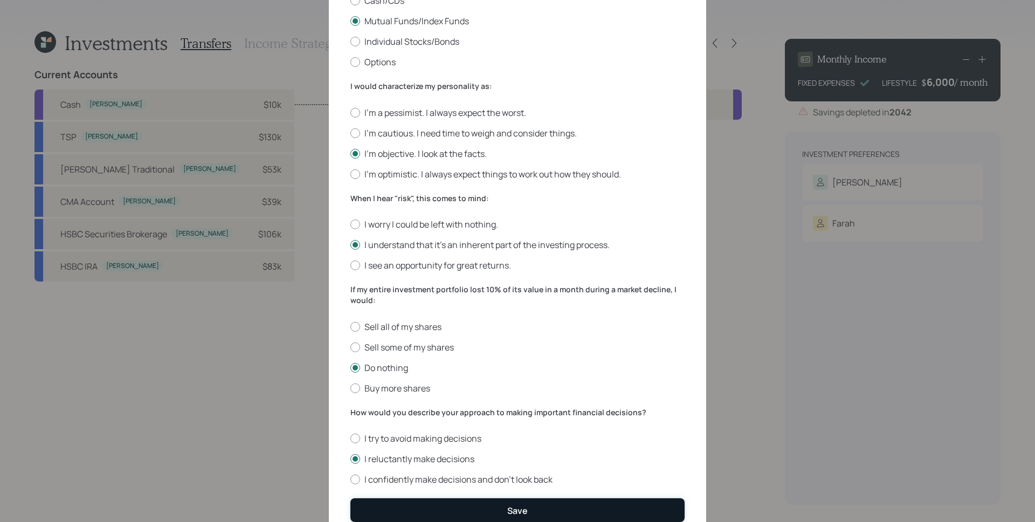
click at [526, 501] on button "Save" at bounding box center [517, 509] width 334 height 23
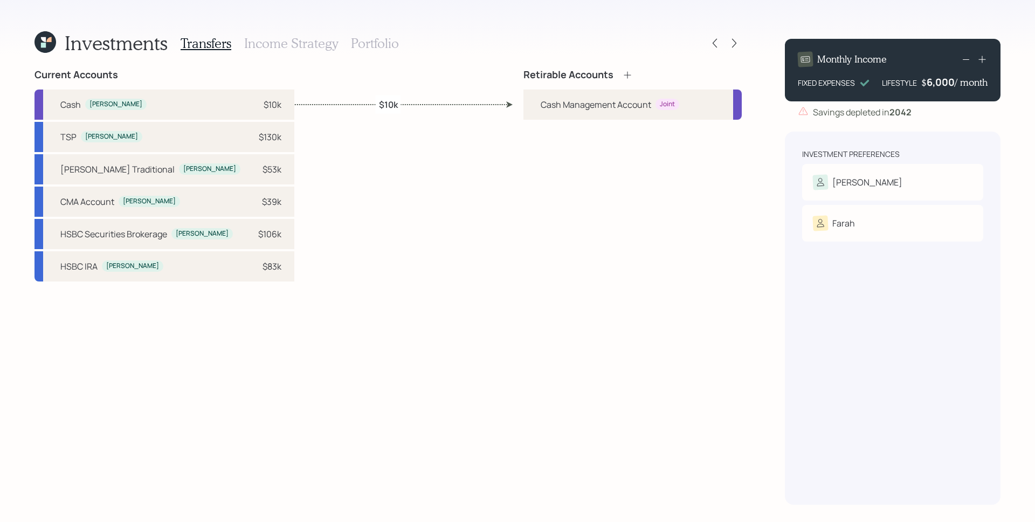
click at [624, 75] on icon at bounding box center [626, 74] width 7 height 7
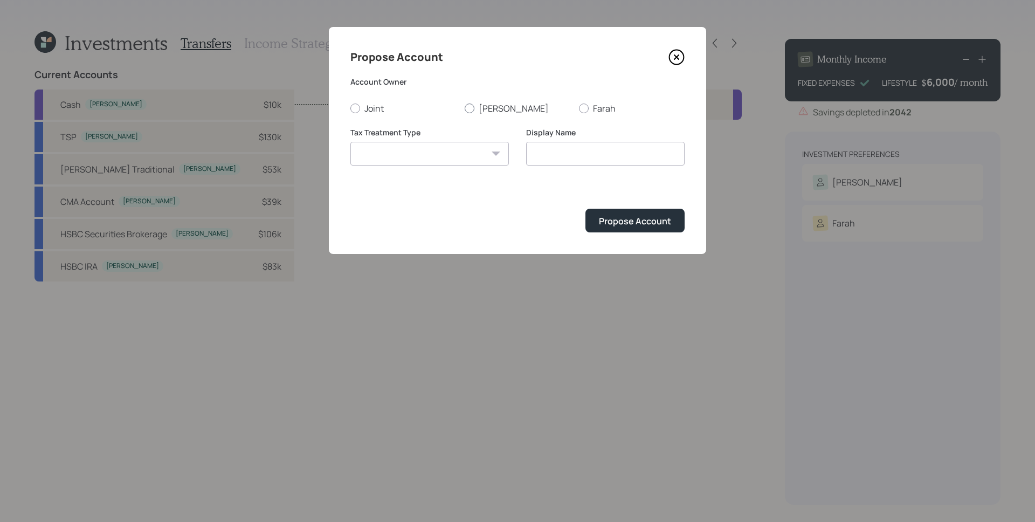
click at [482, 106] on label "[PERSON_NAME]" at bounding box center [517, 108] width 106 height 12
click at [464, 108] on input "[PERSON_NAME]" at bounding box center [464, 108] width 1 height 1
radio input "true"
click at [412, 155] on select "[PERSON_NAME] Taxable Traditional" at bounding box center [429, 154] width 158 height 24
select select "taxable"
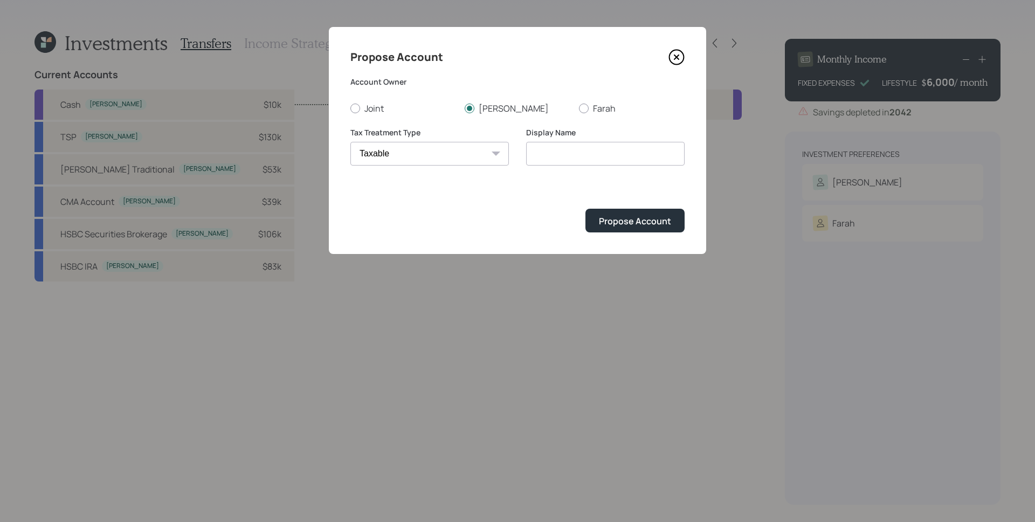
click at [350, 142] on select "[PERSON_NAME] Taxable Traditional" at bounding box center [429, 154] width 158 height 24
click at [577, 156] on input "Taxable" at bounding box center [605, 154] width 158 height 24
type input "Taxable Brokerage"
click at [625, 216] on div "Propose Account" at bounding box center [635, 221] width 72 height 12
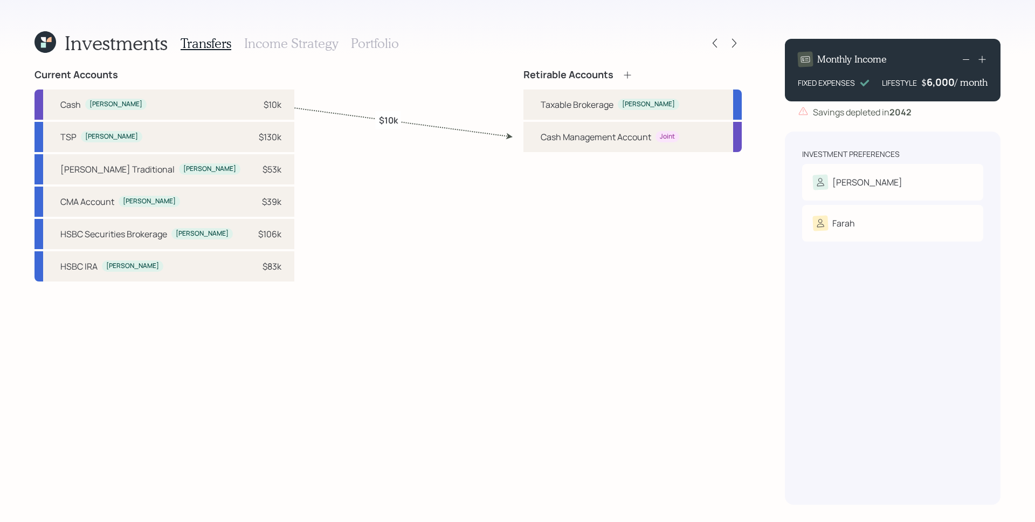
click at [630, 77] on icon at bounding box center [627, 75] width 11 height 11
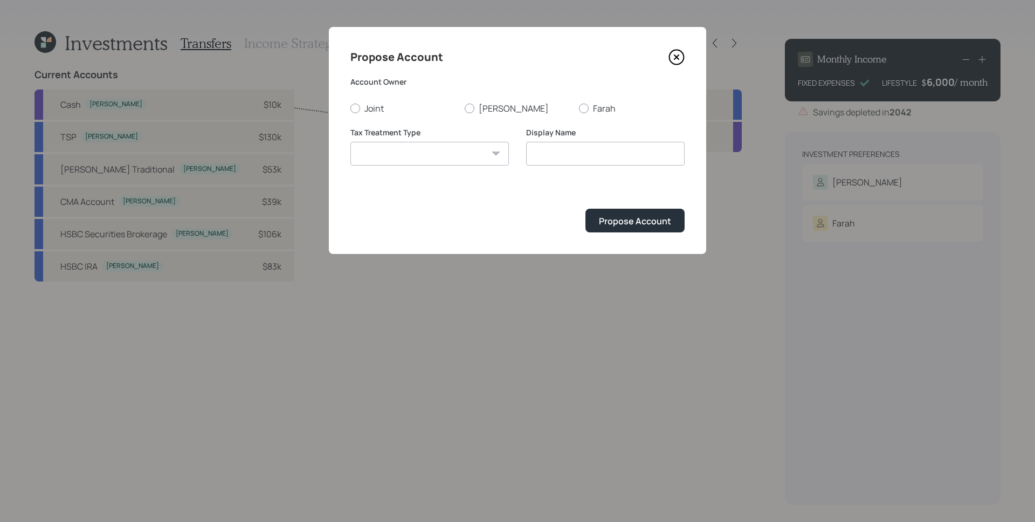
click at [483, 108] on label "[PERSON_NAME]" at bounding box center [517, 108] width 106 height 12
click at [464, 108] on input "[PERSON_NAME]" at bounding box center [464, 108] width 1 height 1
radio input "true"
click at [464, 146] on select "[PERSON_NAME] Taxable Traditional" at bounding box center [429, 154] width 158 height 24
select select "traditional"
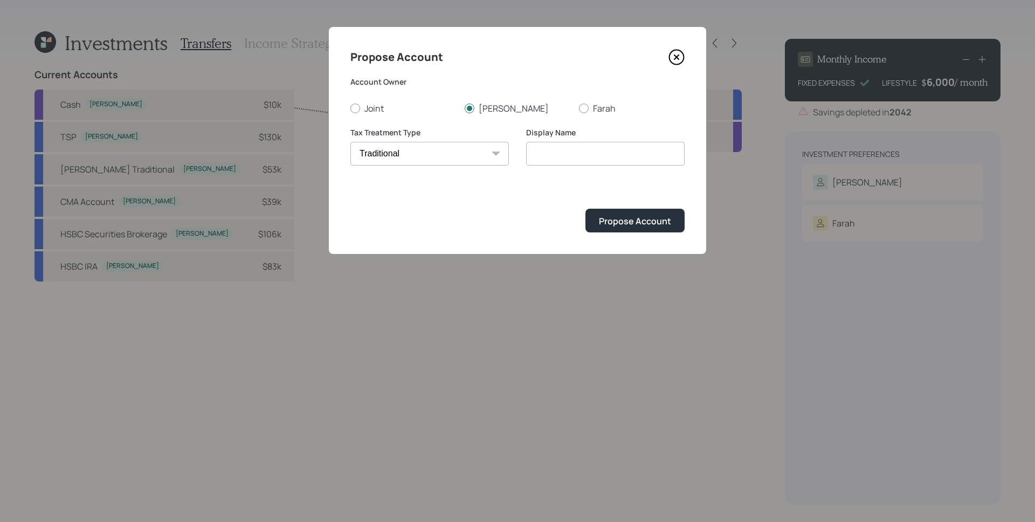
click at [350, 142] on select "[PERSON_NAME] Taxable Traditional" at bounding box center [429, 154] width 158 height 24
click at [608, 155] on input "Traditional" at bounding box center [605, 154] width 158 height 24
type input "Traditional IRA"
click at [585, 209] on button "Propose Account" at bounding box center [634, 220] width 99 height 23
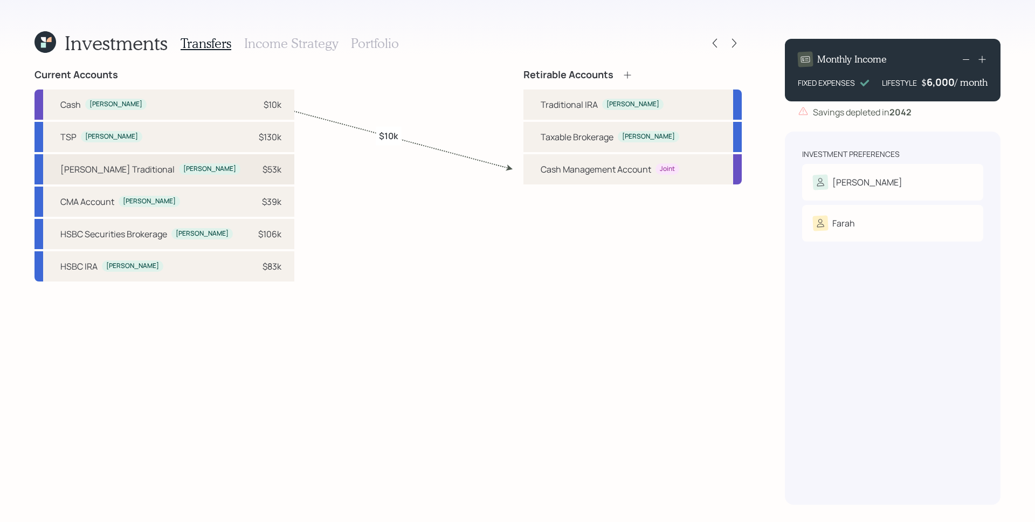
click at [204, 171] on div "[PERSON_NAME] Traditional [PERSON_NAME] $53k" at bounding box center [164, 169] width 260 height 30
click at [547, 107] on div "Traditional IRA" at bounding box center [568, 104] width 57 height 13
select select "de77e286-bebf-488b-9b5f-f6962acb19dd"
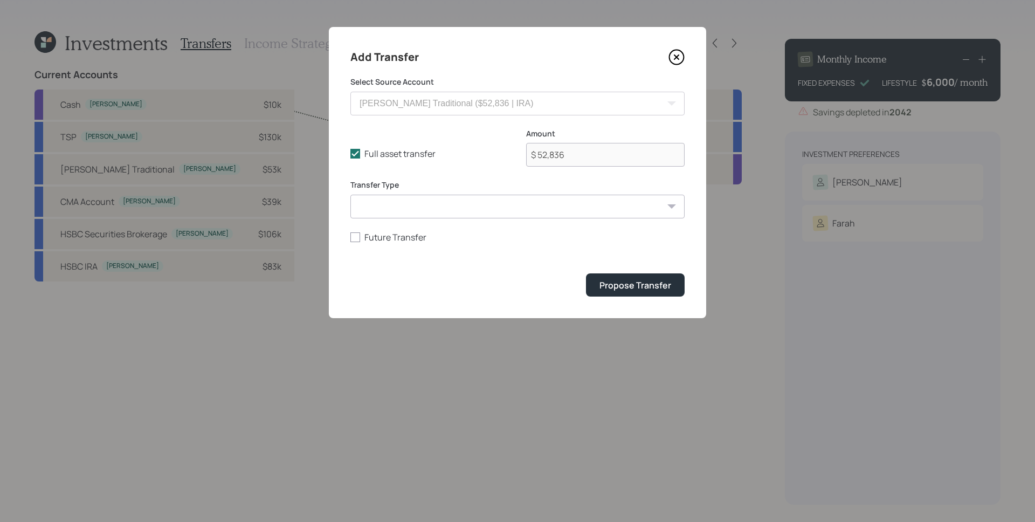
click at [619, 296] on div "Add Transfer Select Source Account TSP ($130,000 | 457(b)) Cash ($10,000 | Emer…" at bounding box center [517, 172] width 377 height 291
click at [608, 280] on div "Propose Transfer" at bounding box center [635, 285] width 72 height 12
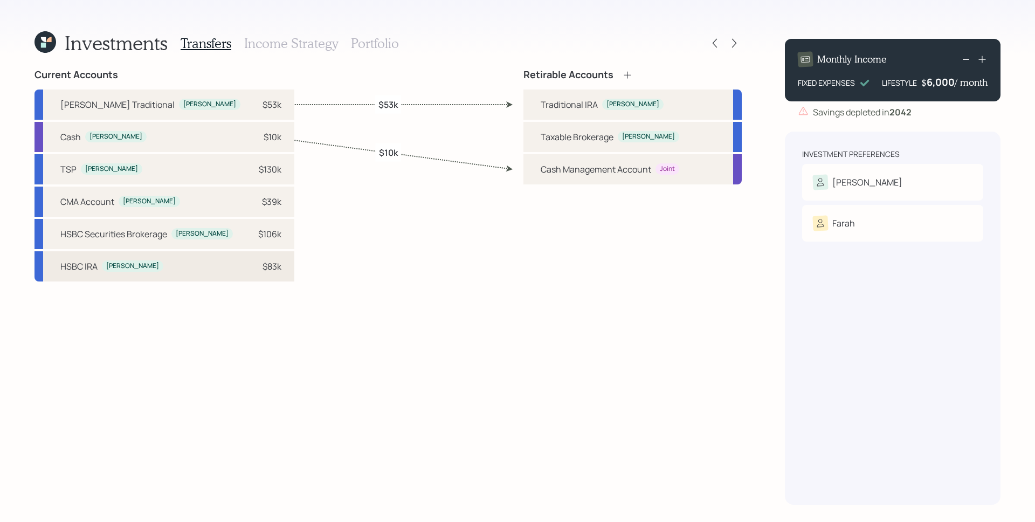
click at [262, 266] on div "$83k" at bounding box center [271, 266] width 19 height 13
click at [533, 103] on div "Traditional [PERSON_NAME]" at bounding box center [632, 104] width 218 height 30
select select "318514ff-a78d-44dc-90a1-6c528902a4ad"
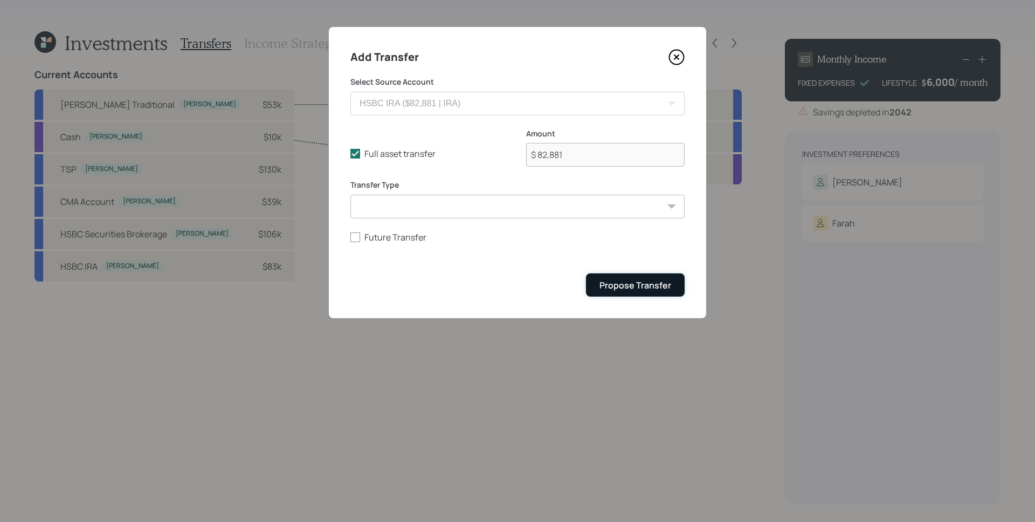
click at [660, 279] on div "Propose Transfer" at bounding box center [635, 285] width 72 height 12
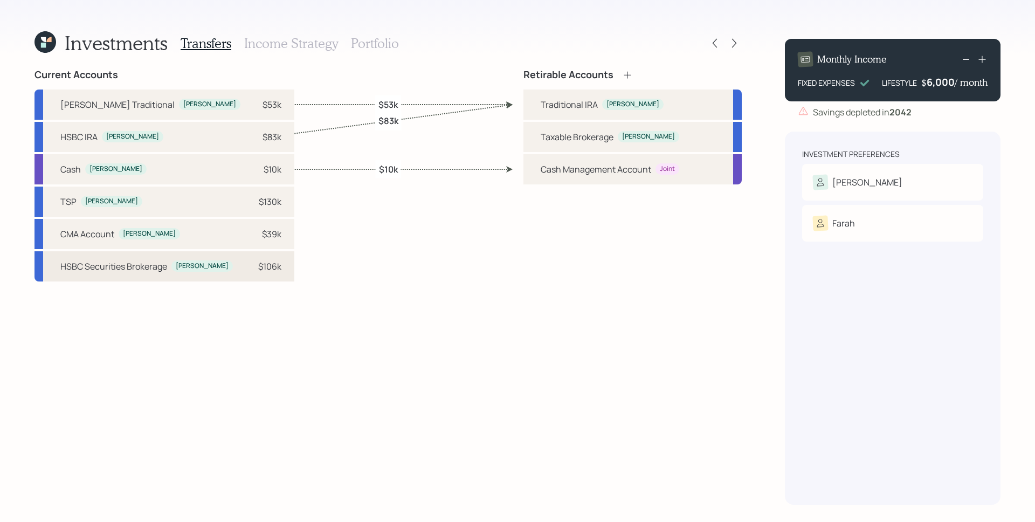
click at [258, 269] on div "$106k" at bounding box center [269, 266] width 23 height 13
click at [546, 141] on div "Taxable Brokerage" at bounding box center [576, 136] width 73 height 13
select select "50acc496-5d46-4ac7-a951-d5f09babd9c3"
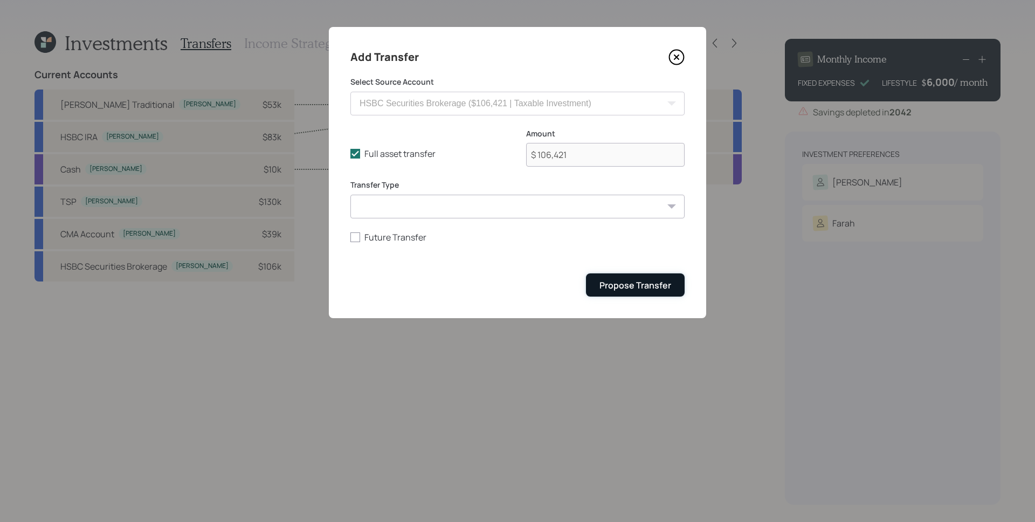
click at [618, 276] on button "Propose Transfer" at bounding box center [635, 284] width 99 height 23
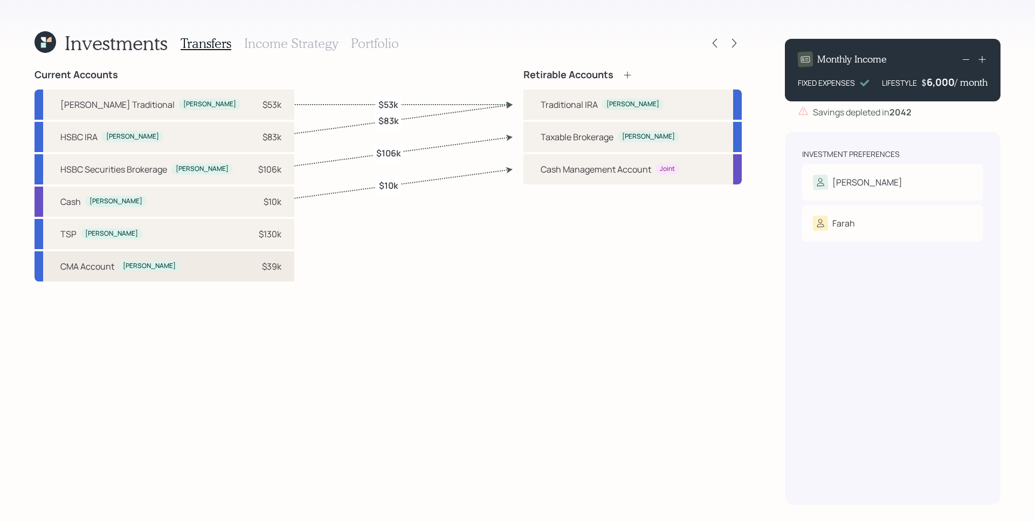
click at [249, 267] on div "$39k" at bounding box center [265, 266] width 32 height 13
click at [537, 136] on div "Taxable Brokerage [PERSON_NAME]" at bounding box center [632, 137] width 218 height 30
select select "24b970b4-0578-4d2d-9cd5-8892efc26c43"
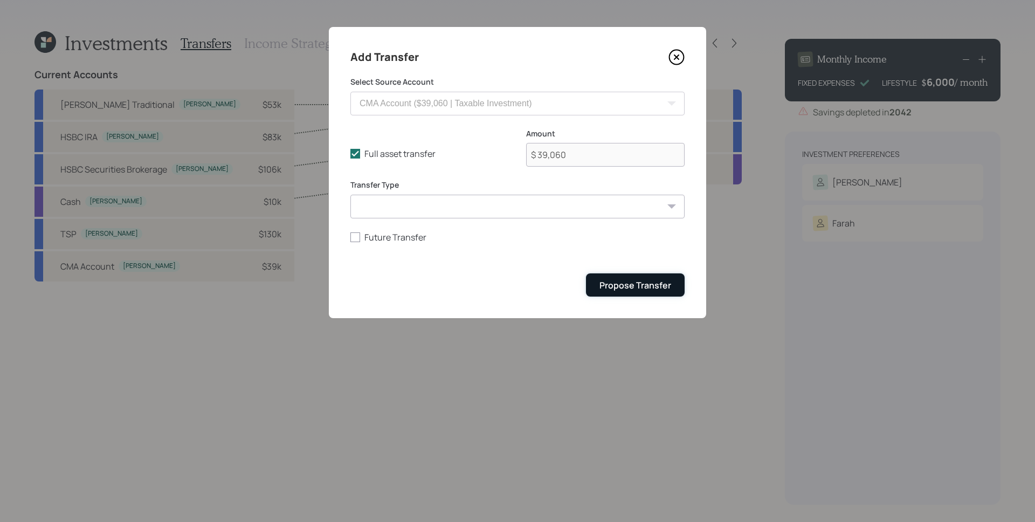
click at [620, 284] on div "Propose Transfer" at bounding box center [635, 285] width 72 height 12
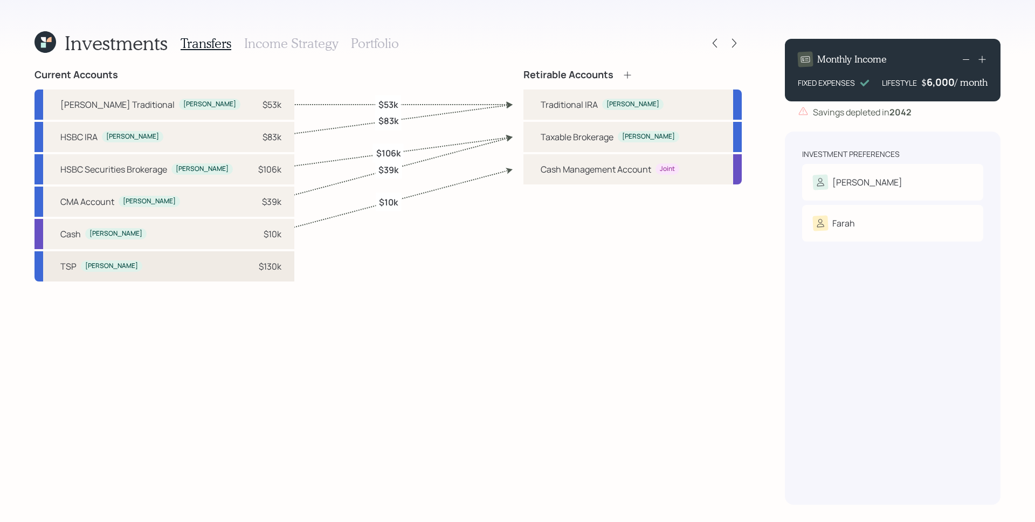
click at [239, 274] on div "TSP [PERSON_NAME] $130k" at bounding box center [164, 266] width 260 height 30
click at [579, 102] on div "Traditional IRA" at bounding box center [568, 104] width 57 height 13
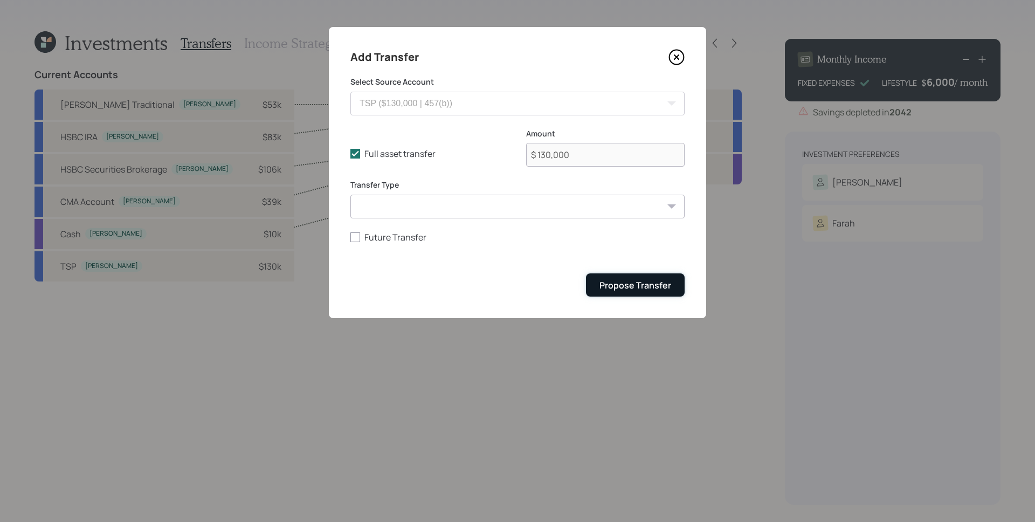
click at [656, 288] on div "Propose Transfer" at bounding box center [635, 285] width 72 height 12
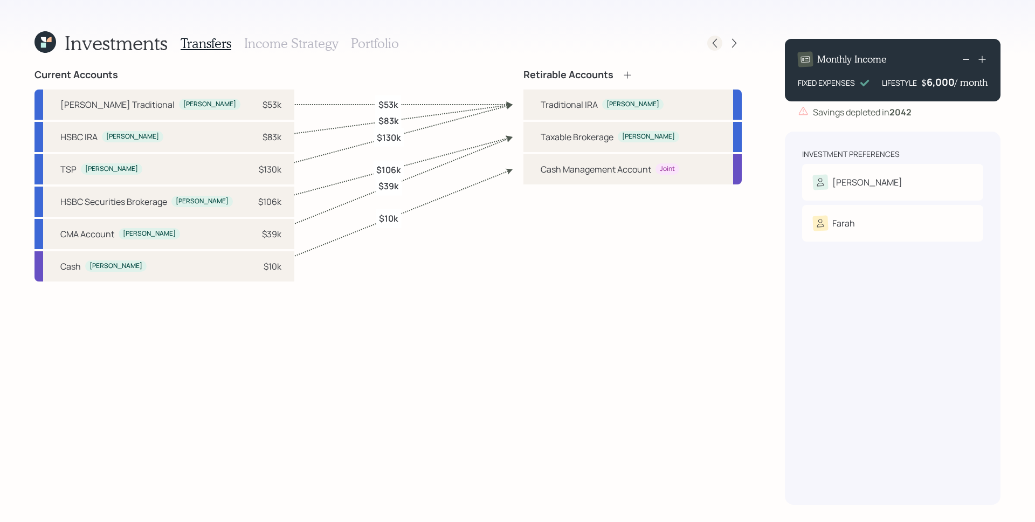
click at [716, 43] on icon at bounding box center [714, 43] width 11 height 11
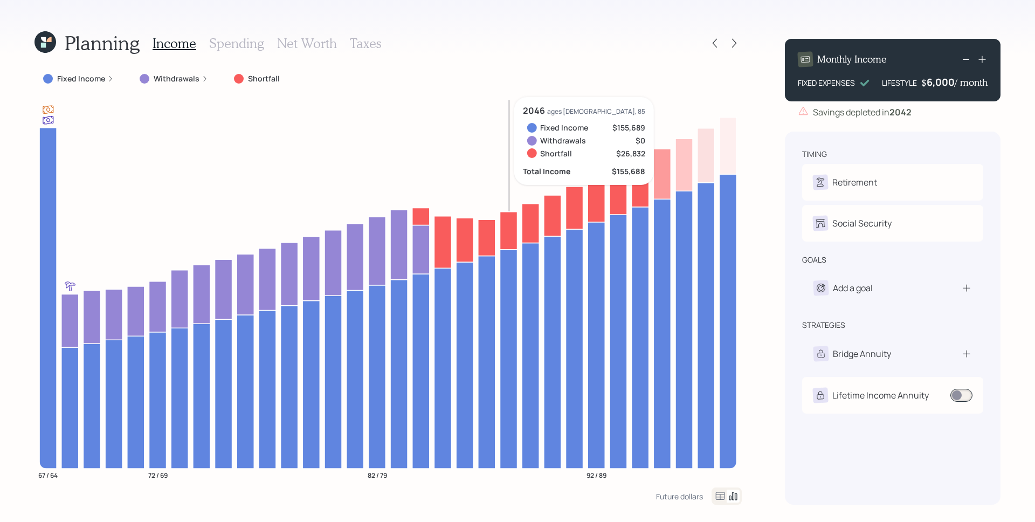
click at [372, 45] on h3 "Taxes" at bounding box center [365, 44] width 31 height 16
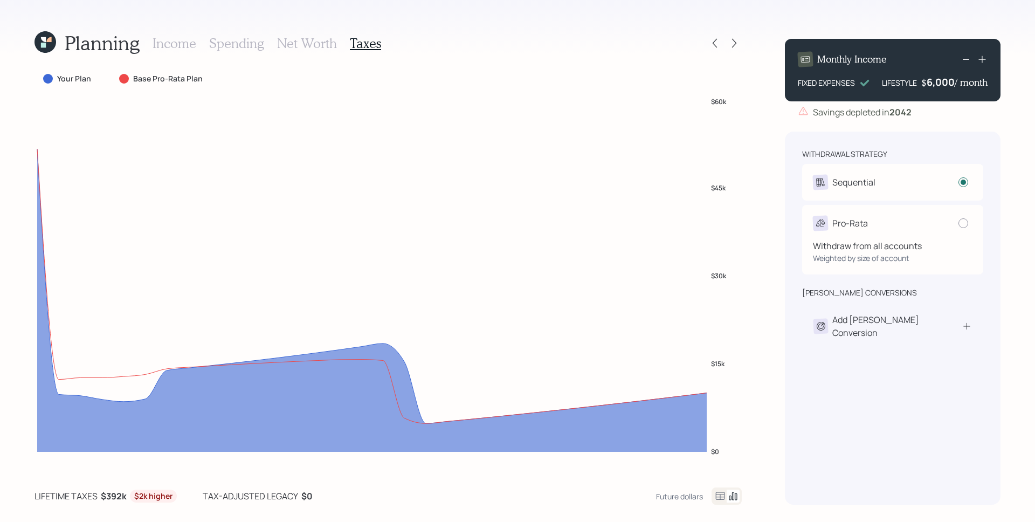
click at [893, 219] on div "Pro-Rata" at bounding box center [893, 223] width 160 height 15
radio input "false"
radio input "true"
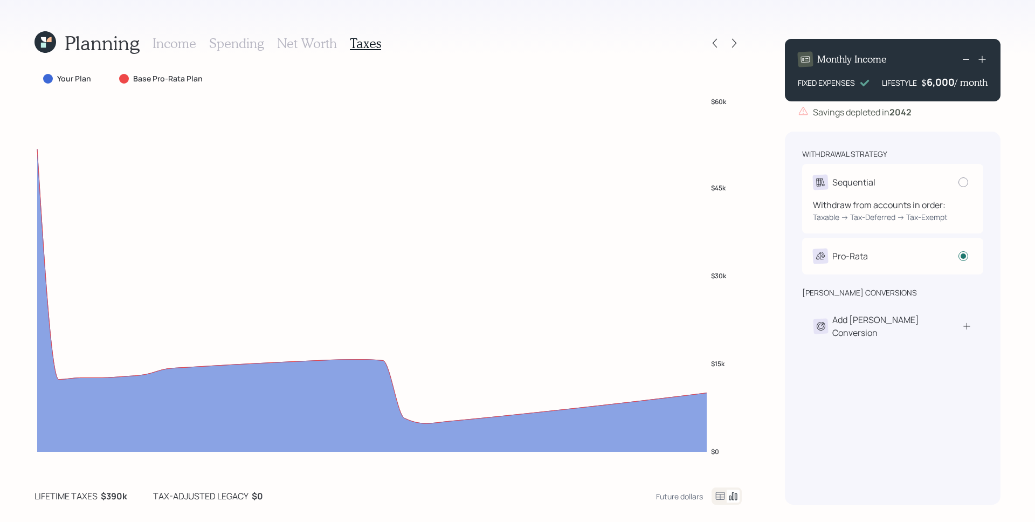
click at [933, 179] on div "Sequential" at bounding box center [893, 182] width 160 height 15
radio input "true"
radio input "false"
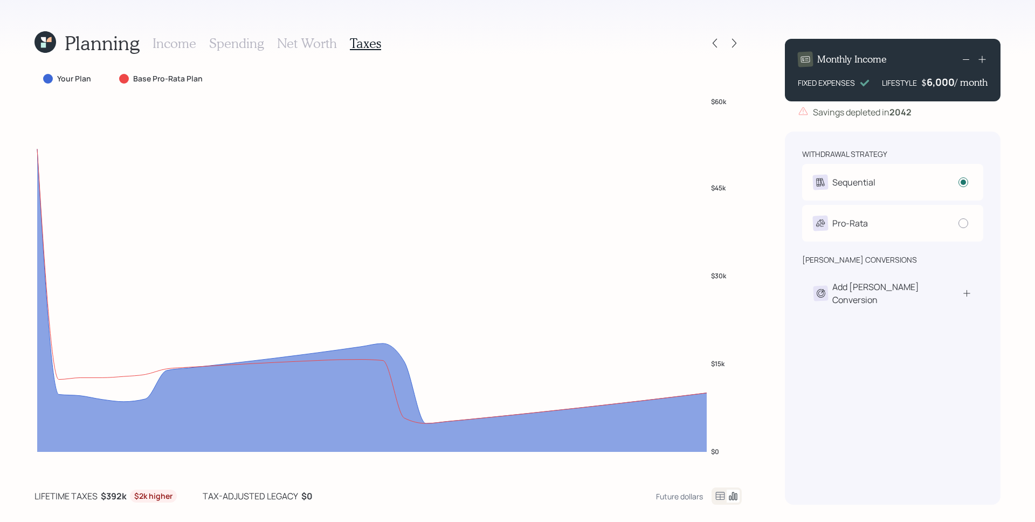
click at [189, 39] on h3 "Income" at bounding box center [174, 44] width 44 height 16
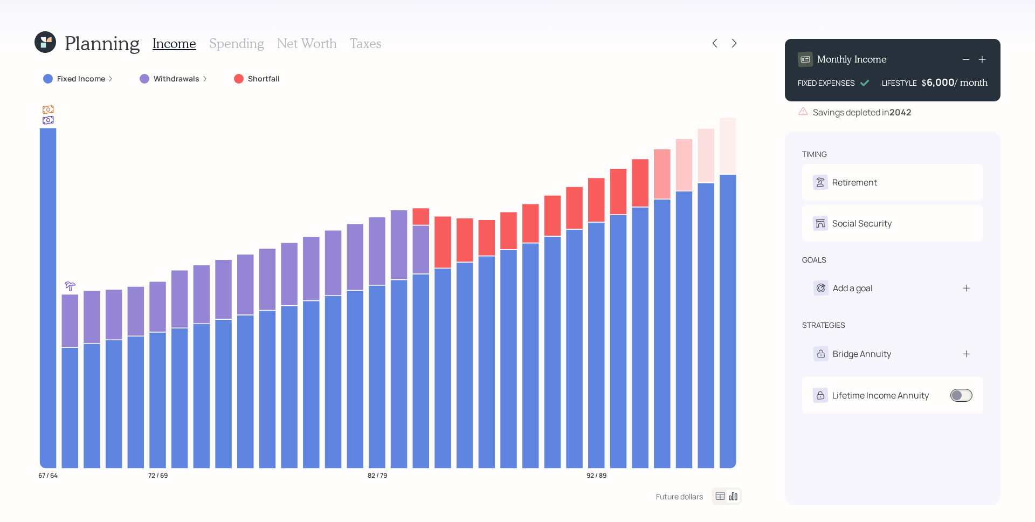
click at [113, 79] on div "Fixed Income" at bounding box center [78, 78] width 88 height 19
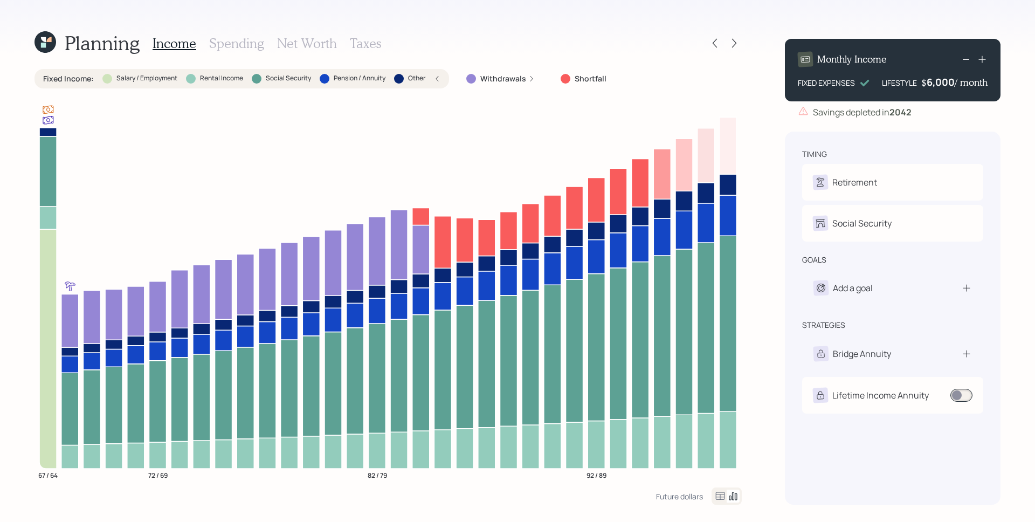
click at [434, 75] on div "Fixed Income : Salary / Employment Rental Income Social Security Pension / Annu…" at bounding box center [241, 78] width 397 height 11
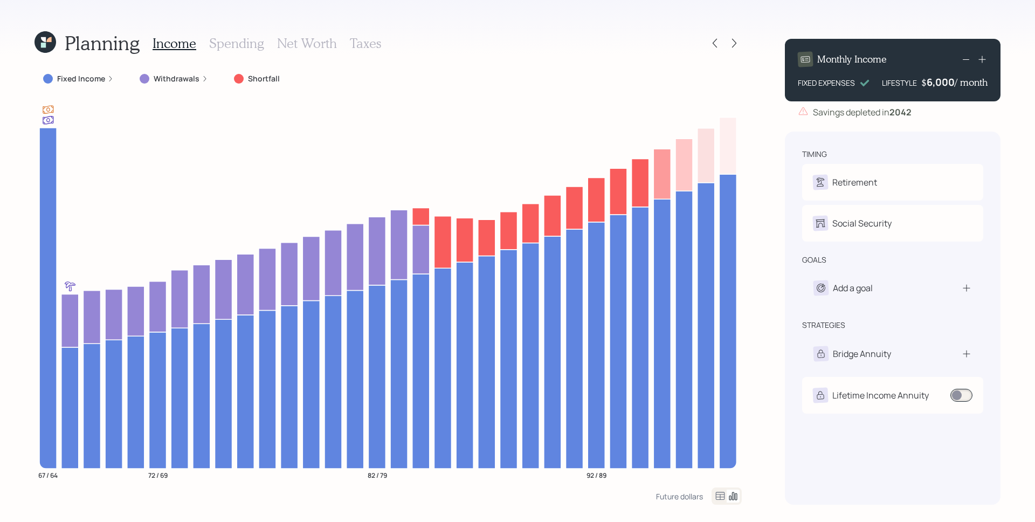
click at [110, 79] on icon at bounding box center [110, 78] width 6 height 6
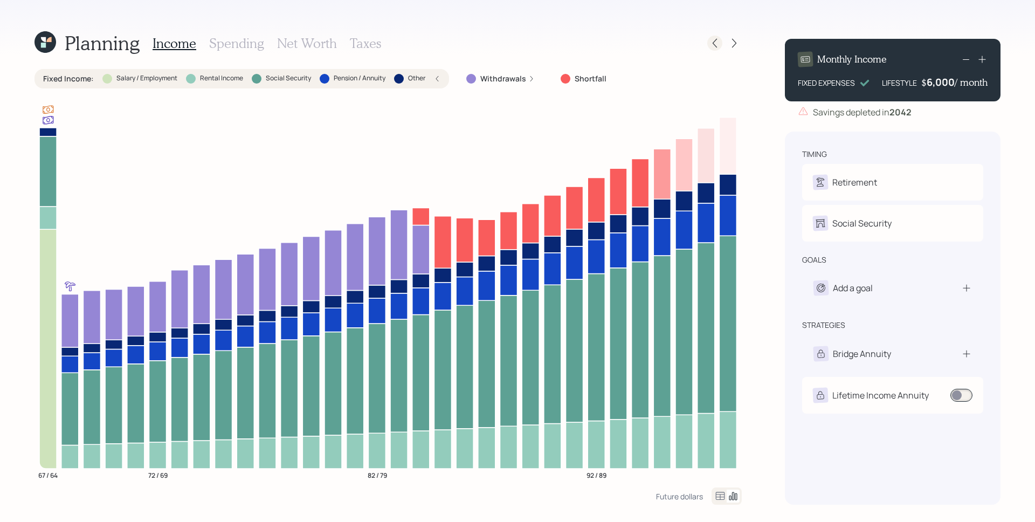
click at [713, 38] on icon at bounding box center [714, 43] width 11 height 11
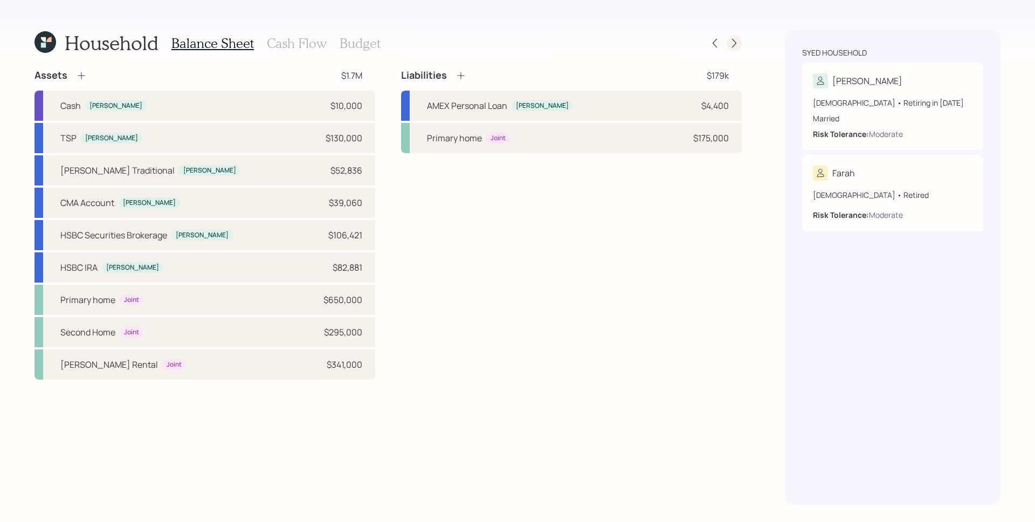
click at [732, 44] on icon at bounding box center [734, 43] width 11 height 11
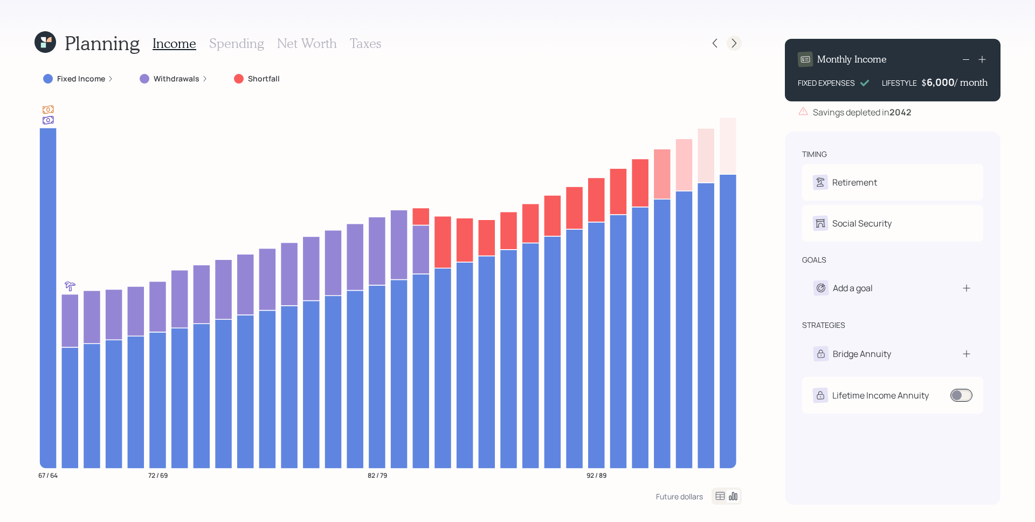
click at [737, 41] on icon at bounding box center [734, 43] width 11 height 11
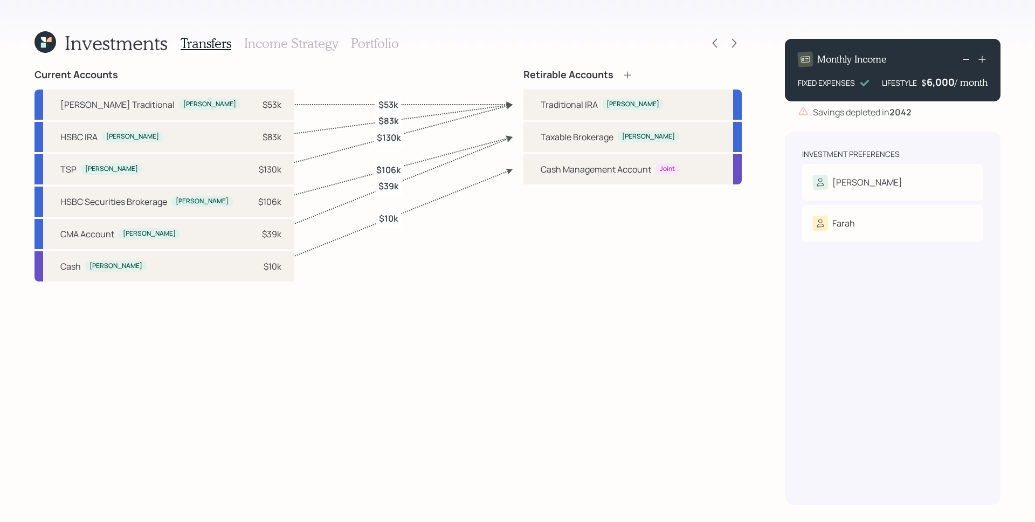
click at [311, 40] on h3 "Income Strategy" at bounding box center [291, 44] width 94 height 16
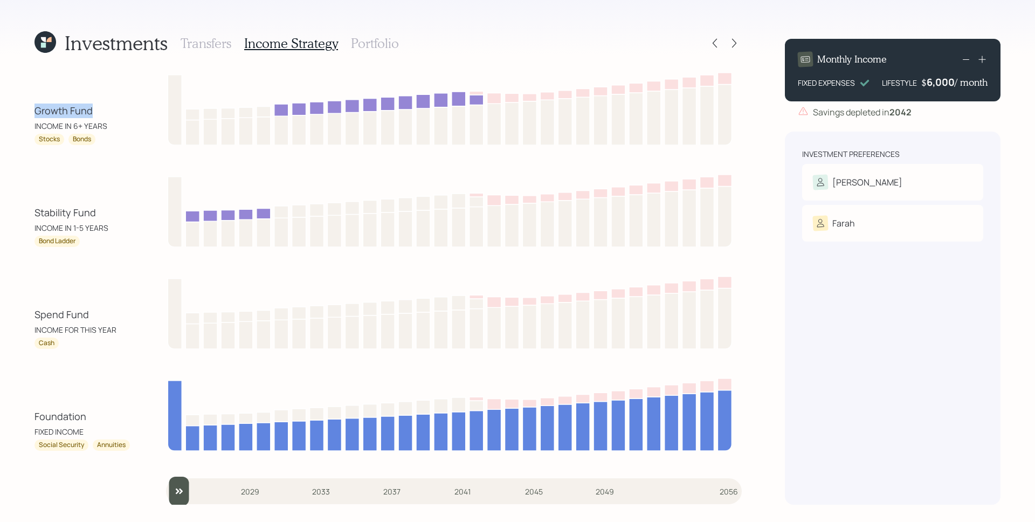
drag, startPoint x: 22, startPoint y: 107, endPoint x: 101, endPoint y: 114, distance: 80.1
click at [101, 114] on div "Investments Transfers Income Strategy Portfolio Growth Fund INCOME IN 6+ YEARS …" at bounding box center [517, 261] width 1035 height 522
click at [105, 115] on div "Growth Fund" at bounding box center [82, 110] width 97 height 15
drag, startPoint x: 33, startPoint y: 214, endPoint x: 94, endPoint y: 223, distance: 62.0
click at [94, 223] on div "Investments Transfers Income Strategy Portfolio Growth Fund INCOME IN 6+ YEARS …" at bounding box center [517, 261] width 1035 height 522
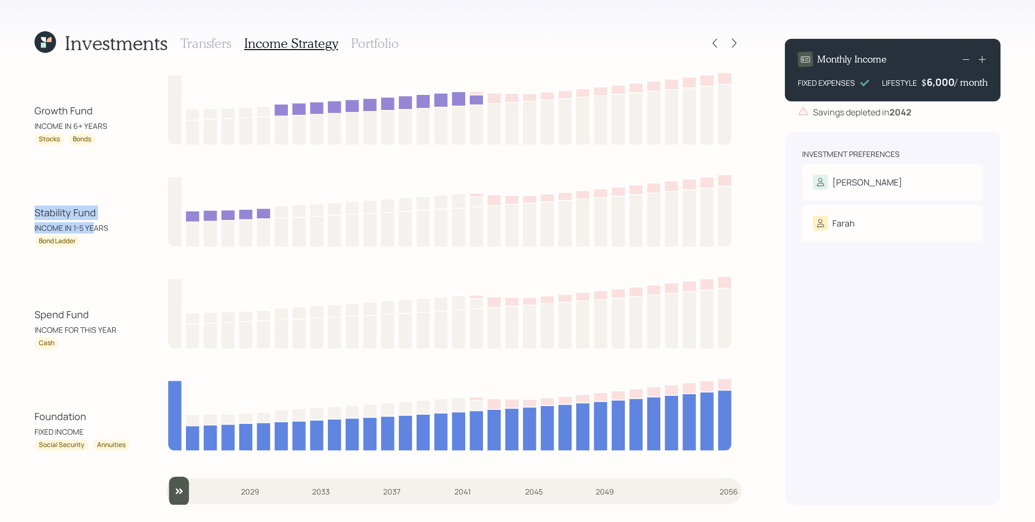
click at [103, 206] on div "Stability Fund" at bounding box center [82, 212] width 97 height 15
drag, startPoint x: 30, startPoint y: 127, endPoint x: 114, endPoint y: 124, distance: 83.6
click at [114, 124] on div "Investments Transfers Income Strategy Portfolio Growth Fund INCOME IN 6+ YEARS …" at bounding box center [517, 261] width 1035 height 522
click at [98, 190] on div "Stability Fund INCOME IN 1-5 YEARS Bond Ladder" at bounding box center [387, 209] width 707 height 76
drag, startPoint x: 178, startPoint y: 490, endPoint x: 172, endPoint y: 490, distance: 5.9
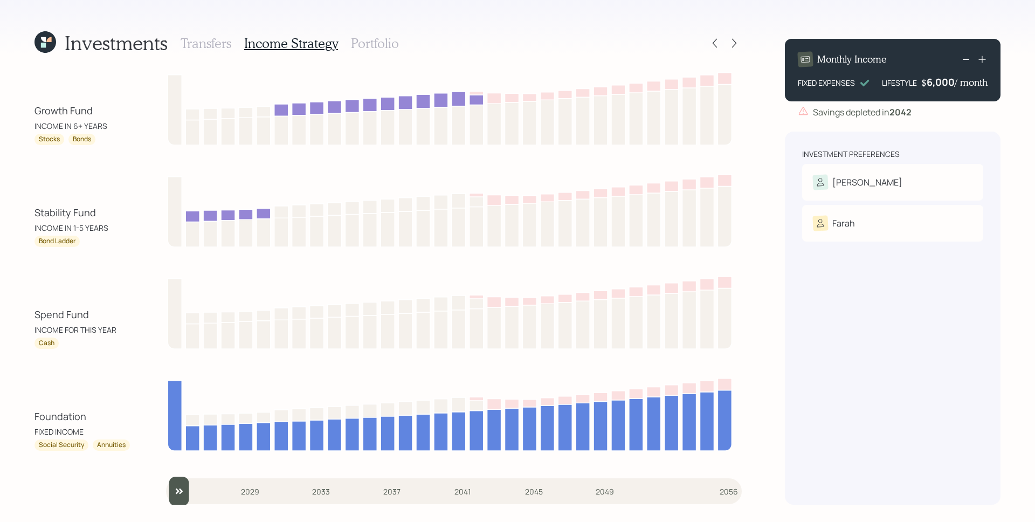
click at [172, 490] on input "slider" at bounding box center [453, 490] width 575 height 29
click at [184, 498] on input "slider" at bounding box center [453, 490] width 575 height 29
drag, startPoint x: 199, startPoint y: 489, endPoint x: 164, endPoint y: 483, distance: 36.1
click at [168, 489] on input "slider" at bounding box center [453, 490] width 575 height 29
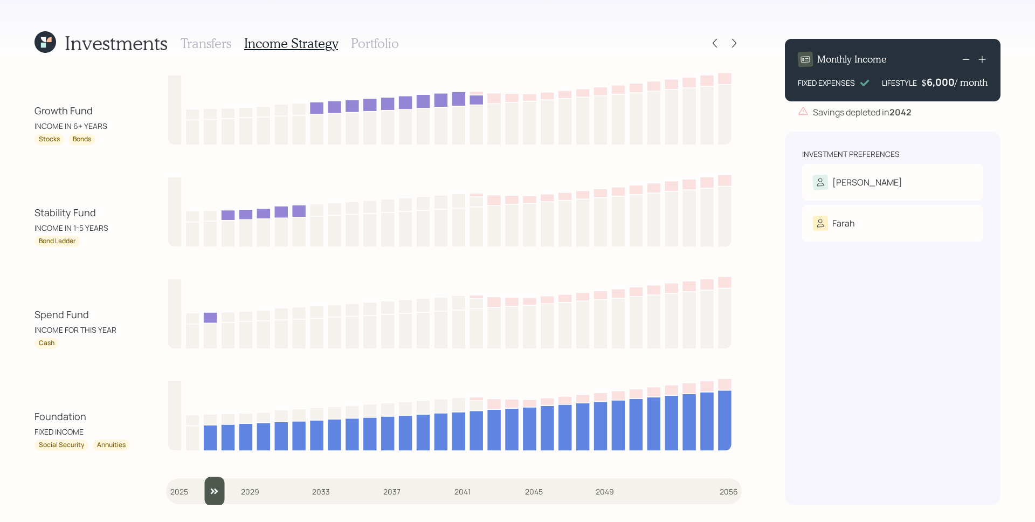
drag, startPoint x: 178, startPoint y: 492, endPoint x: 199, endPoint y: 488, distance: 21.5
click at [199, 488] on input "slider" at bounding box center [453, 490] width 575 height 29
drag, startPoint x: 212, startPoint y: 488, endPoint x: 194, endPoint y: 490, distance: 18.4
type input "2026"
click at [194, 491] on input "slider" at bounding box center [453, 490] width 575 height 29
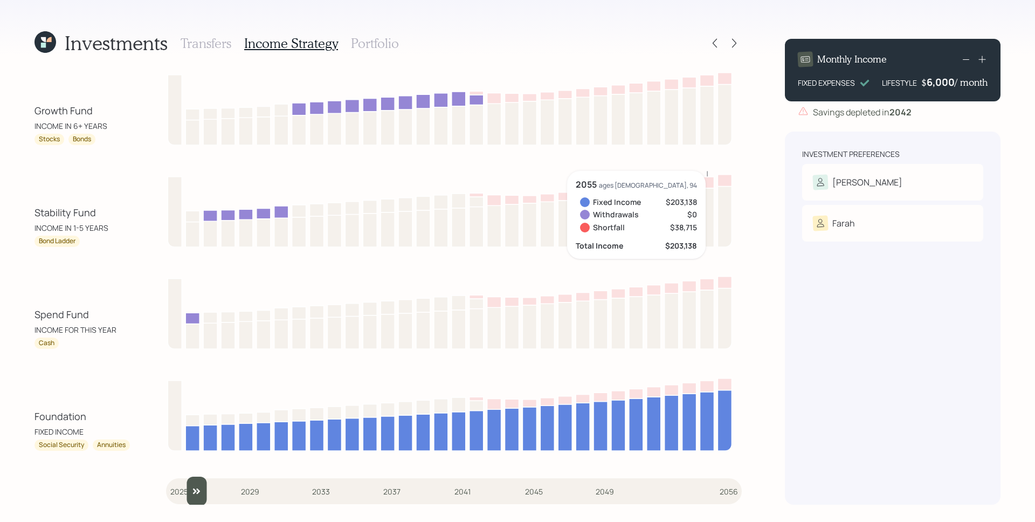
click at [382, 44] on h3 "Portfolio" at bounding box center [375, 44] width 48 height 16
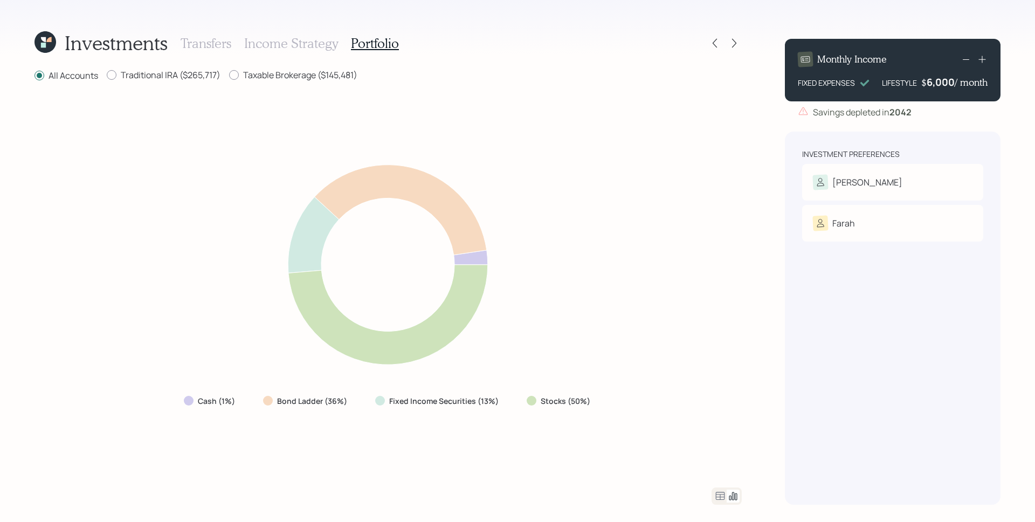
drag, startPoint x: 720, startPoint y: 495, endPoint x: 726, endPoint y: 491, distance: 7.3
click at [720, 495] on icon at bounding box center [719, 495] width 13 height 13
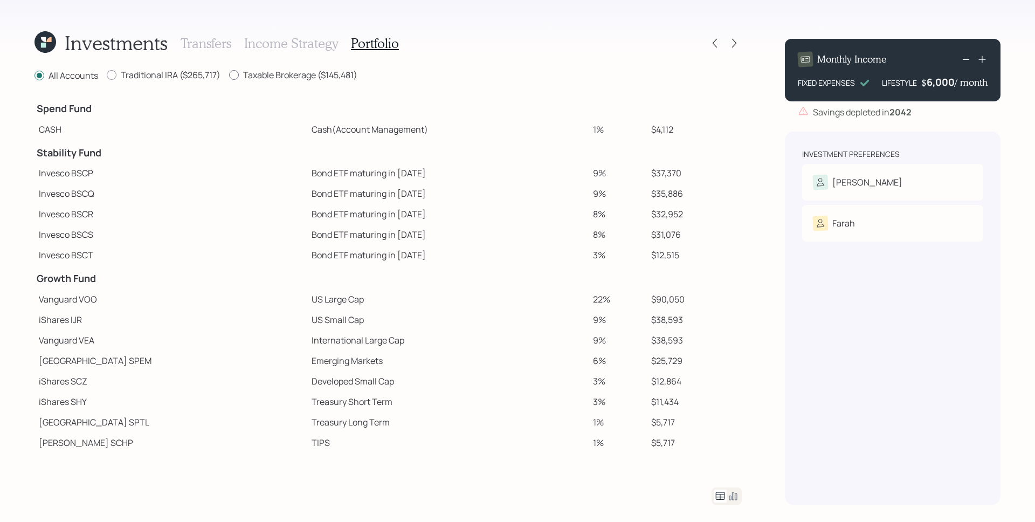
click at [287, 72] on label "Taxable Brokerage ($145,481)" at bounding box center [293, 75] width 128 height 12
click at [229, 75] on input "Taxable Brokerage ($145,481)" at bounding box center [228, 75] width 1 height 1
radio input "true"
radio input "false"
drag, startPoint x: 676, startPoint y: 171, endPoint x: 573, endPoint y: 175, distance: 103.0
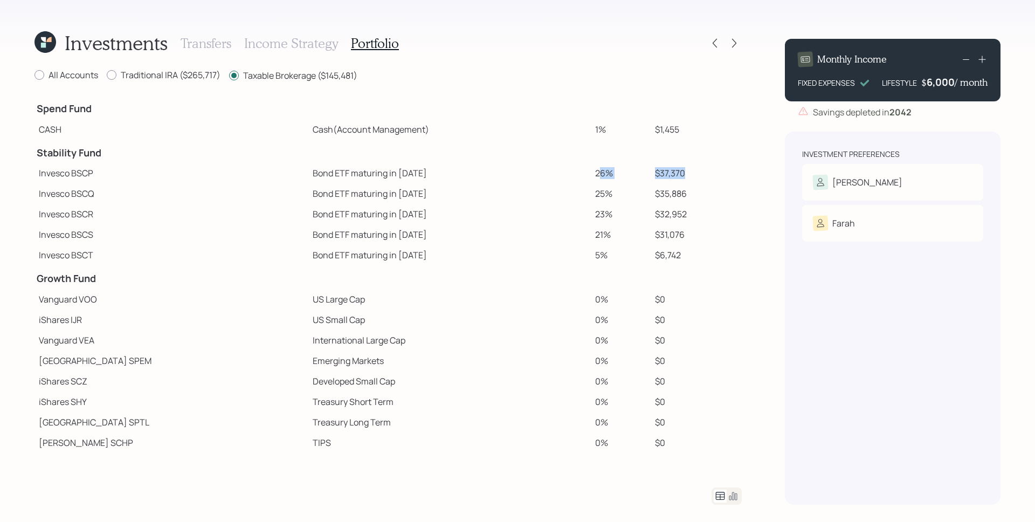
click at [573, 175] on tr "Invesco BSCP Bond ETF maturing in [DATE] 26% $37,370" at bounding box center [387, 173] width 707 height 20
drag, startPoint x: 697, startPoint y: 195, endPoint x: 564, endPoint y: 196, distance: 132.6
click at [564, 196] on tr "Invesco BSCQ Bond ETF maturing in [DATE] 25% $35,886" at bounding box center [387, 193] width 707 height 20
drag, startPoint x: 676, startPoint y: 206, endPoint x: 553, endPoint y: 205, distance: 122.3
click at [553, 205] on tr "Invesco BSCR Bond ETF maturing in [DATE] 23% $32,952" at bounding box center [387, 214] width 707 height 20
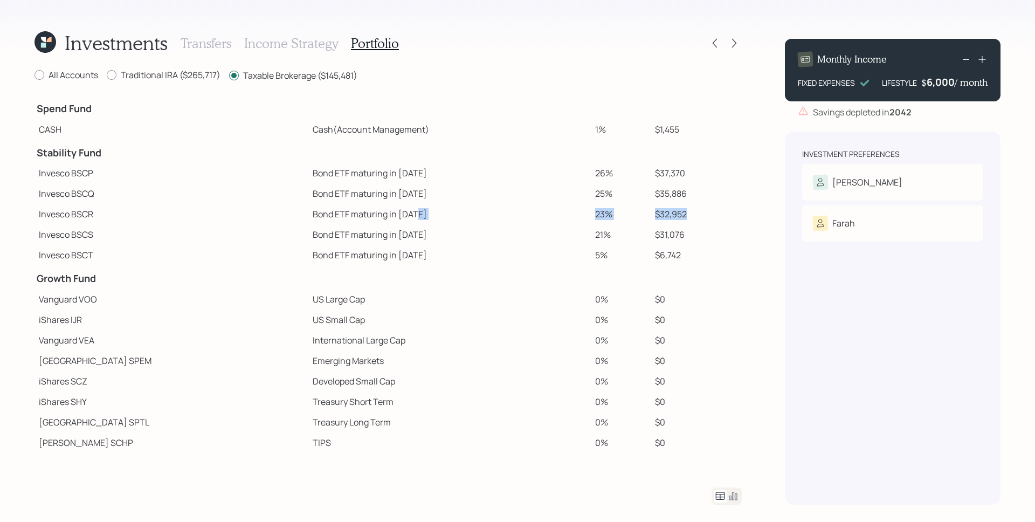
drag, startPoint x: 680, startPoint y: 212, endPoint x: 556, endPoint y: 223, distance: 124.4
click at [539, 220] on tr "Invesco BSCR Bond ETF maturing in [DATE] 23% $32,952" at bounding box center [387, 214] width 707 height 20
drag, startPoint x: 696, startPoint y: 229, endPoint x: 537, endPoint y: 226, distance: 159.0
click at [535, 226] on tr "Invesco BSCS Bond ETF maturing in [DATE] 21% $31,076" at bounding box center [387, 234] width 707 height 20
drag, startPoint x: 607, startPoint y: 247, endPoint x: 533, endPoint y: 240, distance: 73.7
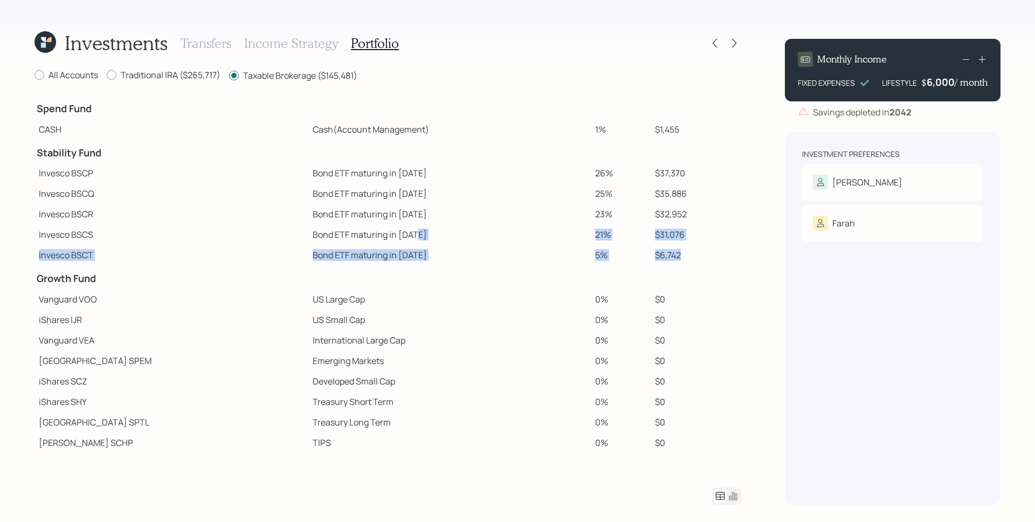
click at [535, 240] on tbody "Spend Fund CASH Cash (Account Management) 1% $1,455 Stability Fund Invesco BSCP…" at bounding box center [387, 314] width 707 height 439
click at [702, 225] on td "$31,076" at bounding box center [695, 234] width 91 height 20
click at [140, 73] on label "Traditional IRA ($265,717)" at bounding box center [164, 75] width 114 height 12
click at [107, 75] on input "Traditional IRA ($265,717)" at bounding box center [106, 75] width 1 height 1
radio input "true"
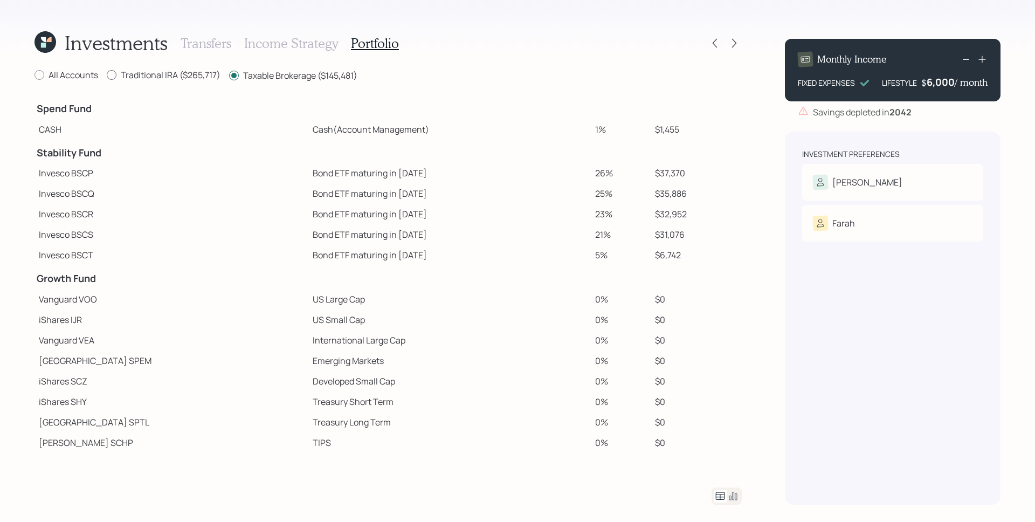
radio input "false"
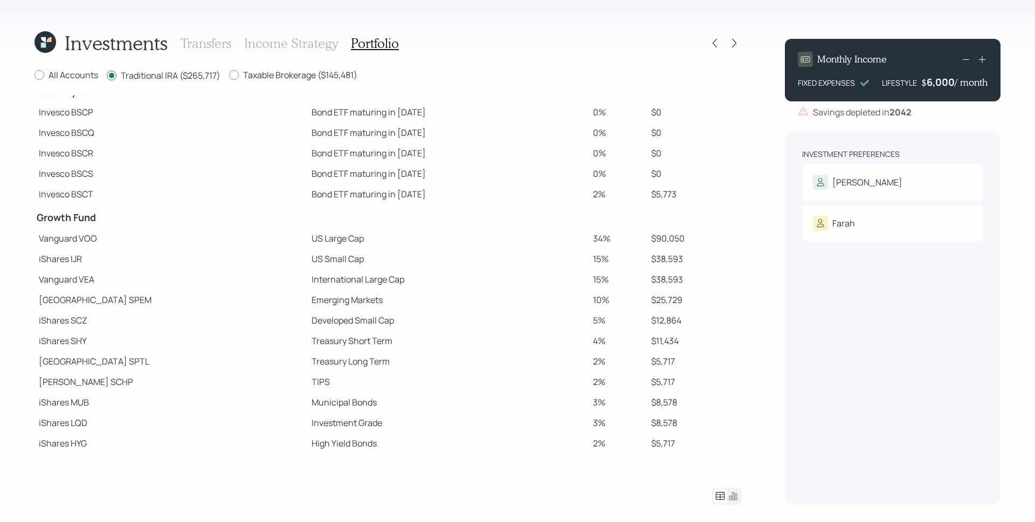
scroll to position [78, 0]
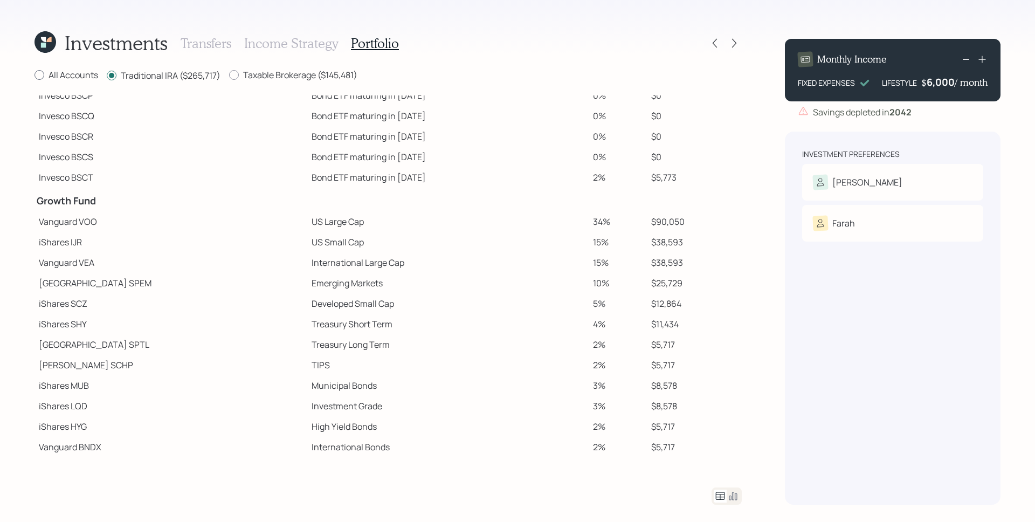
click at [78, 74] on label "All Accounts" at bounding box center [66, 75] width 64 height 12
click at [34, 75] on input "All Accounts" at bounding box center [34, 75] width 1 height 1
radio input "true"
radio input "false"
click at [737, 493] on icon at bounding box center [732, 495] width 13 height 13
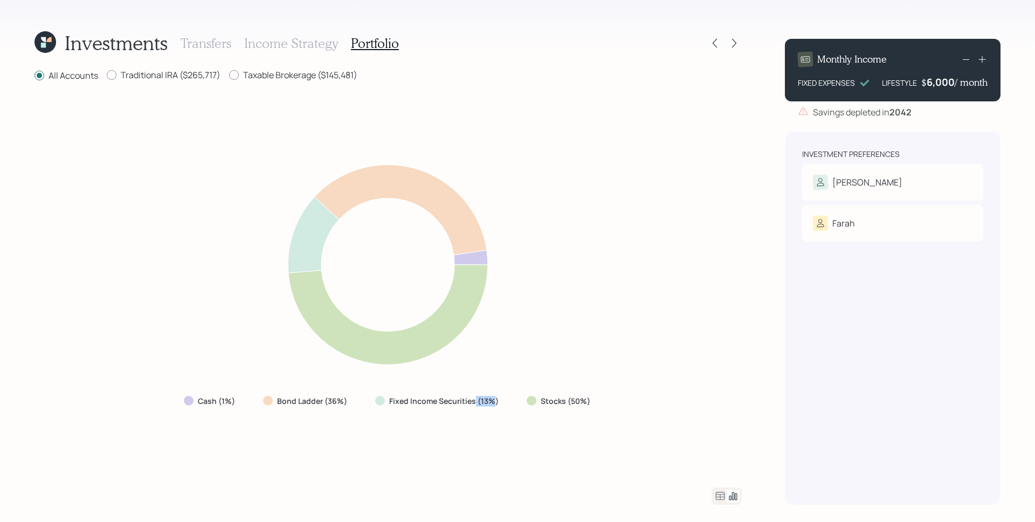
drag, startPoint x: 494, startPoint y: 401, endPoint x: 473, endPoint y: 404, distance: 20.7
click at [473, 404] on label "Fixed Income Securities (13%)" at bounding box center [443, 401] width 109 height 11
click at [482, 406] on div "Fixed Income Securities (13%)" at bounding box center [437, 400] width 143 height 19
click at [717, 41] on icon at bounding box center [714, 43] width 11 height 11
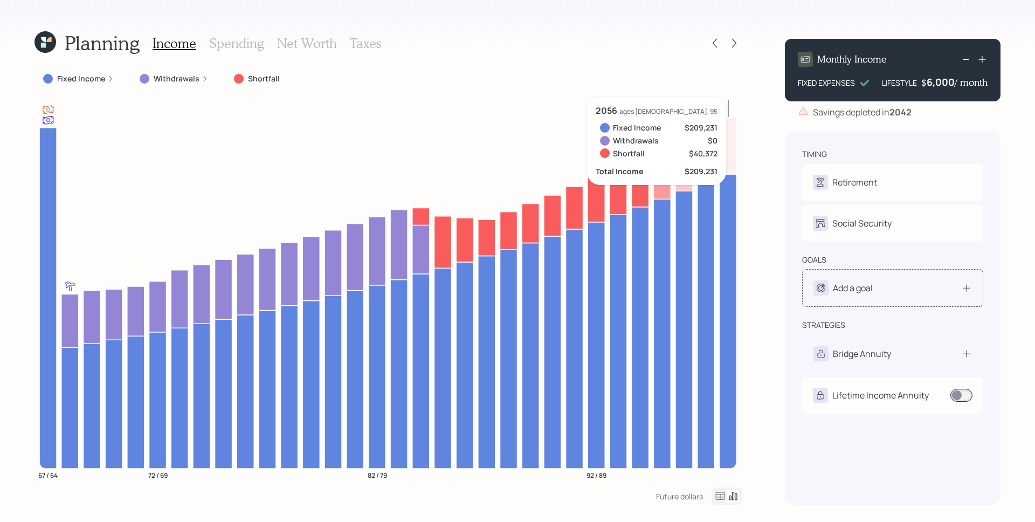
click at [880, 285] on div "Add a goal" at bounding box center [892, 287] width 158 height 15
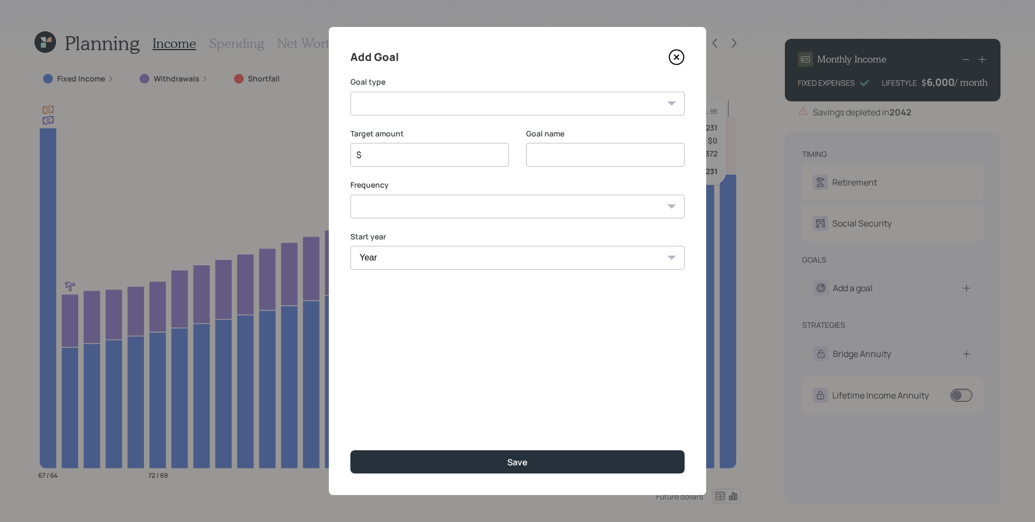
click at [680, 59] on icon at bounding box center [676, 57] width 16 height 16
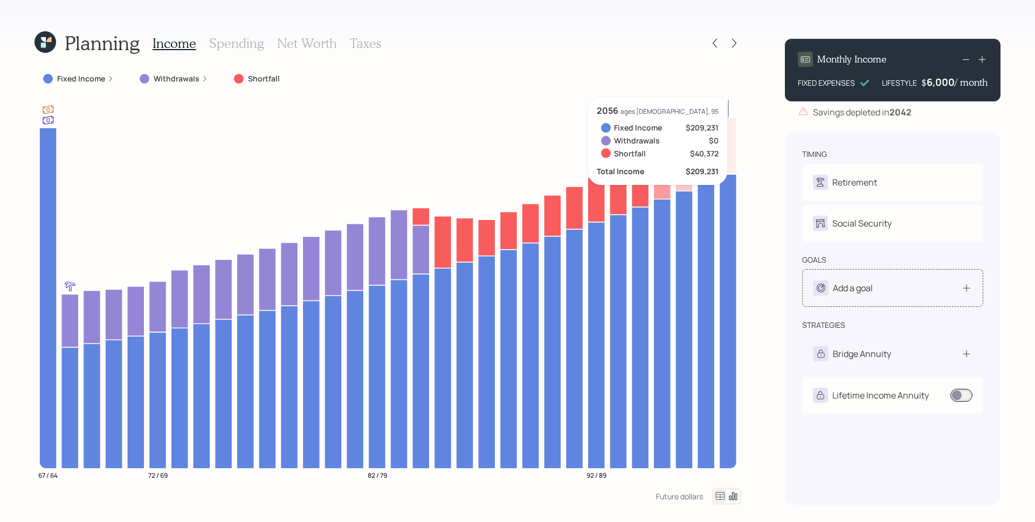
click at [905, 290] on div "Add a goal" at bounding box center [892, 287] width 158 height 15
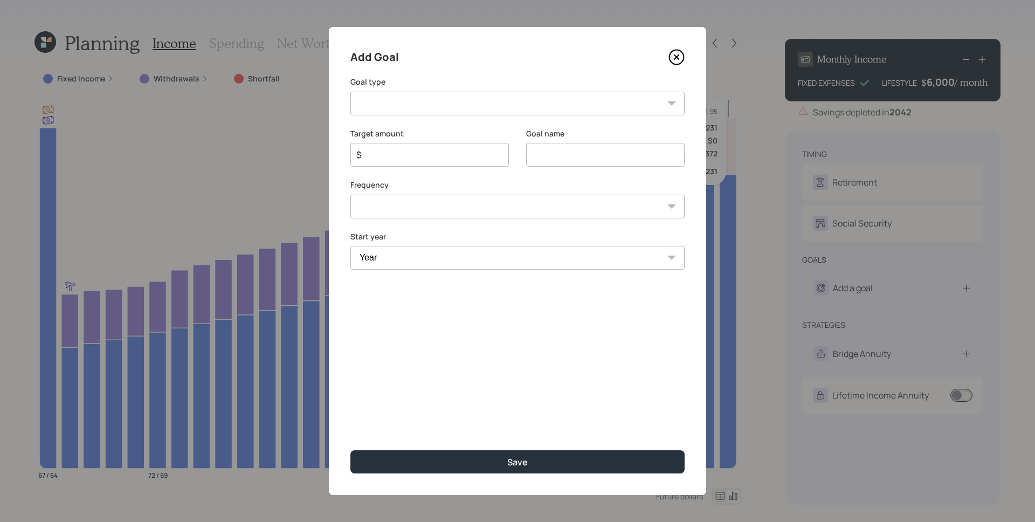
click at [415, 103] on select "Create an emergency fund Donate to charity Purchase a home Make a purchase Supp…" at bounding box center [517, 104] width 334 height 24
select select "vacation"
click at [350, 92] on select "Create an emergency fund Donate to charity Purchase a home Make a purchase Supp…" at bounding box center [517, 104] width 334 height 24
type input "Plan for travel"
click at [423, 157] on input "$" at bounding box center [425, 154] width 140 height 13
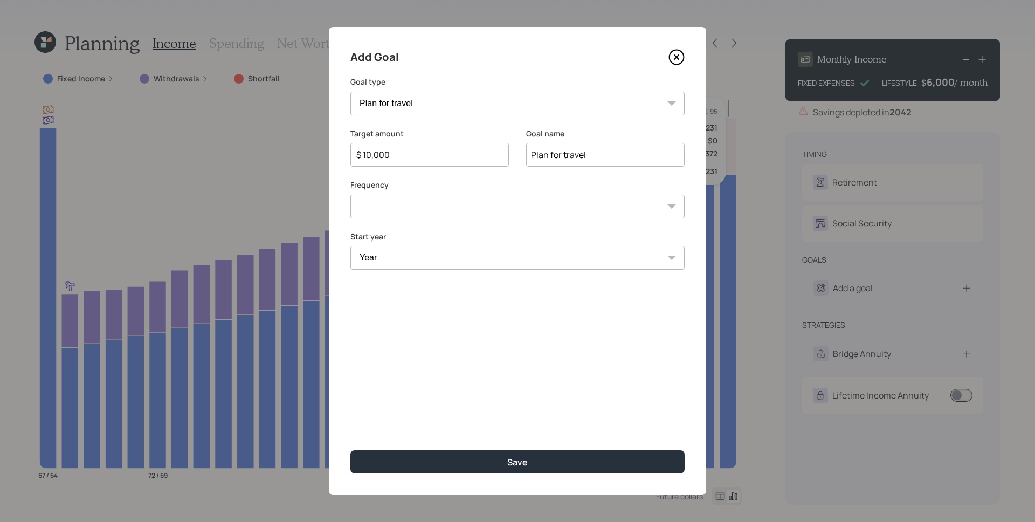
type input "$ 10,000"
click at [436, 203] on select "One time Every 1 year Every 2 years Every 3 years Every 4 years Every 5 years E…" at bounding box center [517, 207] width 334 height 24
select select "1"
click at [350, 195] on select "One time Every 1 year Every 2 years Every 3 years Every 4 years Every 5 years E…" at bounding box center [517, 207] width 334 height 24
click at [407, 265] on select "Year [DATE] 2026 2027 2028 2029 2030 2031 2032 2033 2034 2035 2036 2037 2038 20…" at bounding box center [429, 258] width 158 height 24
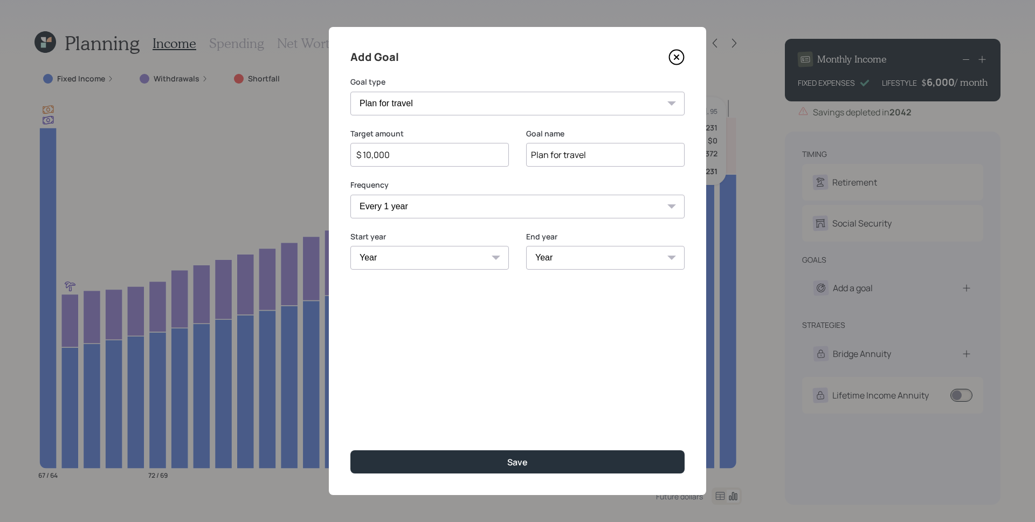
select select "2026"
click at [350, 246] on select "Year [DATE] 2026 2027 2028 2029 2030 2031 2032 2033 2034 2035 2036 2037 2038 20…" at bounding box center [429, 258] width 158 height 24
click at [570, 261] on select "Year [DATE] 2027 2028 2029 2030 2031 2032 2033 2034 2035 2036 2037 2038 2039 20…" at bounding box center [605, 258] width 158 height 24
select select "2035"
click at [526, 246] on select "Year [DATE] 2027 2028 2029 2030 2031 2032 2033 2034 2035 2036 2037 2038 2039 20…" at bounding box center [605, 258] width 158 height 24
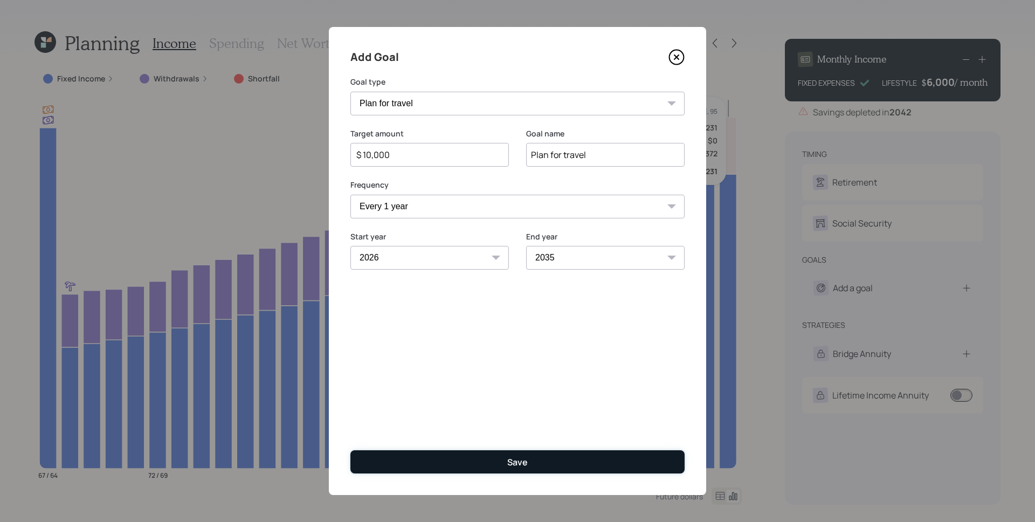
click at [468, 463] on button "Save" at bounding box center [517, 461] width 334 height 23
type input "$"
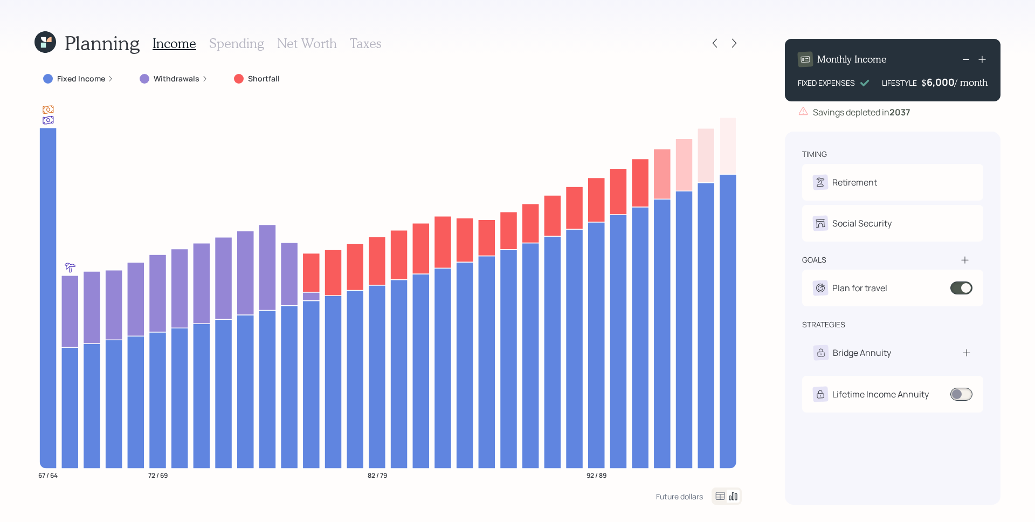
click at [193, 79] on label "Withdrawals" at bounding box center [177, 78] width 46 height 11
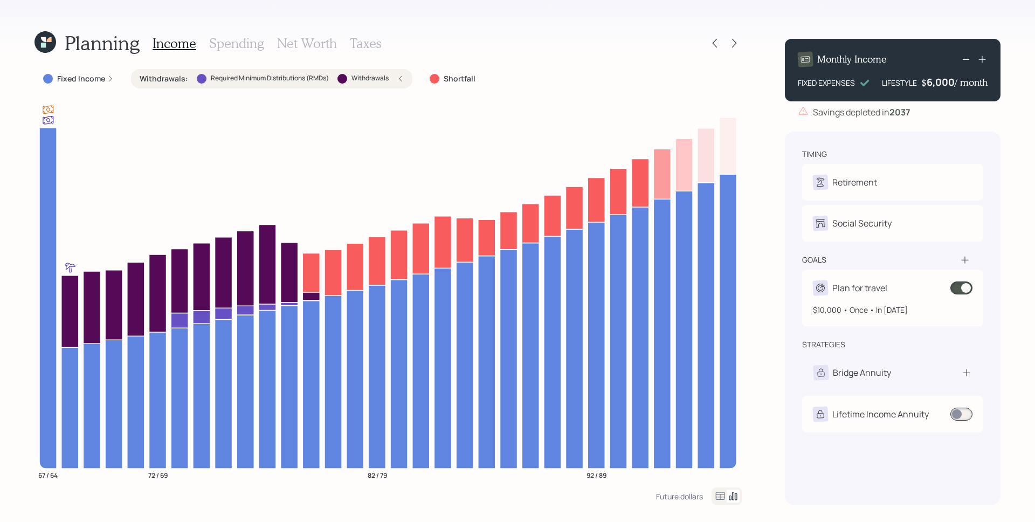
click at [884, 287] on div "Plan for travel" at bounding box center [859, 287] width 55 height 13
select select "1"
select select "2026"
select select "2035"
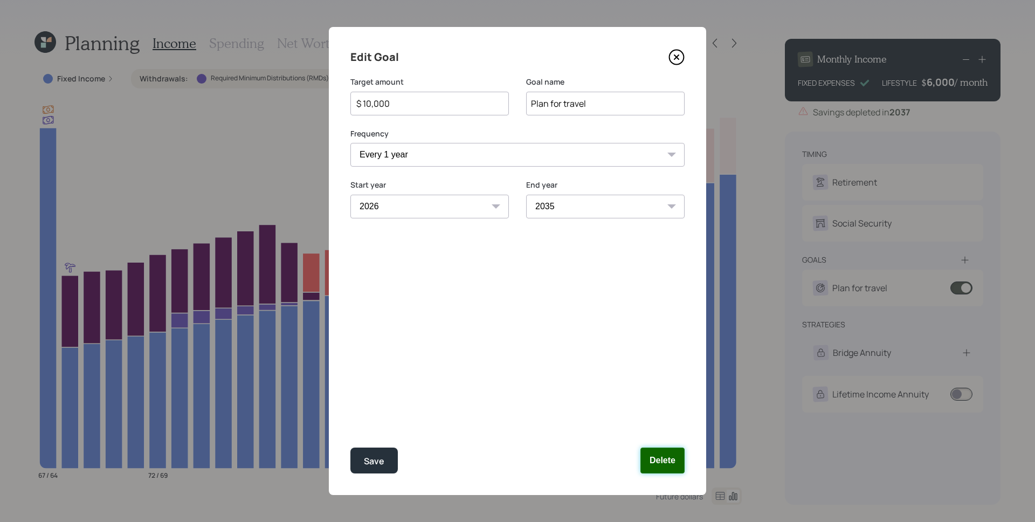
click at [672, 462] on button "Delete" at bounding box center [662, 460] width 44 height 26
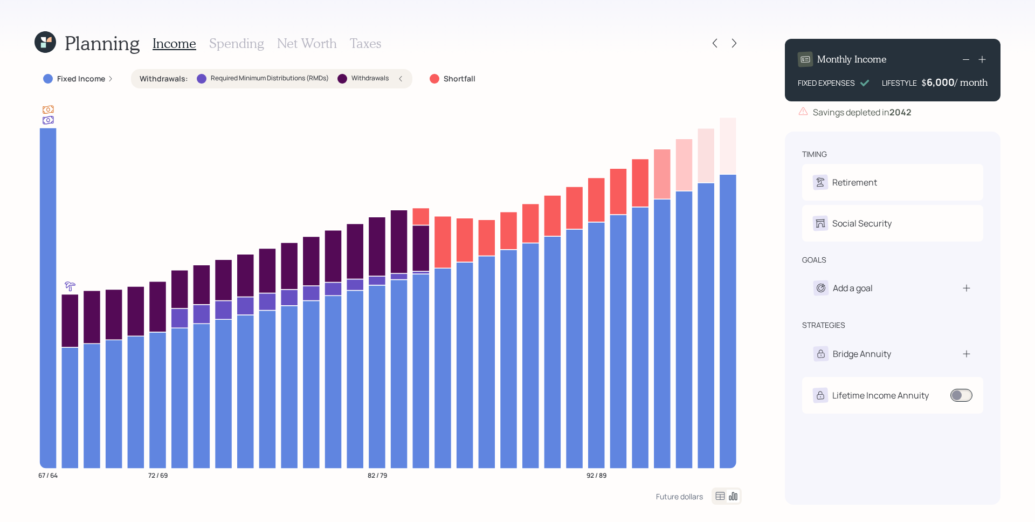
click at [395, 81] on div "Withdrawals : Required Minimum Distributions (RMDs) Withdrawals" at bounding box center [272, 78] width 264 height 11
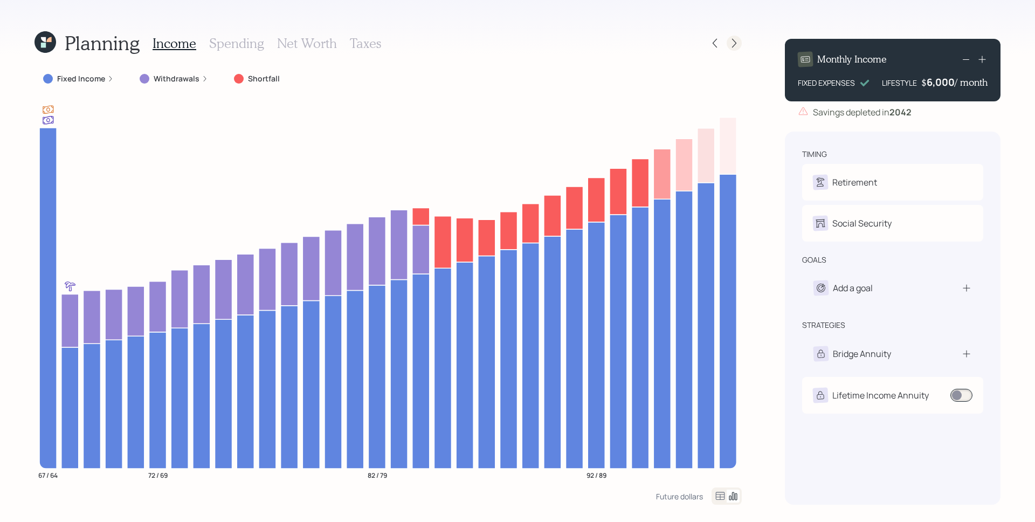
click at [733, 44] on icon at bounding box center [734, 43] width 11 height 11
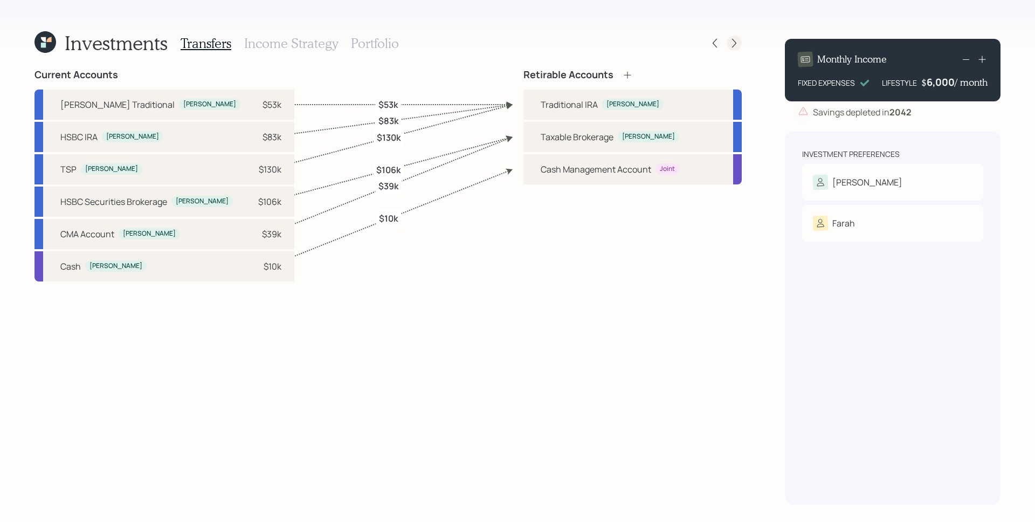
click at [730, 39] on icon at bounding box center [734, 43] width 11 height 11
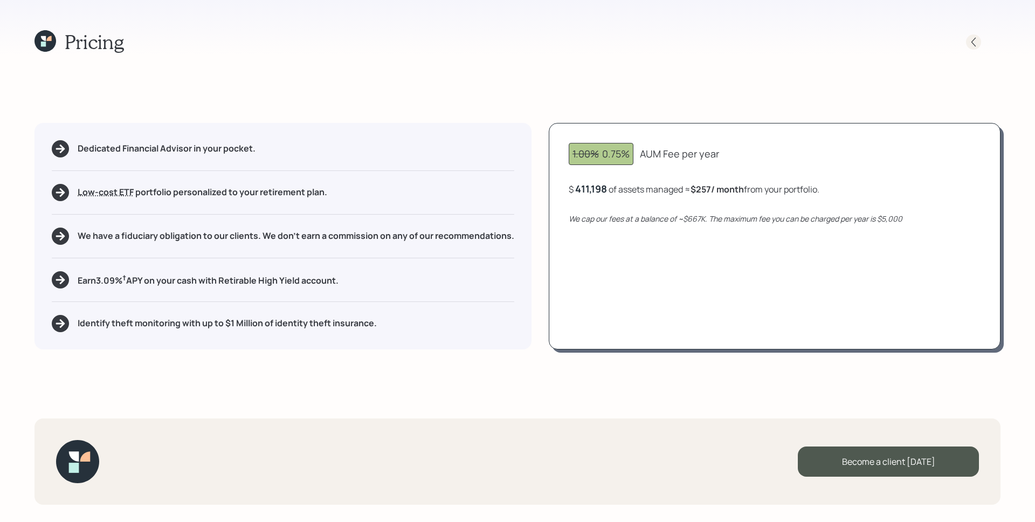
click at [977, 44] on icon at bounding box center [973, 42] width 11 height 11
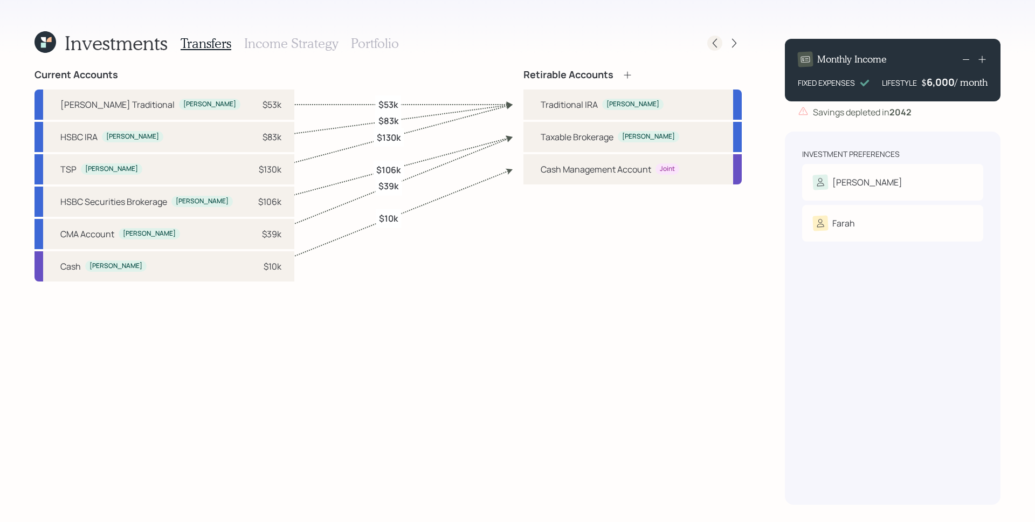
click at [717, 40] on icon at bounding box center [714, 43] width 11 height 11
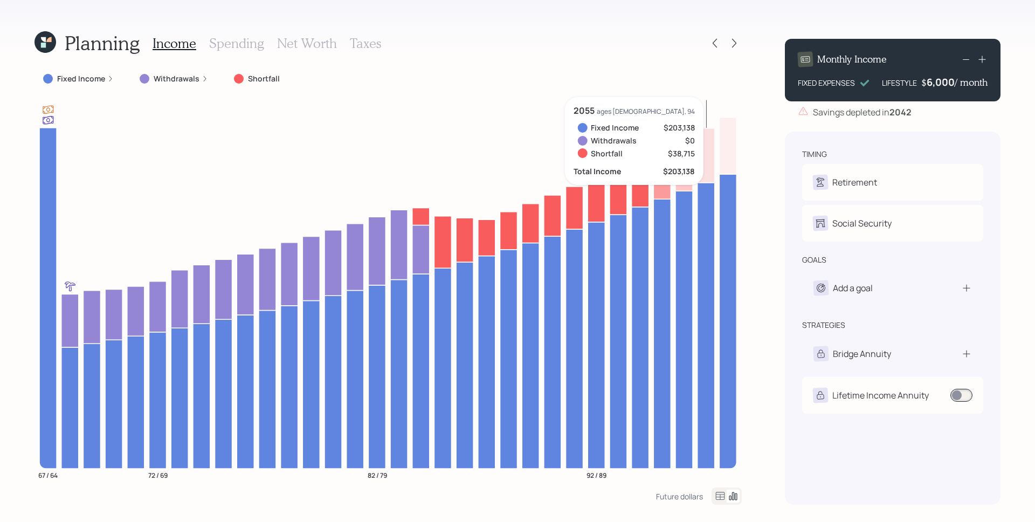
click at [943, 84] on div "6,000" at bounding box center [940, 81] width 28 height 13
click at [943, 84] on div "6000" at bounding box center [940, 81] width 27 height 13
click at [713, 39] on icon at bounding box center [714, 43] width 11 height 11
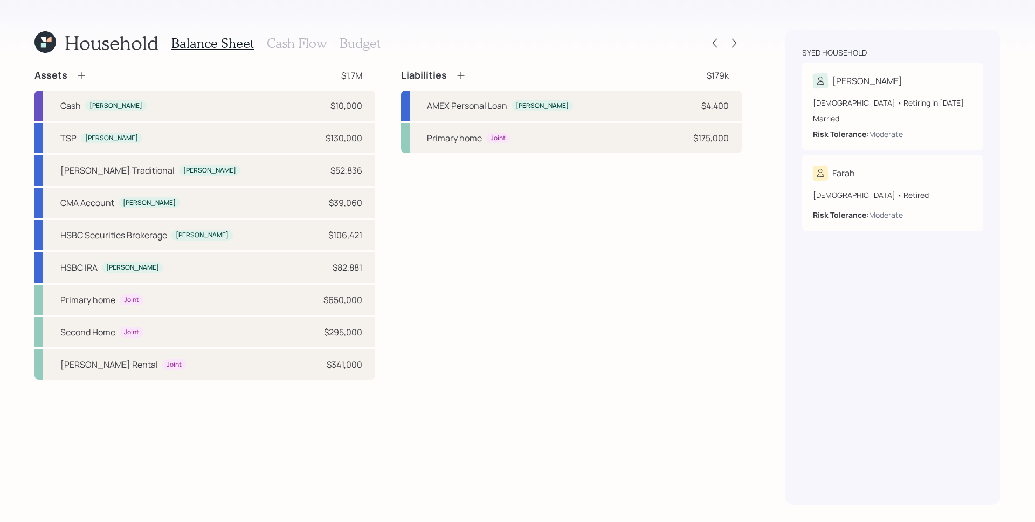
click at [287, 45] on h3 "Cash Flow" at bounding box center [297, 44] width 60 height 16
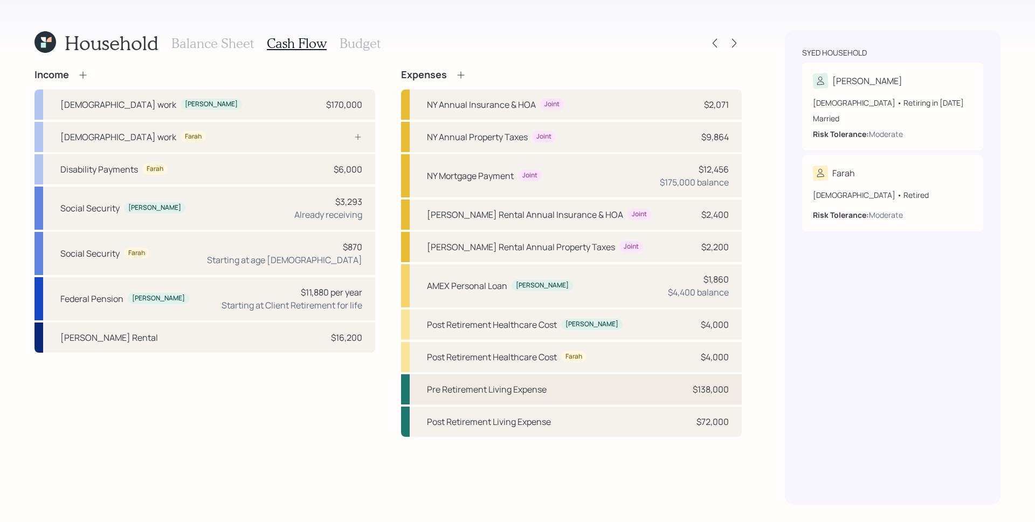
click at [677, 387] on div "Pre Retirement Living Expense $138,000" at bounding box center [571, 389] width 341 height 30
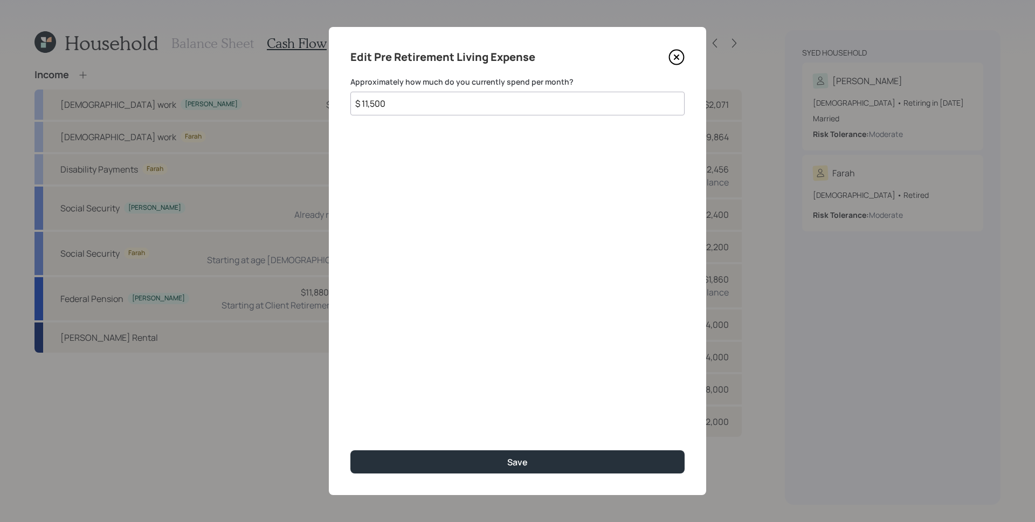
click at [673, 58] on icon at bounding box center [676, 57] width 16 height 16
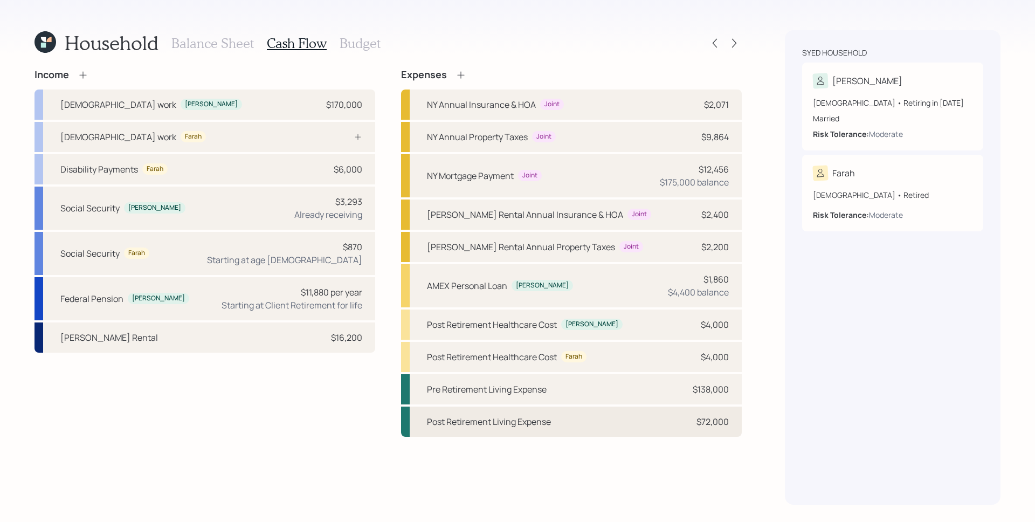
click at [701, 419] on div "$72,000" at bounding box center [712, 421] width 32 height 13
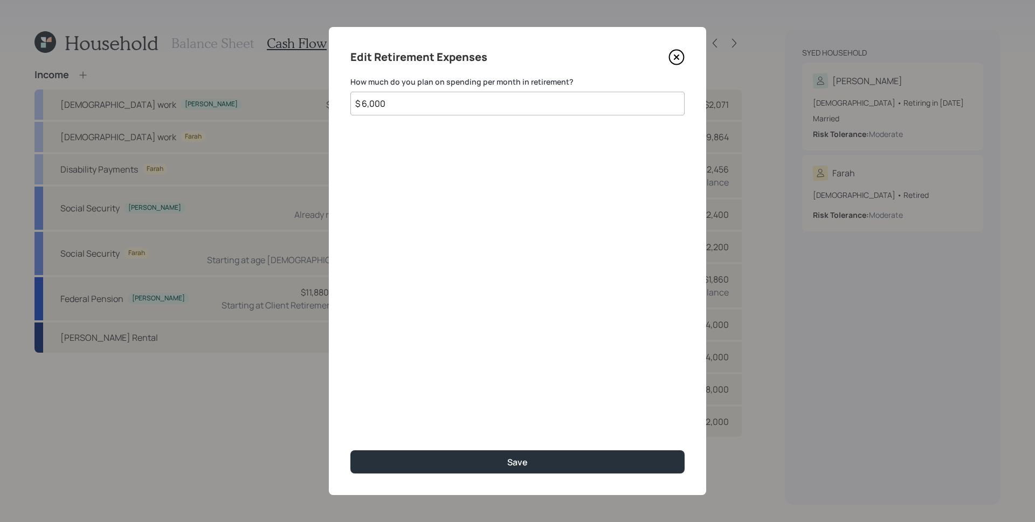
click at [453, 107] on input "$ 6,000" at bounding box center [517, 104] width 334 height 24
click at [450, 106] on input "$ 6,000" at bounding box center [517, 104] width 334 height 24
click at [670, 59] on icon at bounding box center [676, 57] width 16 height 16
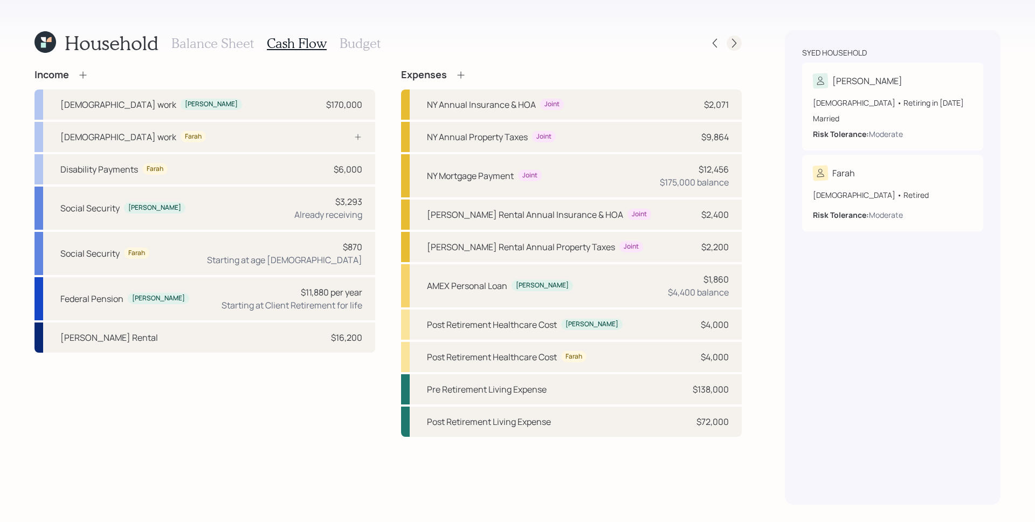
click at [731, 41] on icon at bounding box center [734, 43] width 11 height 11
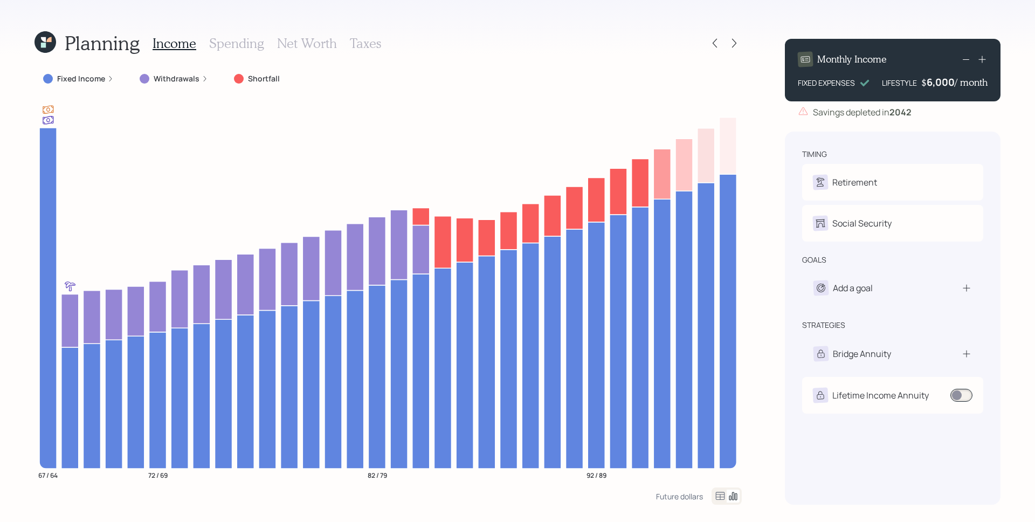
click at [966, 60] on icon at bounding box center [965, 59] width 13 height 13
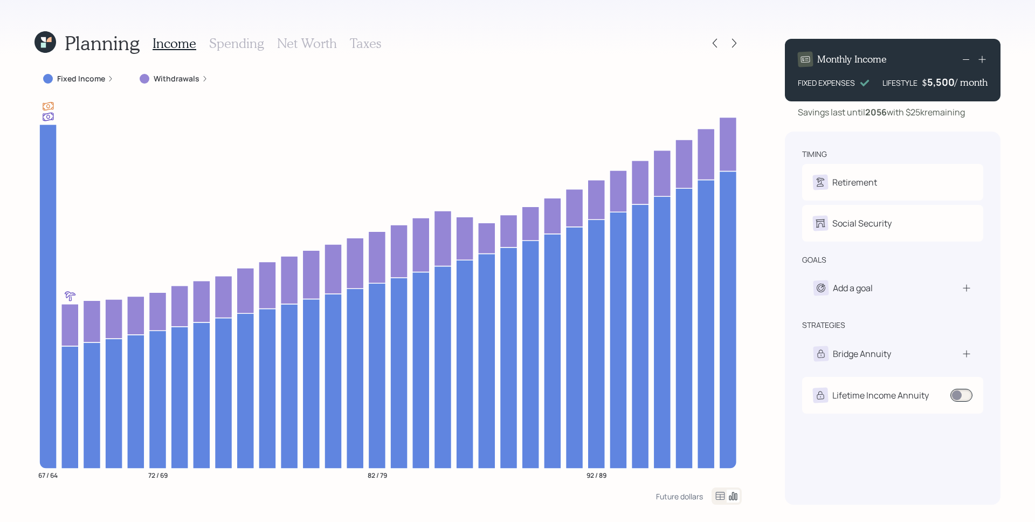
click at [965, 60] on icon at bounding box center [965, 59] width 13 height 13
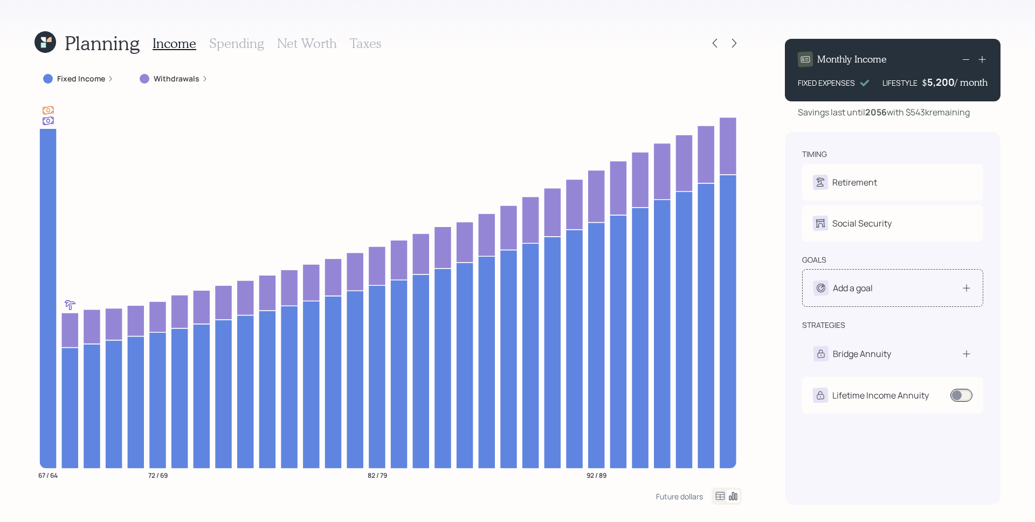
click at [868, 283] on div "Add a goal" at bounding box center [853, 287] width 40 height 13
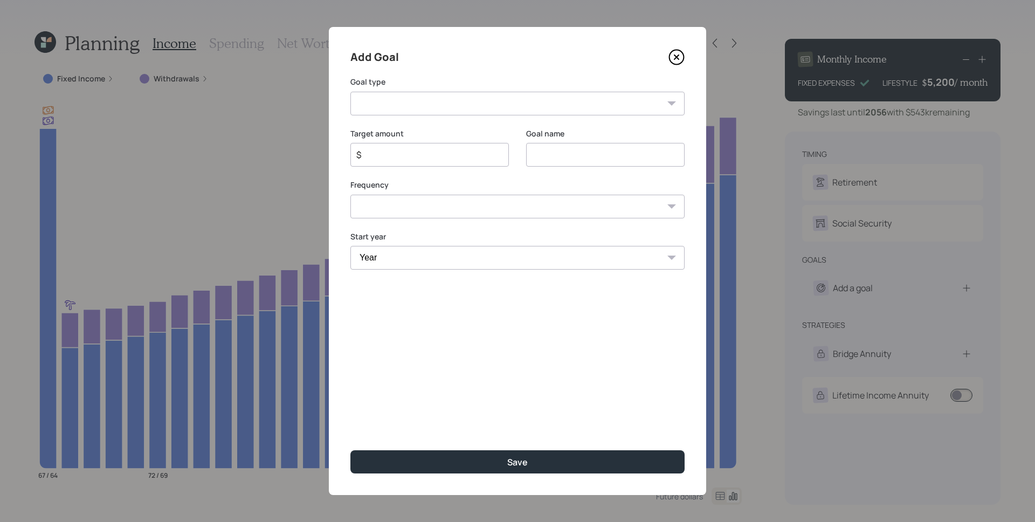
click at [442, 108] on select "Create an emergency fund Donate to charity Purchase a home Make a purchase Supp…" at bounding box center [517, 104] width 334 height 24
select select "vacation"
click at [350, 92] on select "Create an emergency fund Donate to charity Purchase a home Make a purchase Supp…" at bounding box center [517, 104] width 334 height 24
type input "Plan for travel"
click at [394, 161] on input "$" at bounding box center [425, 154] width 140 height 13
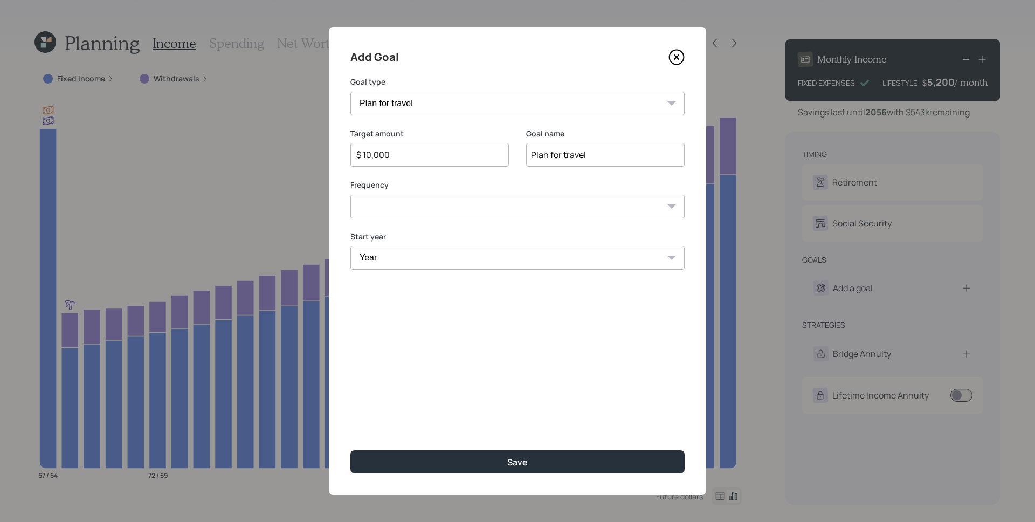
type input "$ 10,000"
click at [408, 208] on select "One time Every 1 year Every 2 years Every 3 years Every 4 years Every 5 years E…" at bounding box center [517, 207] width 334 height 24
select select "1"
click at [350, 195] on select "One time Every 1 year Every 2 years Every 3 years Every 4 years Every 5 years E…" at bounding box center [517, 207] width 334 height 24
click at [445, 256] on select "Year [DATE] 2026 2027 2028 2029 2030 2031 2032 2033 2034 2035 2036 2037 2038 20…" at bounding box center [429, 258] width 158 height 24
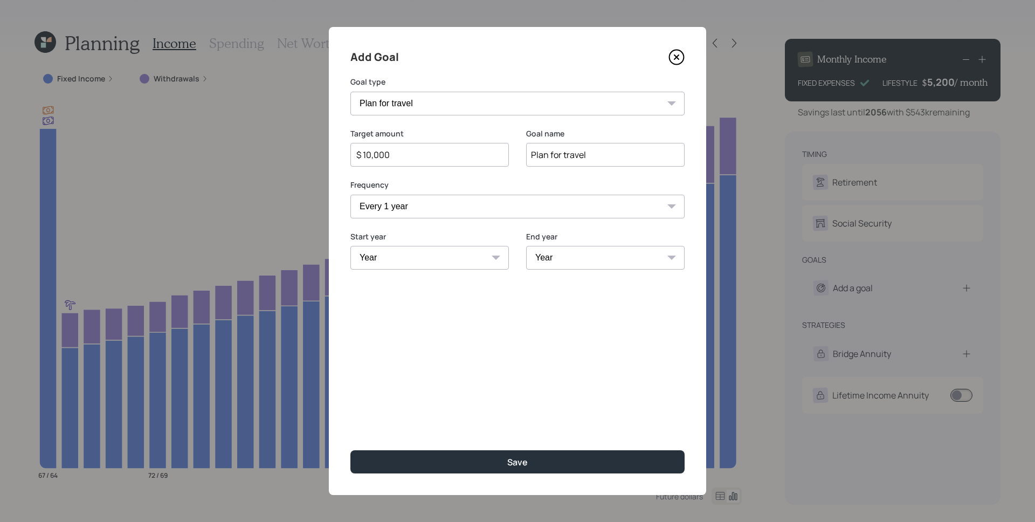
select select "2026"
click at [350, 246] on select "Year [DATE] 2026 2027 2028 2029 2030 2031 2032 2033 2034 2035 2036 2037 2038 20…" at bounding box center [429, 258] width 158 height 24
click at [600, 260] on select "Year [DATE] 2027 2028 2029 2030 2031 2032 2033 2034 2035 2036 2037 2038 2039 20…" at bounding box center [605, 258] width 158 height 24
click at [526, 246] on select "Year [DATE] 2027 2028 2029 2030 2031 2032 2033 2034 2035 2036 2037 2038 2039 20…" at bounding box center [605, 258] width 158 height 24
click at [599, 261] on select "2026 2027 2028 2029 2030 2031 2032 2033 2034 2035 2036 2037 2038 2039 2040 2041…" at bounding box center [605, 258] width 158 height 24
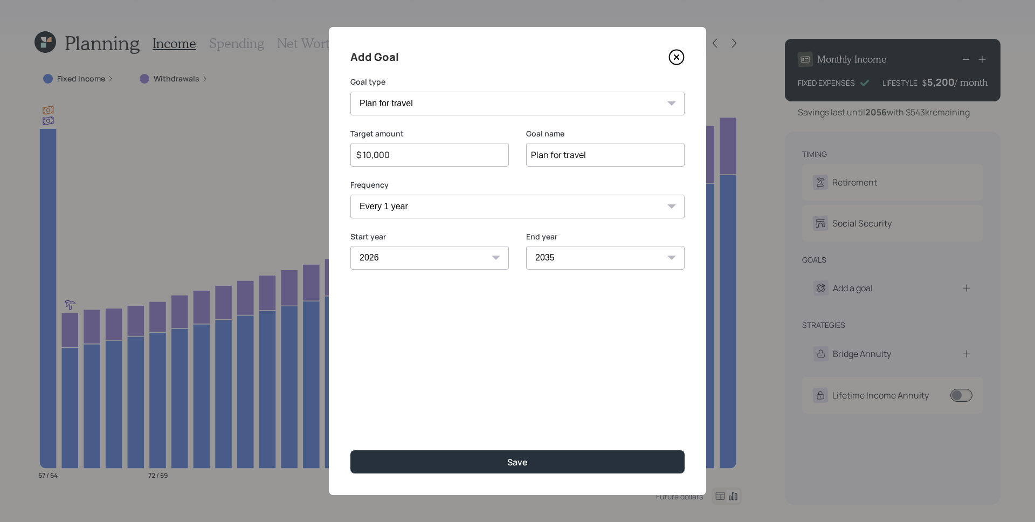
click at [526, 246] on select "2026 2027 2028 2029 2030 2031 2032 2033 2034 2035 2036 2037 2038 2039 2040 2041…" at bounding box center [605, 258] width 158 height 24
click at [583, 257] on select "2026 2027 2028 2029 2030 2031 2032 2033 2034 2035 2036 2037 2038 2039 2040 2041…" at bounding box center [605, 258] width 158 height 24
select select "2040"
click at [526, 246] on select "2026 2027 2028 2029 2030 2031 2032 2033 2034 2035 2036 2037 2038 2039 2040 2041…" at bounding box center [605, 258] width 158 height 24
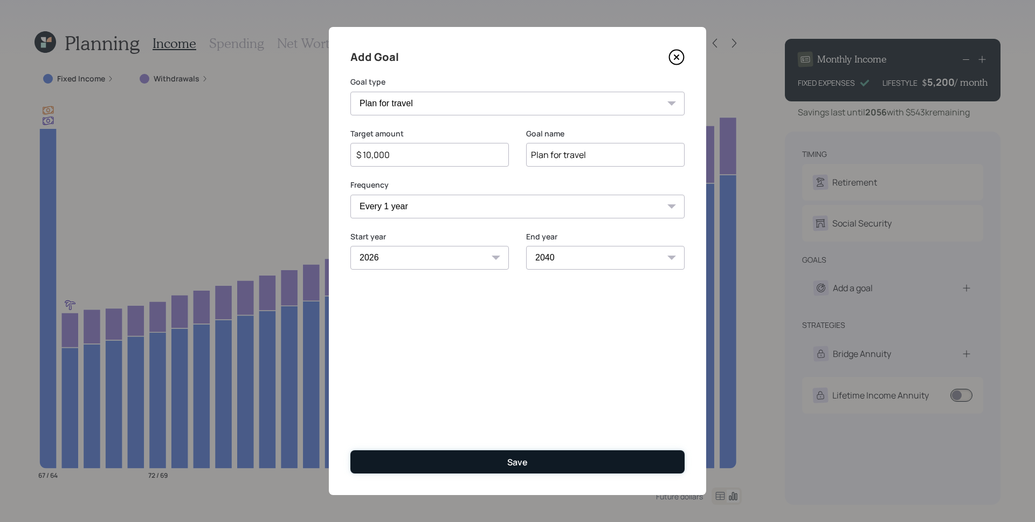
click at [551, 458] on button "Save" at bounding box center [517, 461] width 334 height 23
type input "$"
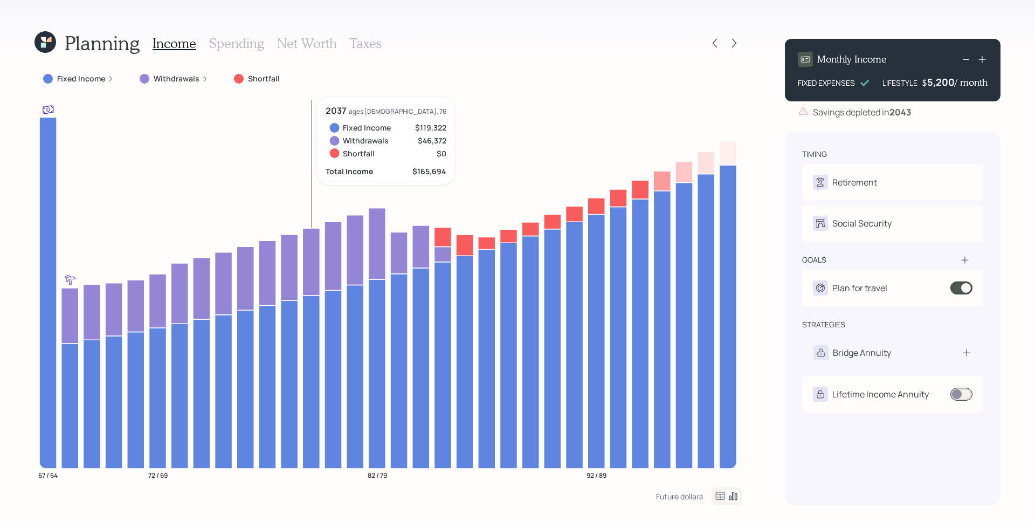
click at [245, 46] on h3 "Spending" at bounding box center [236, 44] width 55 height 16
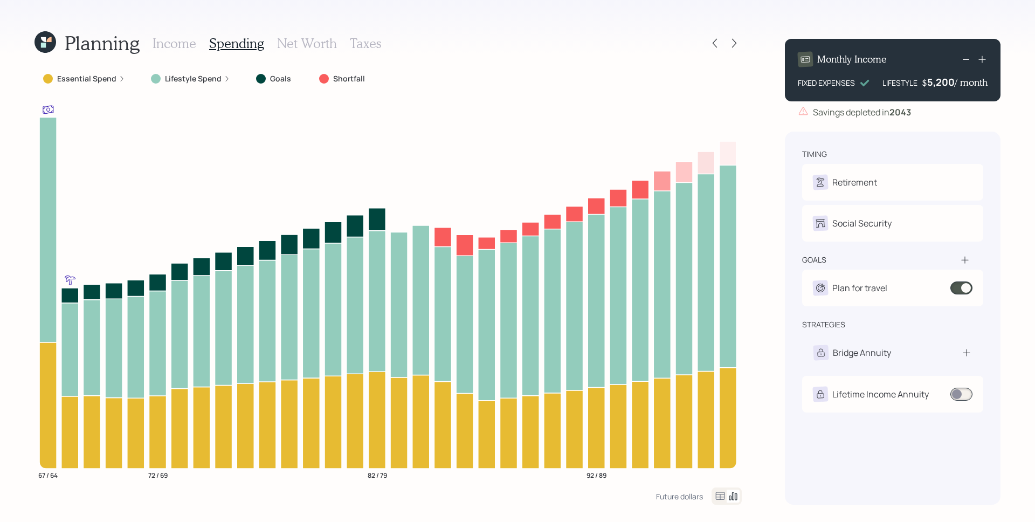
click at [183, 40] on h3 "Income" at bounding box center [174, 44] width 44 height 16
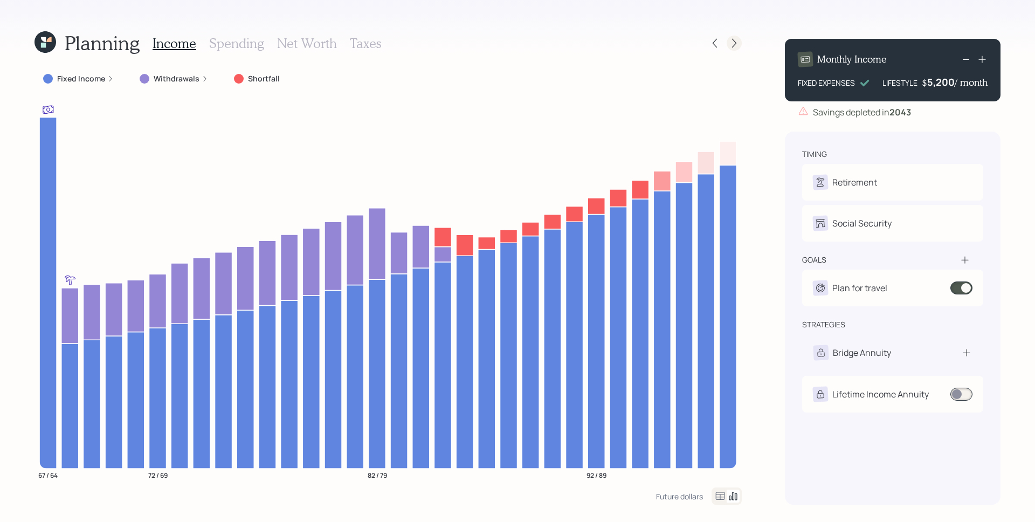
click at [737, 41] on icon at bounding box center [734, 43] width 11 height 11
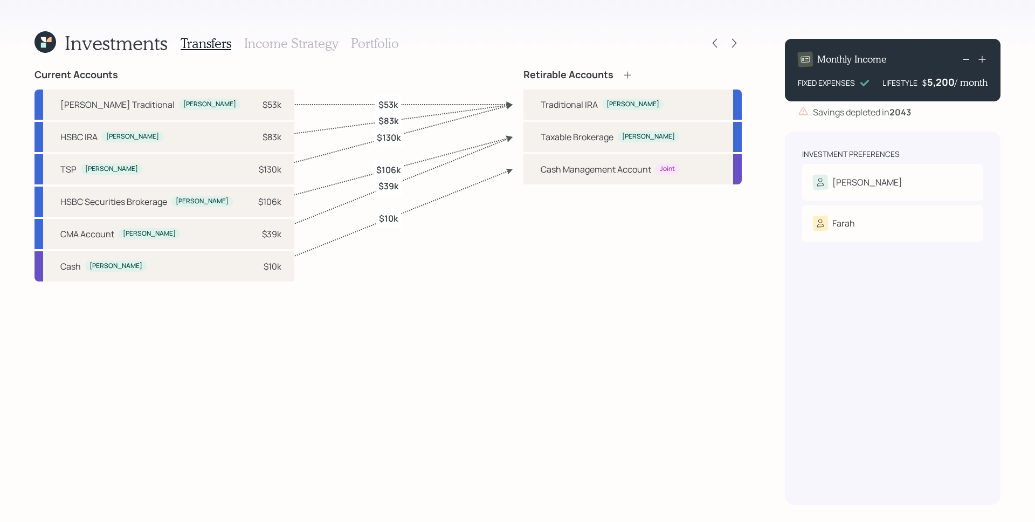
click at [393, 45] on h3 "Portfolio" at bounding box center [375, 44] width 48 height 16
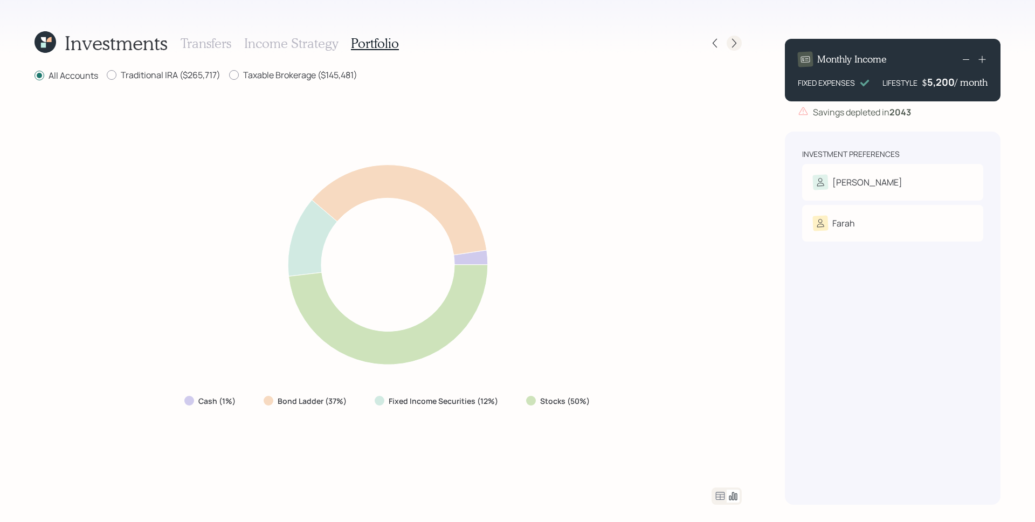
click at [729, 41] on icon at bounding box center [734, 43] width 11 height 11
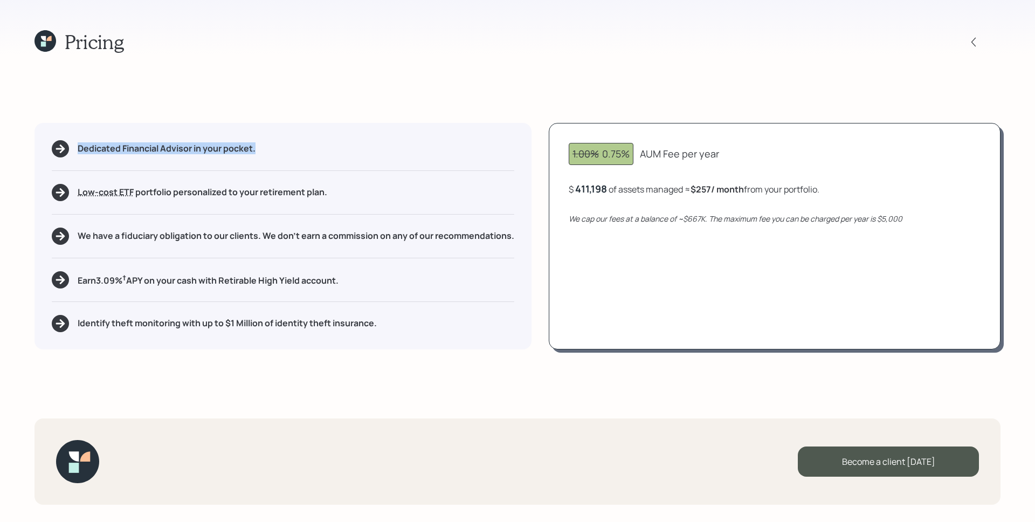
drag, startPoint x: 78, startPoint y: 147, endPoint x: 260, endPoint y: 144, distance: 182.7
click at [260, 144] on div "Dedicated Financial Advisor in your pocket." at bounding box center [283, 148] width 462 height 17
drag, startPoint x: 698, startPoint y: 192, endPoint x: 716, endPoint y: 196, distance: 18.1
click at [716, 196] on div "1.00% 0.75% AUM Fee per year $ 411,198 of assets managed ≈ $257 / month from yo…" at bounding box center [775, 236] width 452 height 226
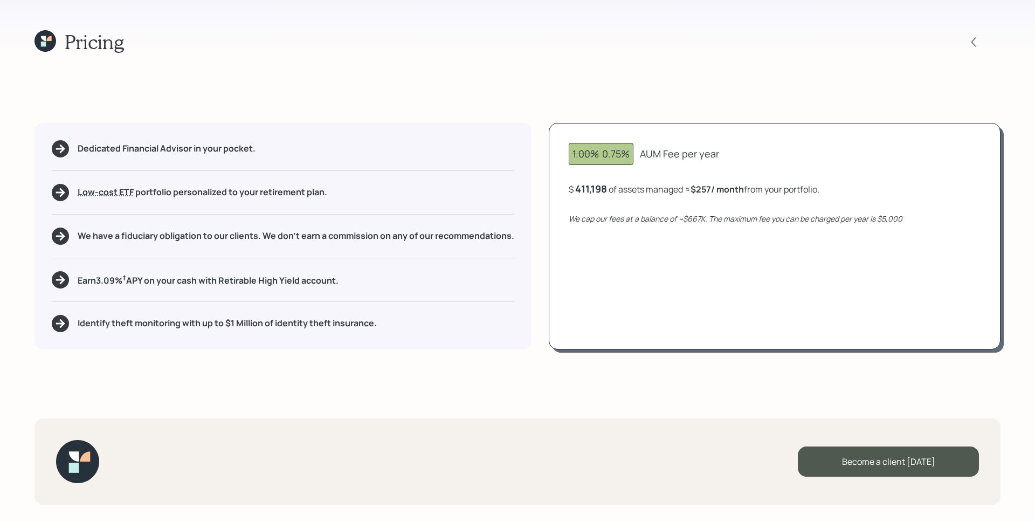
click at [720, 205] on div "1.00% 0.75% AUM Fee per year $ 411,198 of assets managed ≈ $257 / month from yo…" at bounding box center [775, 236] width 452 height 226
drag, startPoint x: 685, startPoint y: 221, endPoint x: 710, endPoint y: 221, distance: 24.3
click at [710, 221] on icon "We cap our fees at a balance of ~$667K. The maximum fee you can be charged per …" at bounding box center [735, 218] width 334 height 10
drag, startPoint x: 685, startPoint y: 220, endPoint x: 720, endPoint y: 225, distance: 34.8
click at [720, 225] on div "1.00% 0.75% AUM Fee per year $ 411,198 of assets managed ≈ $257 / month from yo…" at bounding box center [775, 236] width 452 height 226
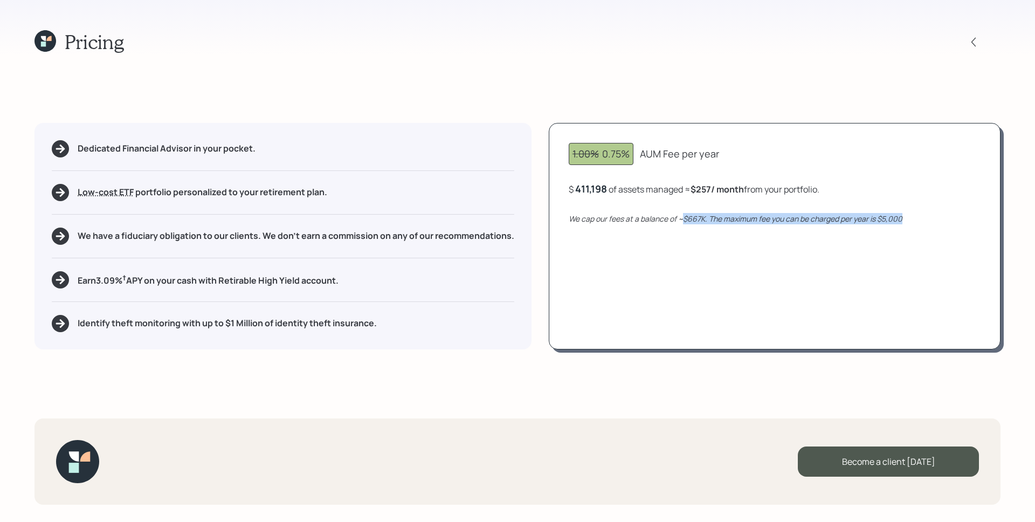
click at [701, 224] on div "We cap our fees at a balance of ~$667K. The maximum fee you can be charged per …" at bounding box center [774, 218] width 412 height 11
drag, startPoint x: 600, startPoint y: 151, endPoint x: 641, endPoint y: 158, distance: 41.5
click at [641, 158] on div "1.00% 0.75% AUM Fee per year" at bounding box center [774, 154] width 412 height 22
click at [654, 168] on div "1.00% 0.75% AUM Fee per year $ 411,198 of assets managed ≈ $257 / month from yo…" at bounding box center [775, 236] width 452 height 226
drag, startPoint x: 98, startPoint y: 281, endPoint x: 121, endPoint y: 281, distance: 23.7
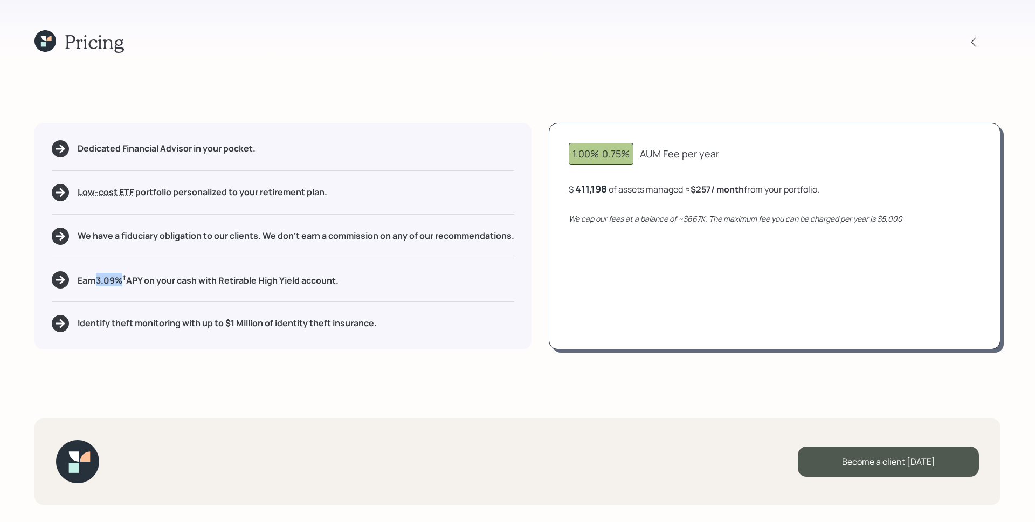
click at [121, 281] on h5 "Earn 3.09 % † APY on your cash with Retirable High Yield account." at bounding box center [208, 279] width 261 height 13
click at [647, 83] on div "Pricing Dedicated Financial Advisor in your pocket. Low-cost ETF Retirable uses…" at bounding box center [517, 261] width 1035 height 522
drag, startPoint x: 99, startPoint y: 280, endPoint x: 158, endPoint y: 284, distance: 59.9
click at [160, 285] on h5 "Earn 3.09 % † APY on your cash with Retirable High Yield account." at bounding box center [208, 279] width 261 height 13
click at [110, 283] on h5 "Earn 3.09 % † APY on your cash with Retirable High Yield account." at bounding box center [208, 279] width 261 height 13
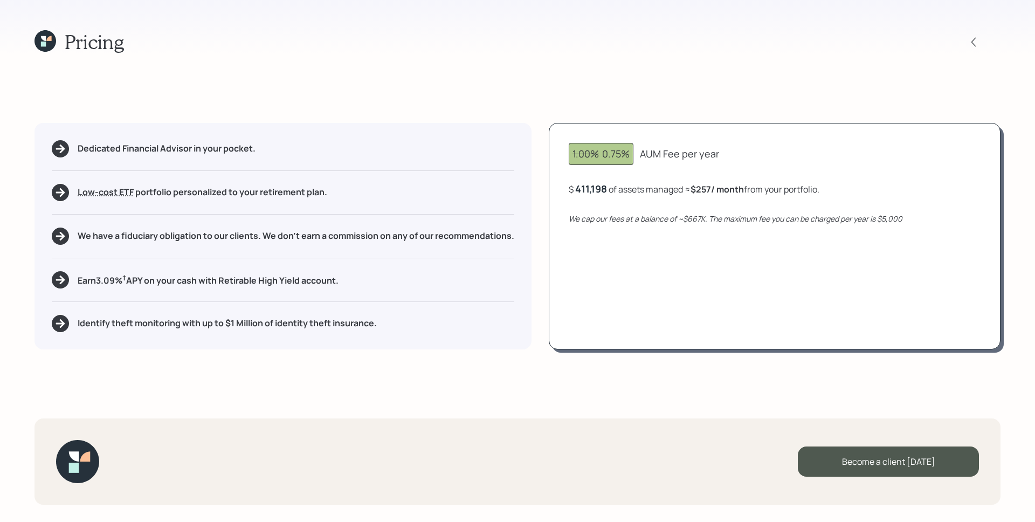
click at [306, 298] on div "Dedicated Financial Advisor in your pocket. Low-cost ETF Retirable uses diversi…" at bounding box center [282, 236] width 497 height 226
click at [519, 345] on div "Dedicated Financial Advisor in your pocket. Low-cost ETF Retirable uses diversi…" at bounding box center [282, 236] width 497 height 226
click at [51, 43] on icon at bounding box center [45, 41] width 22 height 22
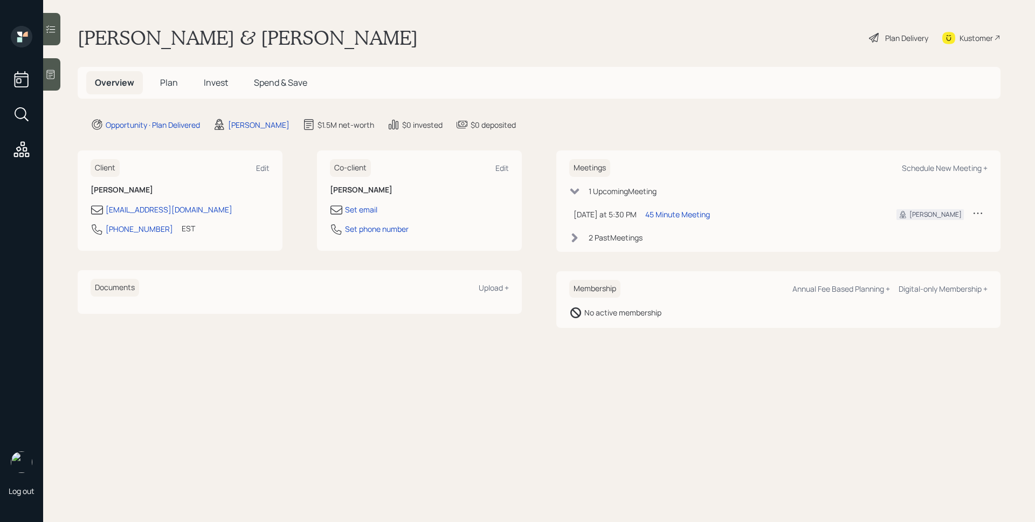
click at [176, 86] on span "Plan" at bounding box center [169, 83] width 18 height 12
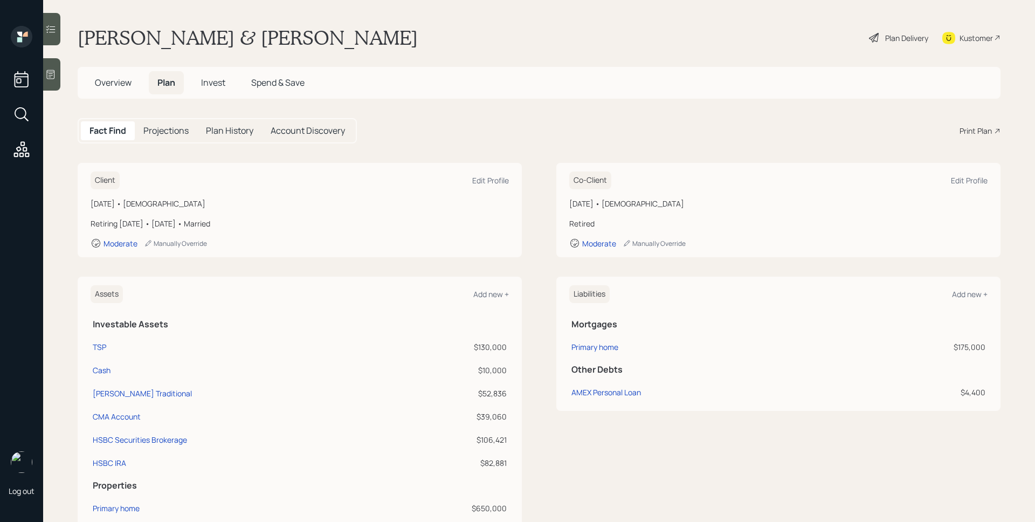
click at [981, 130] on div "Print Plan" at bounding box center [975, 130] width 32 height 11
